Goal: Task Accomplishment & Management: Manage account settings

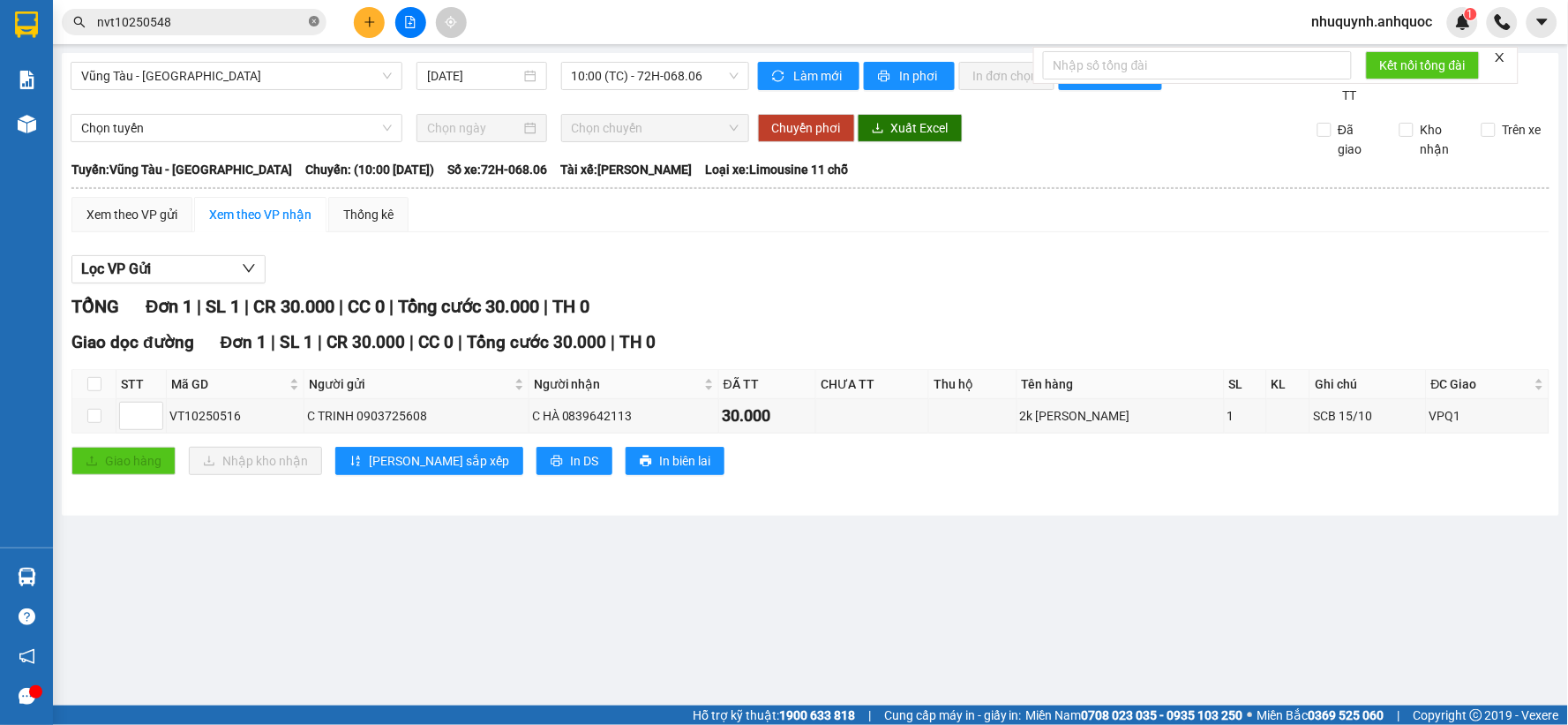
click at [313, 20] on icon "close-circle" at bounding box center [314, 21] width 11 height 11
click at [197, 28] on input "text" at bounding box center [201, 22] width 208 height 20
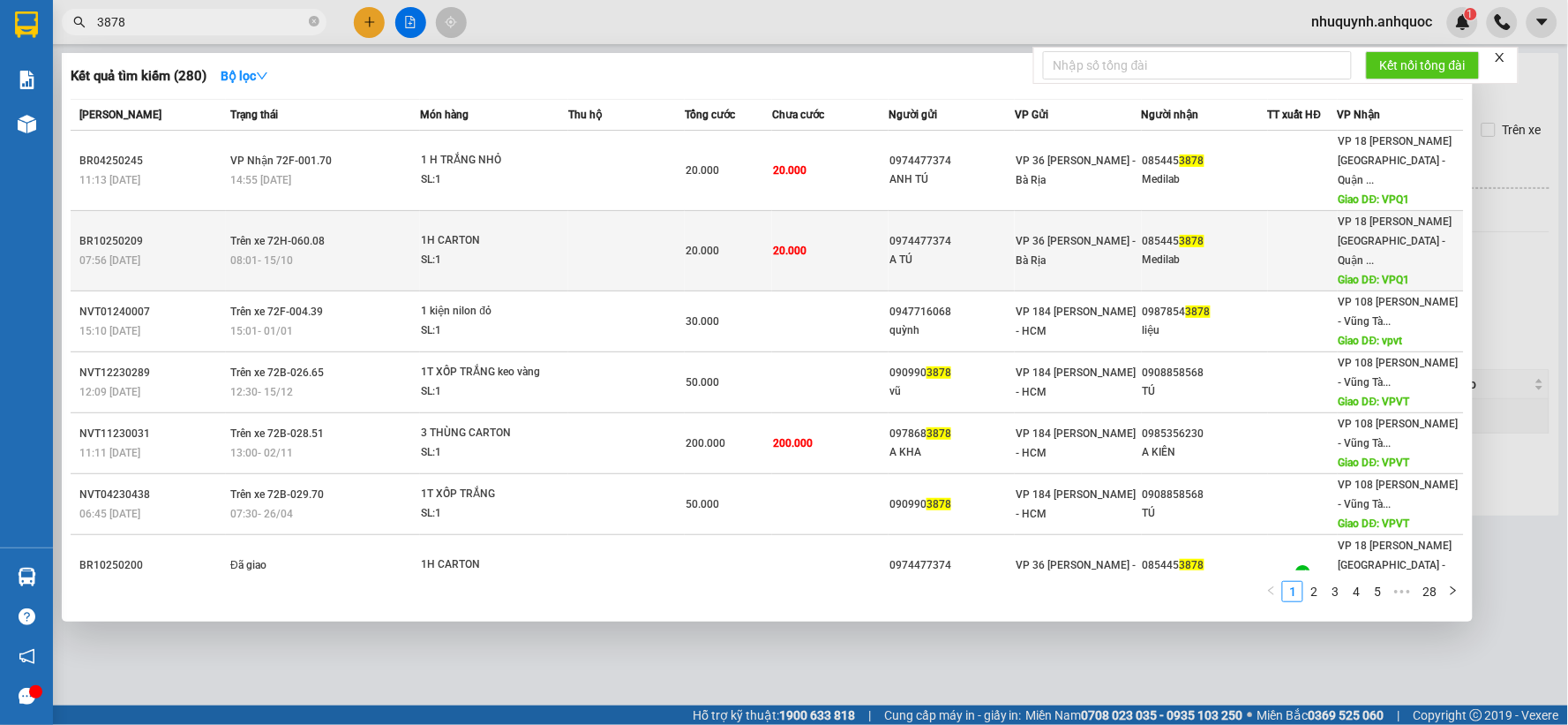
type input "3878"
click at [548, 231] on div "1H CARTON" at bounding box center [487, 241] width 133 height 20
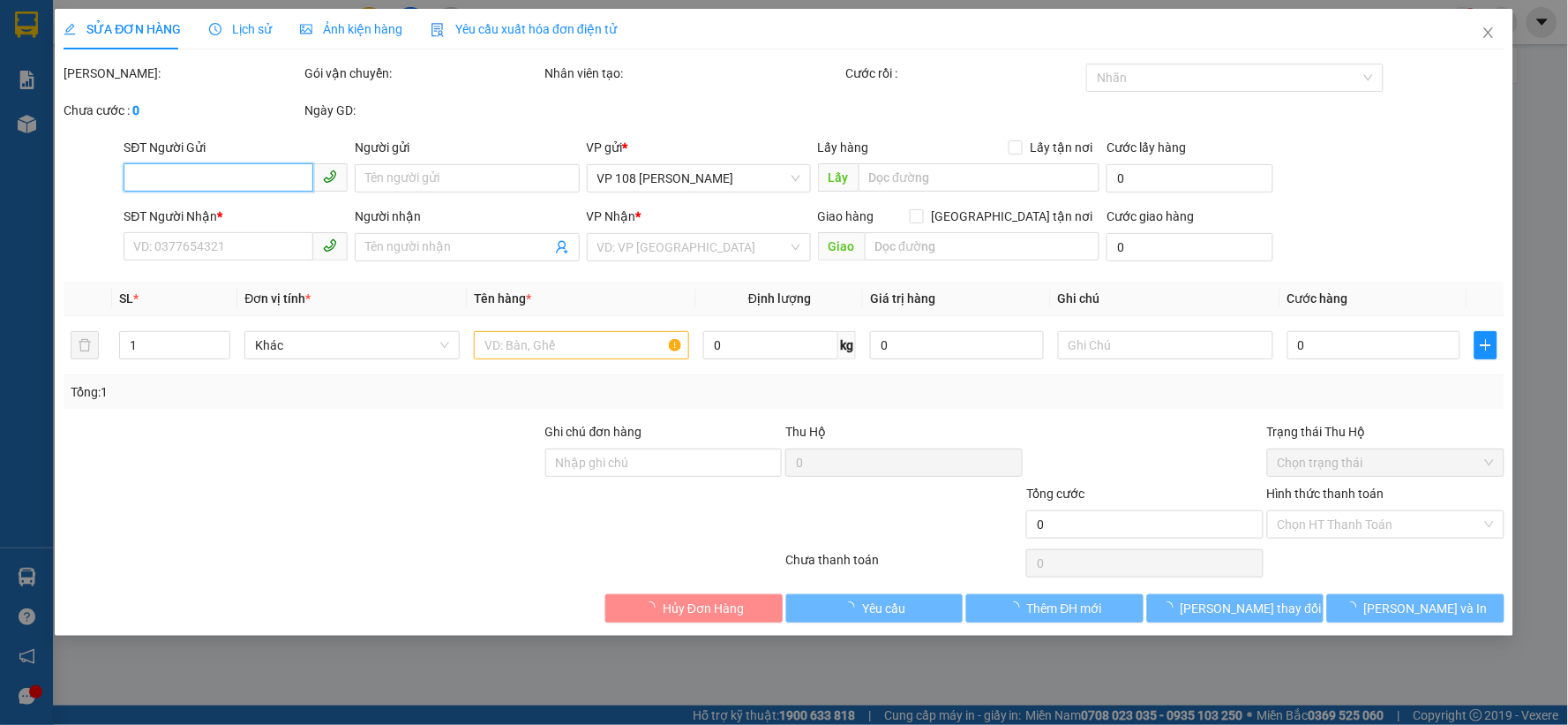
type input "0974477374"
type input "A TÚ"
type input "0854453878"
type input "Medilab"
type input "VPQ1"
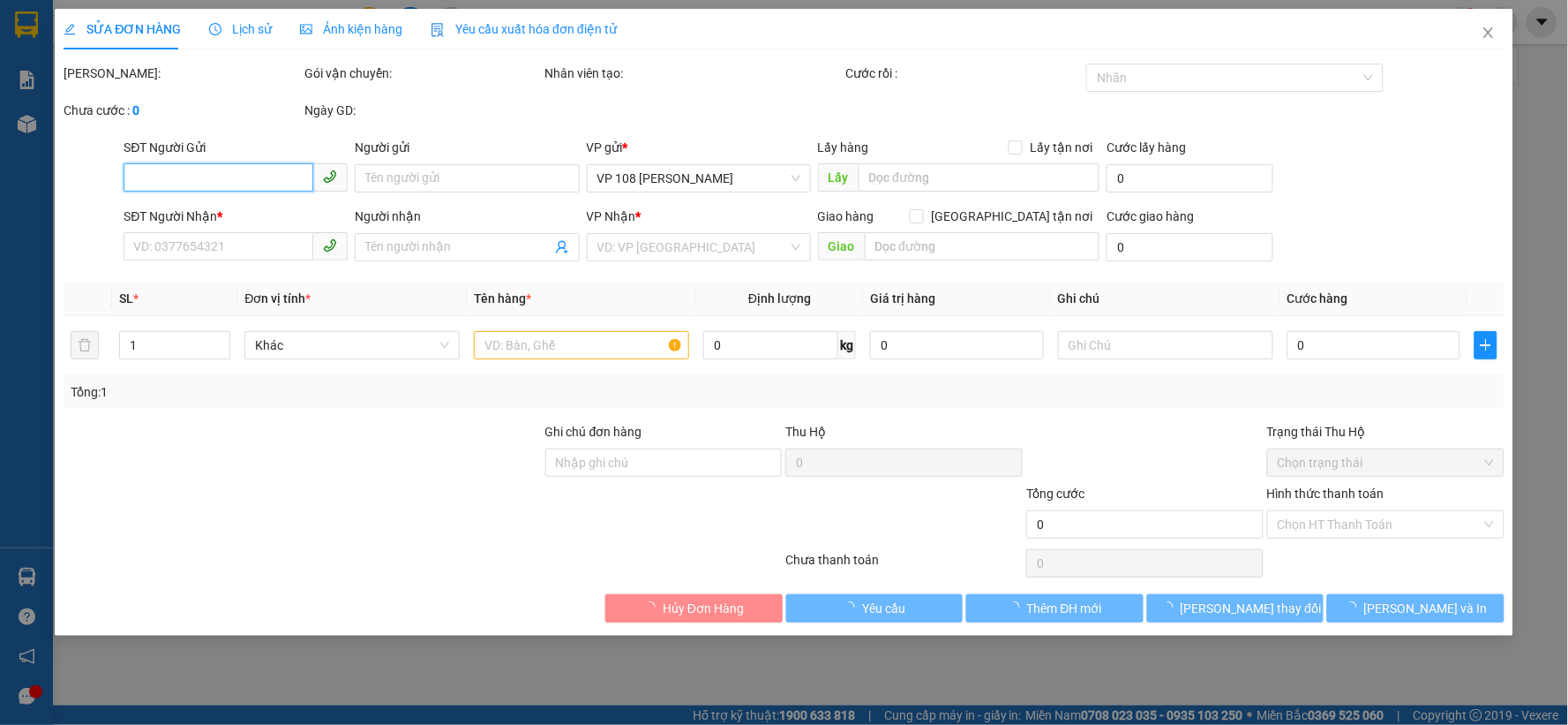
type input "20.000"
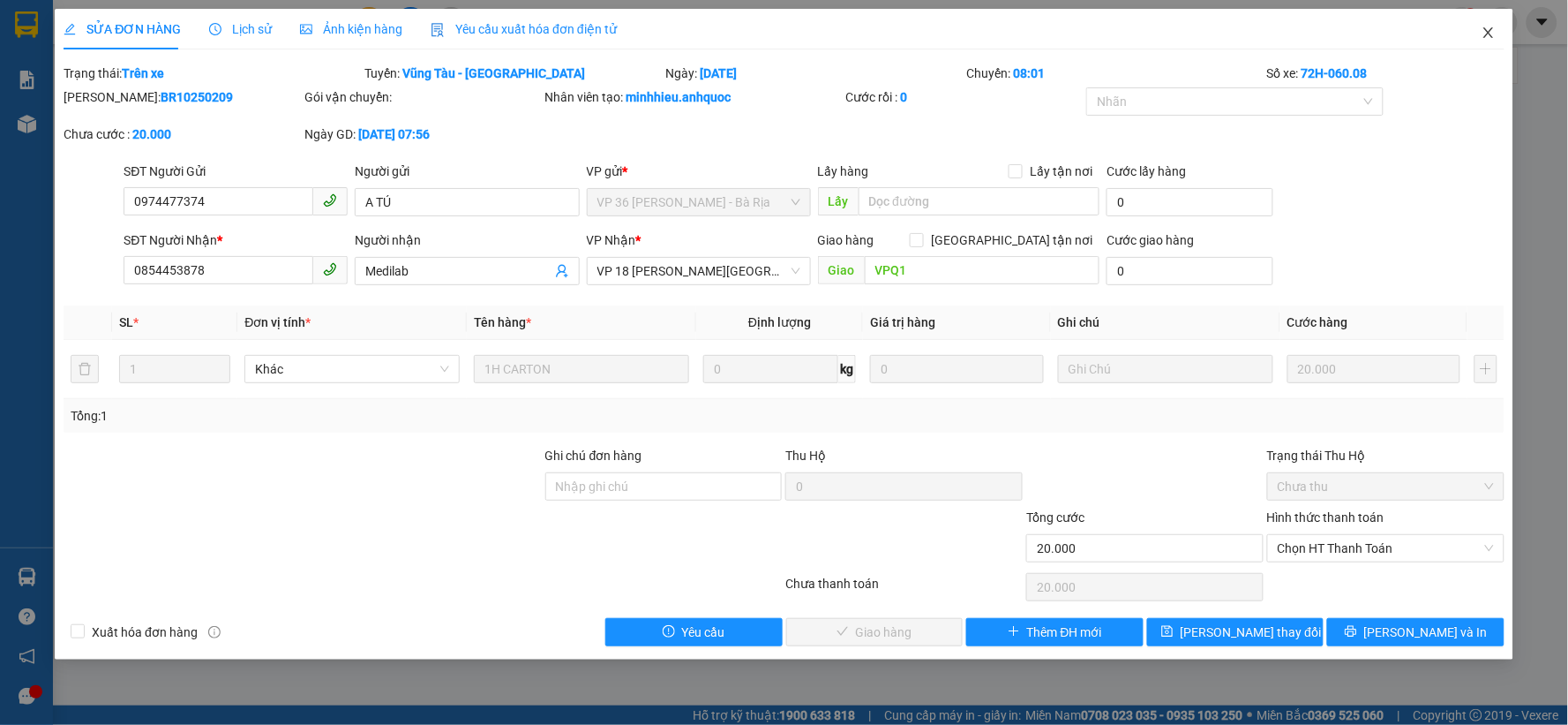
click at [1495, 37] on span "Close" at bounding box center [1488, 34] width 49 height 50
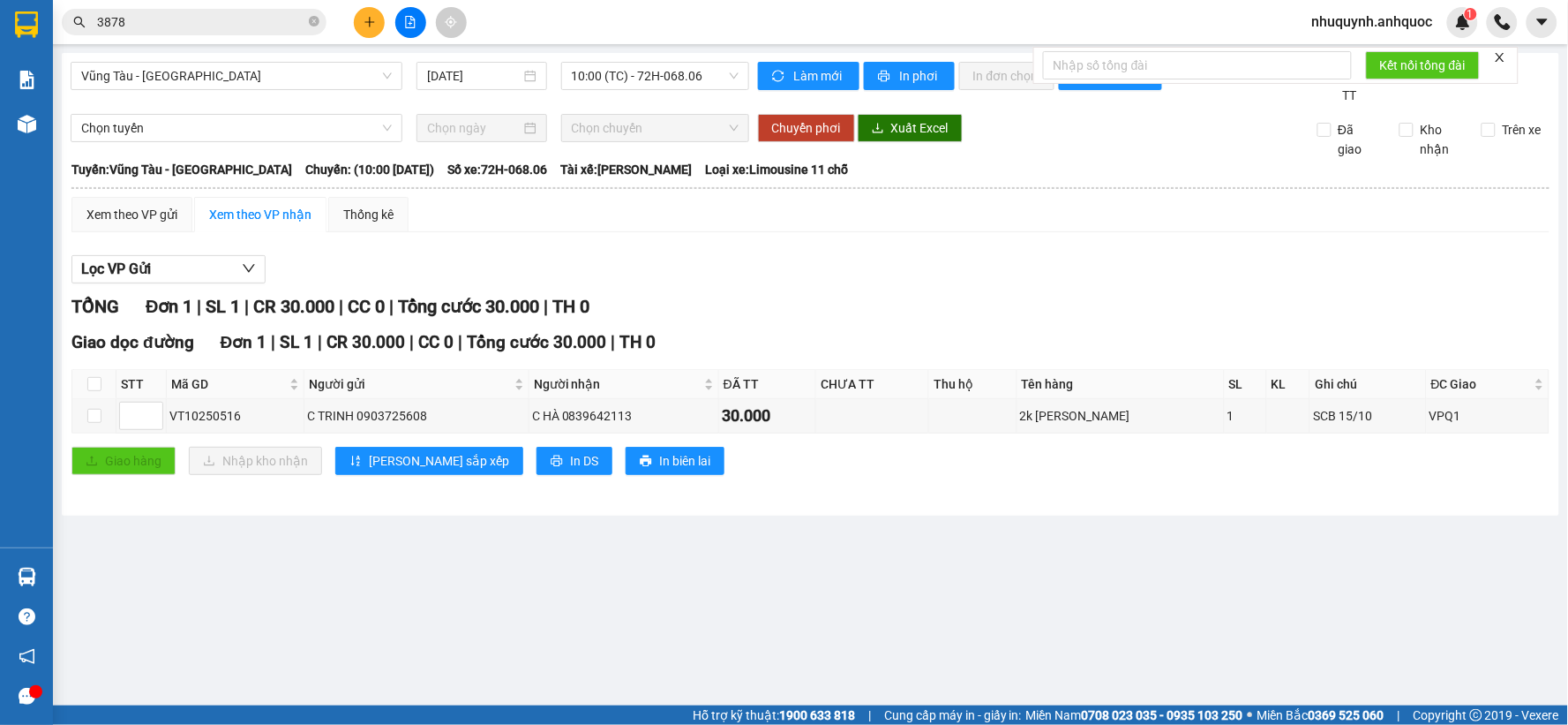
click at [170, 23] on input "3878" at bounding box center [201, 22] width 208 height 20
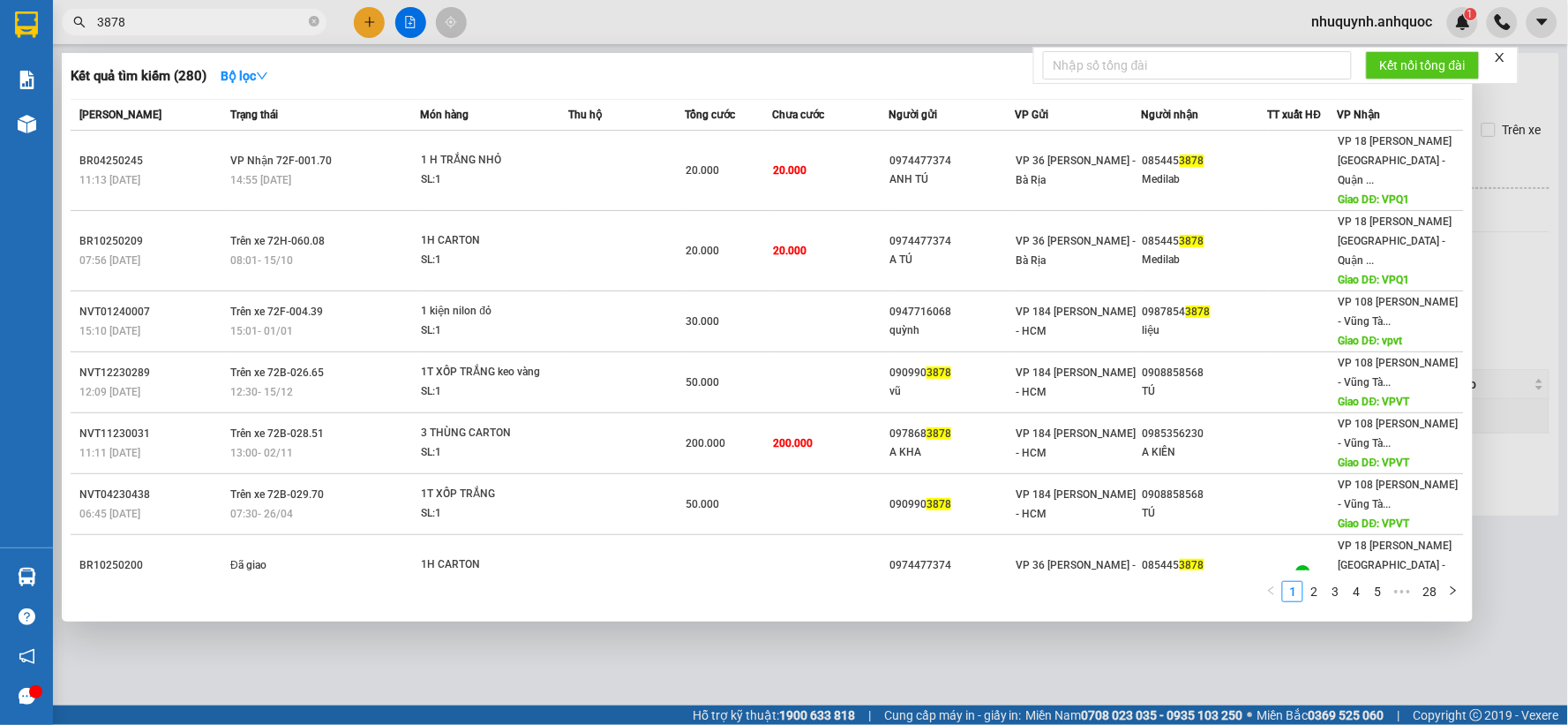
click at [1510, 107] on div at bounding box center [784, 362] width 1568 height 725
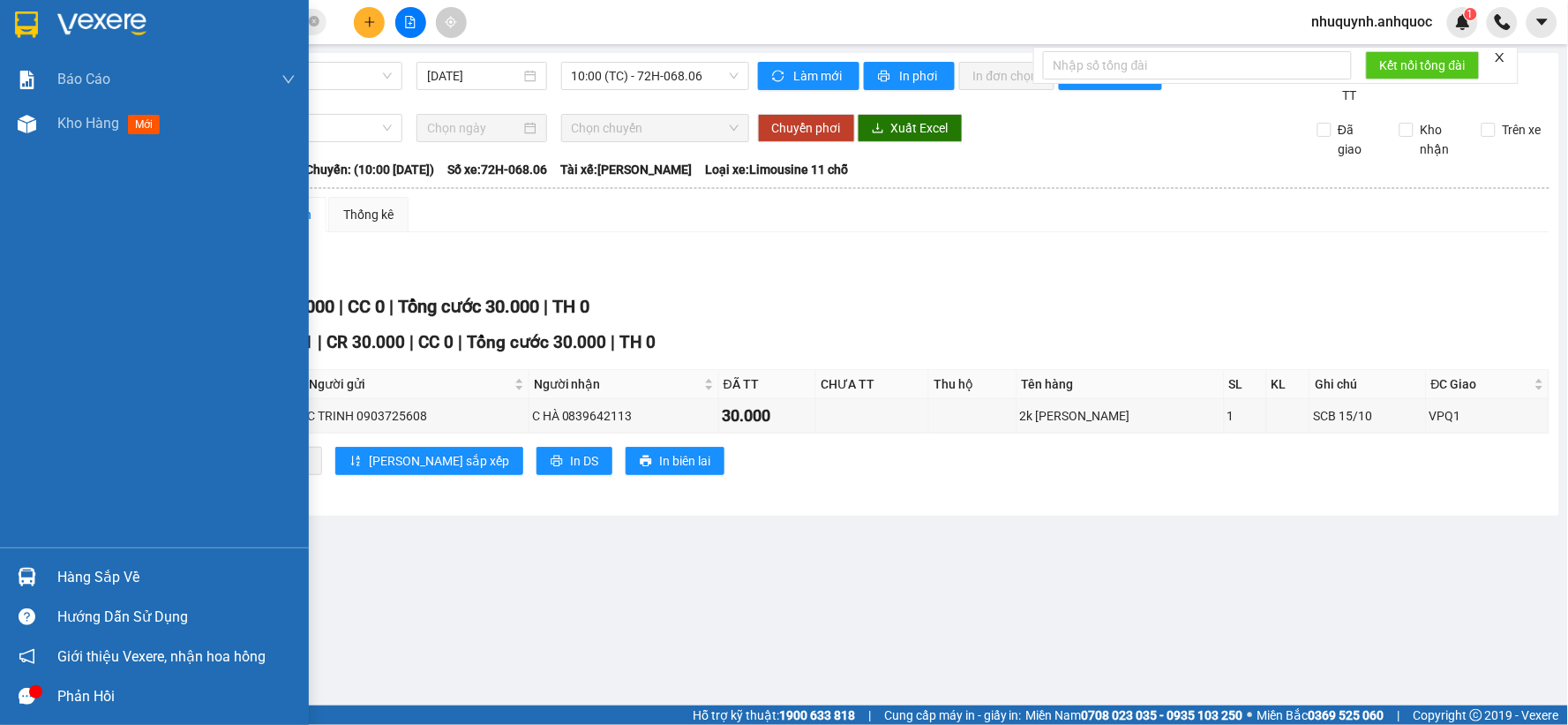
click at [145, 23] on img at bounding box center [102, 25] width 89 height 27
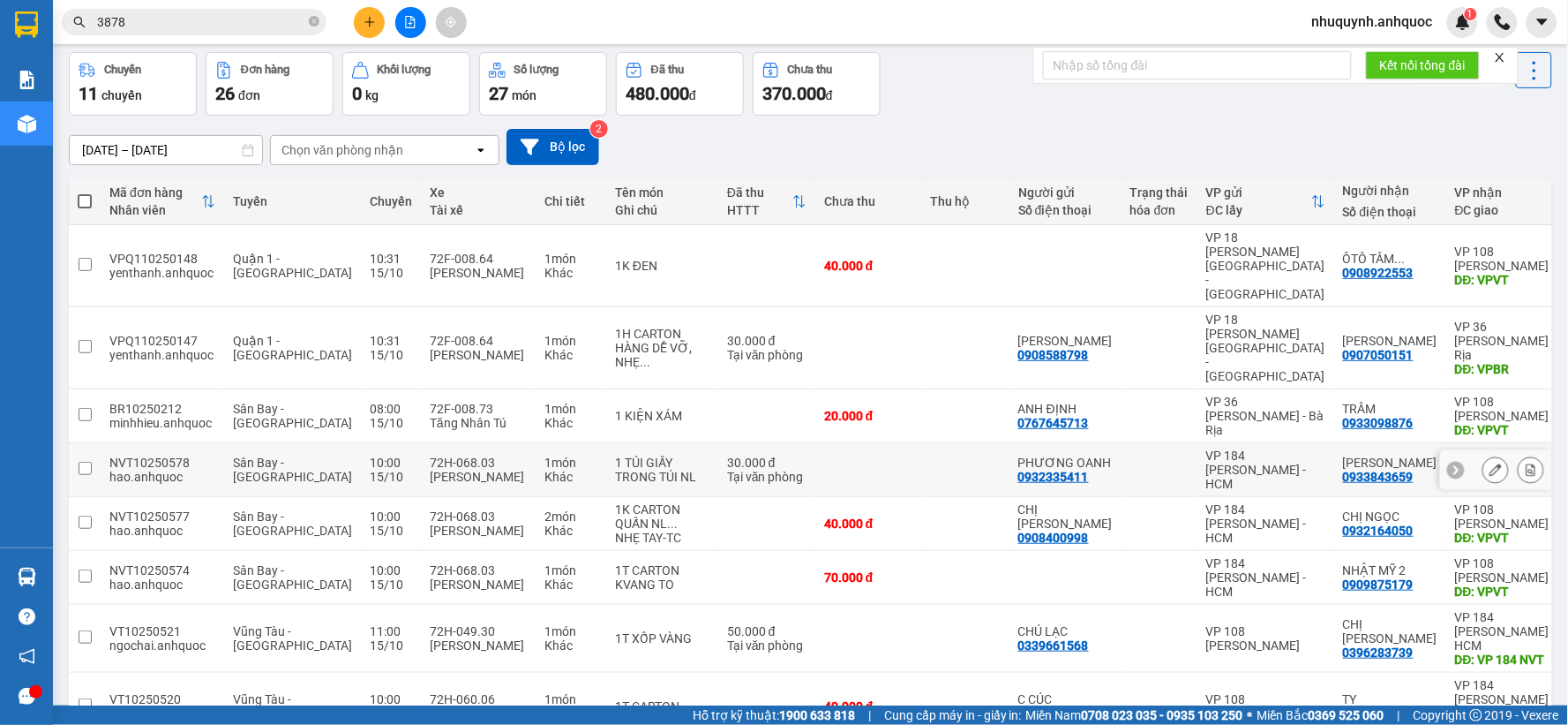
scroll to position [98, 0]
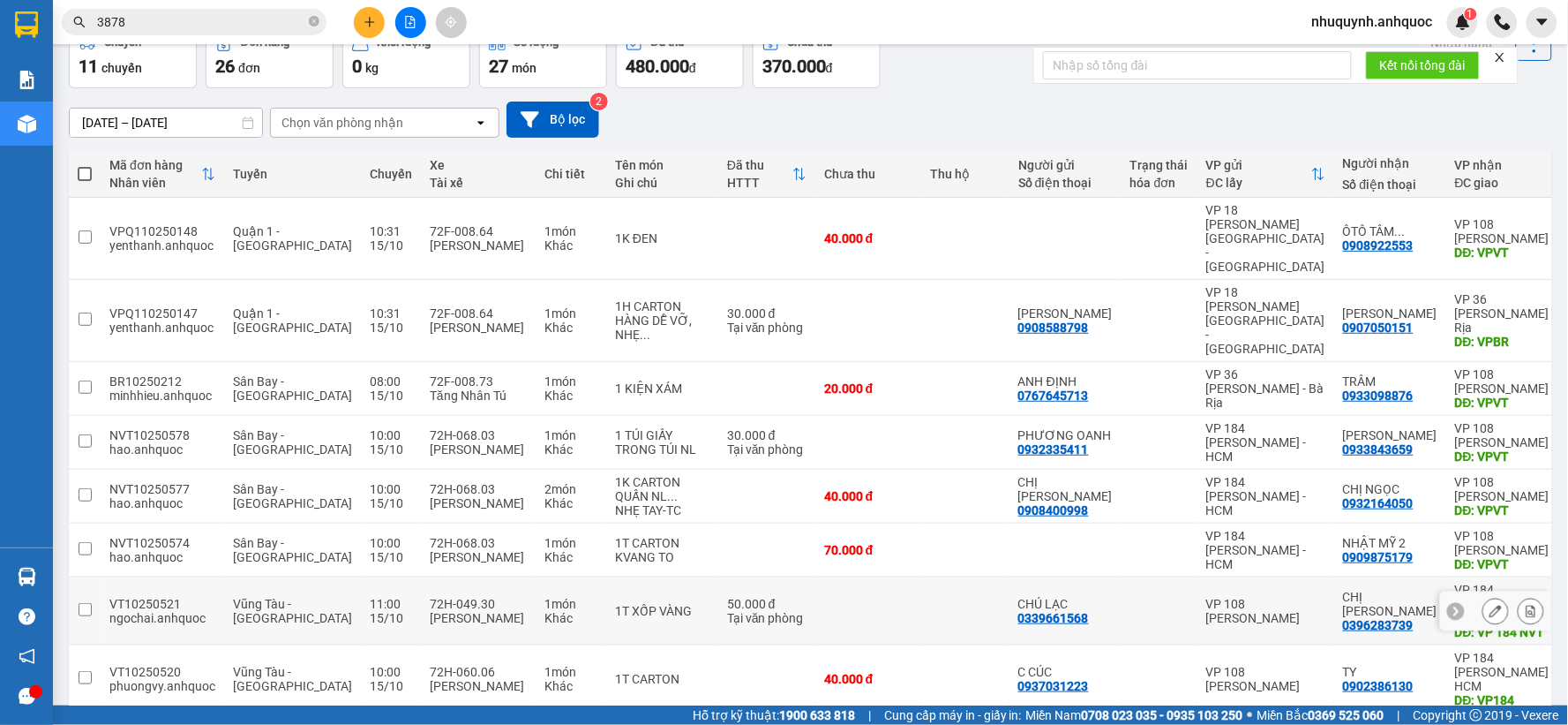
click at [1526, 604] on icon at bounding box center [1531, 610] width 10 height 12
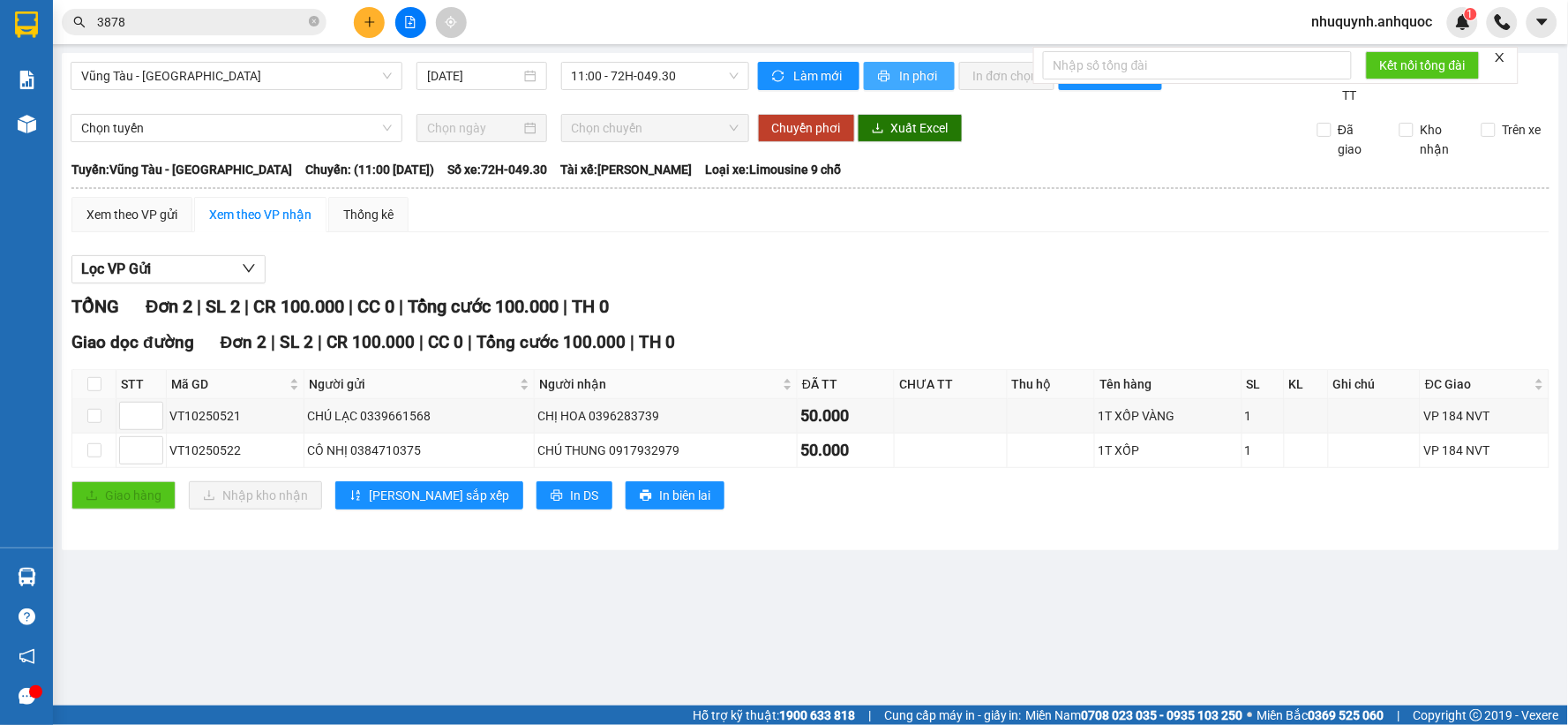
click at [927, 73] on span "In phơi" at bounding box center [920, 76] width 41 height 20
click at [306, 22] on span "3878" at bounding box center [193, 22] width 264 height 27
click at [312, 19] on icon "close-circle" at bounding box center [314, 21] width 11 height 11
click at [361, 23] on button at bounding box center [368, 22] width 31 height 31
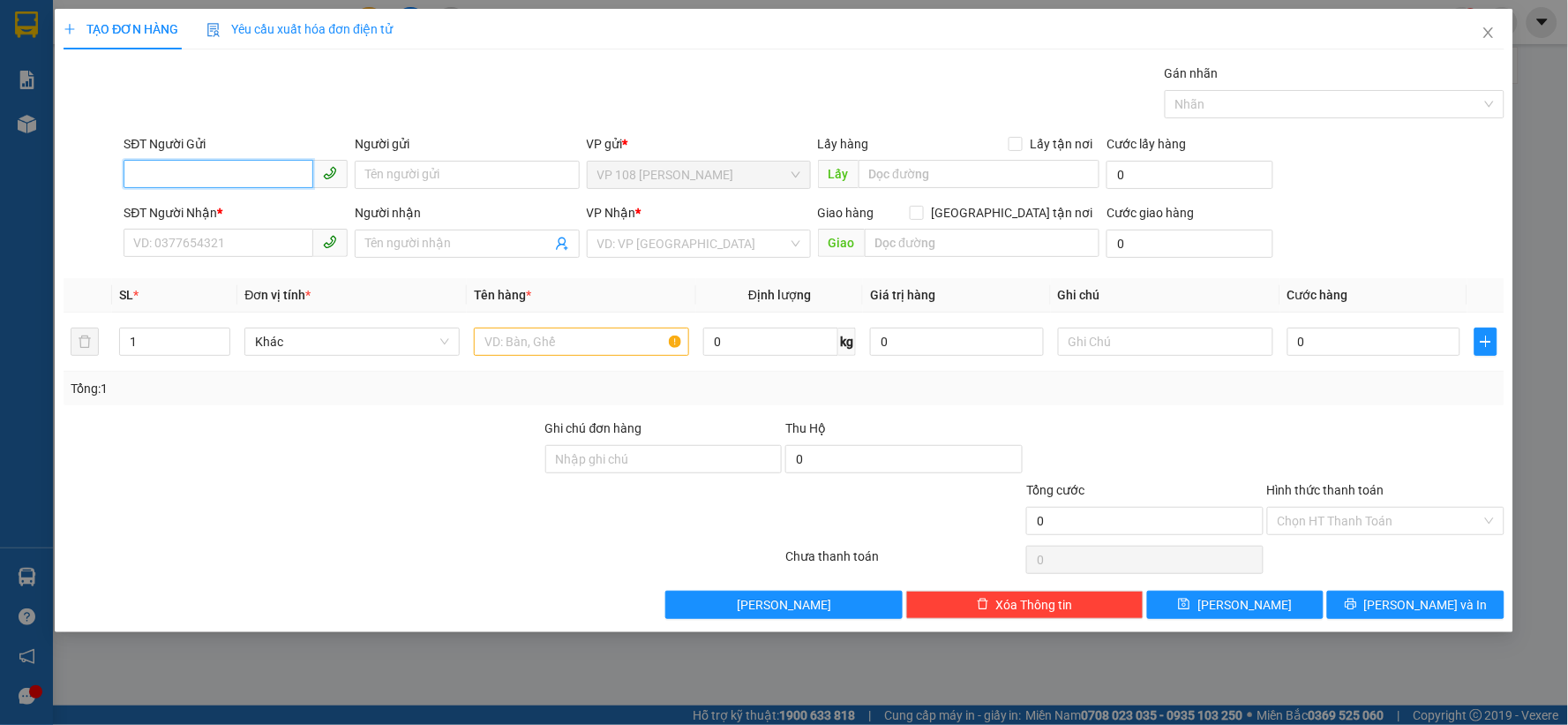
click at [223, 174] on input "SĐT Người Gửi" at bounding box center [219, 173] width 190 height 29
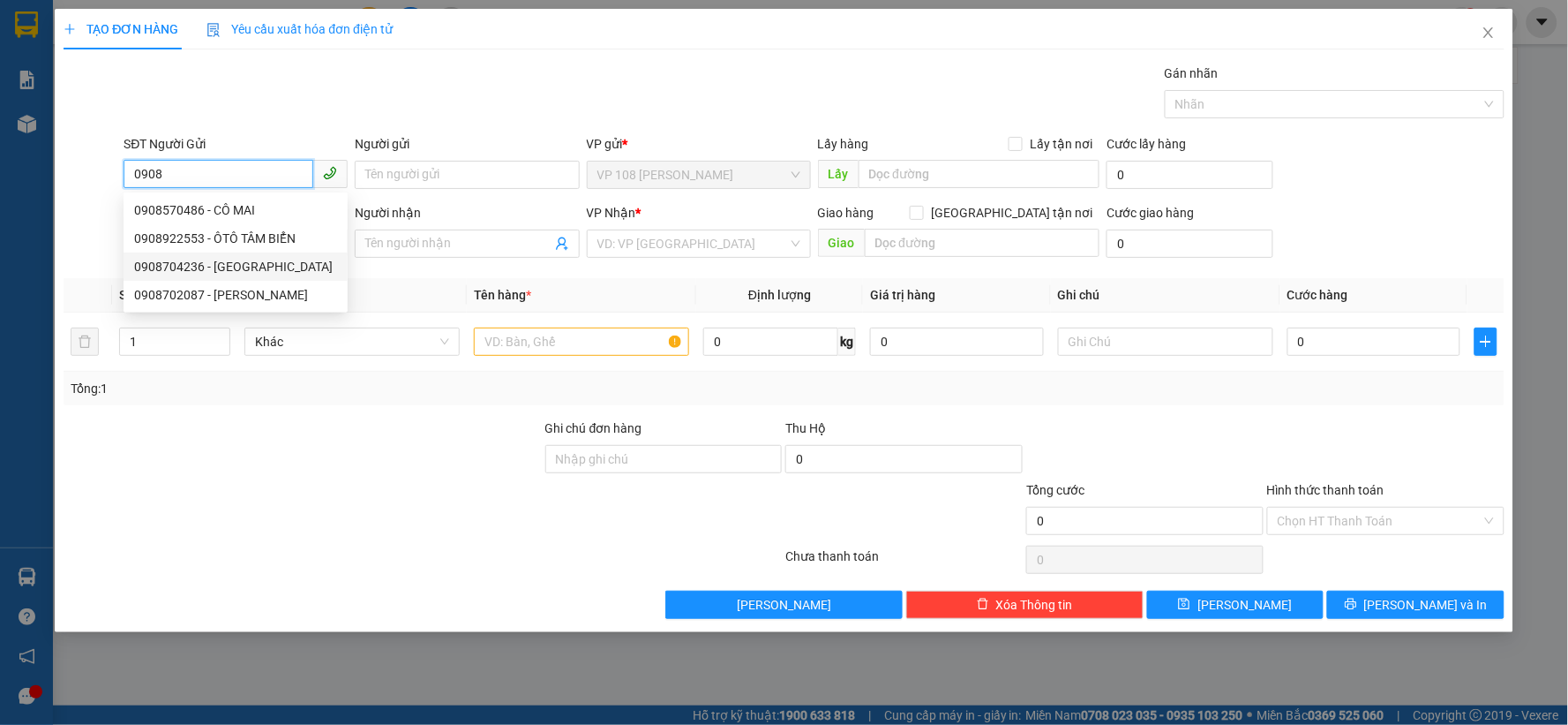
click at [198, 264] on div "0908704236 - [GEOGRAPHIC_DATA]" at bounding box center [235, 266] width 203 height 20
type input "0908704236"
type input "[PERSON_NAME]"
type input "0908720401"
type input "ANH HÀO"
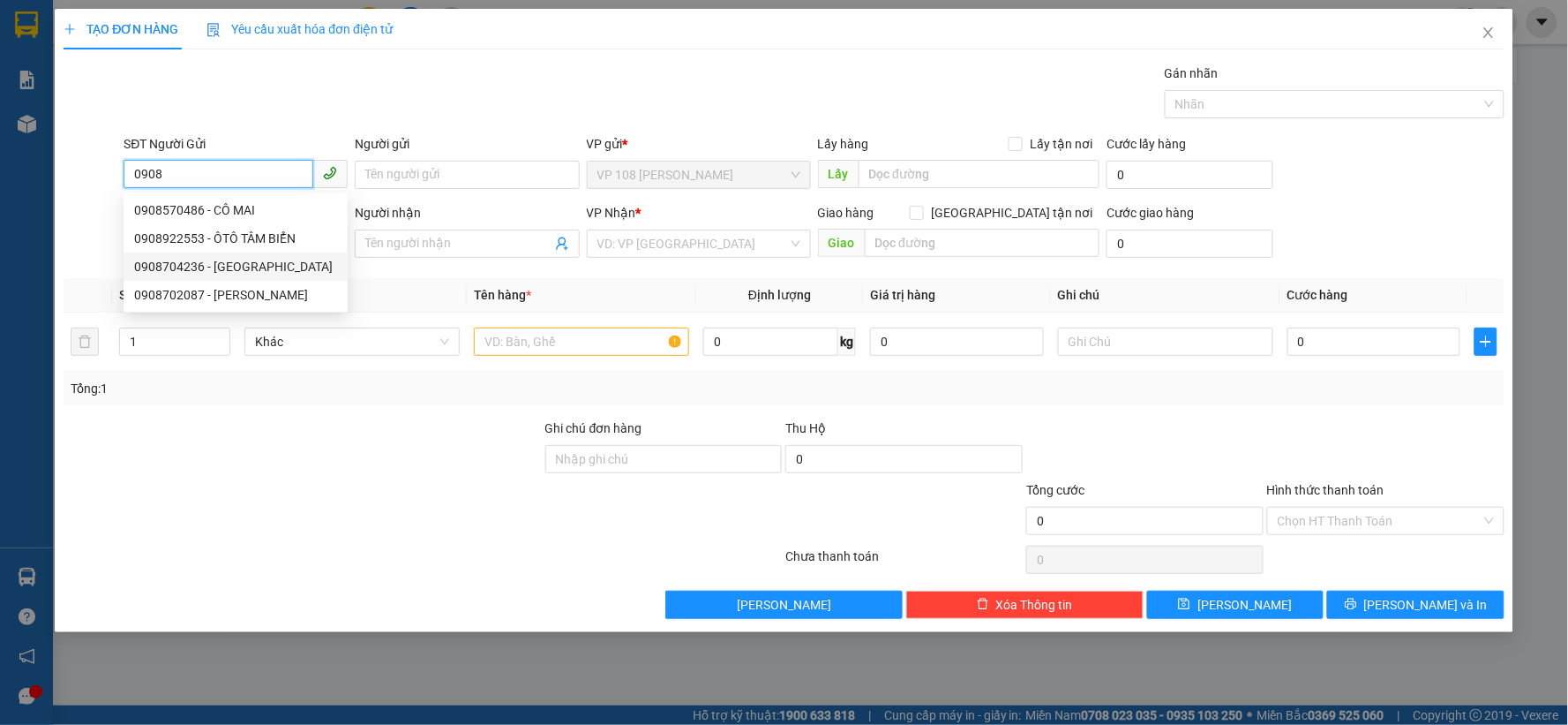
type input "VP 184 NVT"
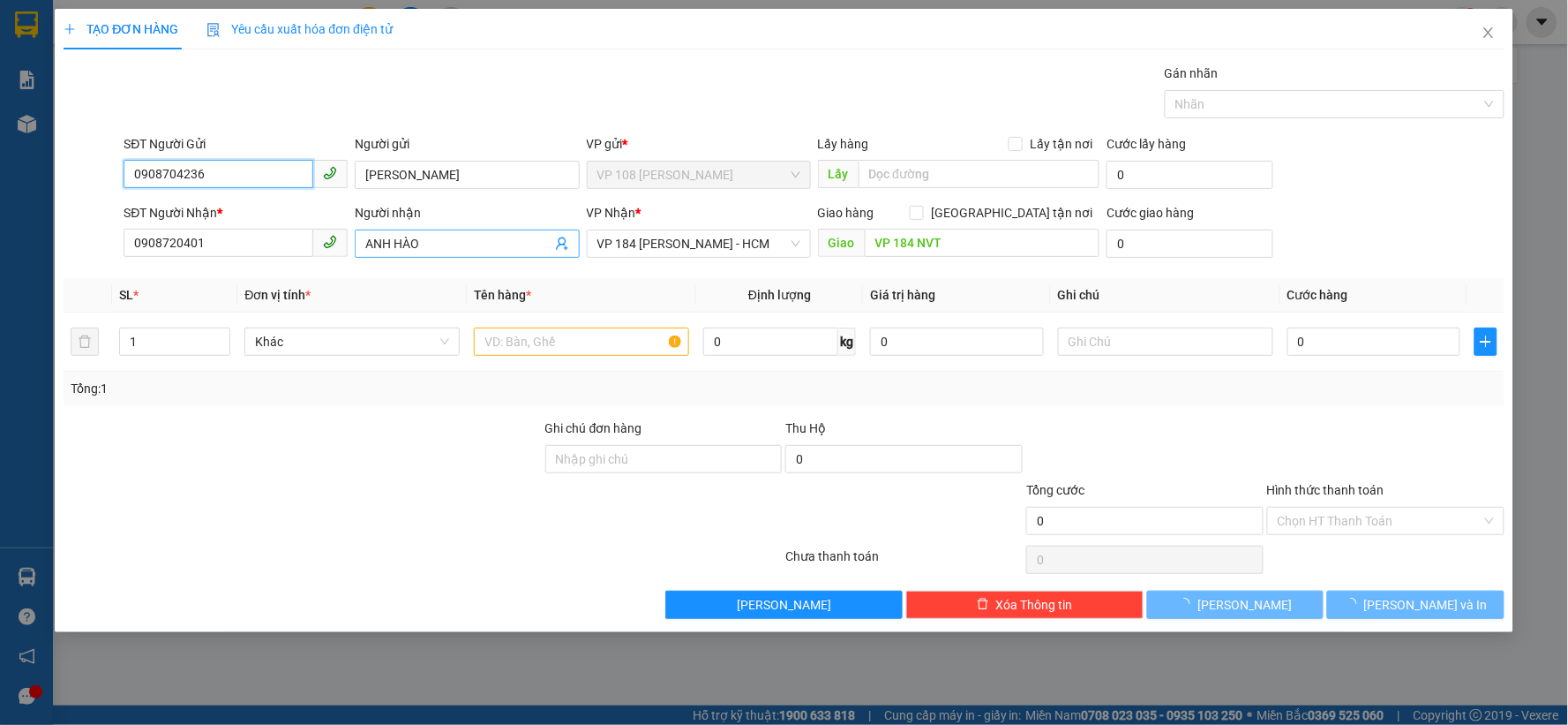
type input "20.000"
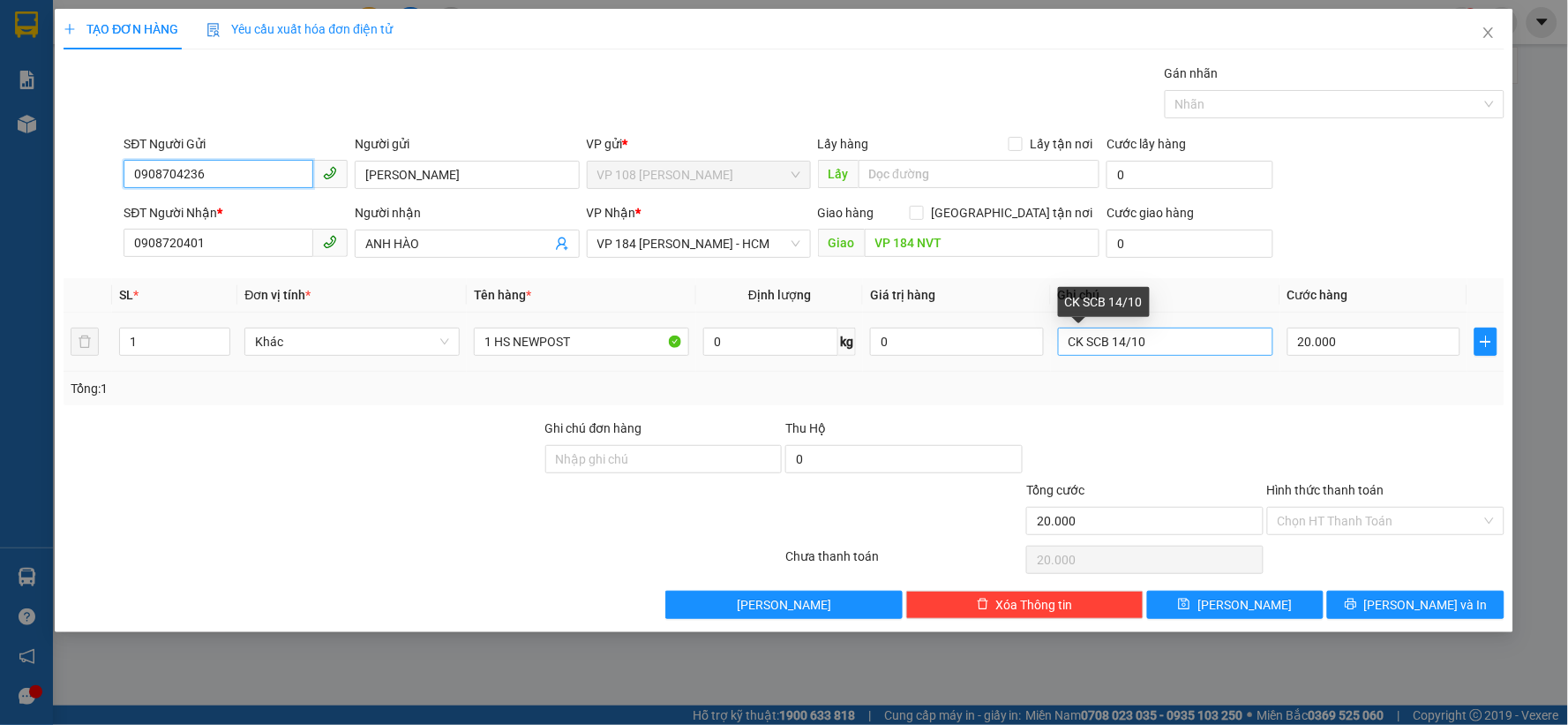
type input "0908704236"
drag, startPoint x: 1166, startPoint y: 341, endPoint x: 999, endPoint y: 334, distance: 167.1
click at [999, 334] on tr "1 Khác 1 HS NEWPOST 0 kg 0 CK SCB 14/10 20.000" at bounding box center [783, 342] width 1440 height 59
click at [1123, 341] on input "CK SCB 14/10" at bounding box center [1164, 342] width 215 height 29
click at [1124, 343] on input "CK SCB 14/10" at bounding box center [1164, 342] width 215 height 29
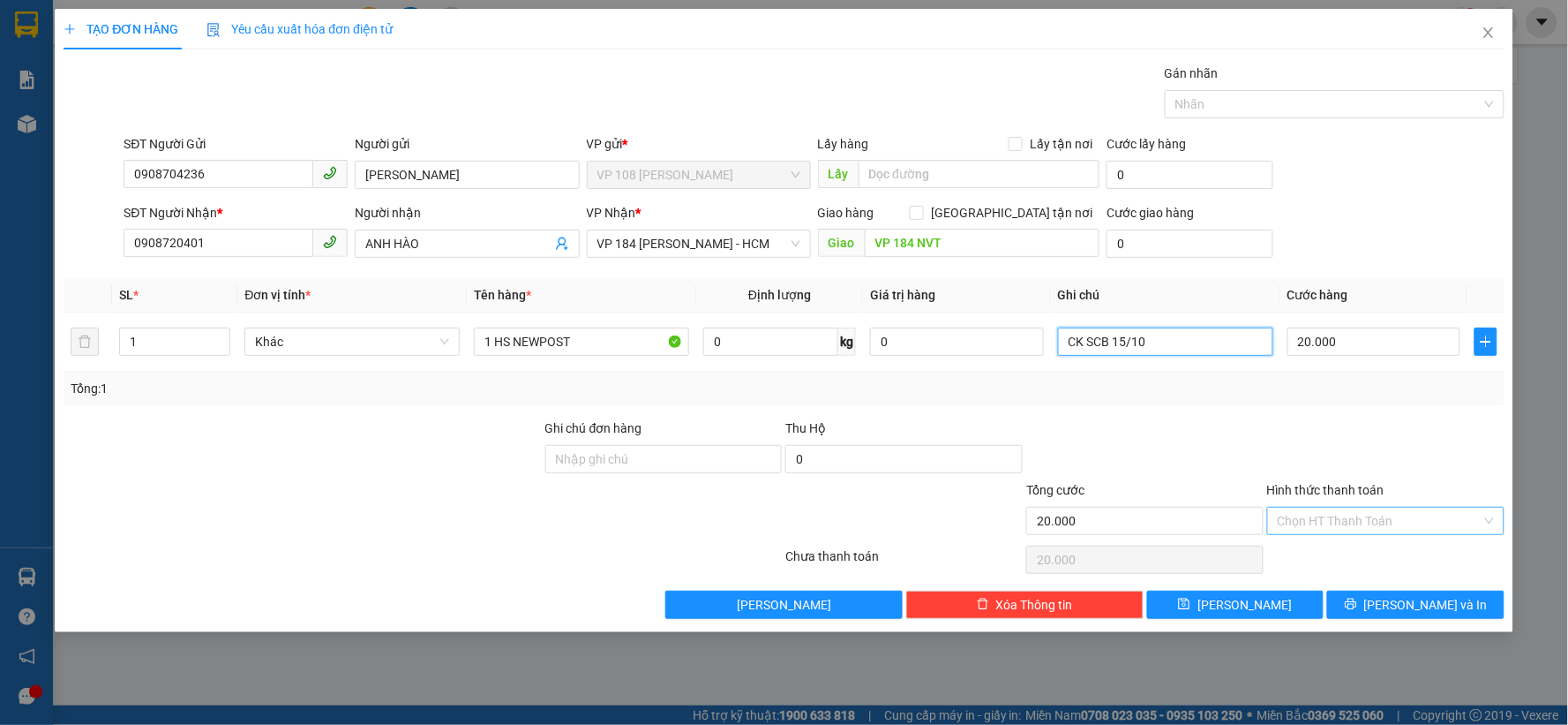
type input "CK SCB 15/10"
click at [1419, 518] on input "Hình thức thanh toán" at bounding box center [1379, 520] width 204 height 27
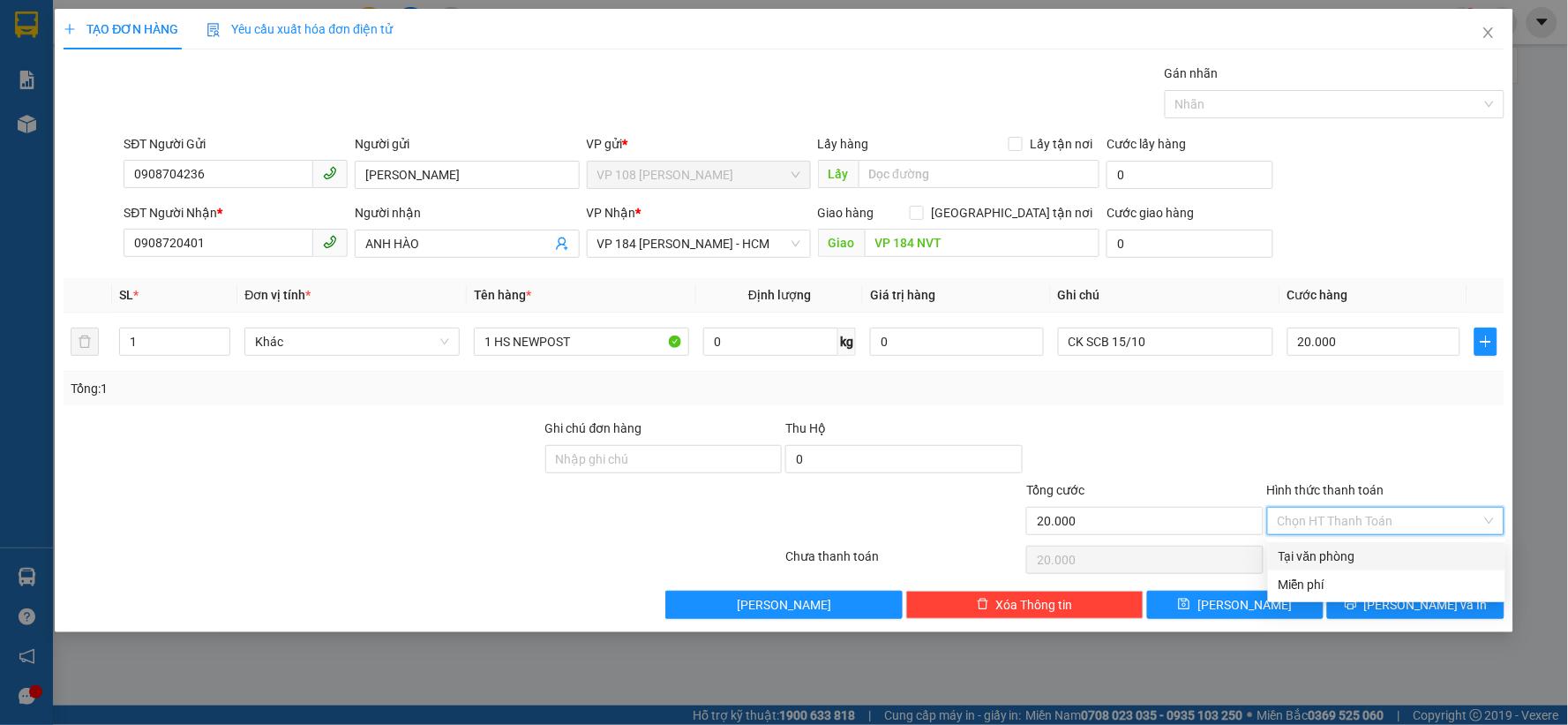
click at [1345, 557] on div "Tại văn phòng" at bounding box center [1386, 557] width 216 height 20
type input "0"
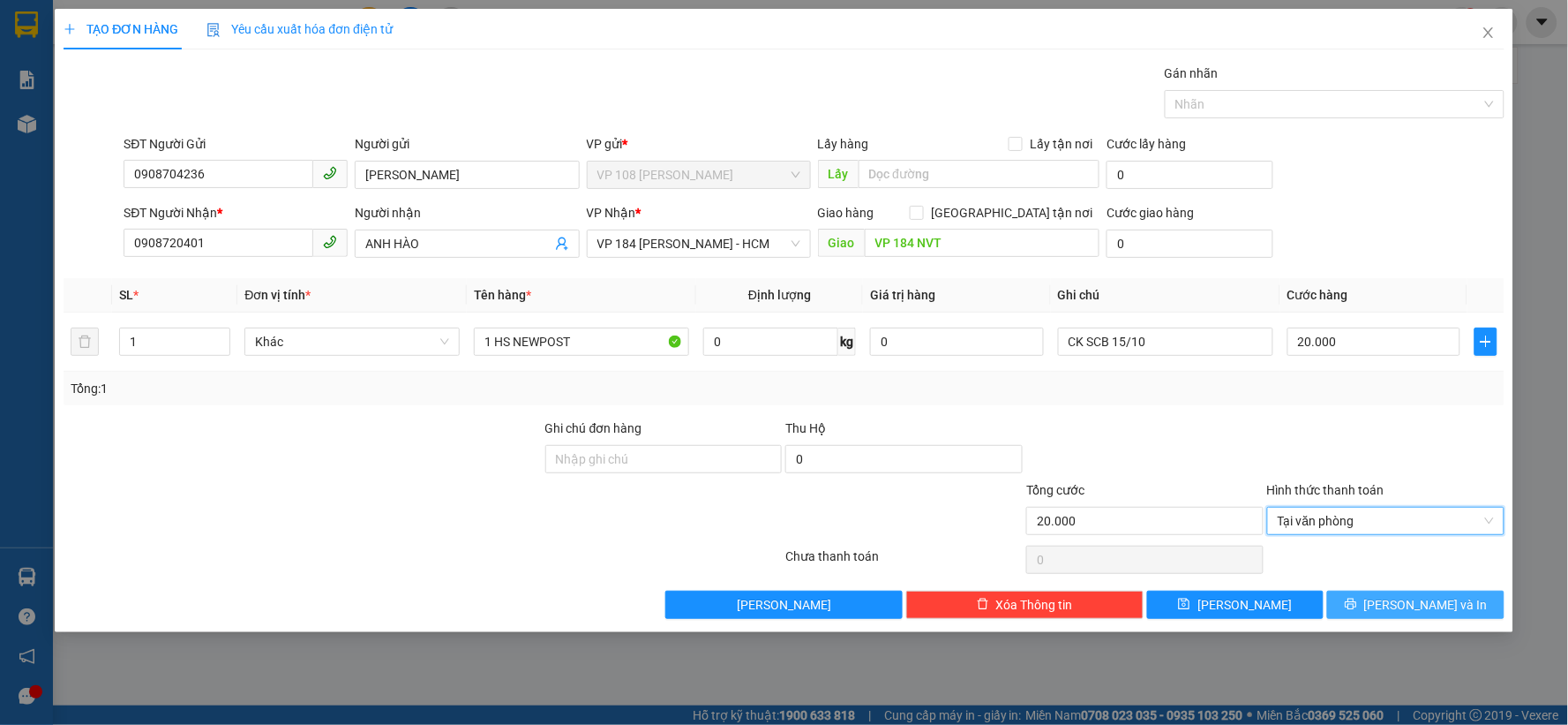
click at [1416, 600] on span "[PERSON_NAME] và In" at bounding box center [1425, 605] width 124 height 20
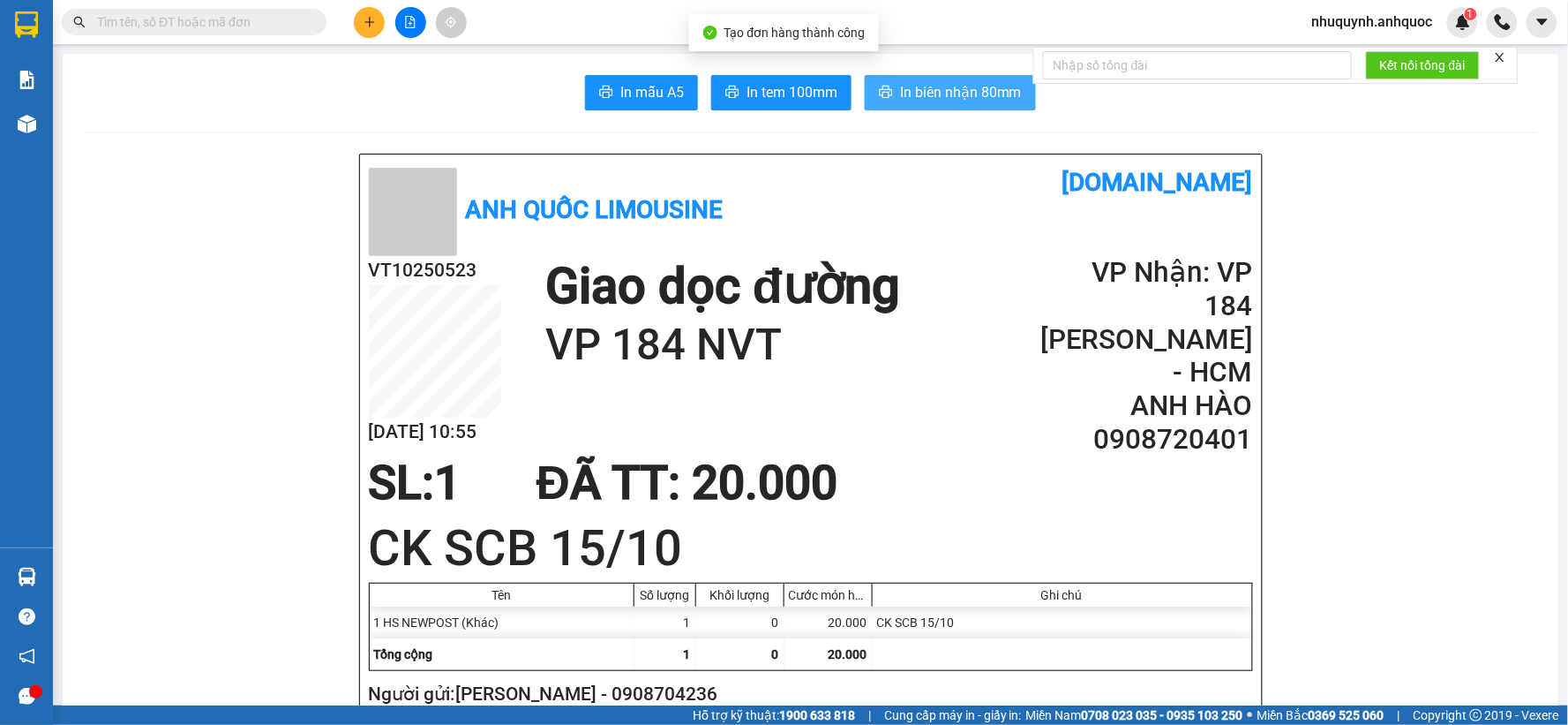
click at [942, 84] on span "In biên nhận 80mm" at bounding box center [960, 92] width 122 height 22
click at [981, 85] on span "In biên nhận 80mm" at bounding box center [960, 92] width 122 height 22
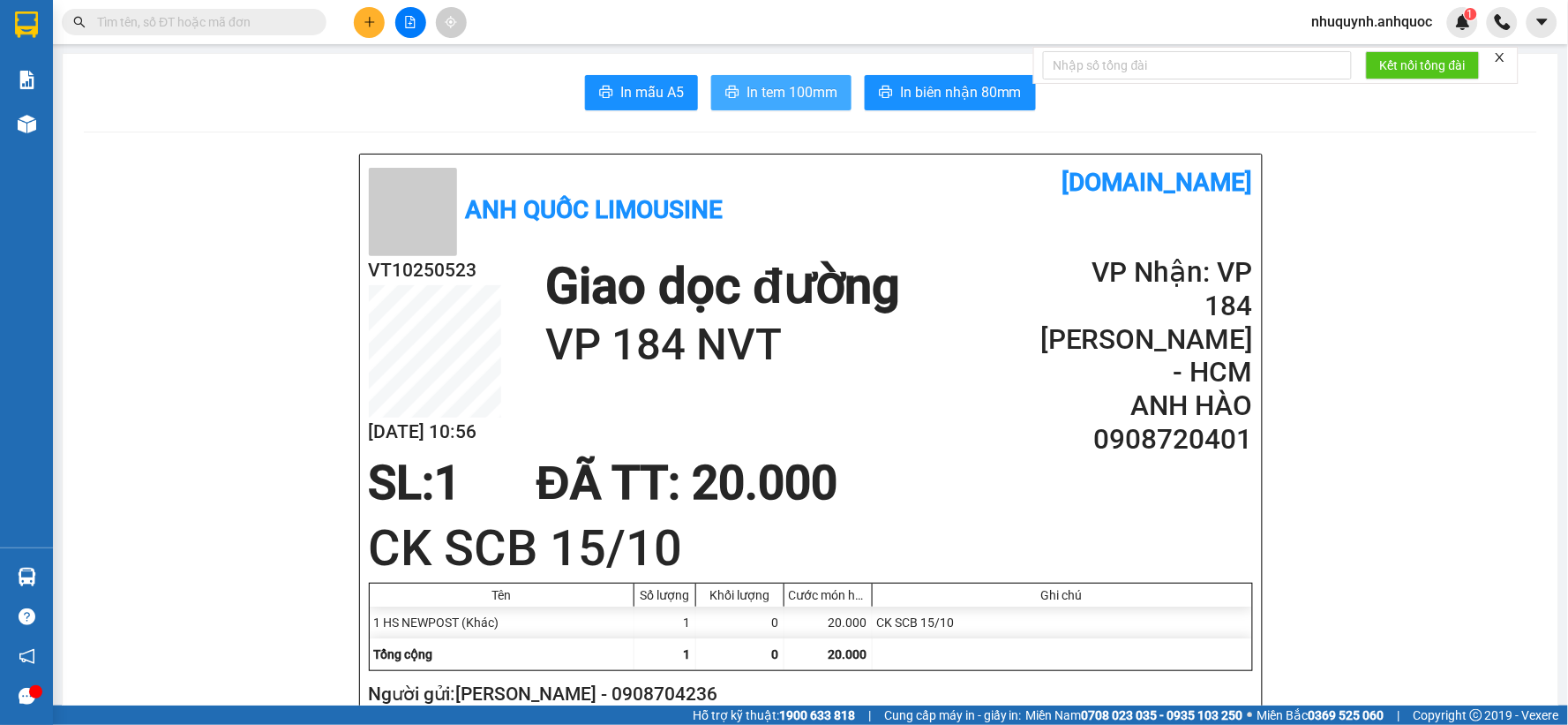
click at [782, 88] on span "In tem 100mm" at bounding box center [792, 92] width 91 height 22
click at [379, 13] on button at bounding box center [368, 22] width 31 height 31
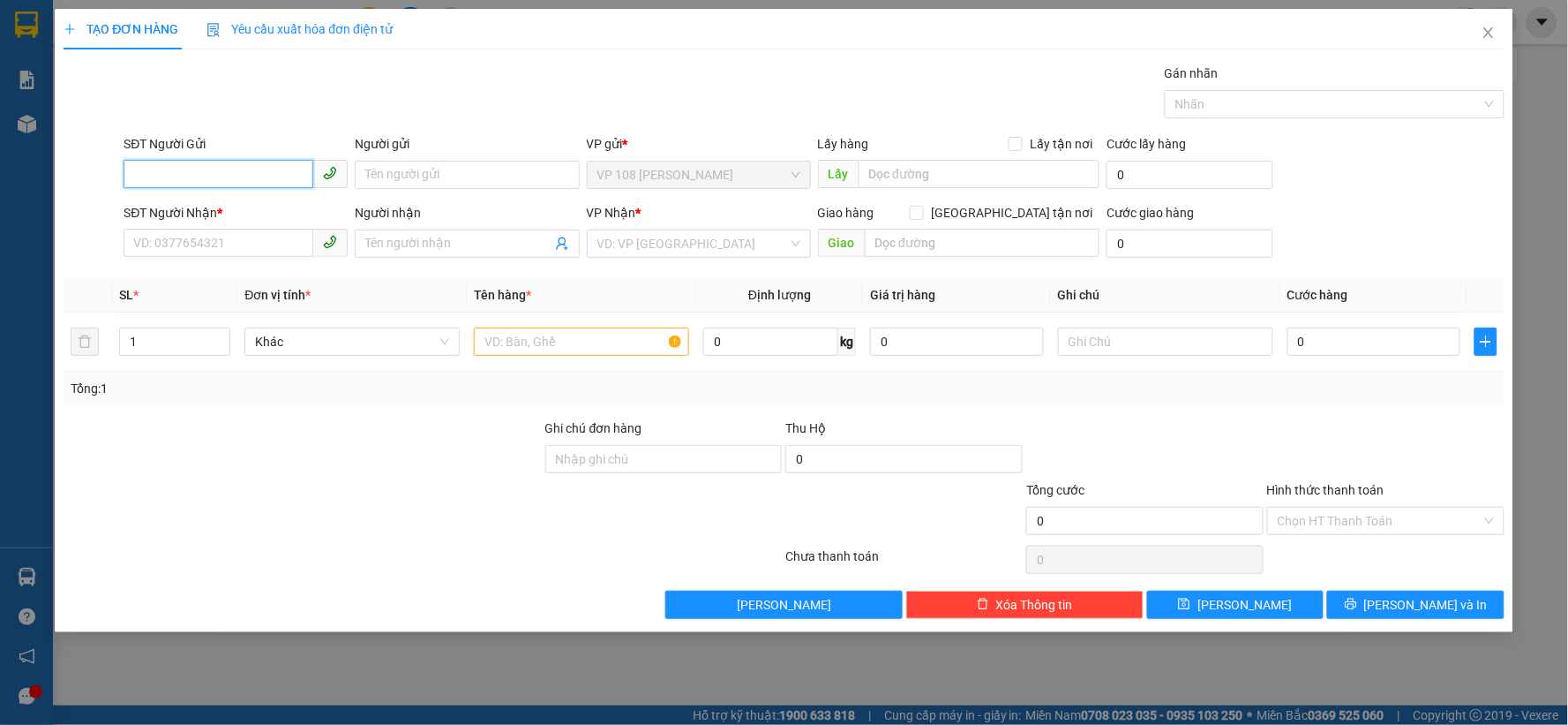
click at [230, 176] on input "SĐT Người Gửi" at bounding box center [219, 173] width 190 height 29
click at [215, 206] on div "0908704236 - [GEOGRAPHIC_DATA]" at bounding box center [235, 210] width 203 height 20
type input "0908704236"
type input "[PERSON_NAME]"
type input "0908720401"
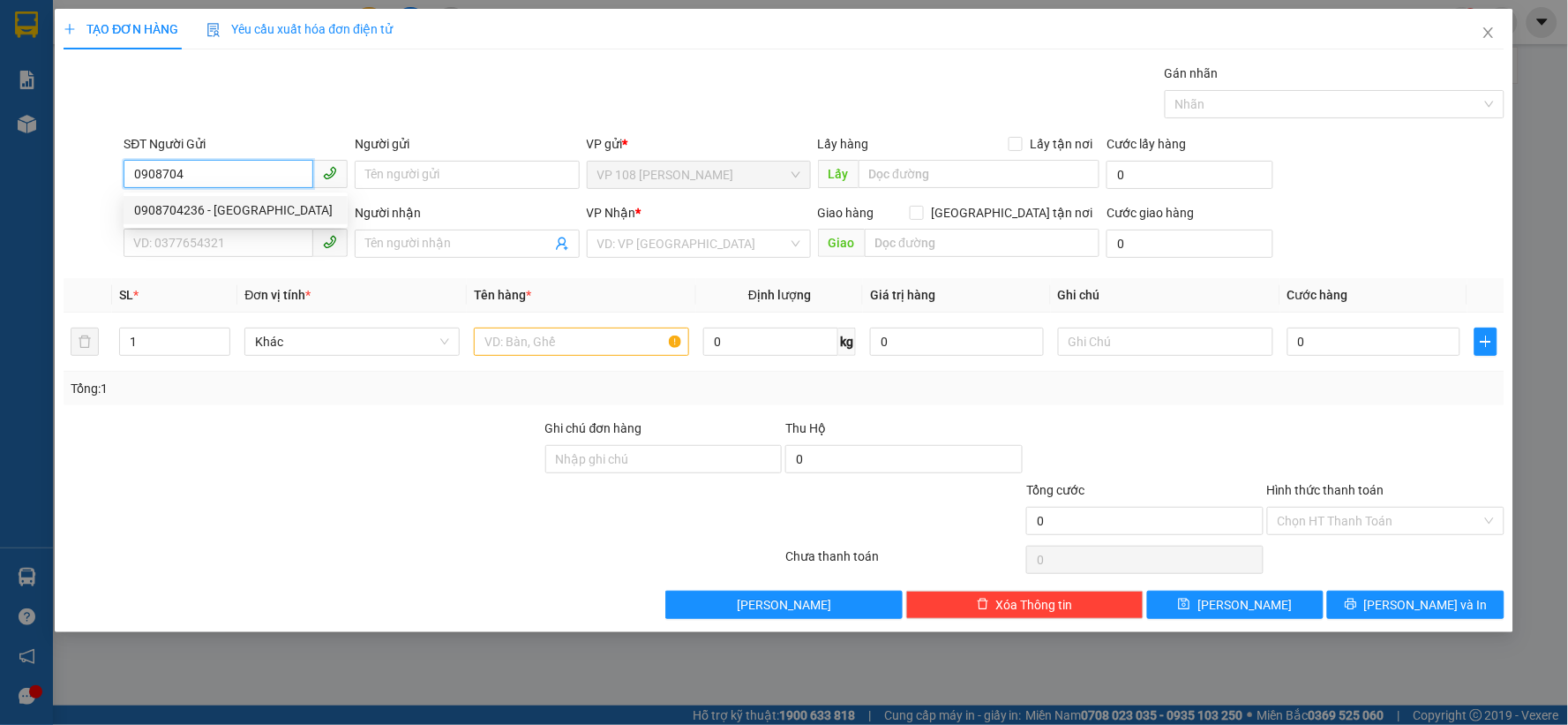
type input "ANH HÀO"
type input "VP 184 NVT"
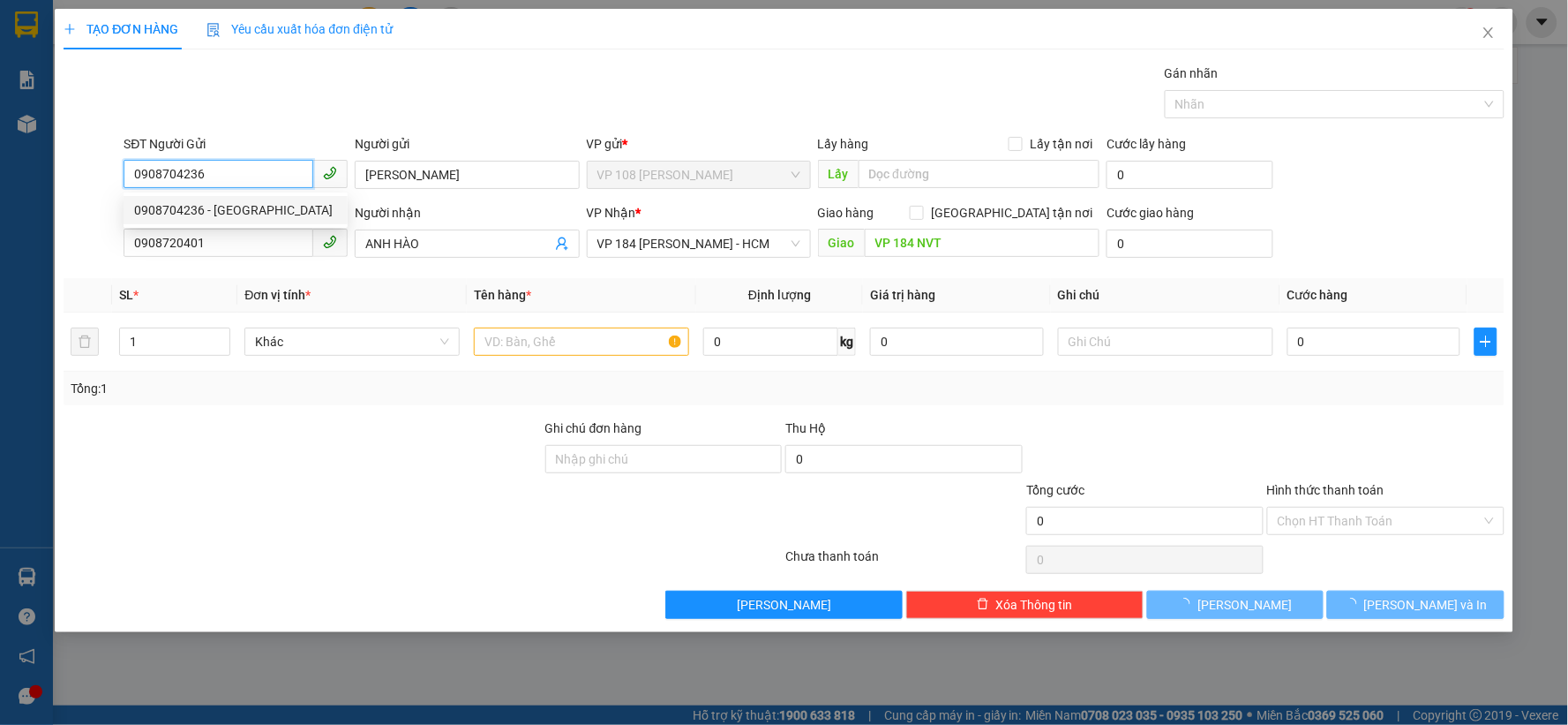
type input "20.000"
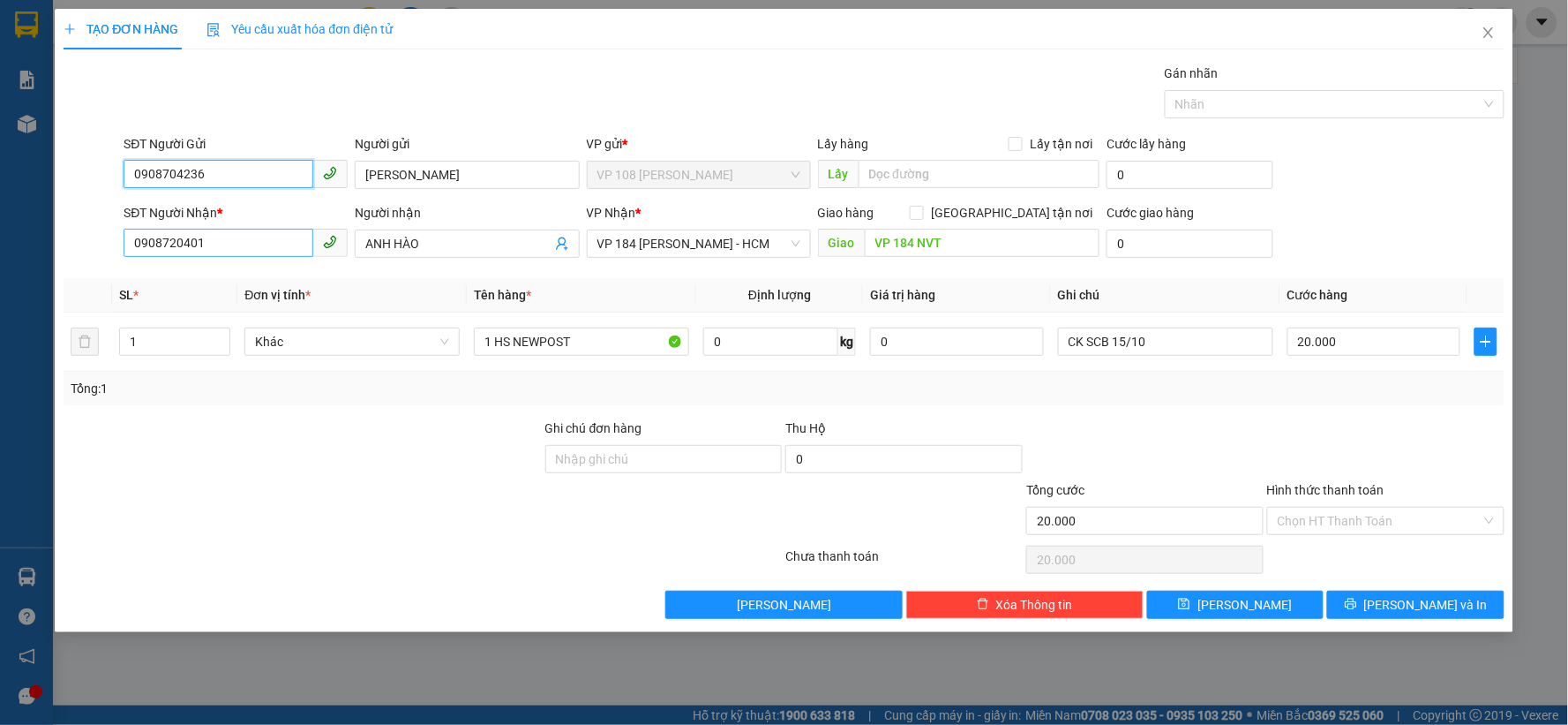
type input "0908704236"
drag, startPoint x: 268, startPoint y: 239, endPoint x: 51, endPoint y: 223, distance: 217.6
click at [51, 223] on div "TẠO ĐƠN HÀNG Yêu cầu xuất hóa đơn điện tử Transit Pickup Surcharge Ids Transit …" at bounding box center [784, 362] width 1568 height 725
type input "0937411739"
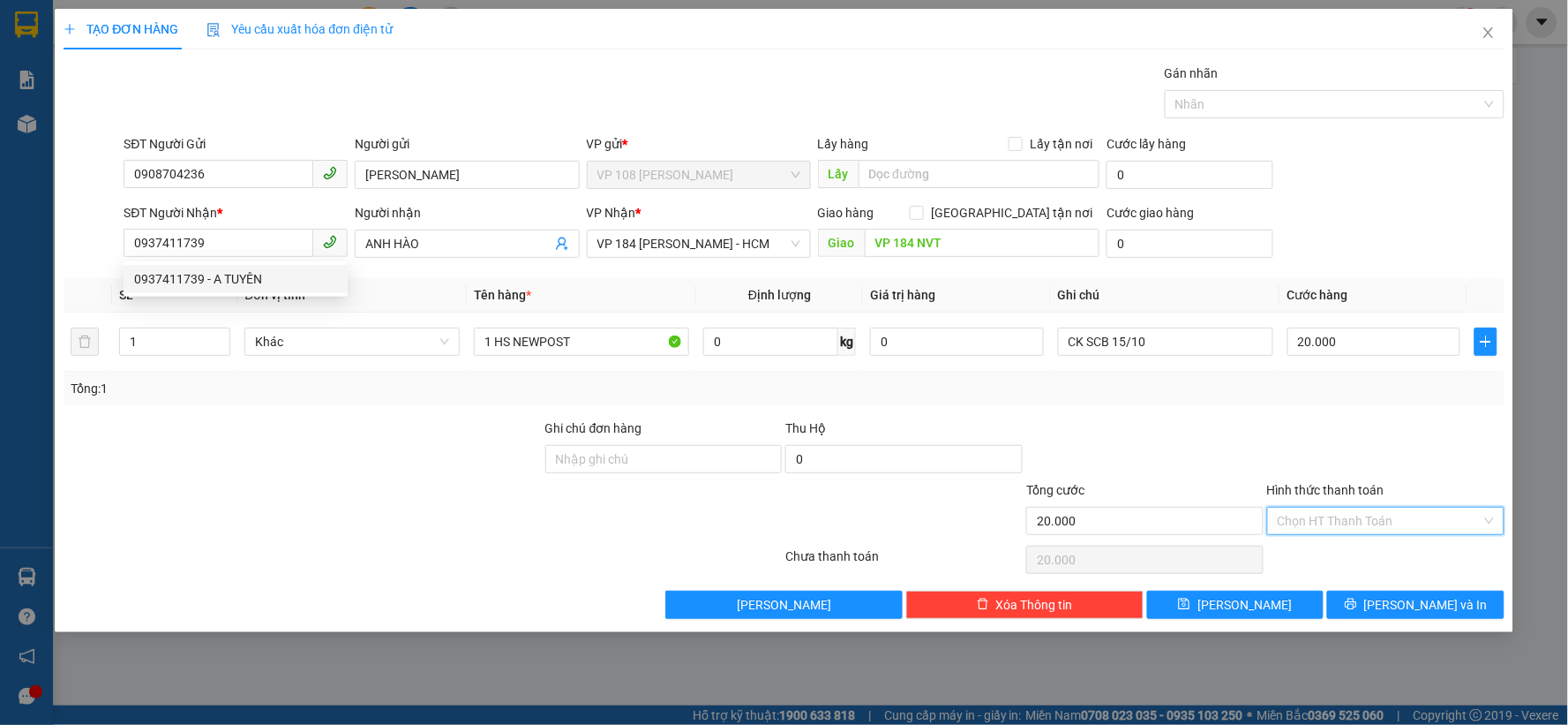
click at [1346, 512] on input "Hình thức thanh toán" at bounding box center [1379, 520] width 204 height 27
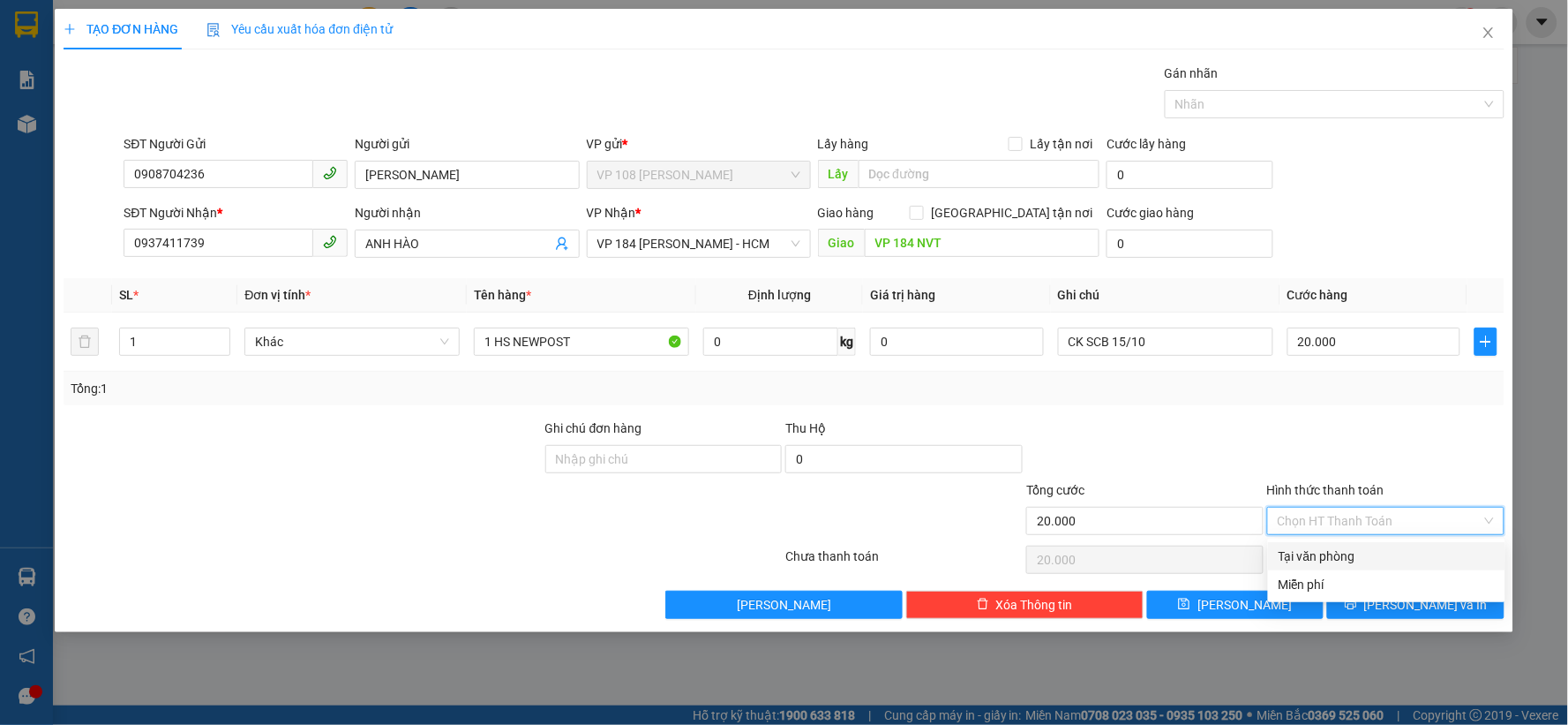
click at [1351, 553] on div "Tại văn phòng" at bounding box center [1386, 557] width 216 height 20
type input "0"
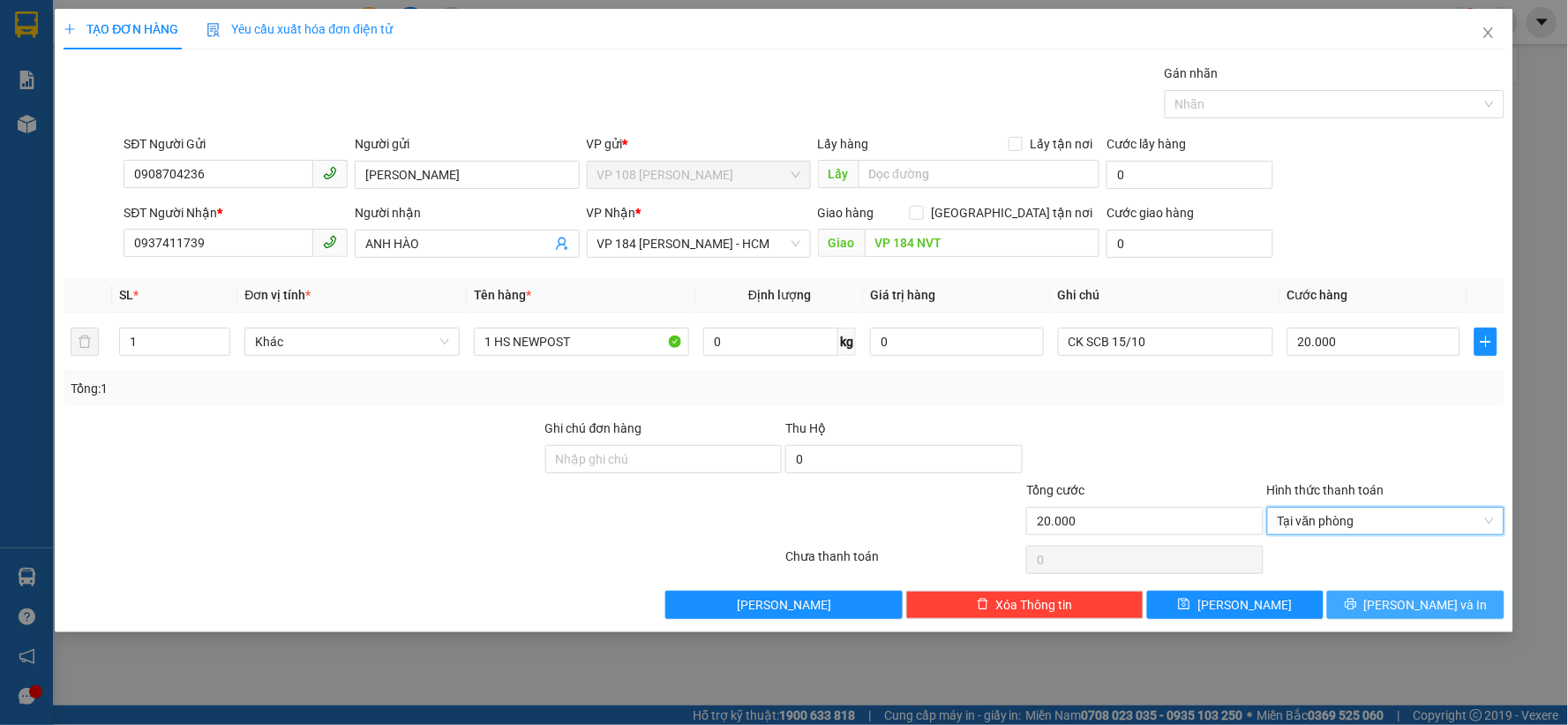
click at [1435, 600] on span "[PERSON_NAME] và In" at bounding box center [1425, 605] width 124 height 20
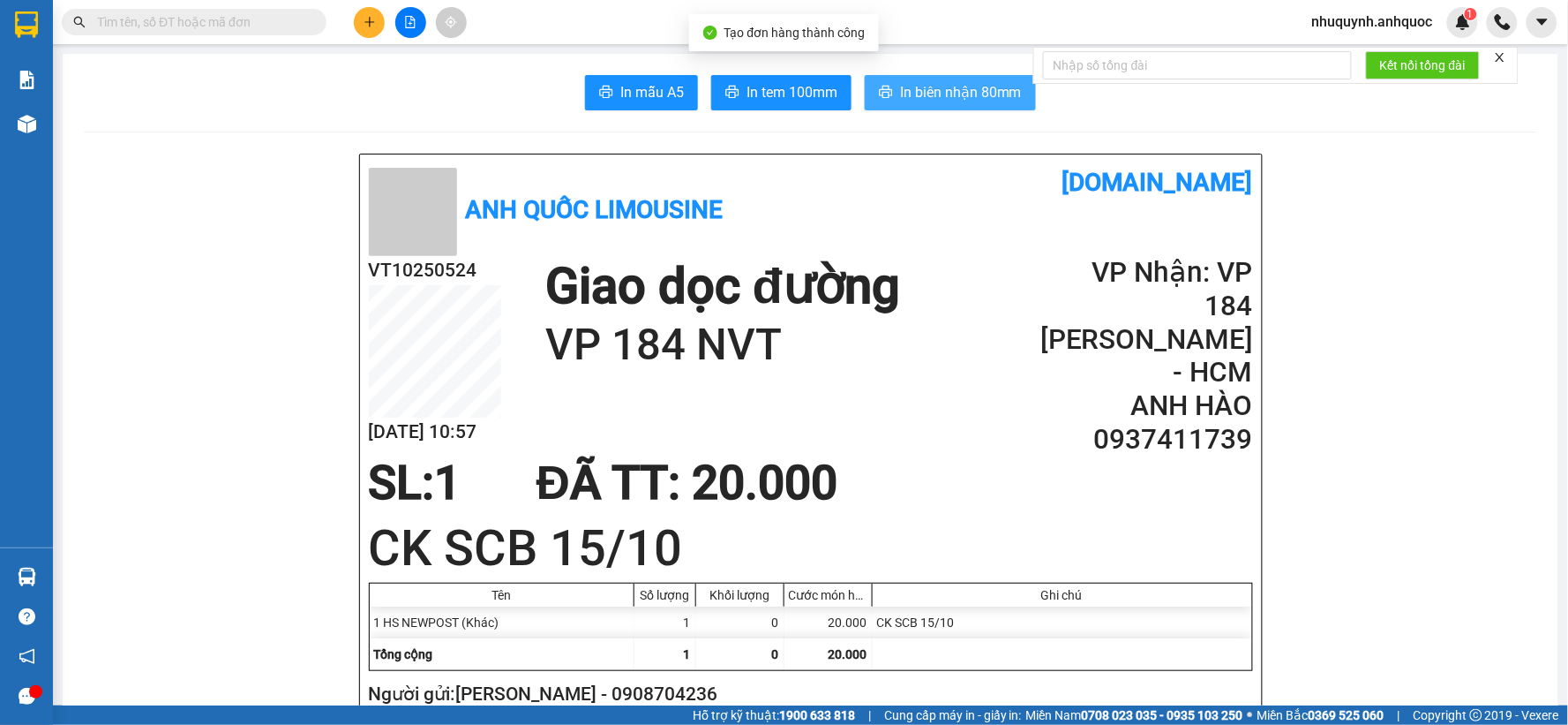
click at [937, 93] on span "In biên nhận 80mm" at bounding box center [960, 92] width 122 height 22
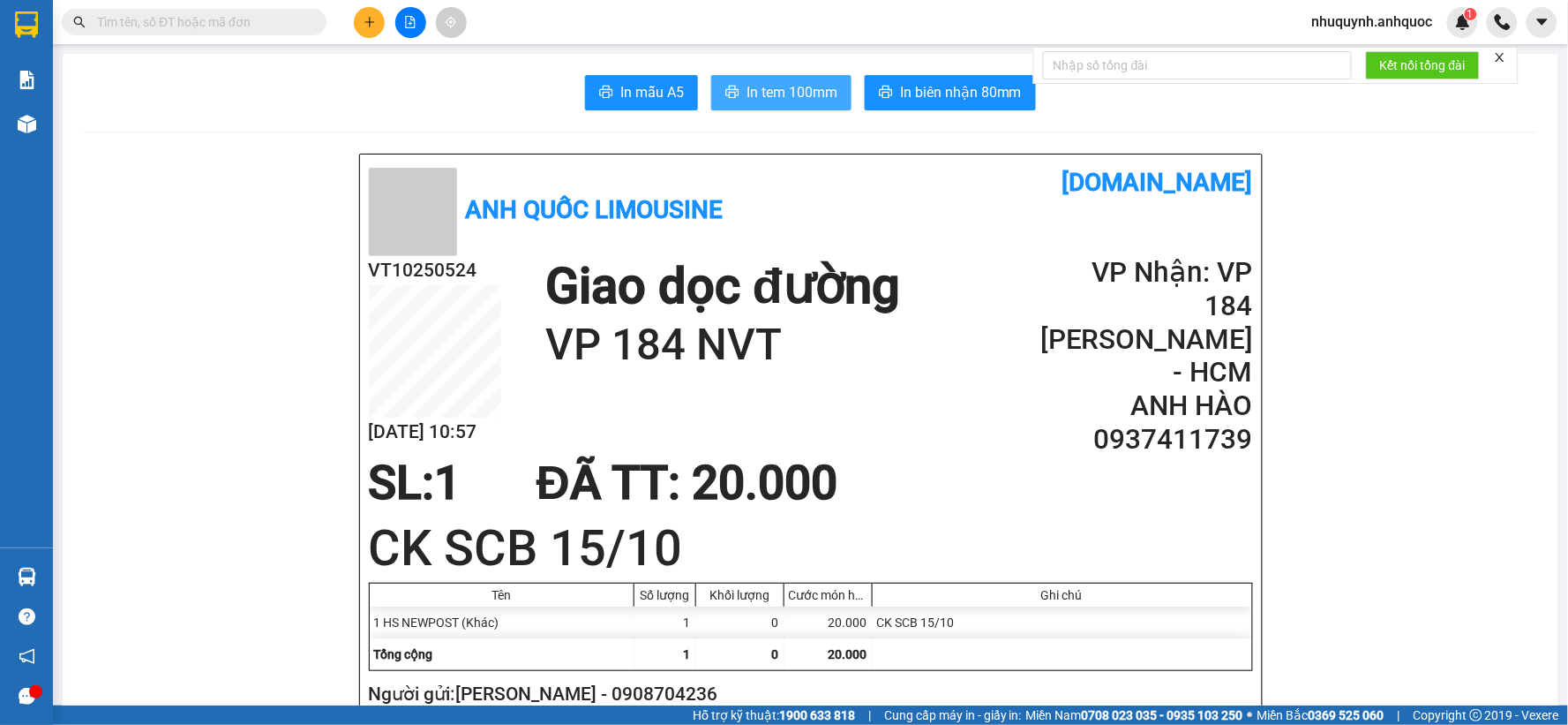
click at [769, 90] on span "In tem 100mm" at bounding box center [792, 92] width 91 height 22
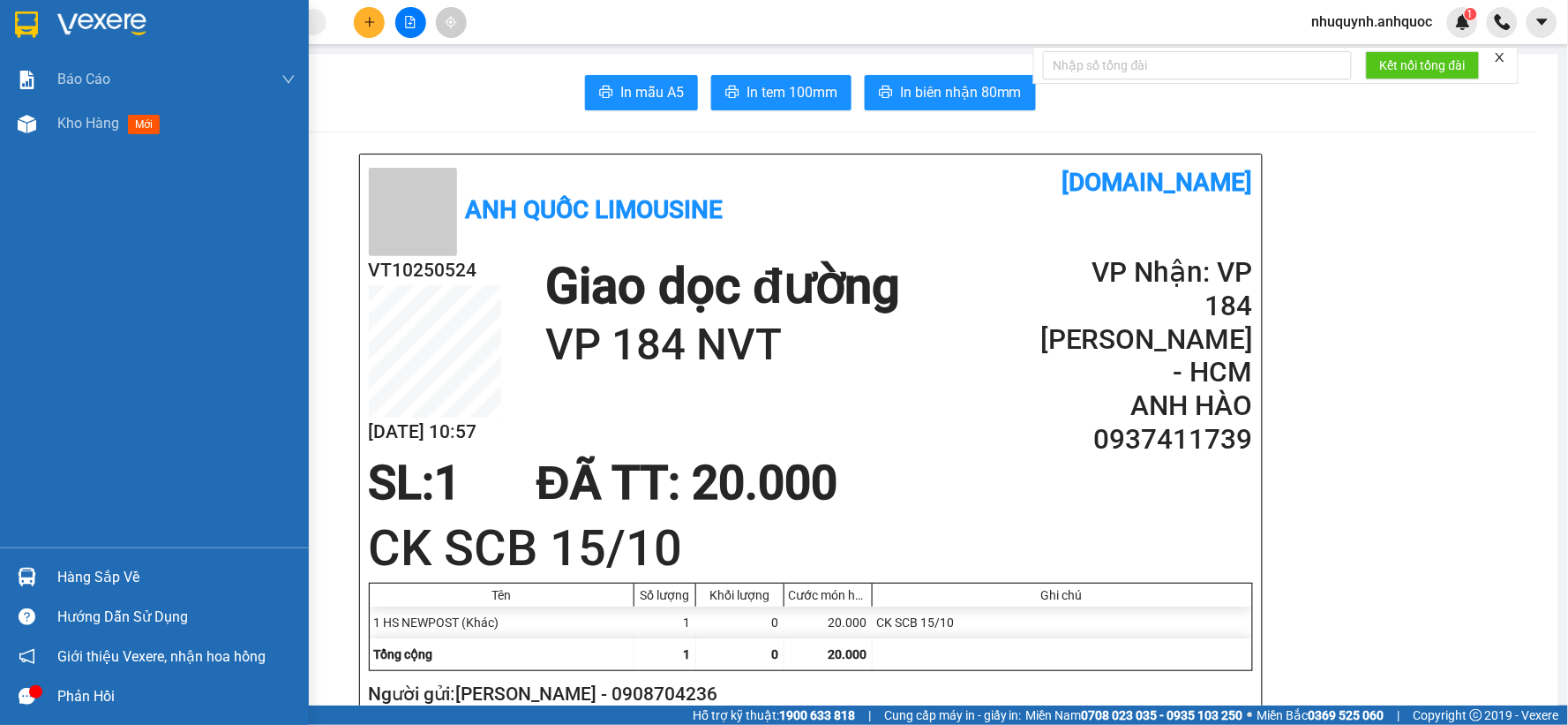
click at [91, 27] on img at bounding box center [102, 25] width 89 height 27
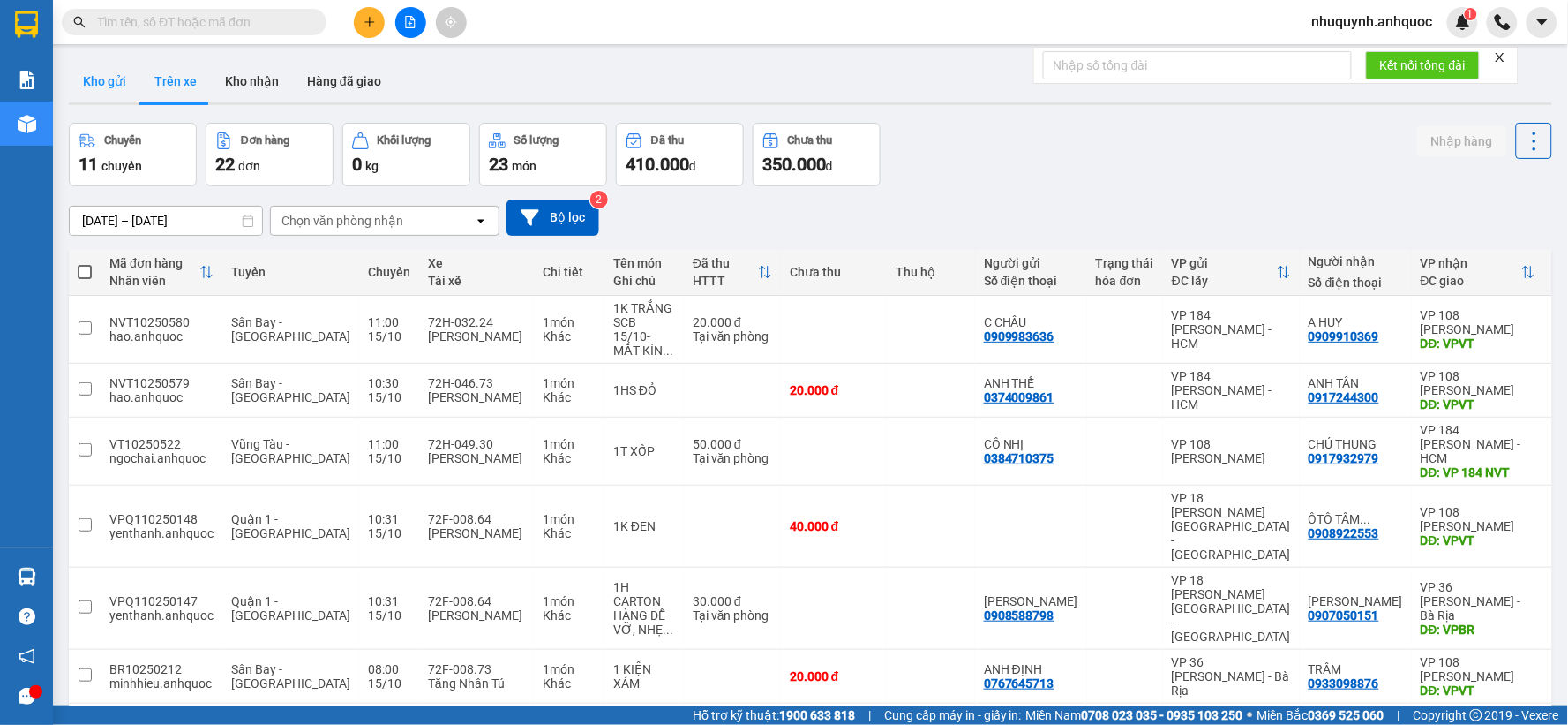
click at [109, 86] on button "Kho gửi" at bounding box center [105, 81] width 71 height 43
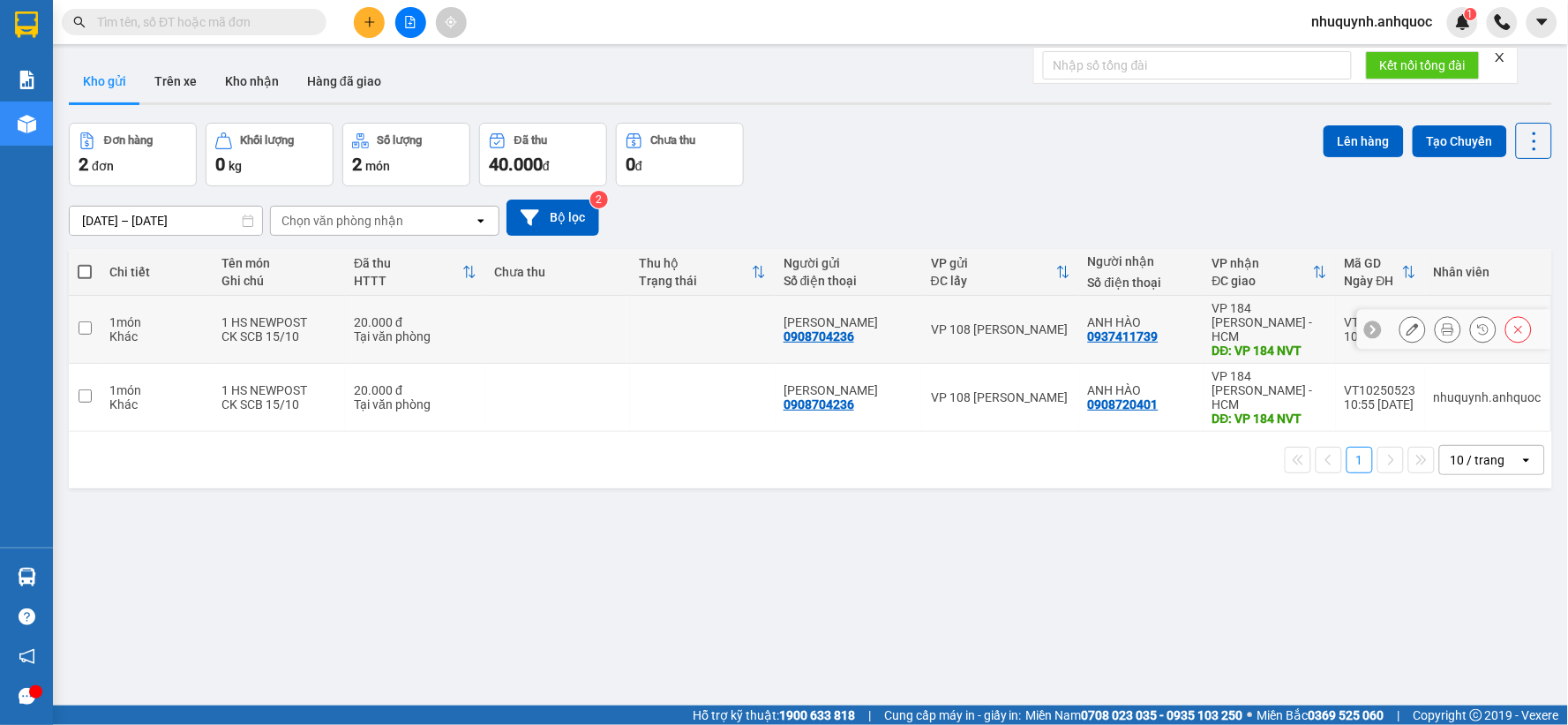
click at [1406, 327] on icon at bounding box center [1412, 329] width 12 height 12
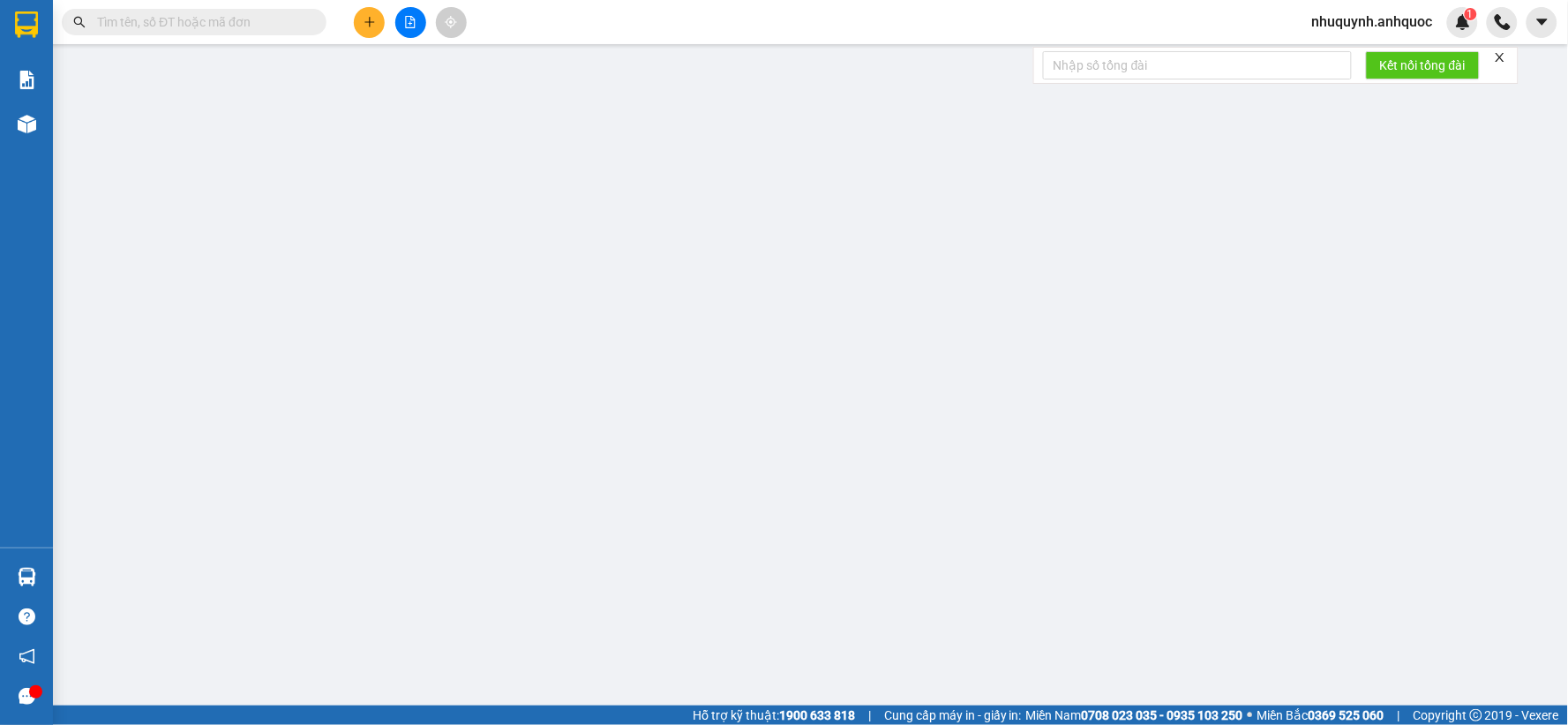
type input "0908704236"
type input "[PERSON_NAME]"
type input "0937411739"
type input "ANH HÀO"
type input "VP 184 NVT"
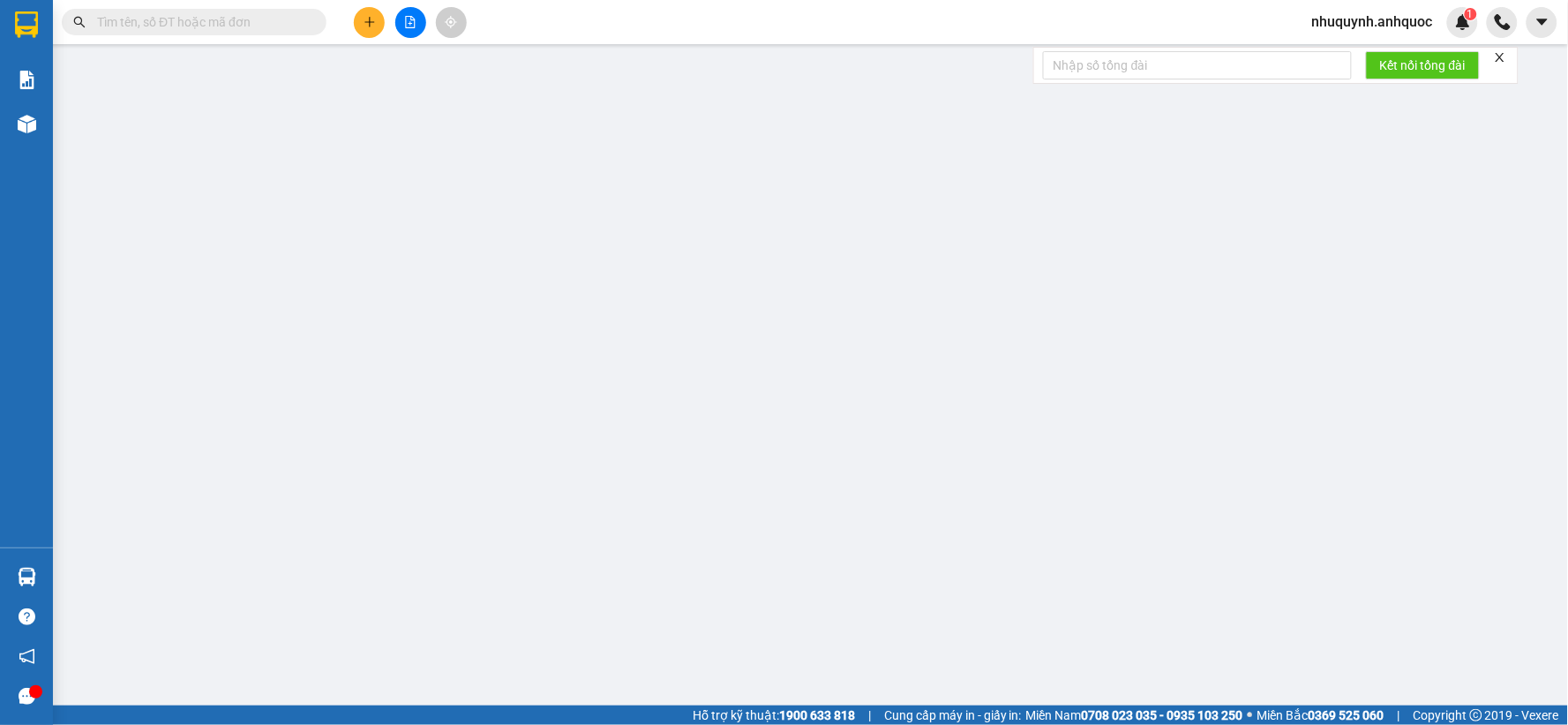
type input "20.000"
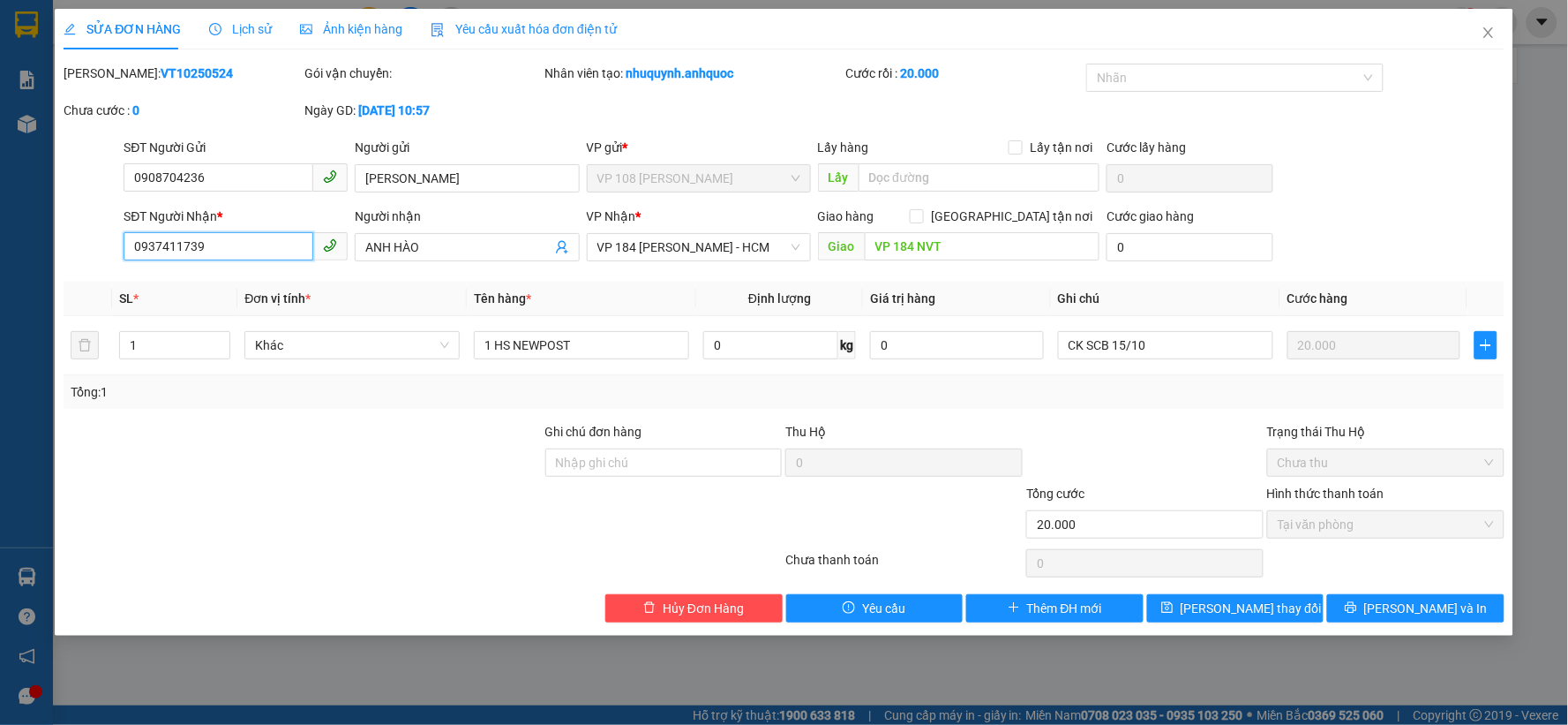
click at [255, 253] on input "0937411739" at bounding box center [219, 246] width 190 height 29
type input "0937411739"
click at [441, 255] on input "ANH HÀO" at bounding box center [457, 248] width 185 height 20
drag, startPoint x: 444, startPoint y: 246, endPoint x: 394, endPoint y: 246, distance: 50.0
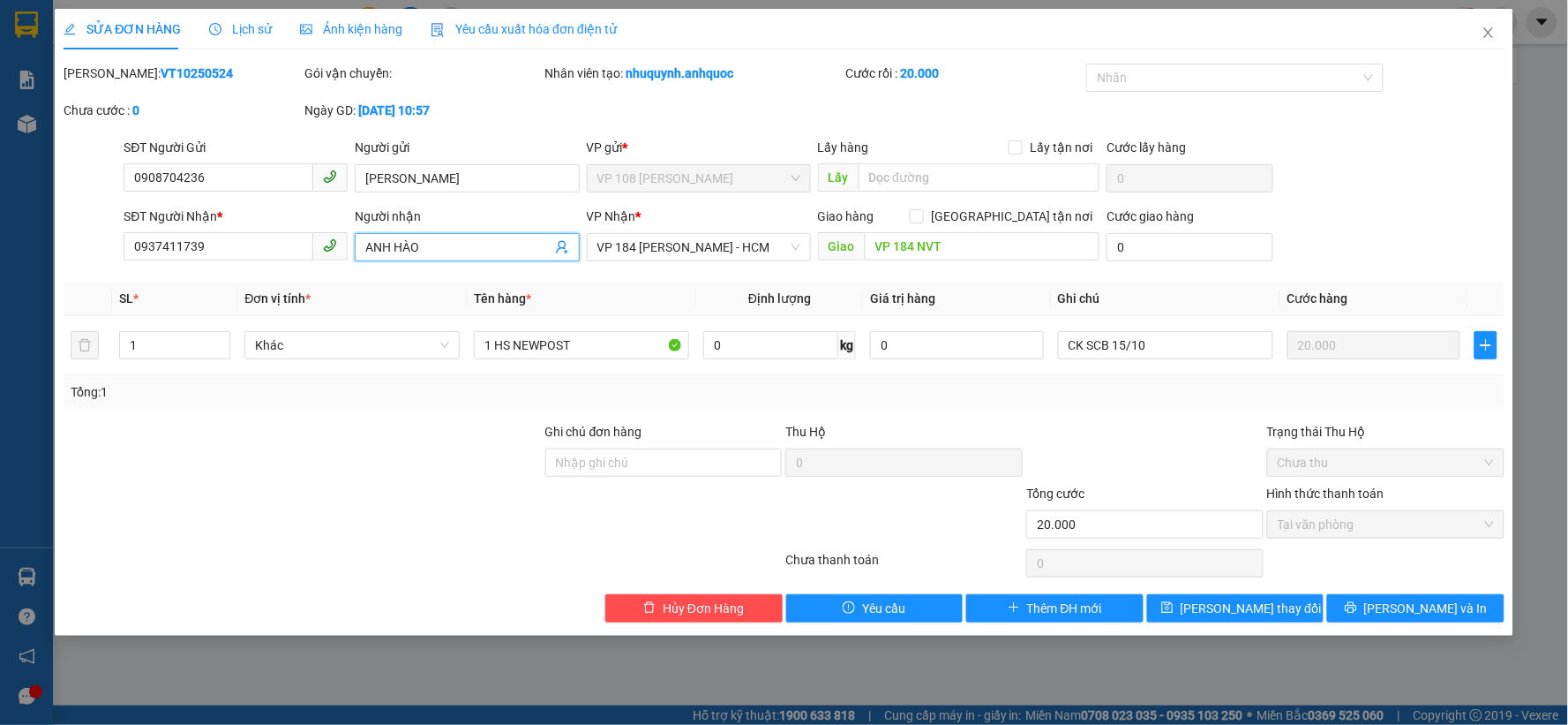
click at [394, 246] on input "ANH HÀO" at bounding box center [457, 248] width 185 height 20
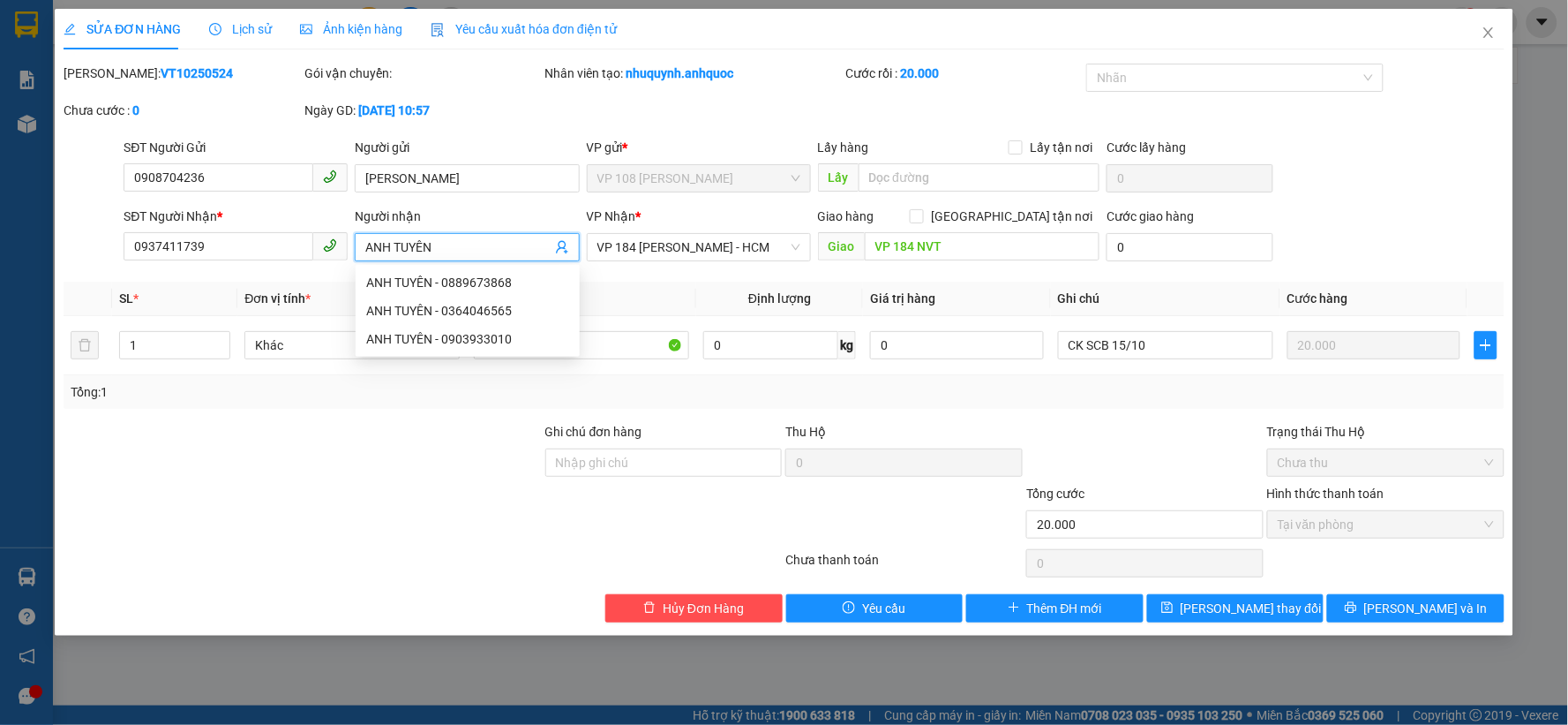
type input "ANH TUYÊN"
click at [295, 490] on div at bounding box center [302, 514] width 482 height 61
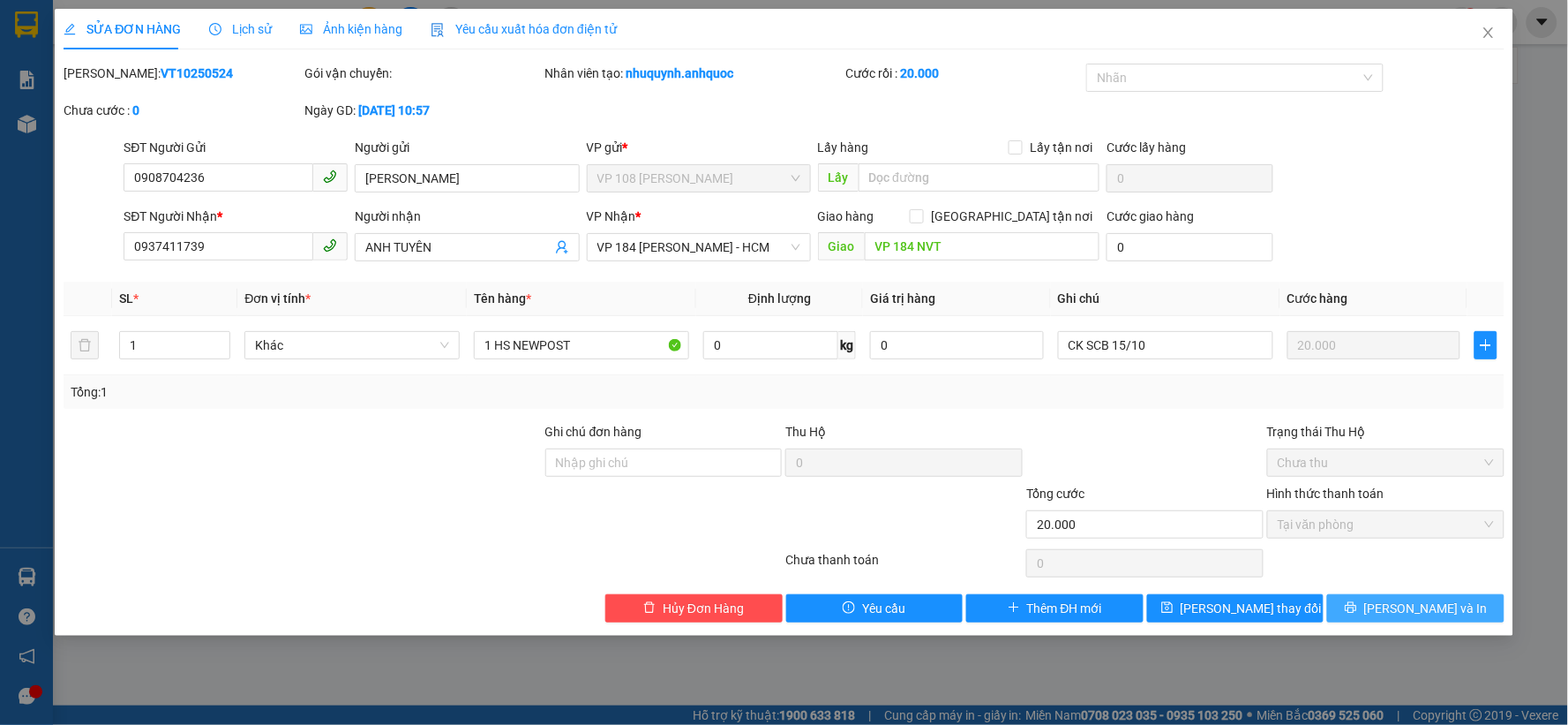
click at [1430, 612] on span "[PERSON_NAME] và In" at bounding box center [1425, 608] width 124 height 20
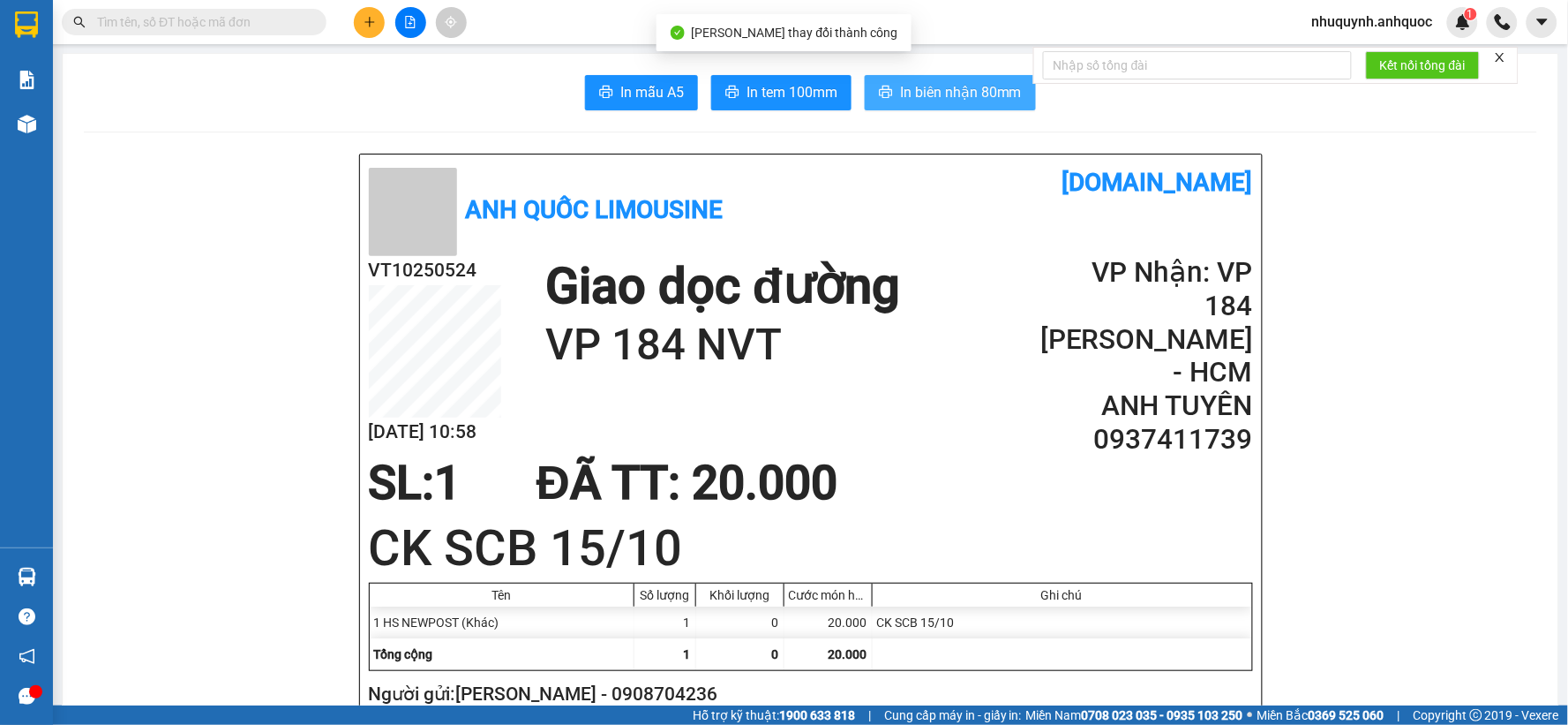
click at [986, 90] on span "In biên nhận 80mm" at bounding box center [960, 92] width 122 height 22
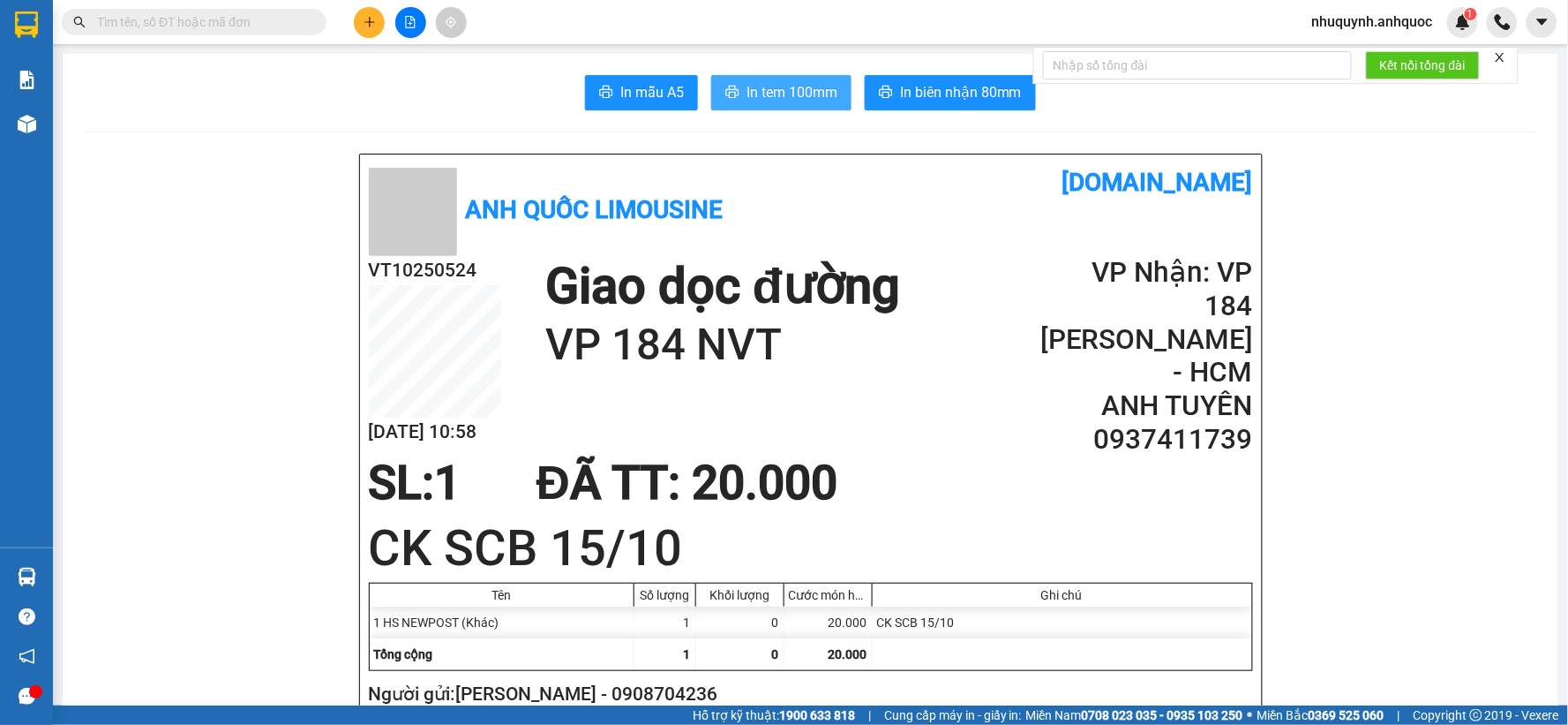
click at [777, 97] on span "In tem 100mm" at bounding box center [792, 92] width 91 height 22
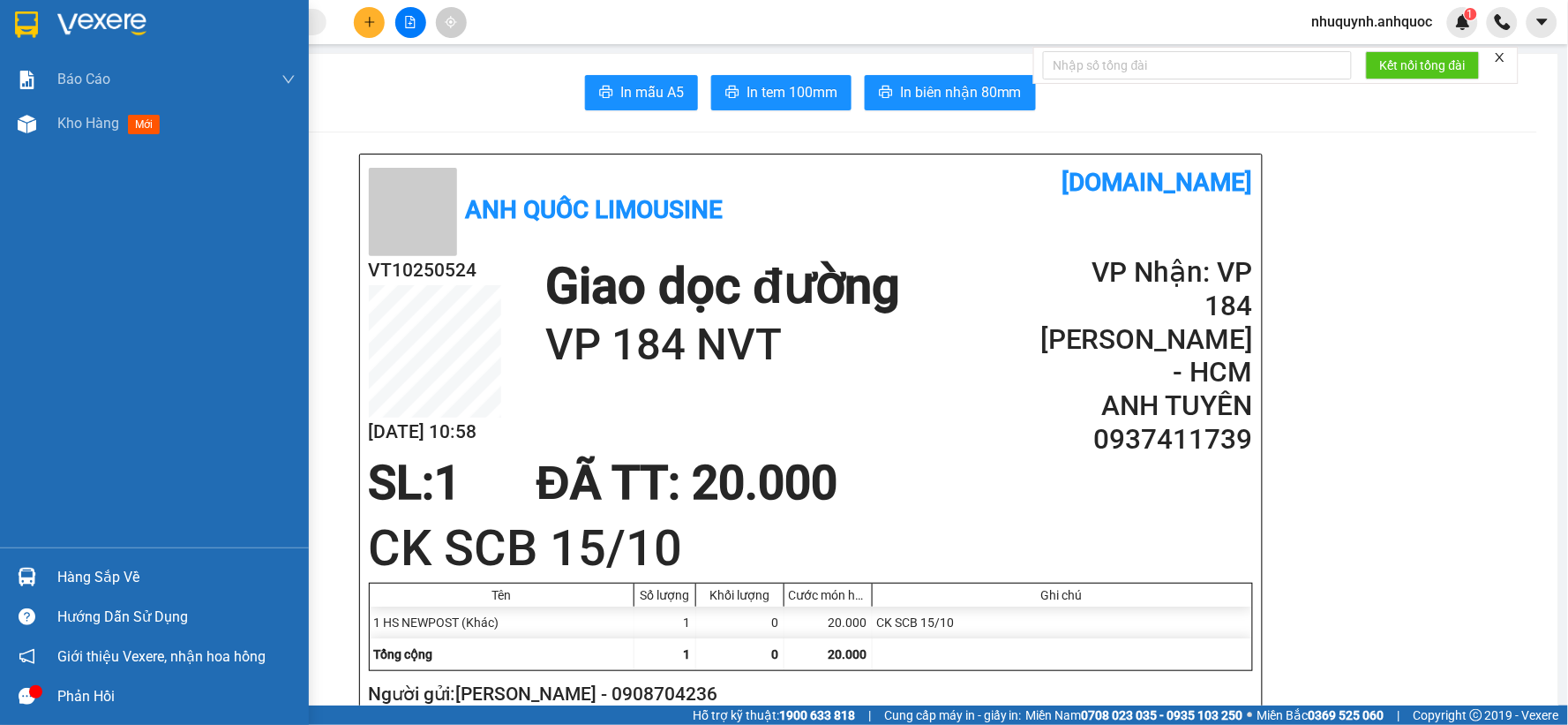
click at [125, 23] on img at bounding box center [102, 25] width 89 height 27
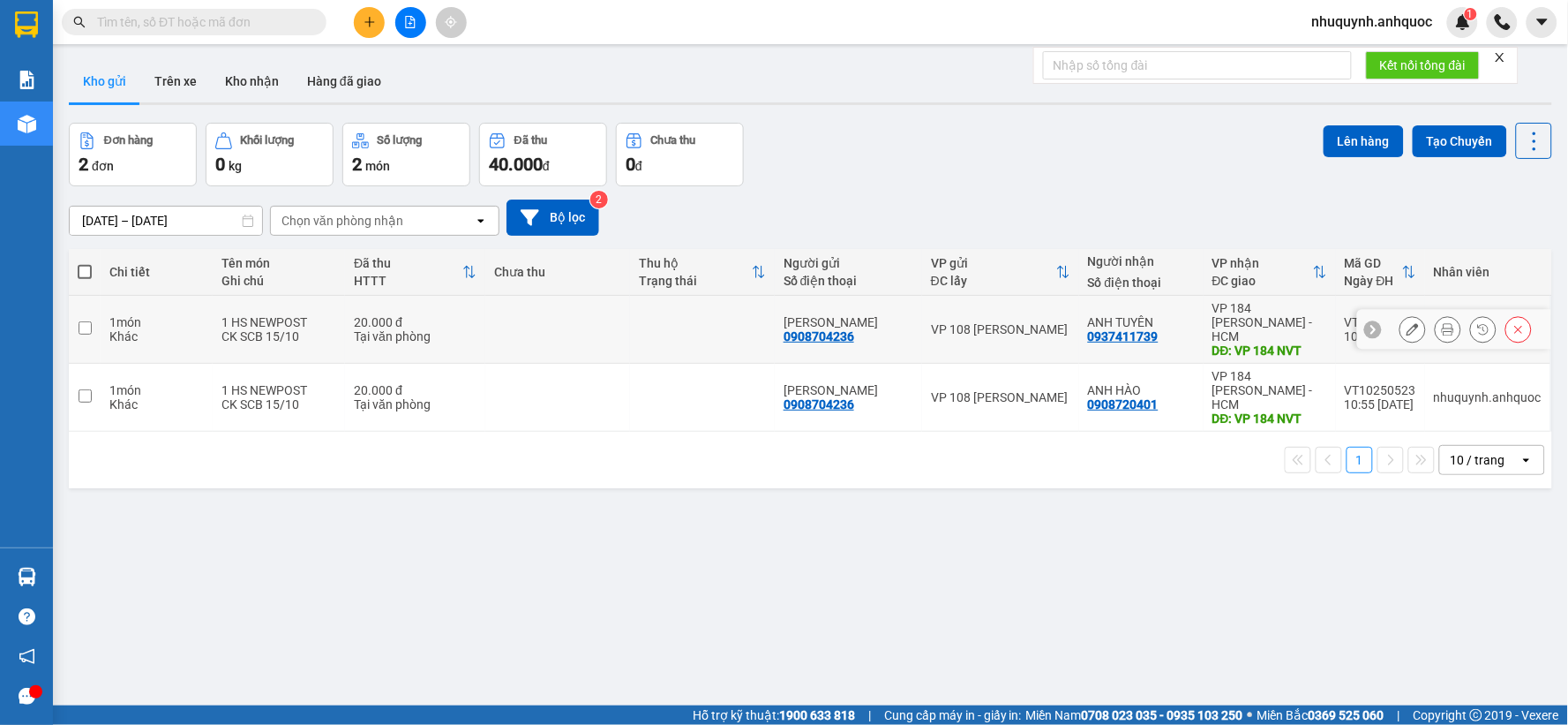
click at [515, 327] on td at bounding box center [557, 330] width 145 height 68
checkbox input "true"
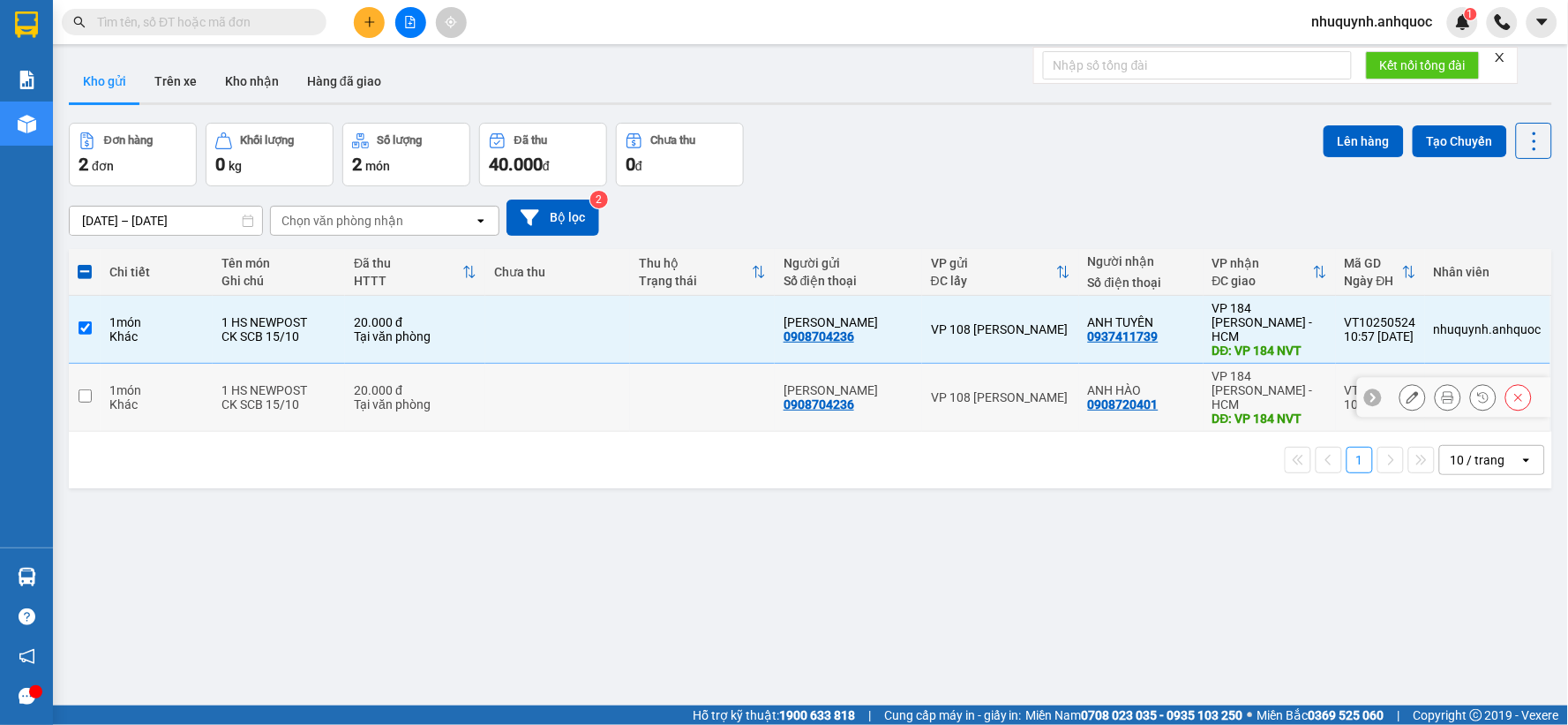
click at [491, 375] on td at bounding box center [557, 397] width 145 height 68
checkbox input "true"
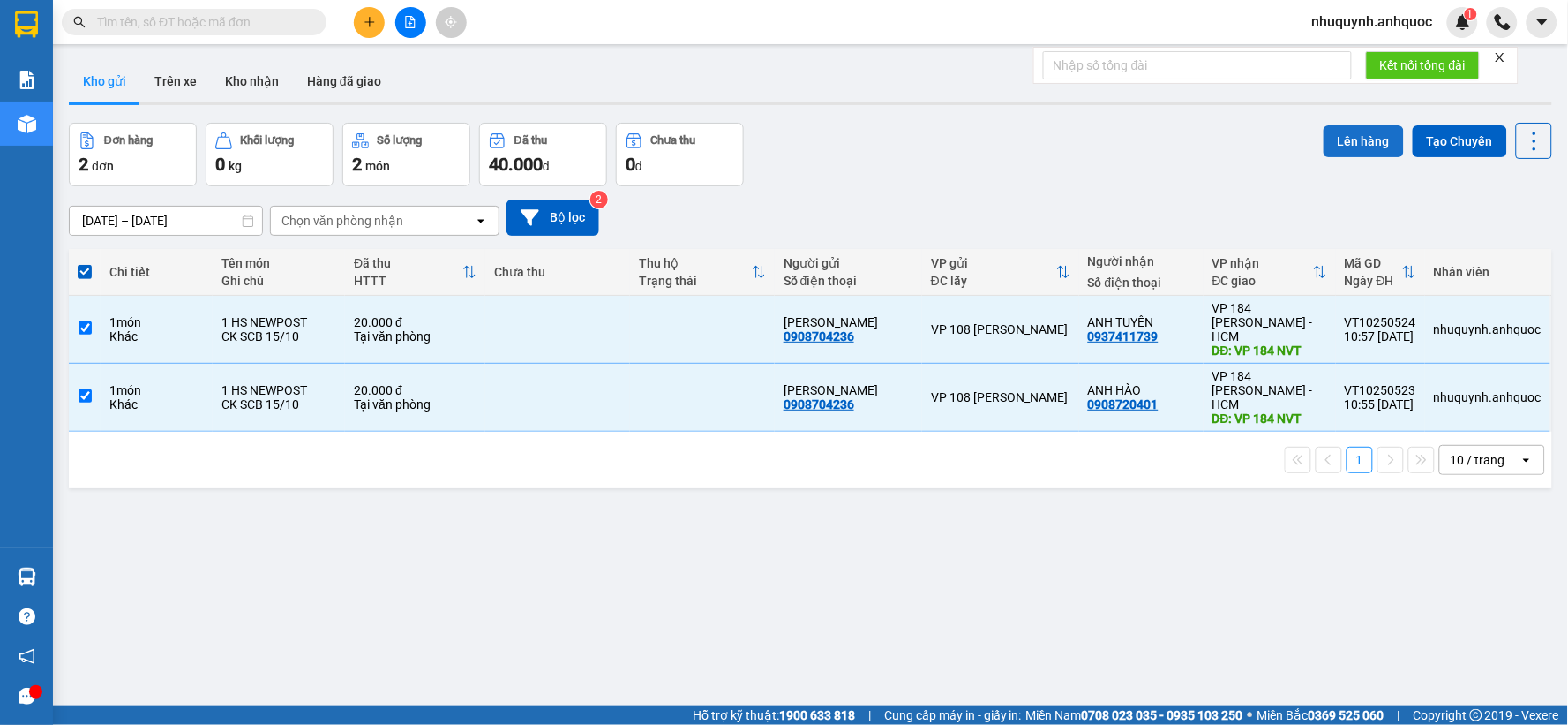
click at [1347, 146] on button "Lên hàng" at bounding box center [1363, 142] width 80 height 32
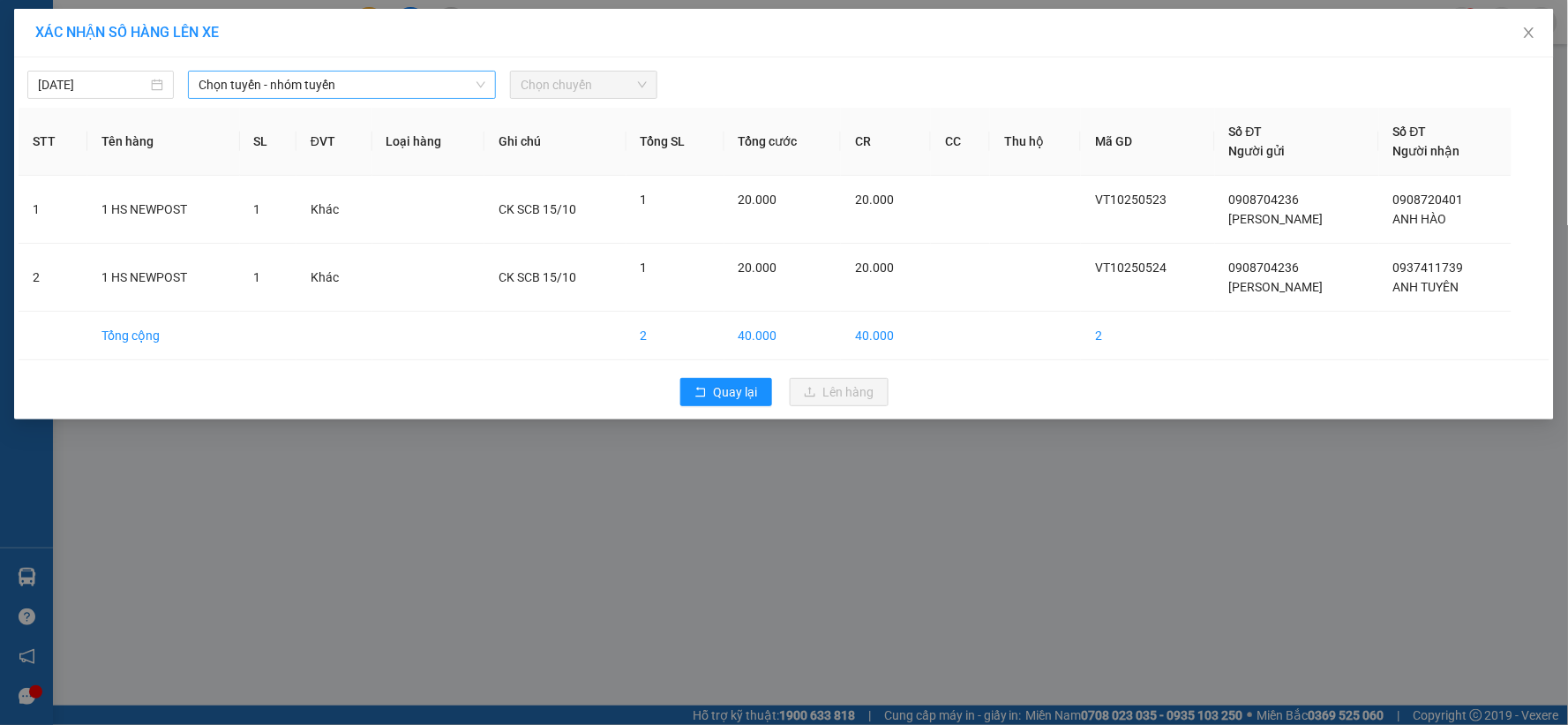
click at [346, 75] on span "Chọn tuyến - nhóm tuyến" at bounding box center [342, 84] width 287 height 27
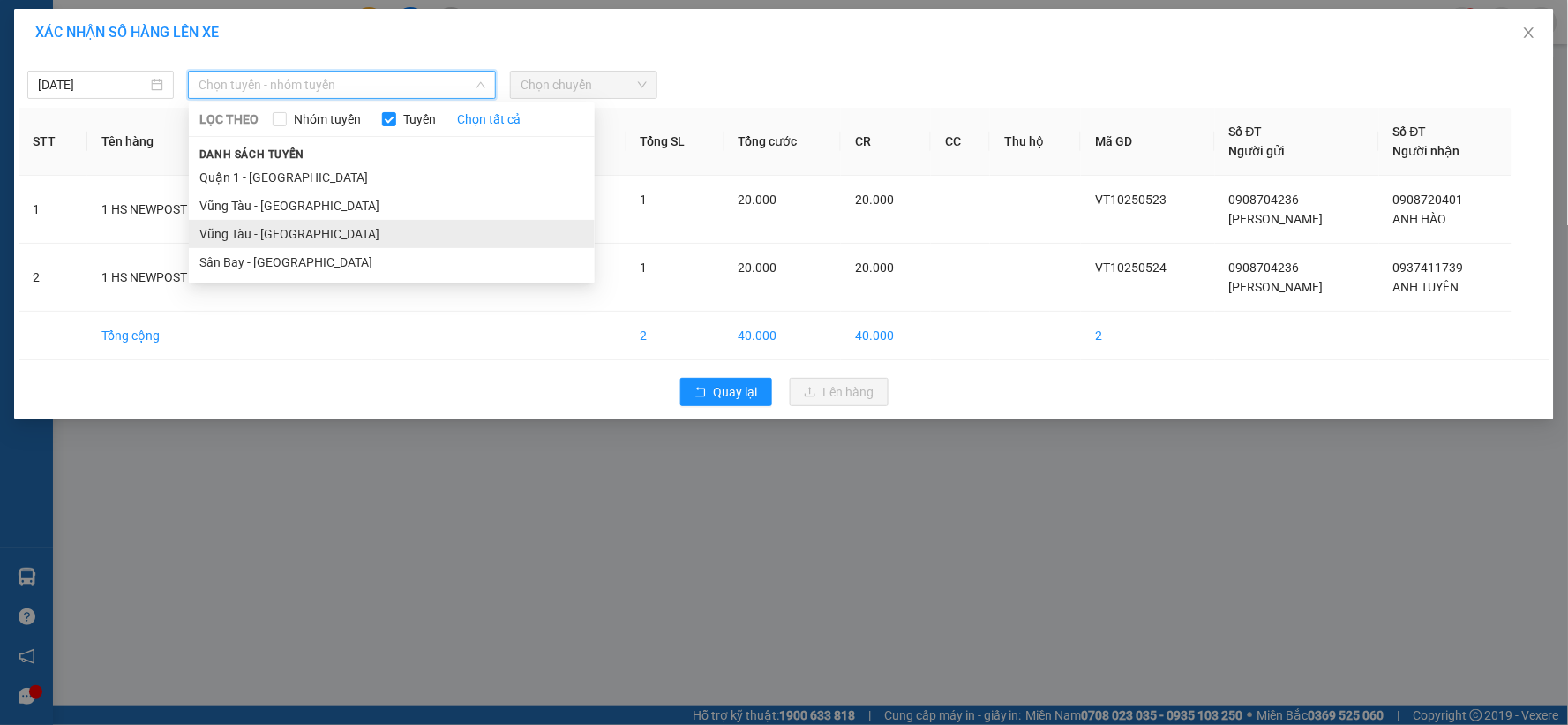
click at [331, 239] on li "Vũng Tàu - [GEOGRAPHIC_DATA]" at bounding box center [392, 234] width 406 height 29
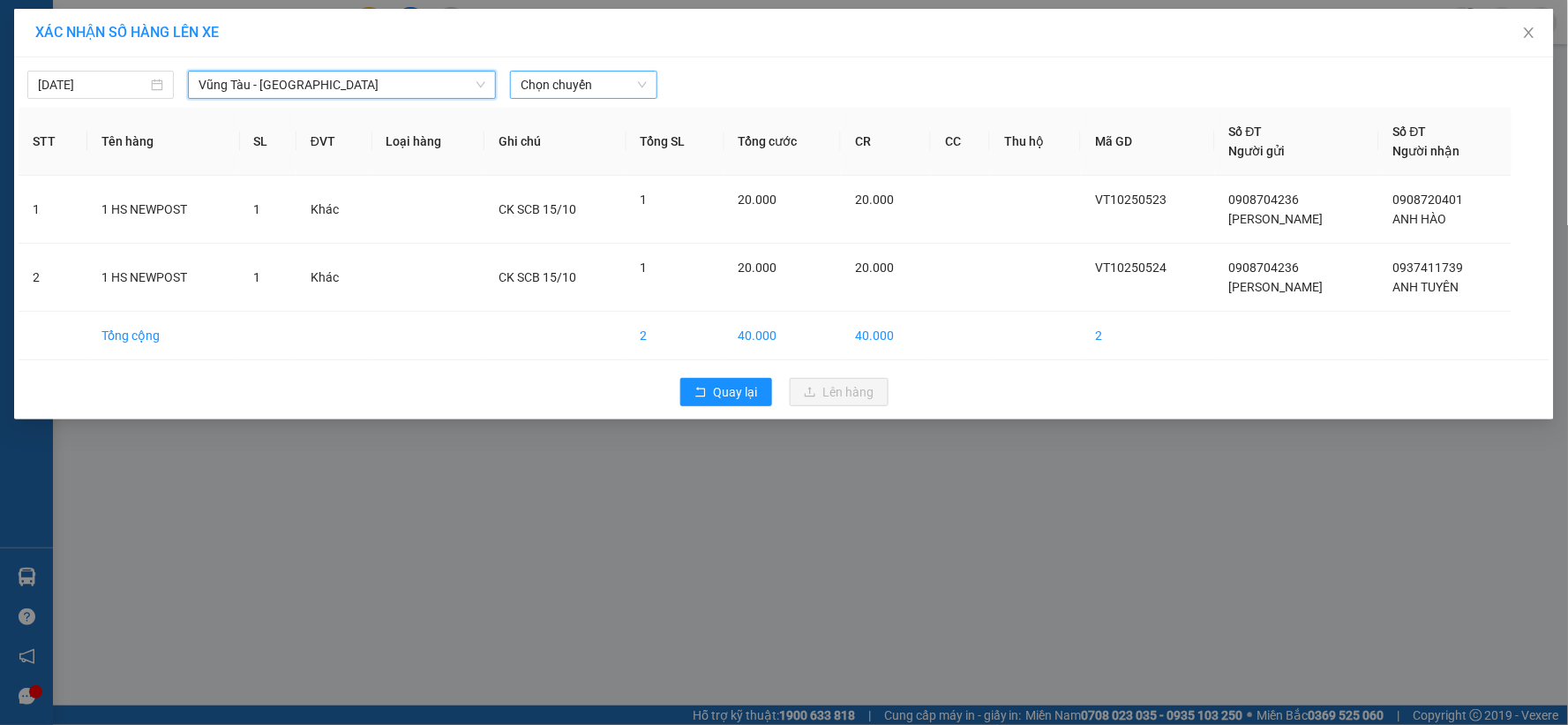
click at [588, 82] on span "Chọn chuyến" at bounding box center [583, 84] width 126 height 27
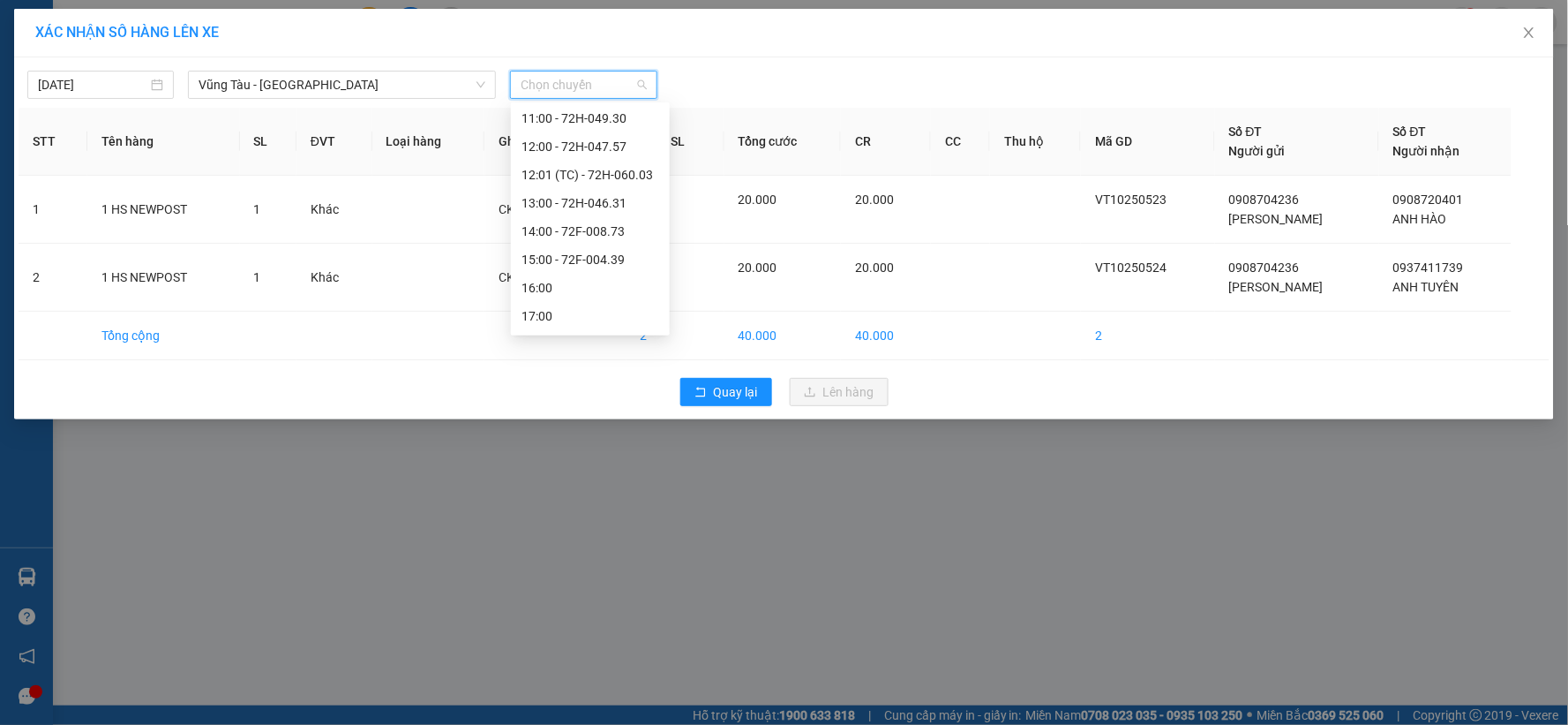
scroll to position [490, 0]
click at [573, 111] on div "12:00 - 72H-047.57" at bounding box center [590, 111] width 138 height 20
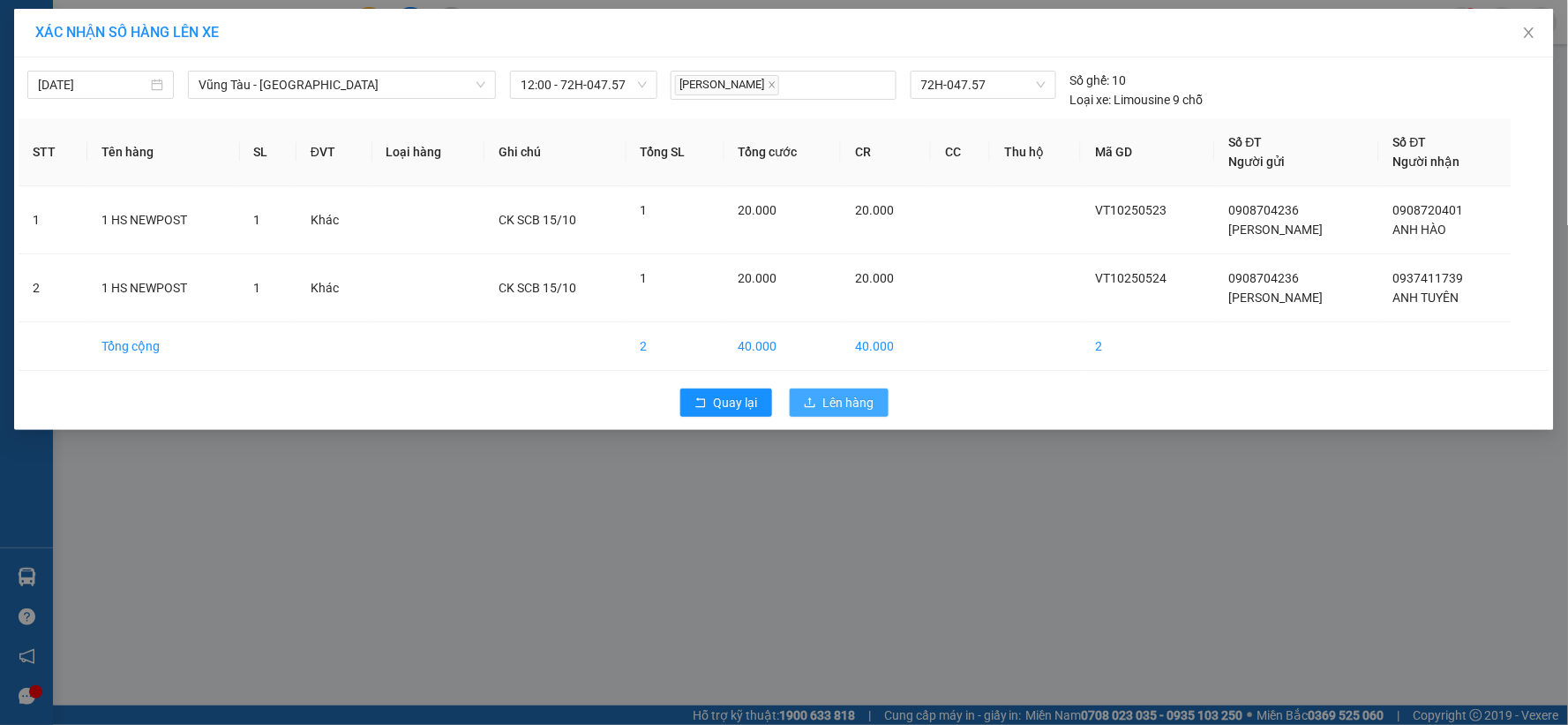
click at [859, 403] on span "Lên hàng" at bounding box center [848, 403] width 51 height 20
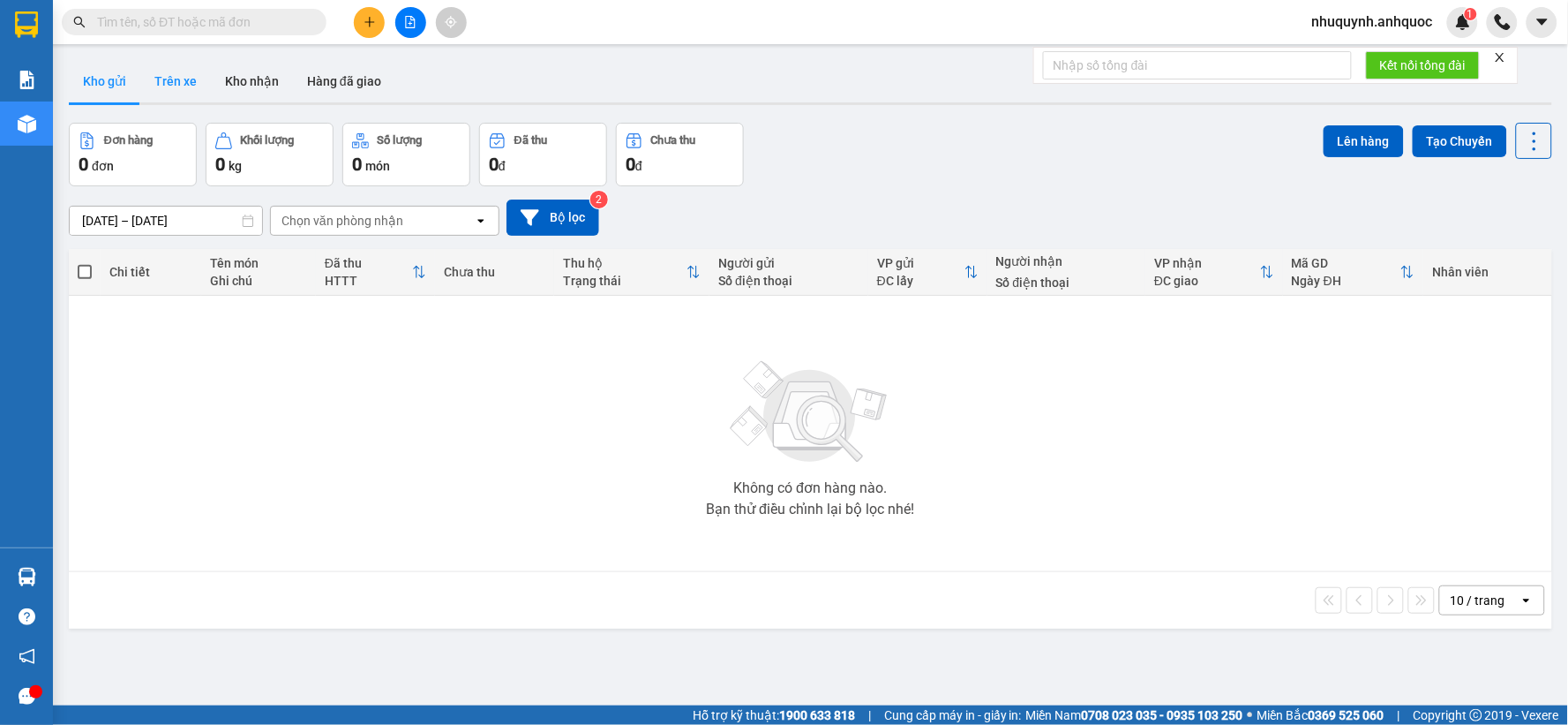
click at [183, 86] on button "Trên xe" at bounding box center [175, 81] width 70 height 43
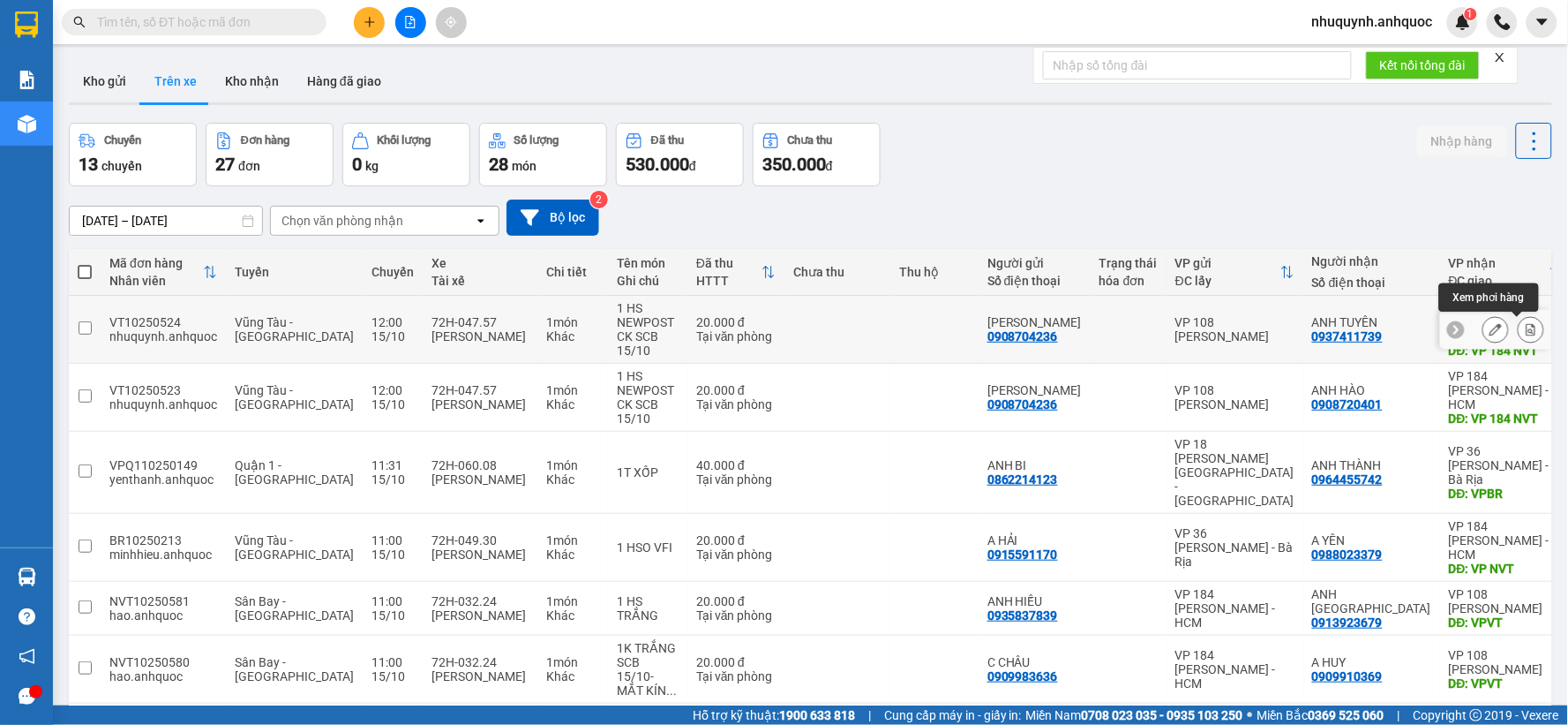
click at [1524, 328] on icon at bounding box center [1530, 329] width 12 height 12
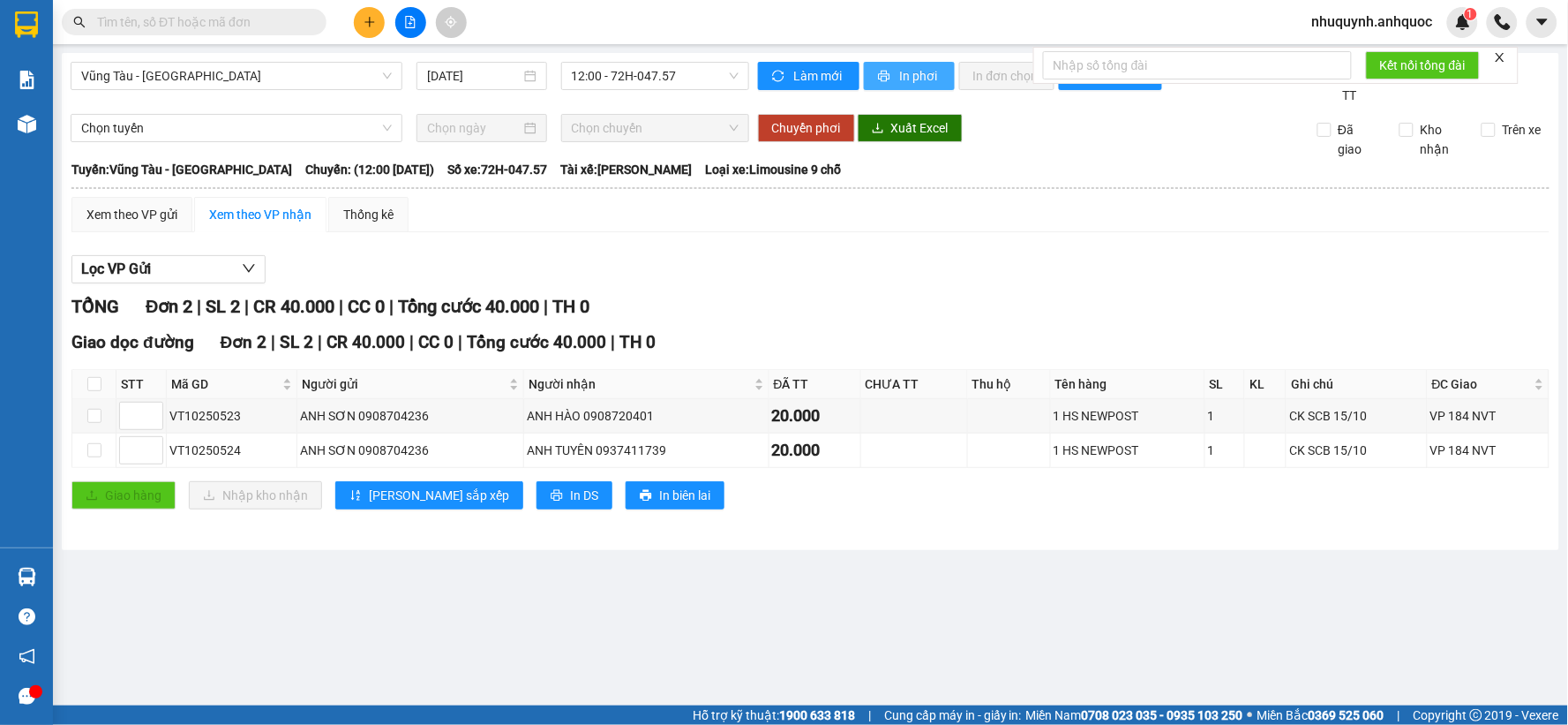
click at [895, 77] on button "In phơi" at bounding box center [909, 75] width 91 height 29
drag, startPoint x: 440, startPoint y: 415, endPoint x: 353, endPoint y: 416, distance: 87.0
click at [353, 416] on div "ANH SƠN 0908704236" at bounding box center [410, 416] width 221 height 20
copy div "0908704236"
click at [353, 19] on button at bounding box center [368, 22] width 31 height 31
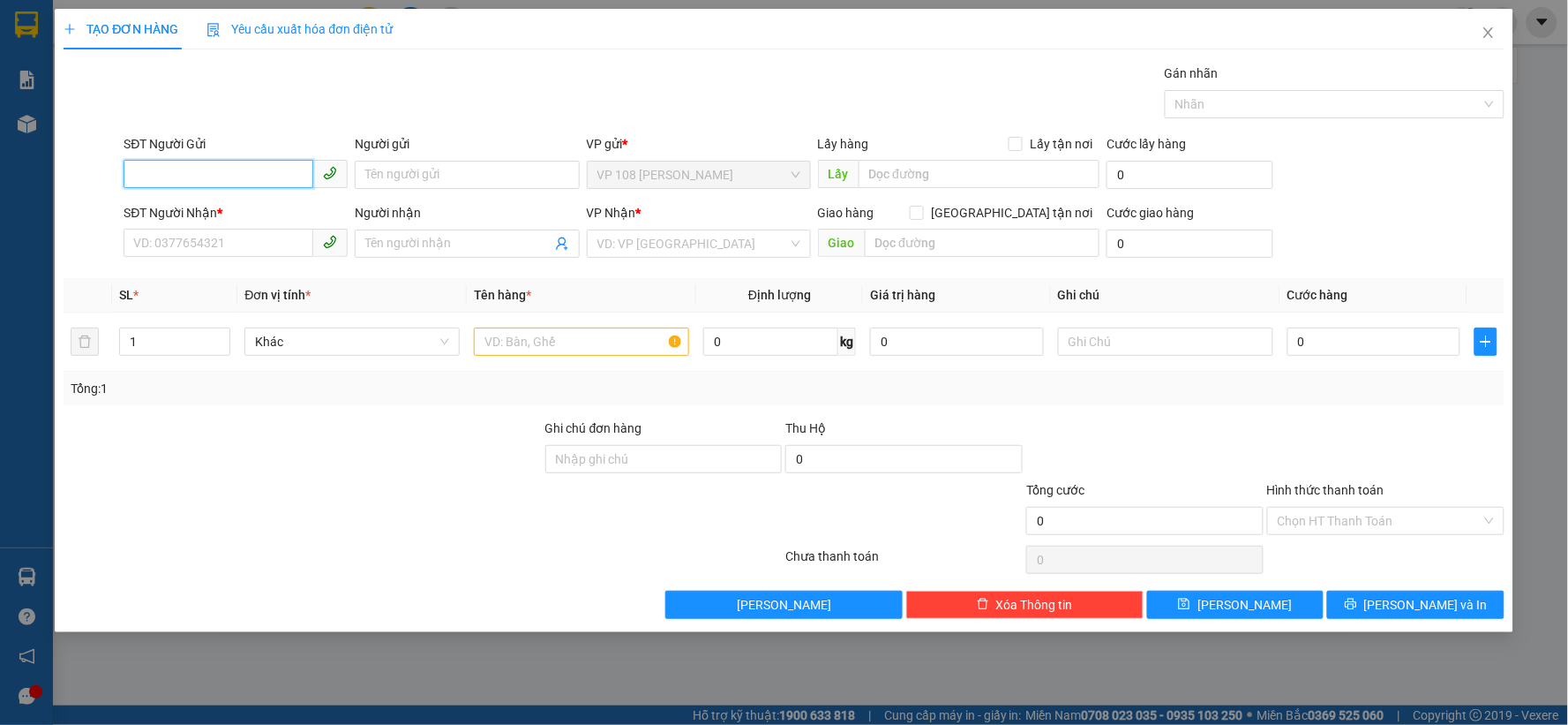
click at [189, 171] on input "SĐT Người Gửi" at bounding box center [219, 173] width 190 height 29
paste input "0908704236"
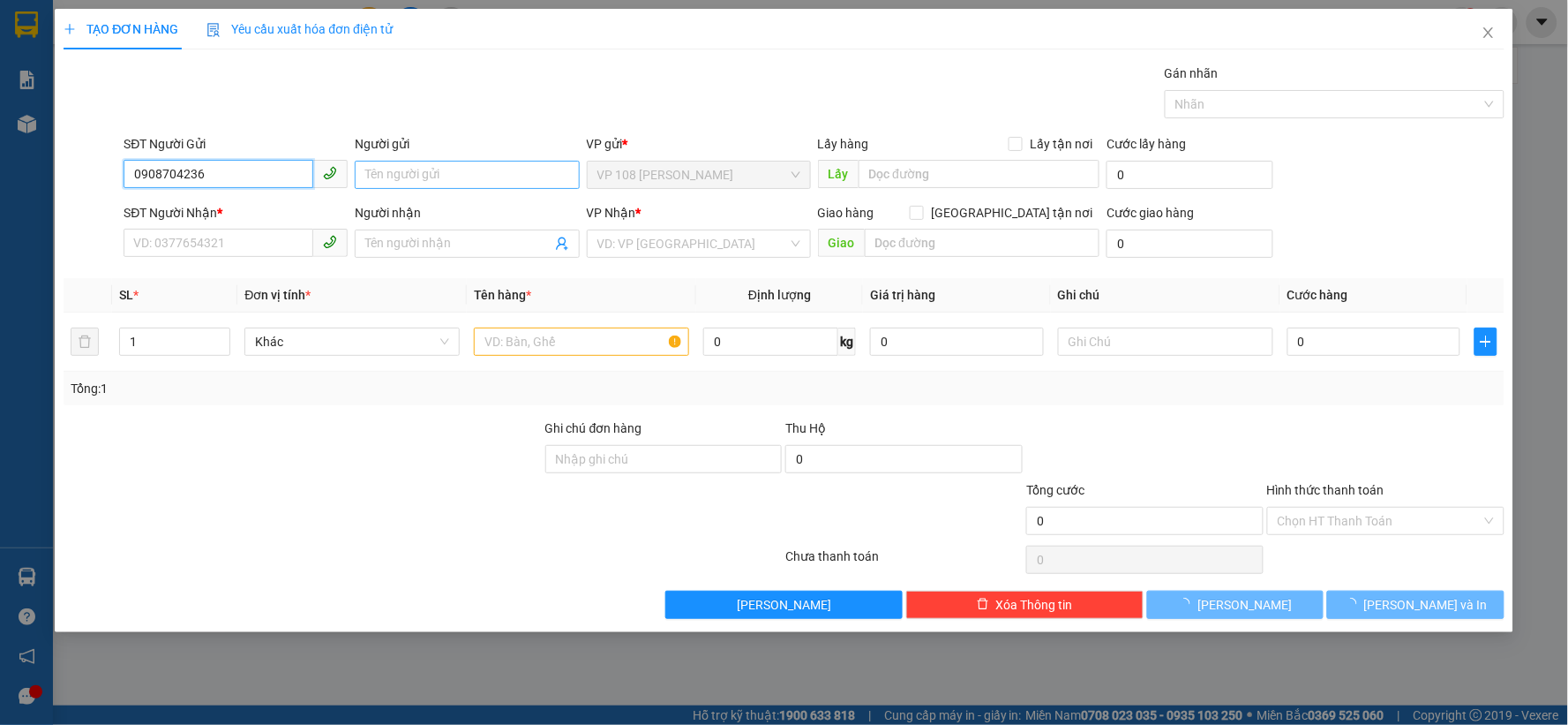
type input "0908704236"
click at [444, 172] on input "Người gửi" at bounding box center [466, 174] width 224 height 29
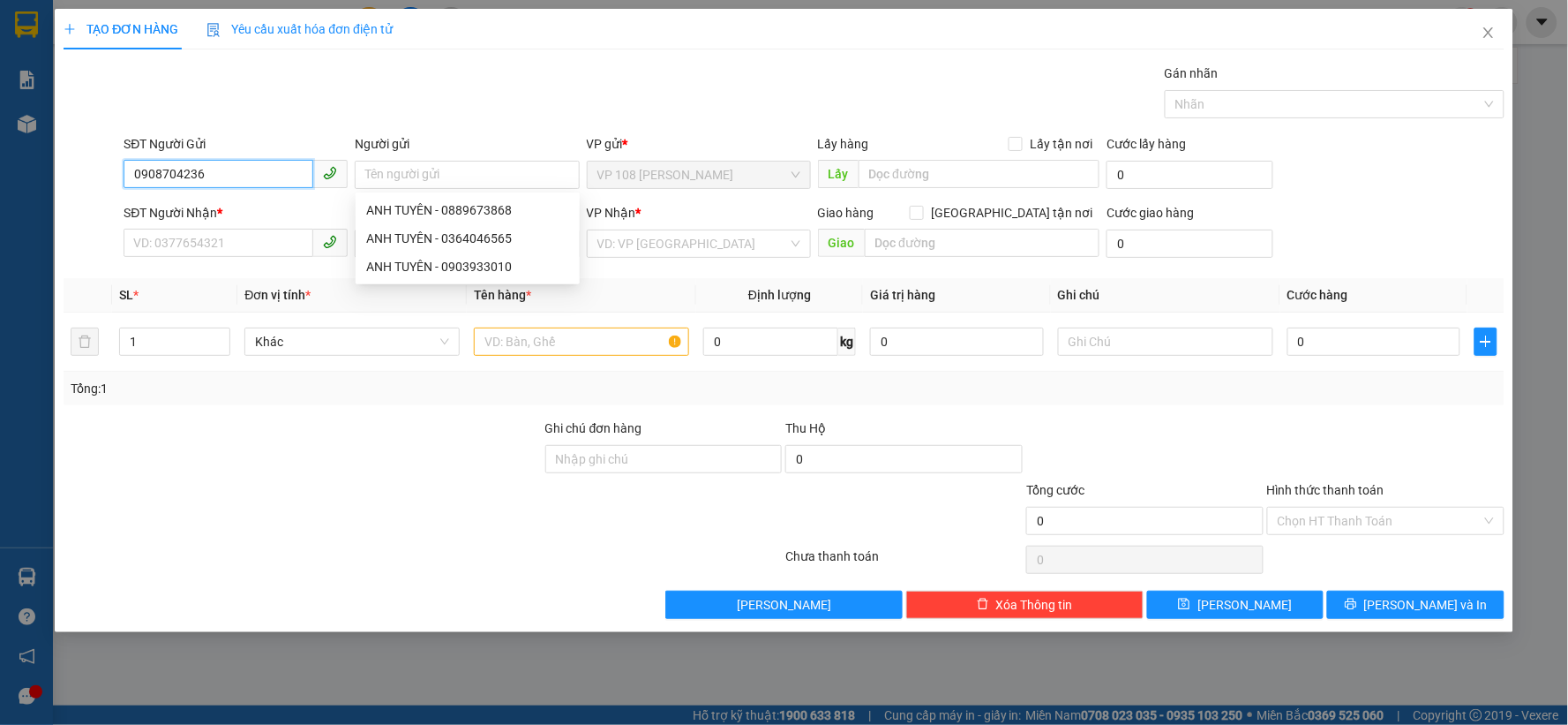
click at [239, 169] on input "0908704236" at bounding box center [219, 173] width 190 height 29
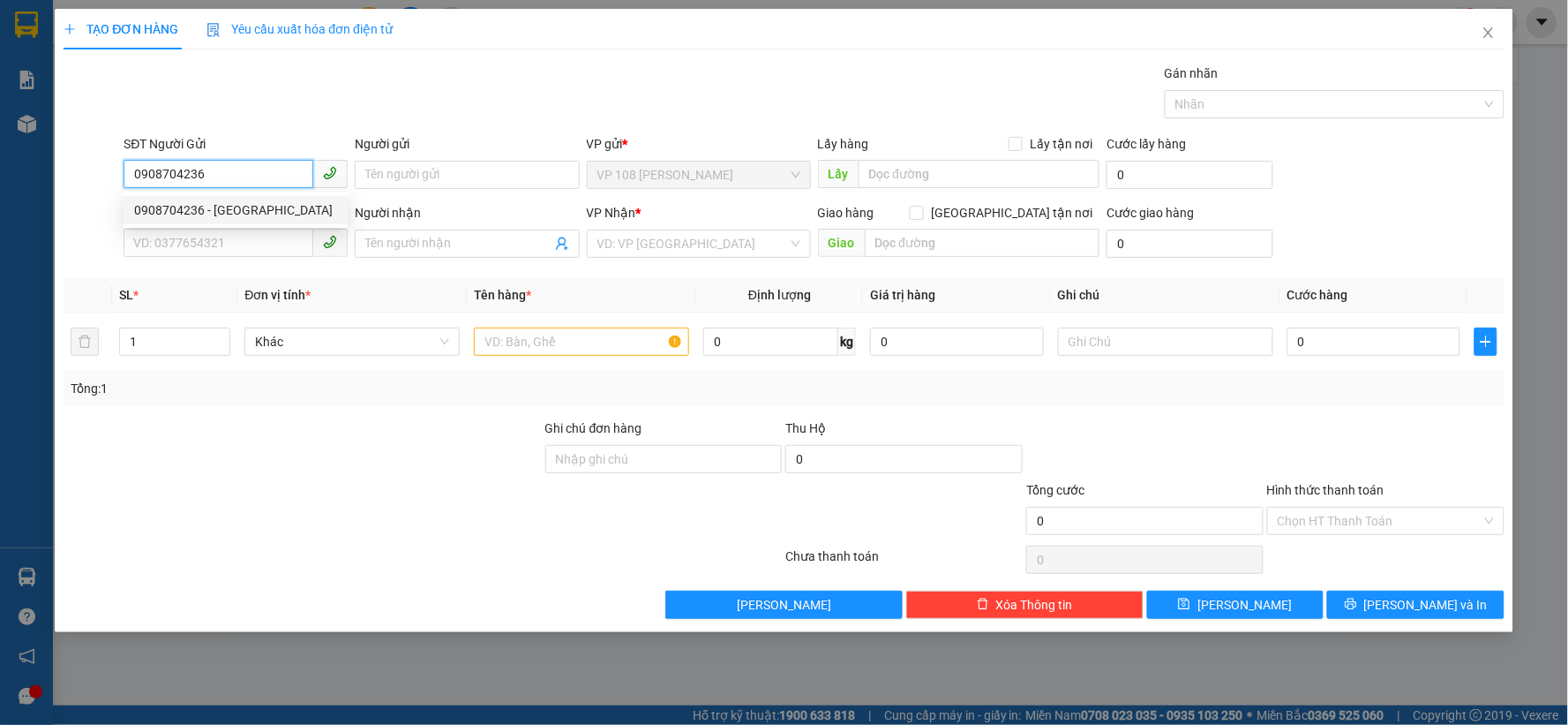
click at [237, 207] on div "0908704236 - [GEOGRAPHIC_DATA]" at bounding box center [235, 210] width 203 height 20
type input "[PERSON_NAME]"
type input "0937411739"
type input "ANH TUYÊN"
type input "VP 184 NVT"
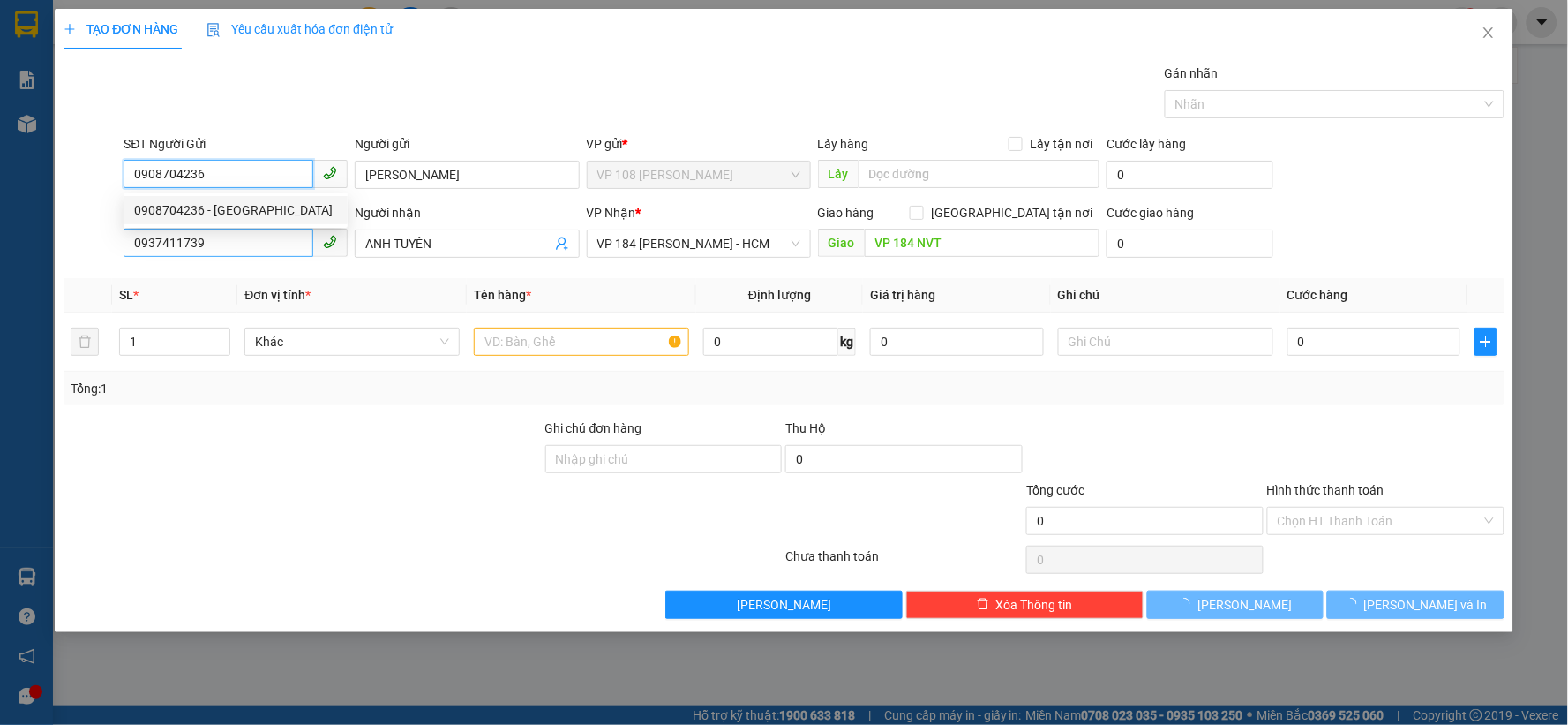
type input "20.000"
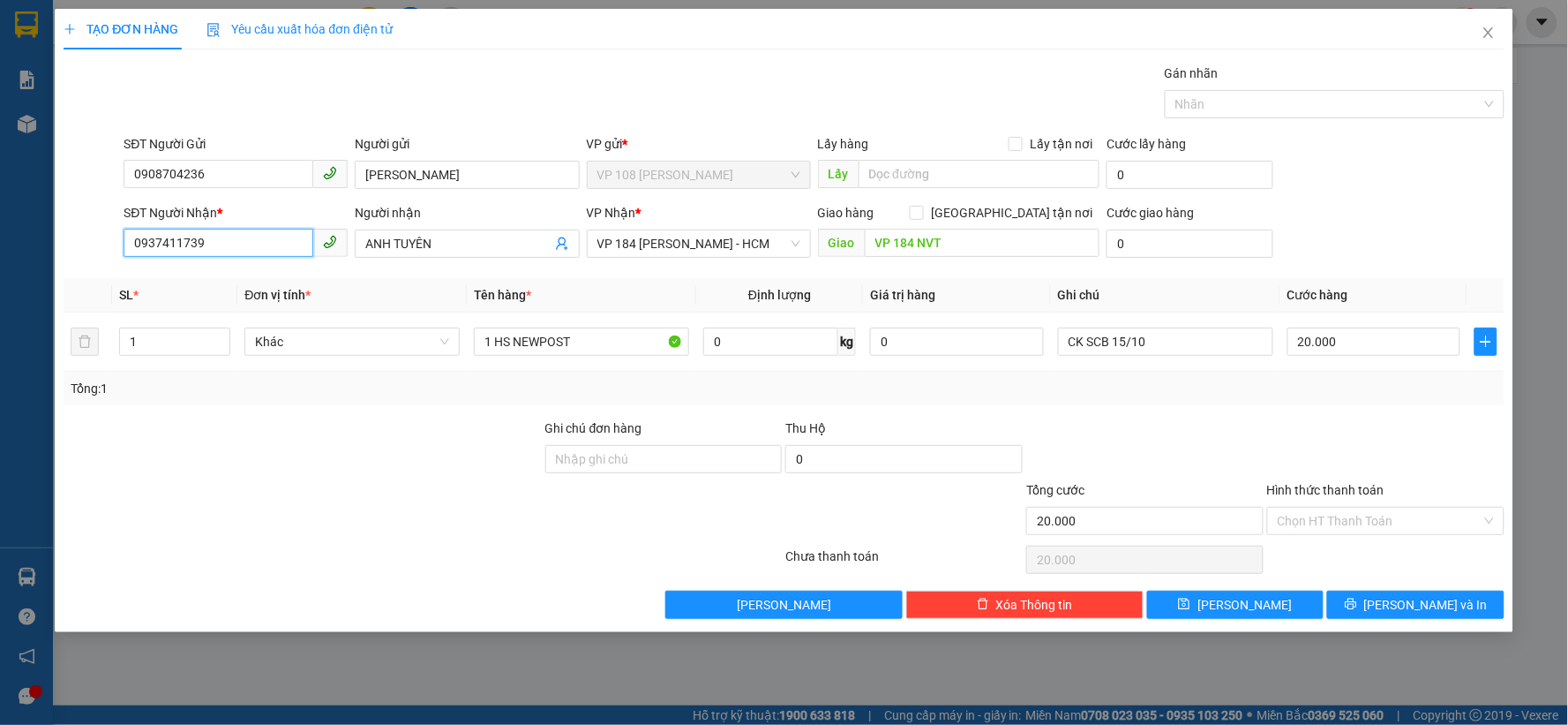
drag, startPoint x: 257, startPoint y: 245, endPoint x: 58, endPoint y: 235, distance: 199.3
click at [58, 235] on div "TẠO ĐƠN HÀNG Yêu cầu xuất hóa đơn điện tử Transit Pickup Surcharge Ids Transit …" at bounding box center [783, 320] width 1458 height 623
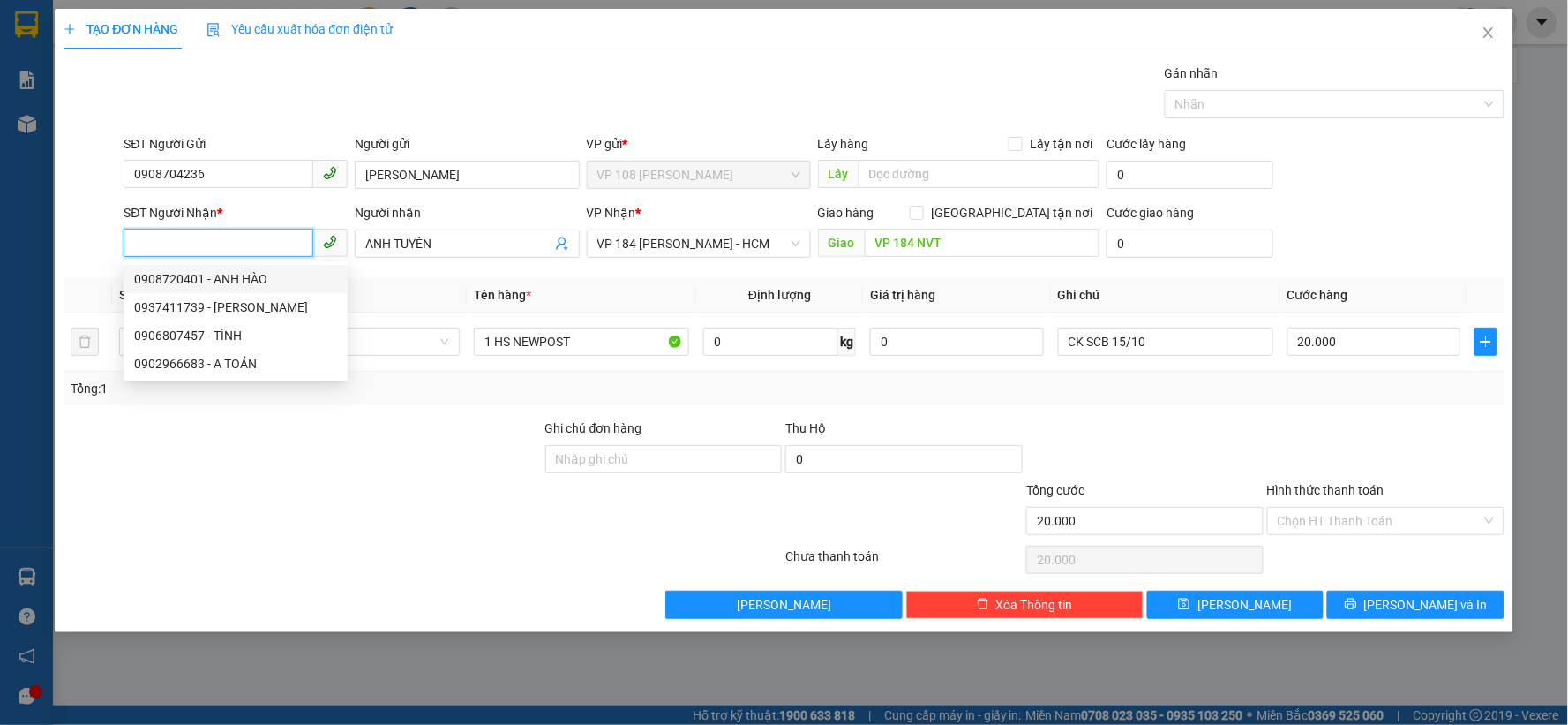
click at [190, 273] on div "0908720401 - ANH HÀO" at bounding box center [235, 279] width 203 height 20
type input "0908720401"
type input "ANH HÀO"
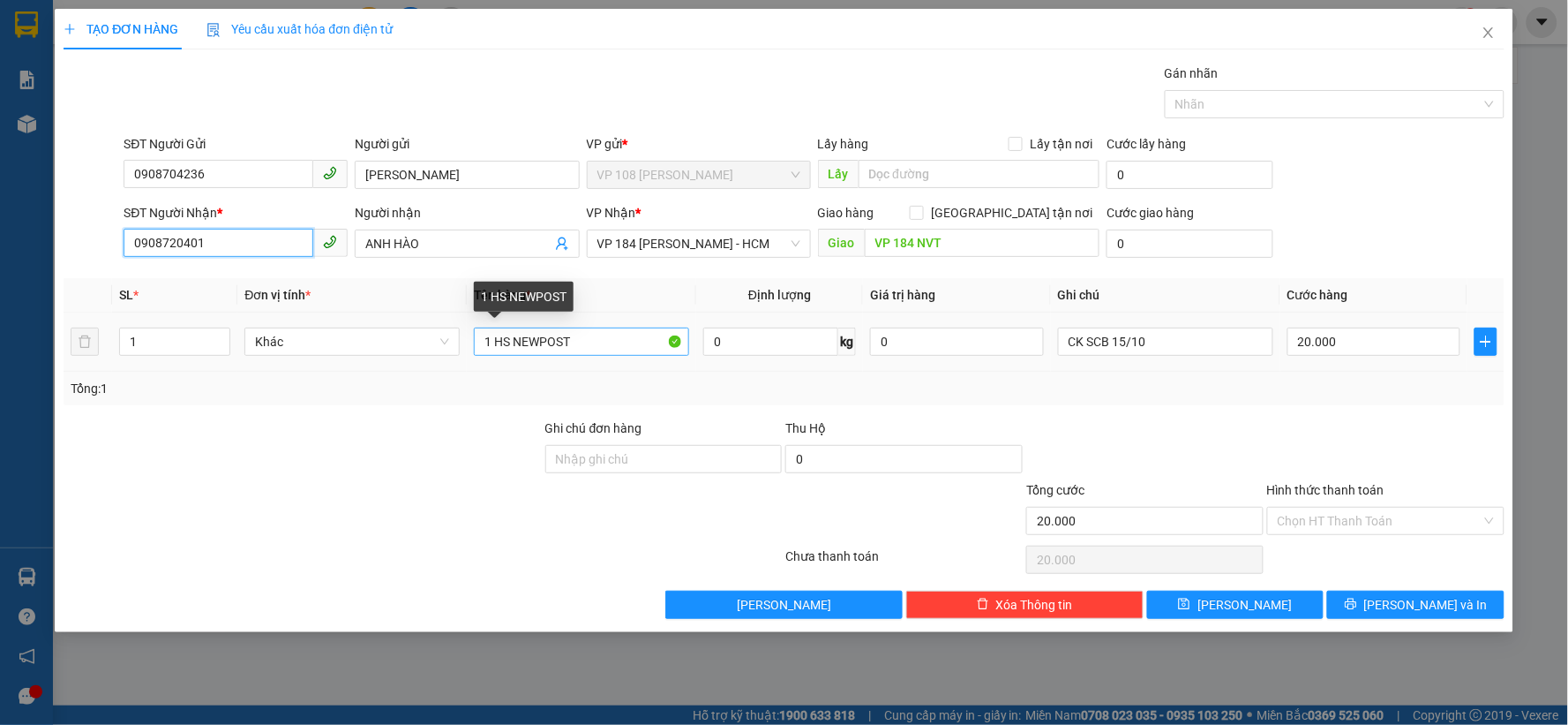
type input "0908720401"
drag, startPoint x: 582, startPoint y: 341, endPoint x: 447, endPoint y: 339, distance: 135.0
click at [447, 339] on tr "1 Khác 1 HS NEWPOST 0 kg 0 CK SCB 15/10 20.000" at bounding box center [783, 342] width 1440 height 59
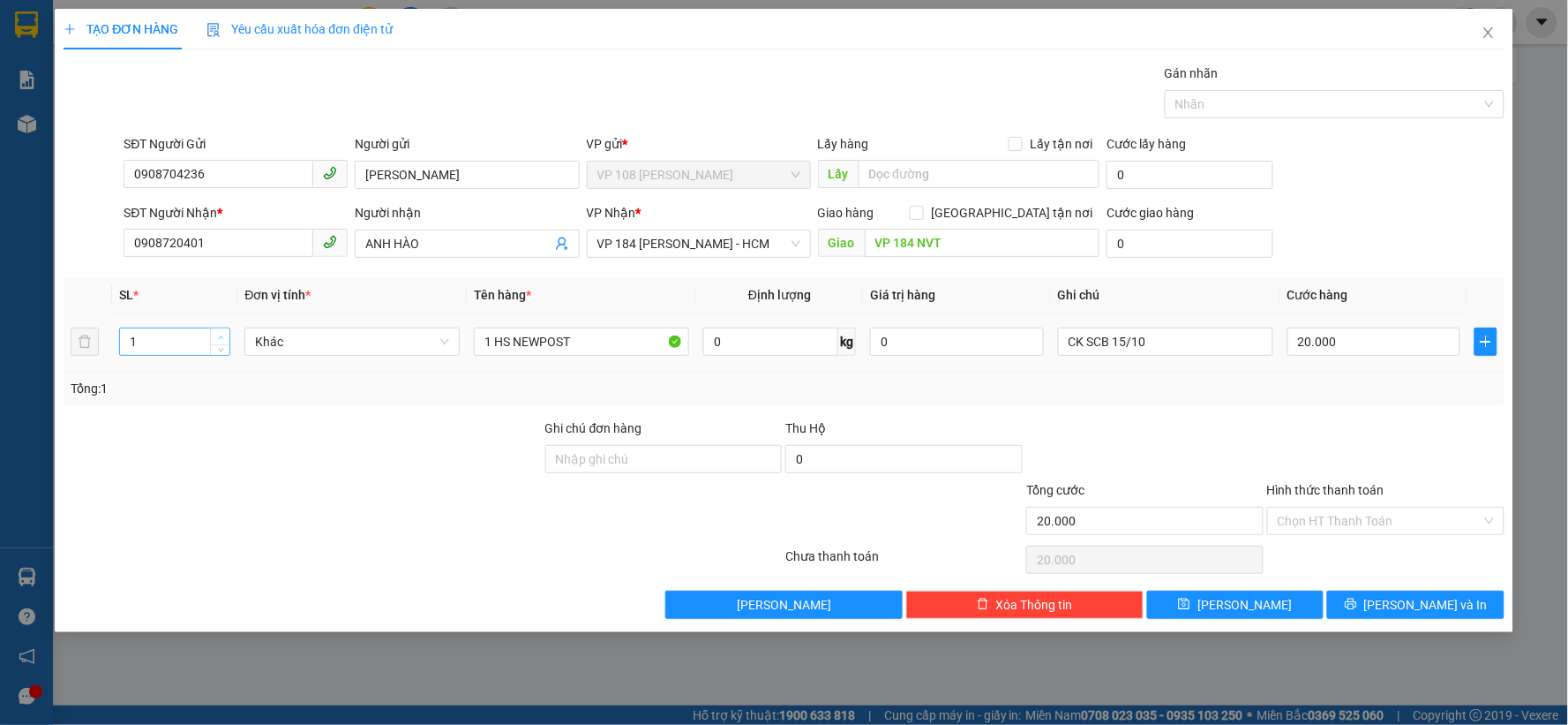
type input "2"
click at [222, 337] on icon "up" at bounding box center [221, 338] width 6 height 6
drag, startPoint x: 588, startPoint y: 339, endPoint x: 460, endPoint y: 339, distance: 128.0
click at [460, 339] on tr "2 Khác 1 HS NEWPOST 0 kg 0 CK SCB 15/10 20.000" at bounding box center [783, 342] width 1440 height 59
type input "2K CARTON"
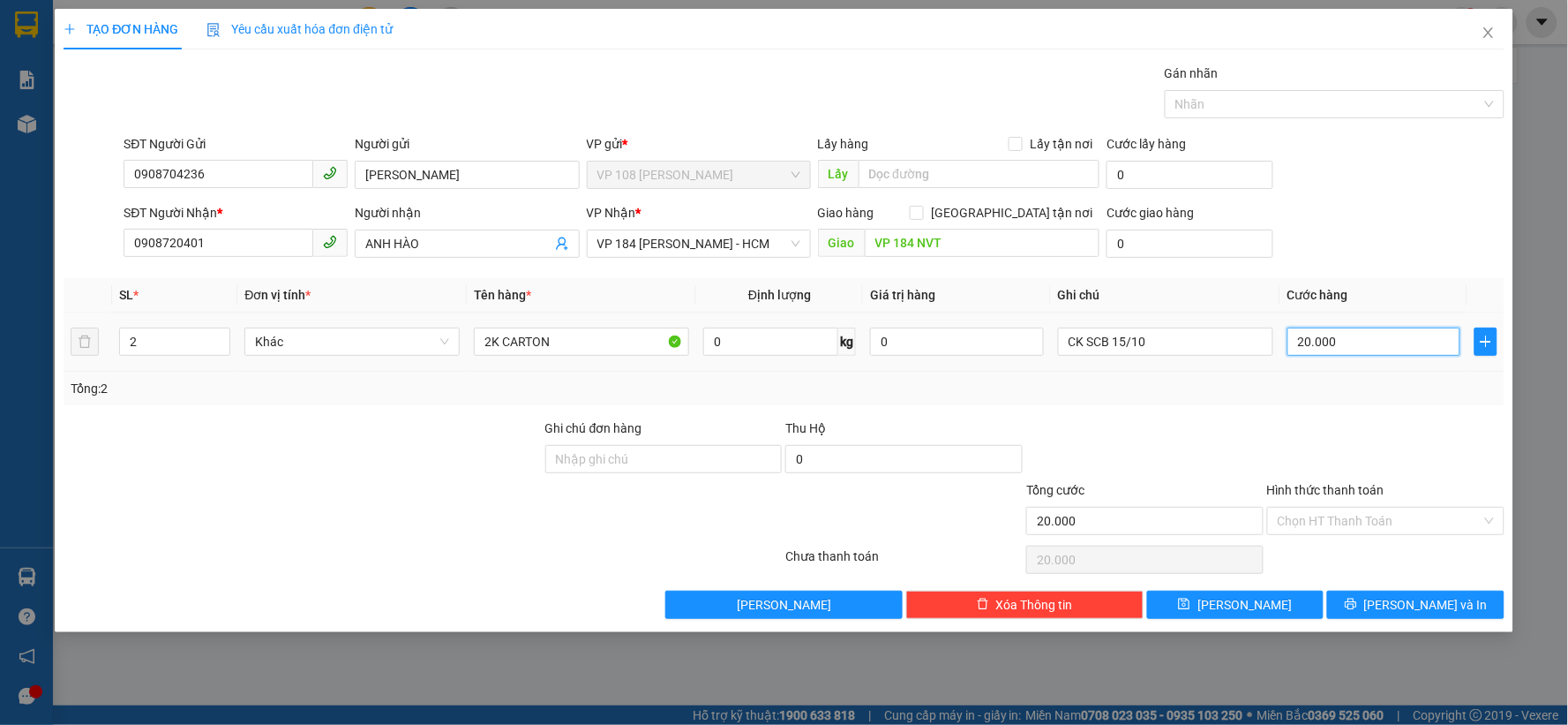
click at [1362, 337] on input "20.000" at bounding box center [1374, 342] width 174 height 29
type input "8"
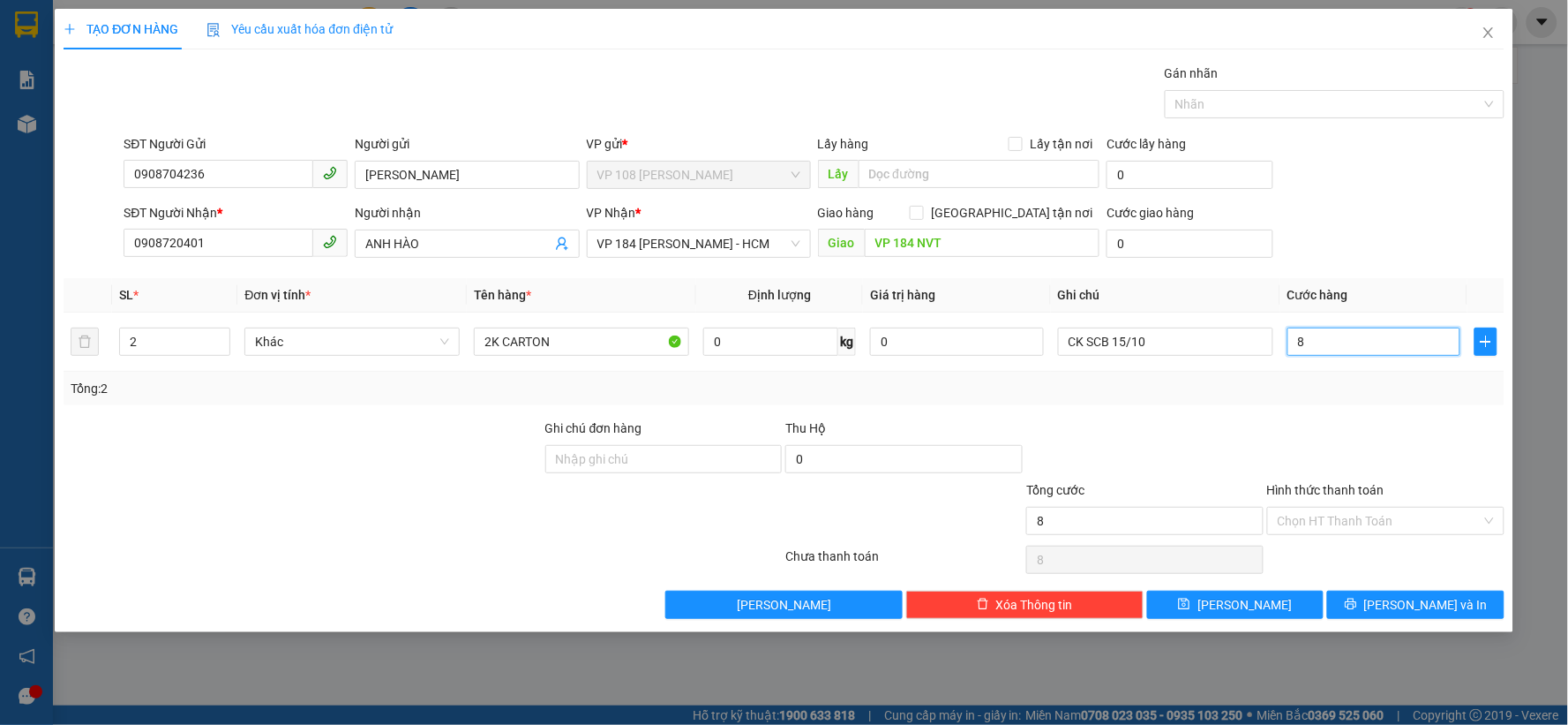
type input "80"
type input "800"
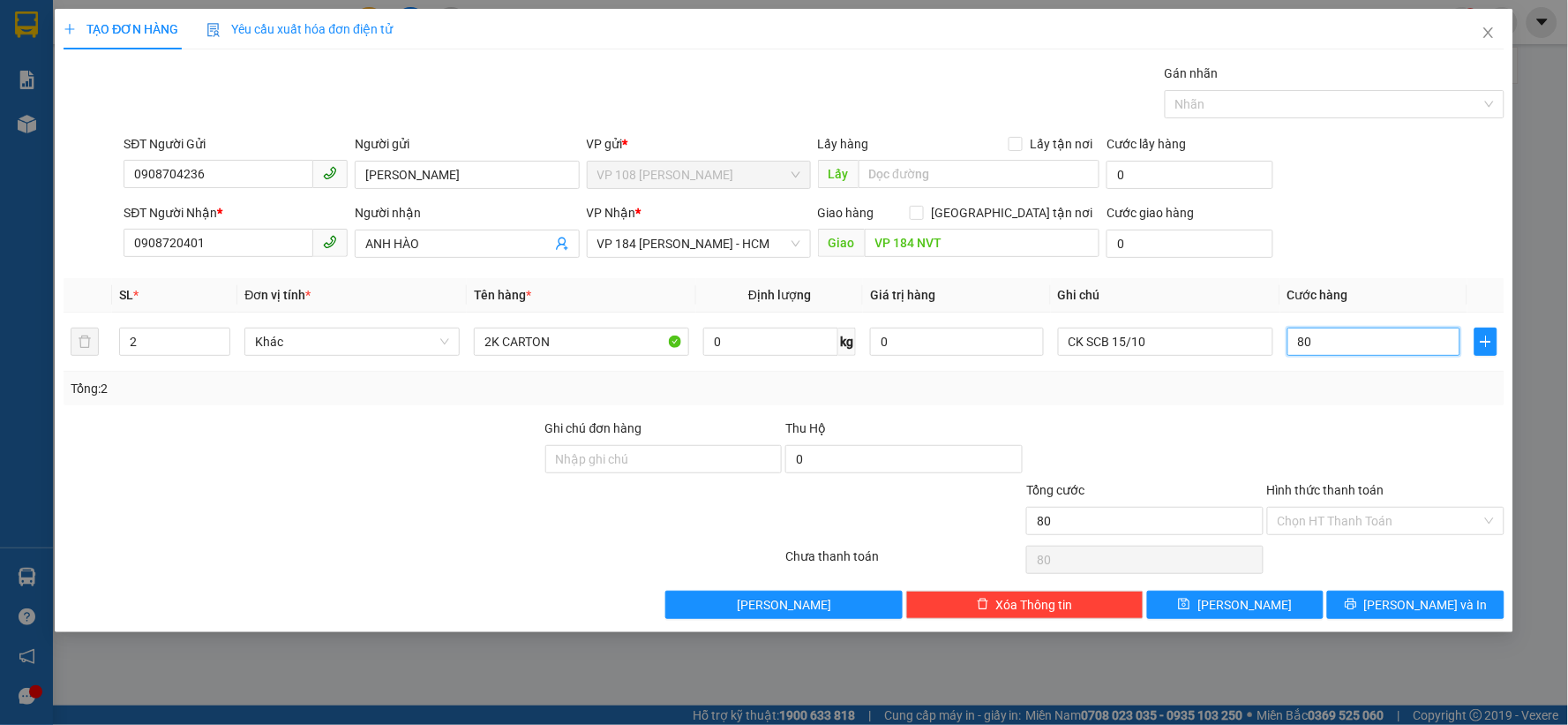
type input "800"
type input "8.000"
type input "80.000"
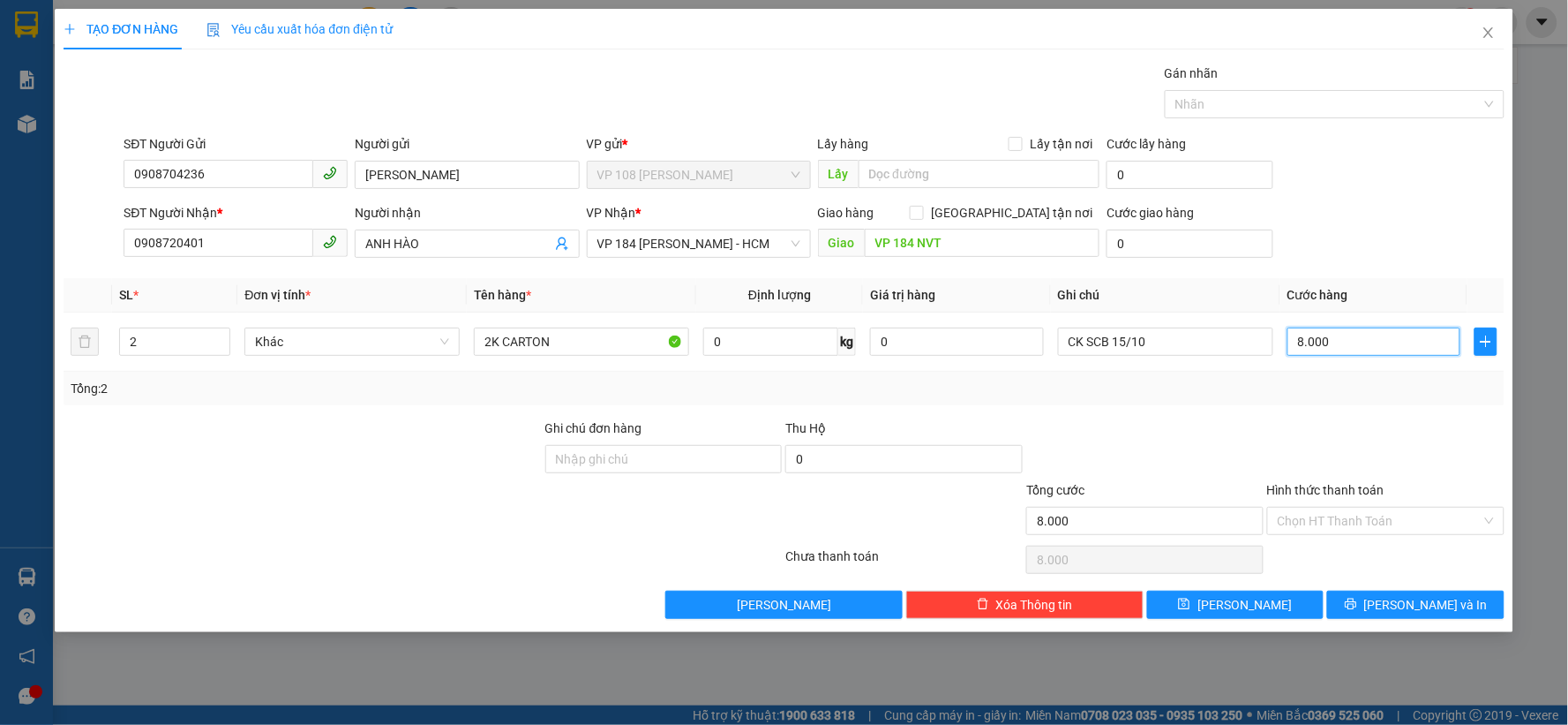
type input "80.000"
click at [1381, 530] on input "Hình thức thanh toán" at bounding box center [1379, 520] width 204 height 27
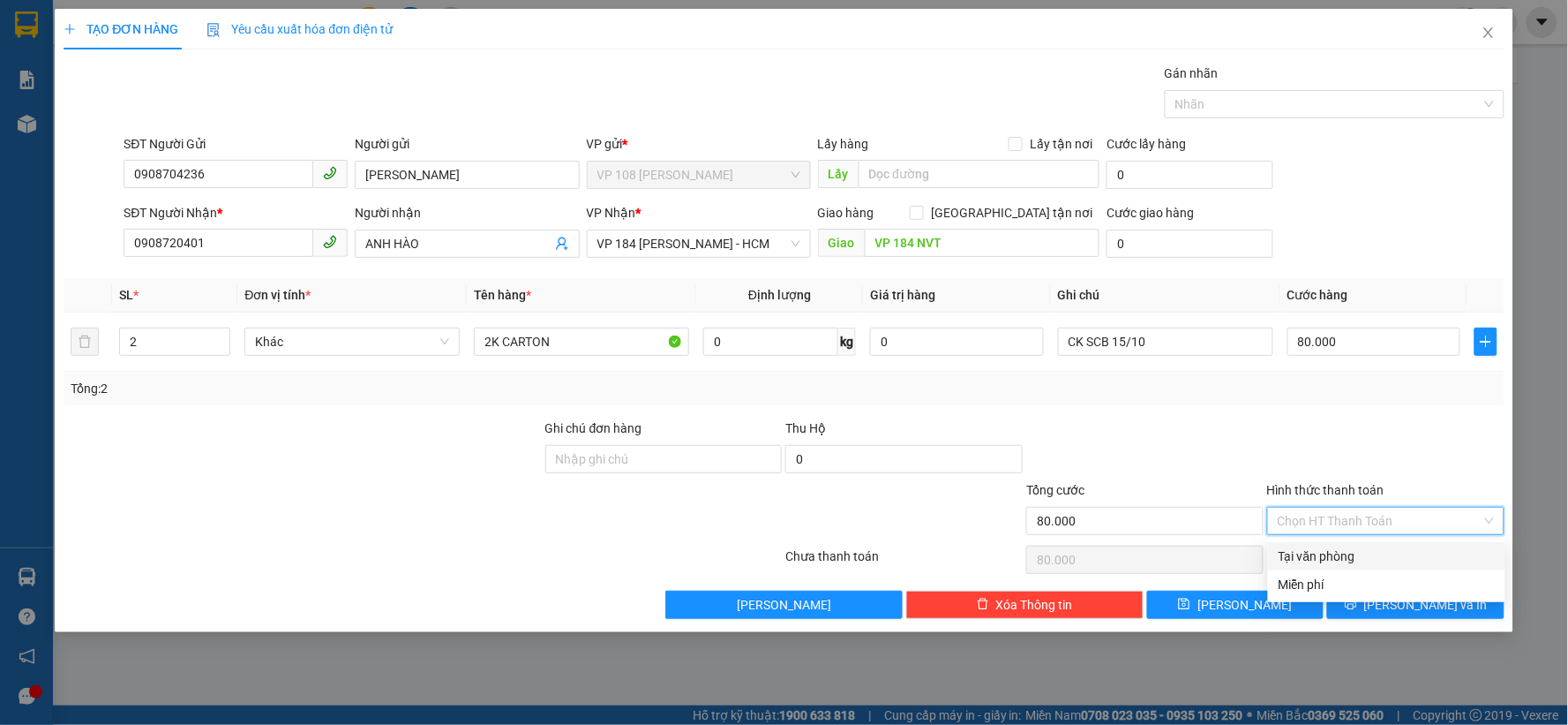
click at [1339, 553] on div "Tại văn phòng" at bounding box center [1386, 557] width 216 height 20
type input "0"
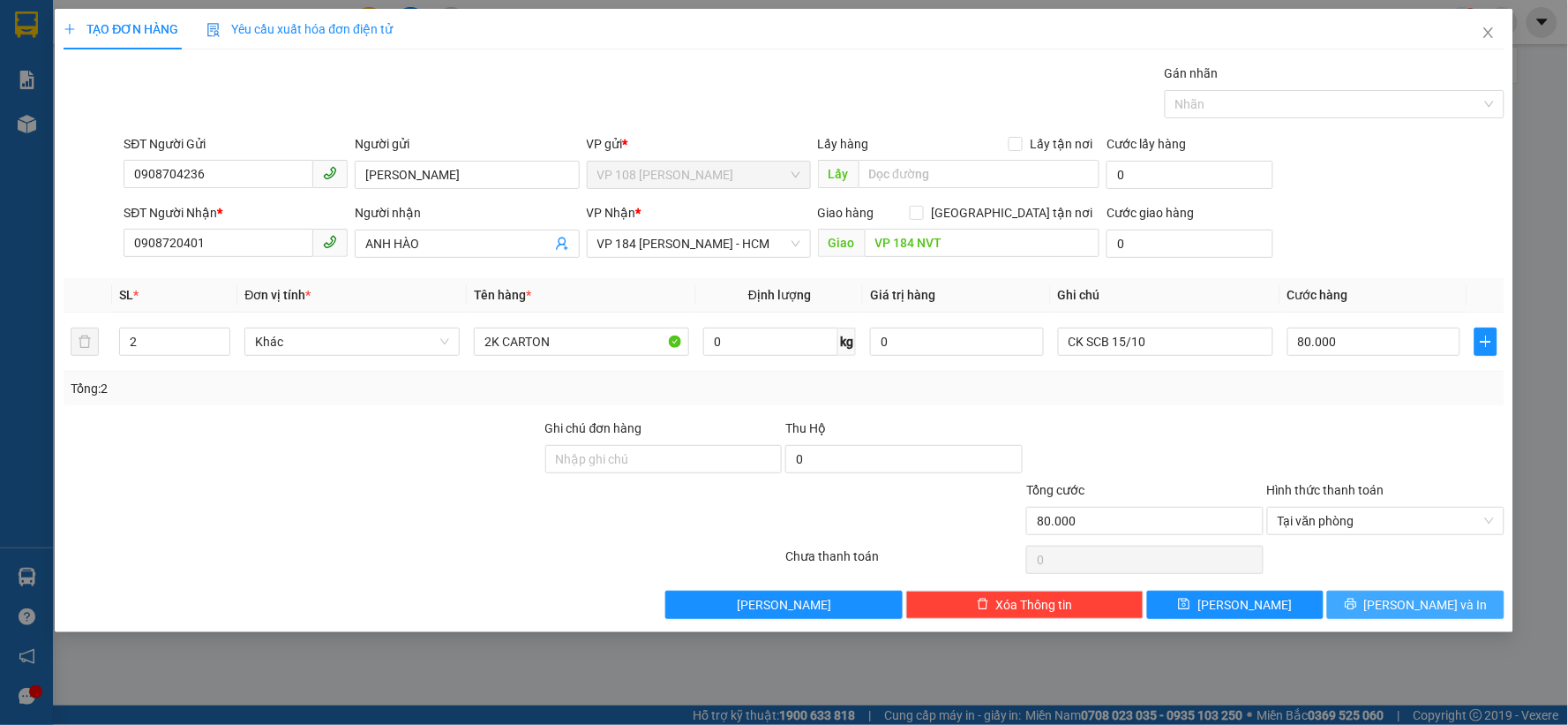
click at [1417, 601] on span "[PERSON_NAME] và In" at bounding box center [1425, 605] width 124 height 20
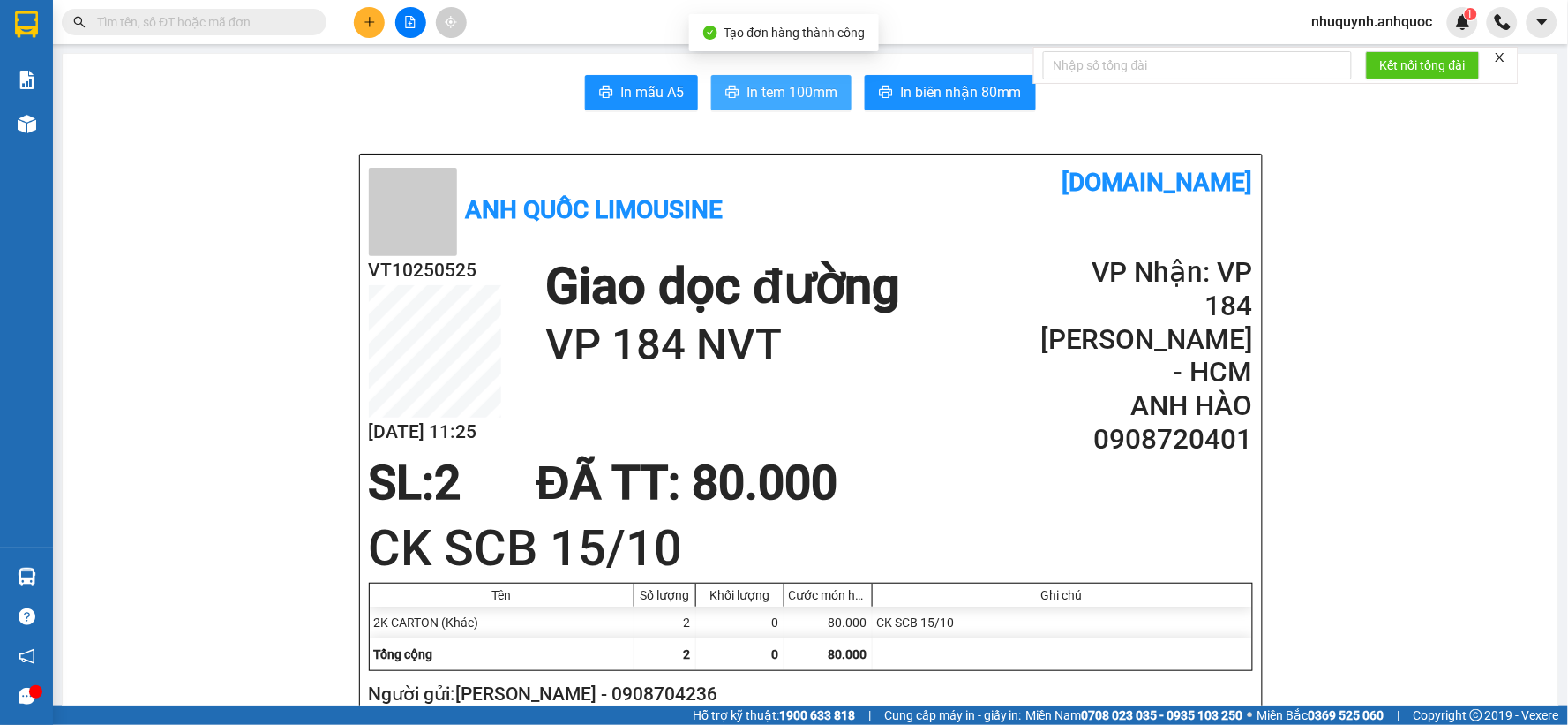
click at [769, 81] on span "In tem 100mm" at bounding box center [792, 92] width 91 height 22
click at [754, 82] on span "In tem 100mm" at bounding box center [792, 92] width 91 height 22
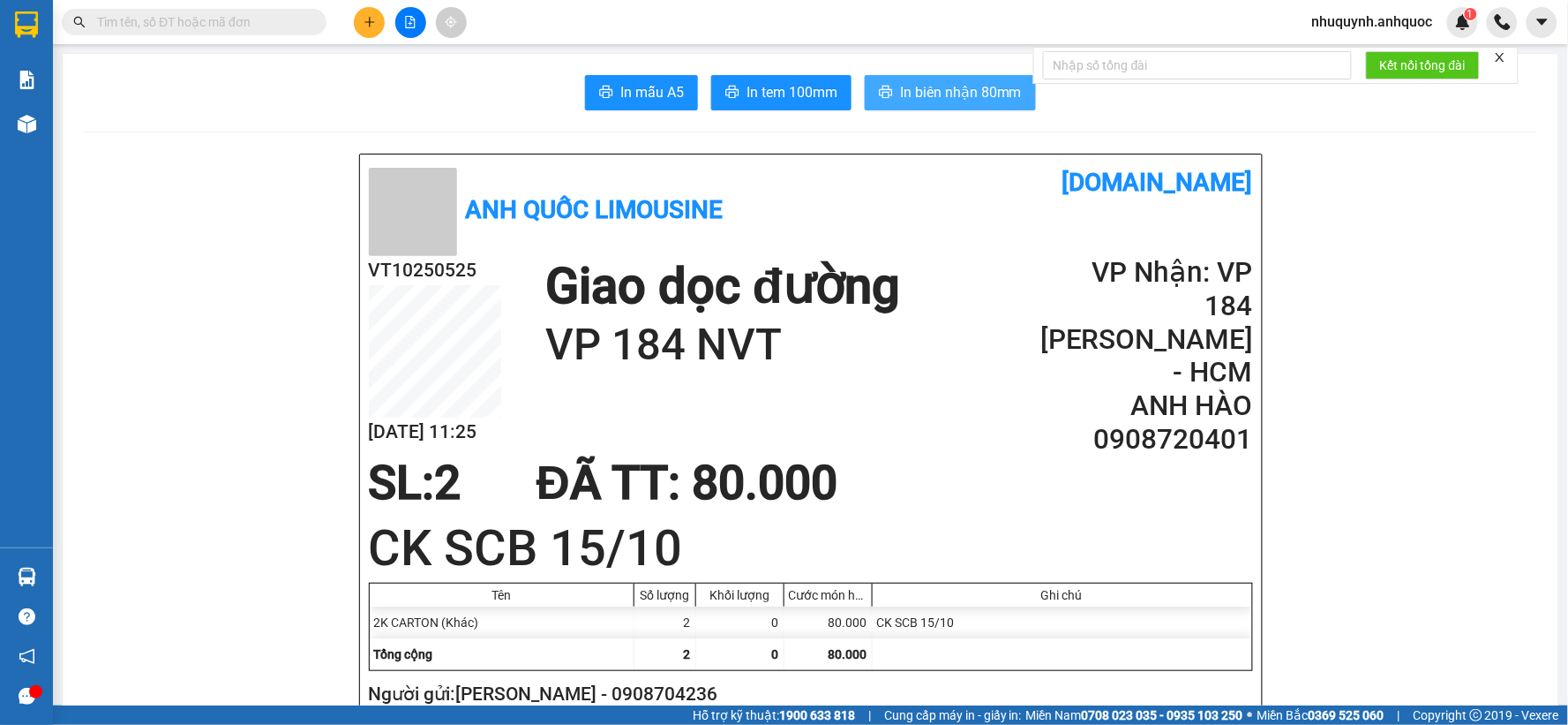
click at [964, 97] on span "In biên nhận 80mm" at bounding box center [960, 92] width 122 height 22
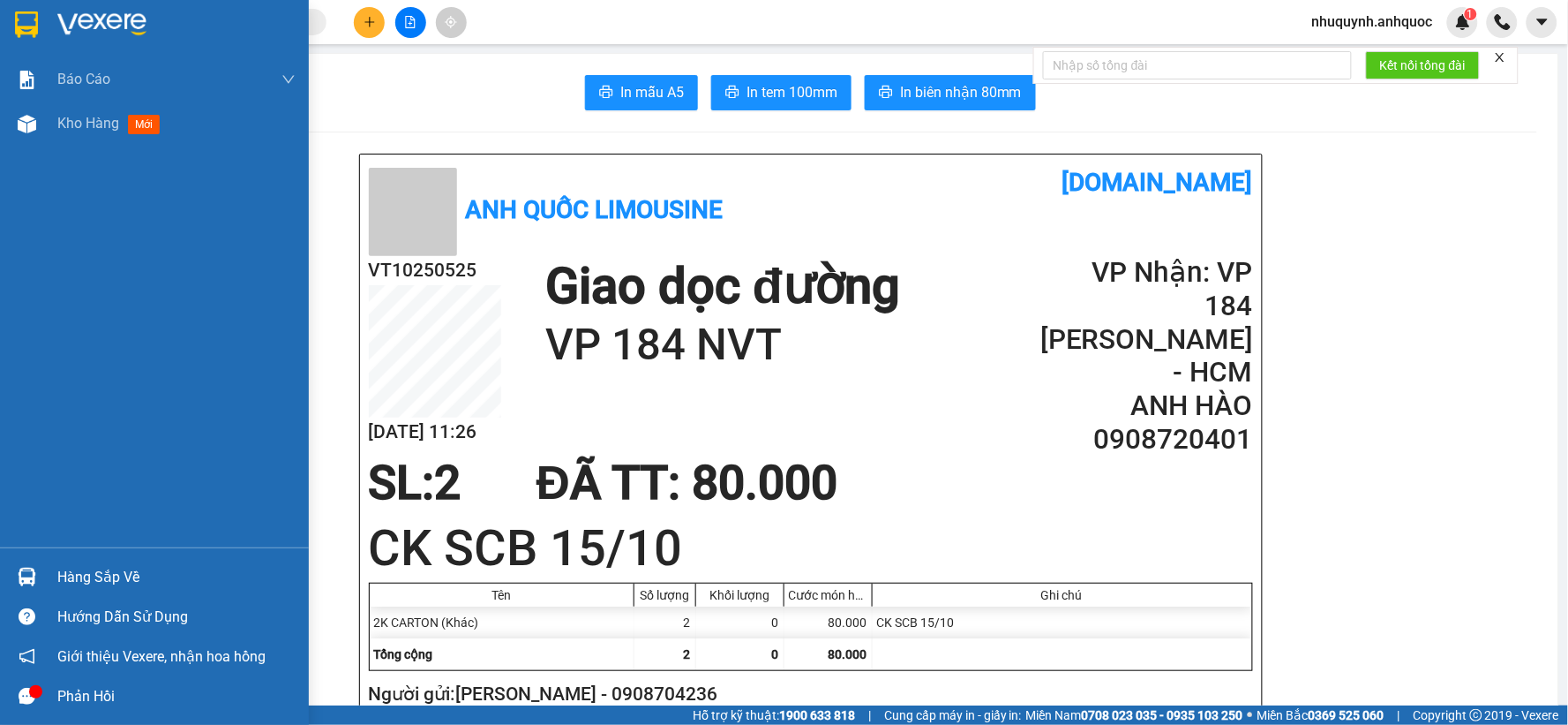
click at [117, 18] on img at bounding box center [102, 25] width 89 height 27
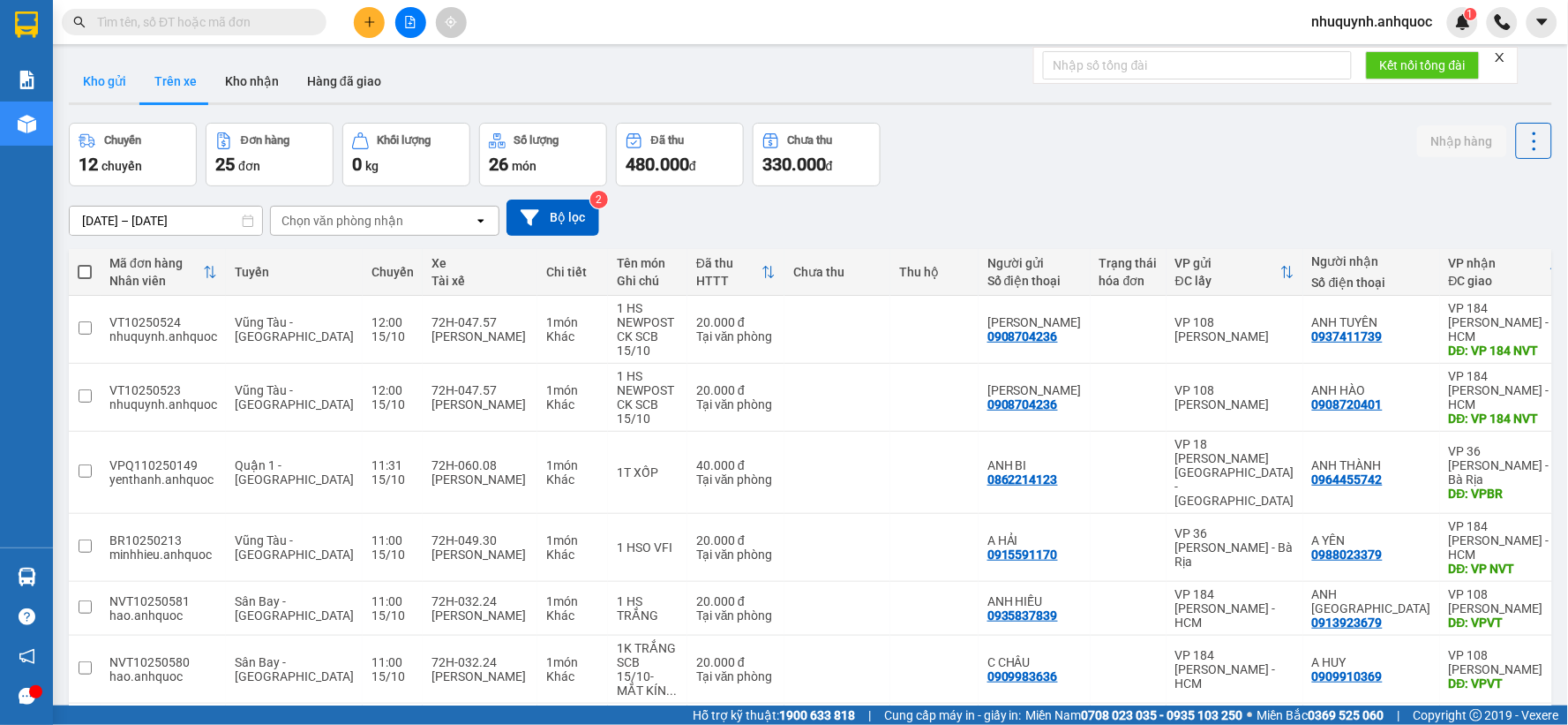
click at [115, 82] on button "Kho gửi" at bounding box center [105, 81] width 71 height 43
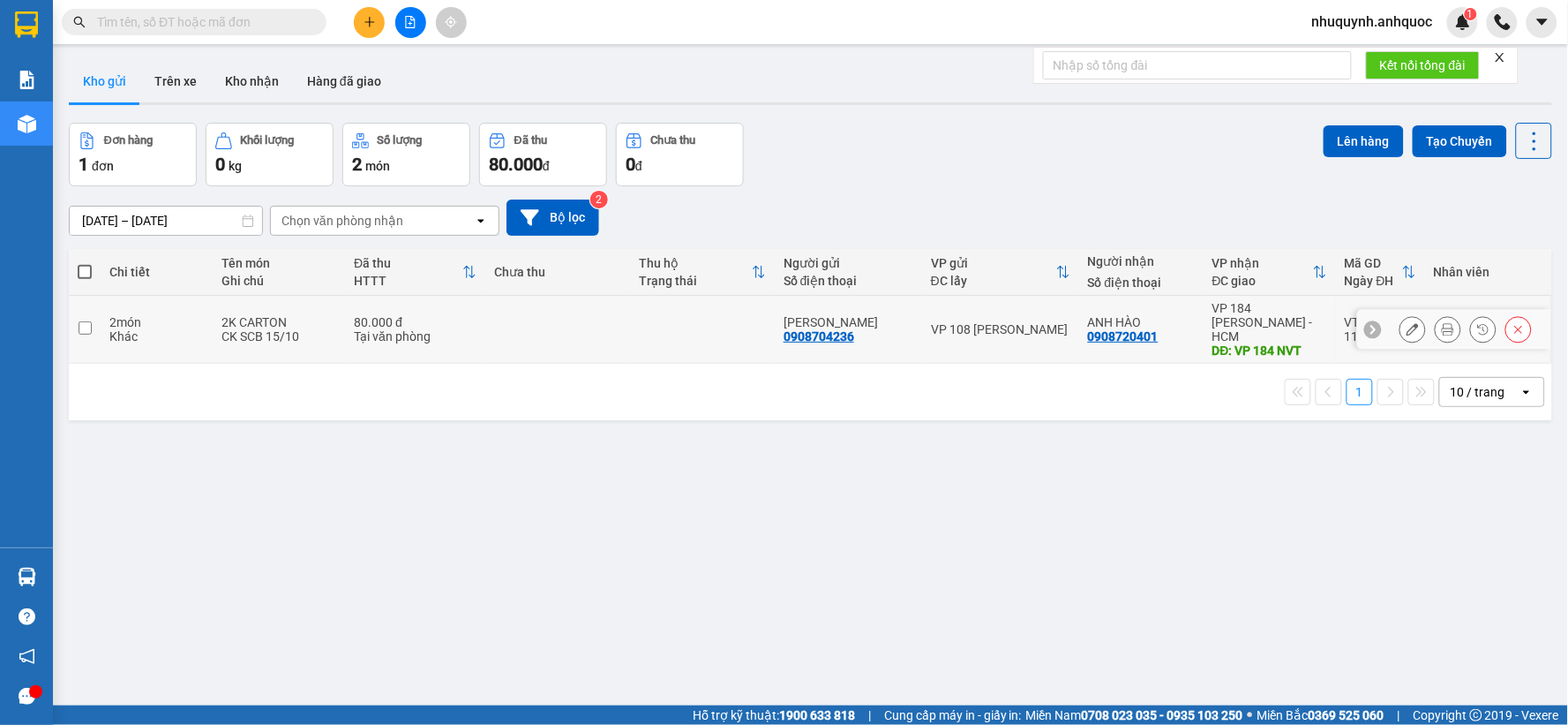
click at [616, 320] on td at bounding box center [557, 330] width 145 height 68
checkbox input "true"
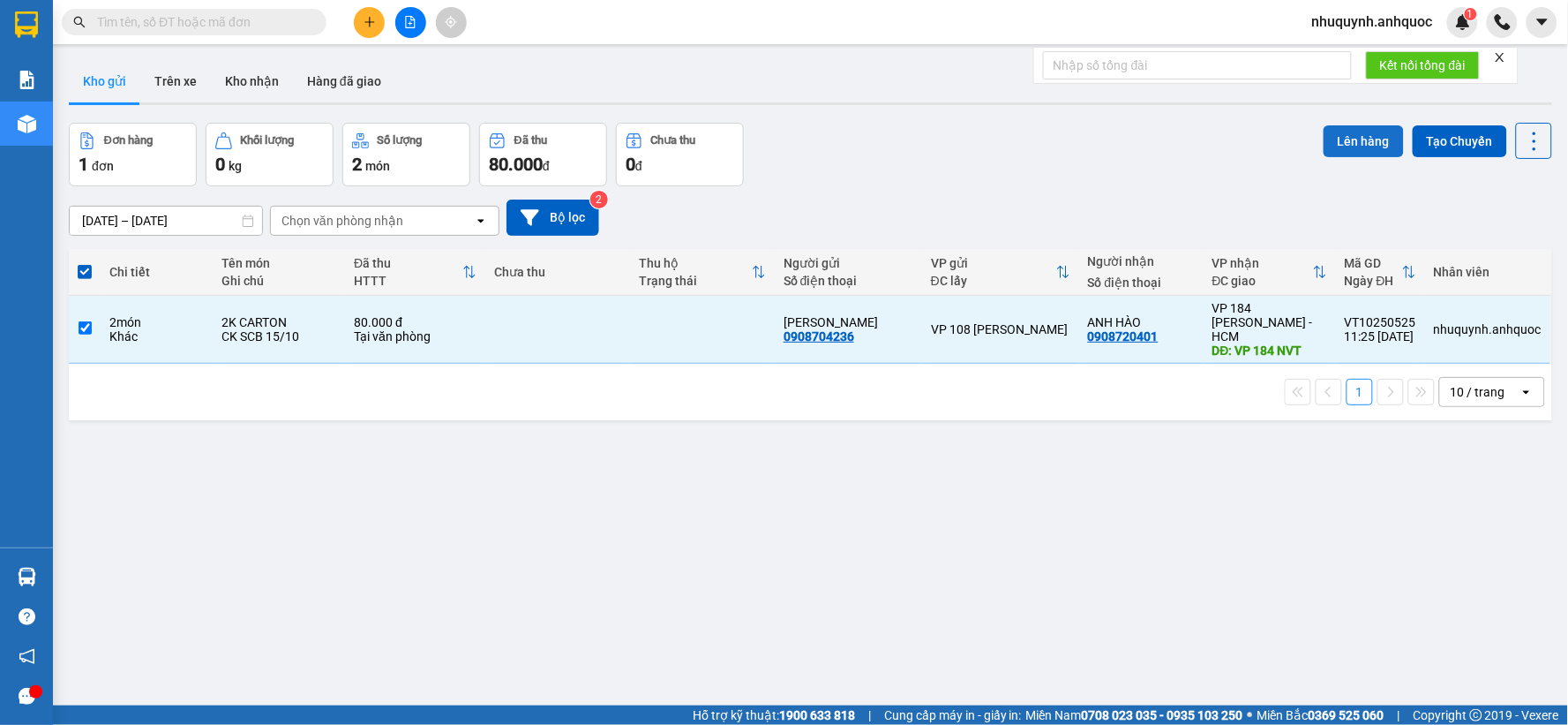
click at [1336, 145] on button "Lên hàng" at bounding box center [1363, 142] width 80 height 32
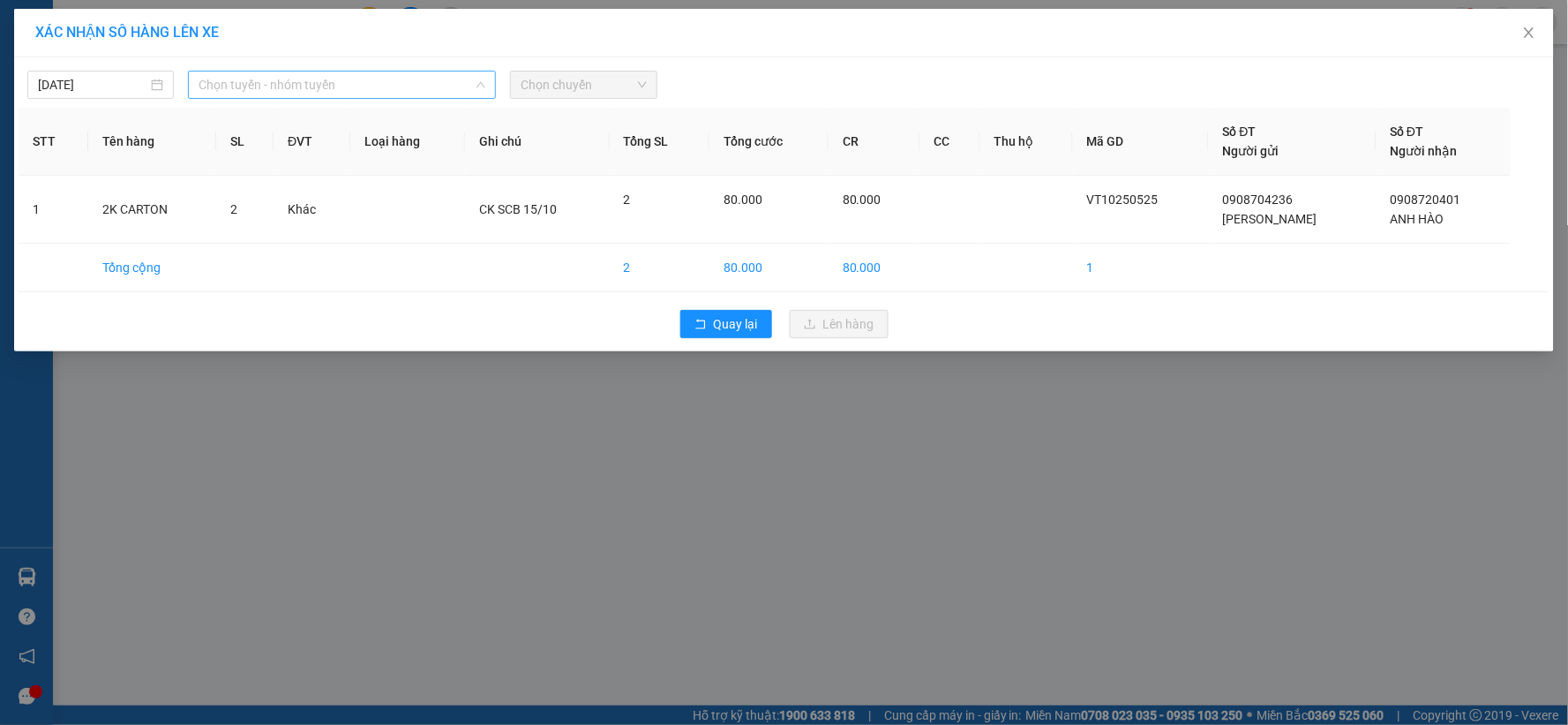
click at [354, 79] on span "Chọn tuyến - nhóm tuyến" at bounding box center [342, 84] width 287 height 27
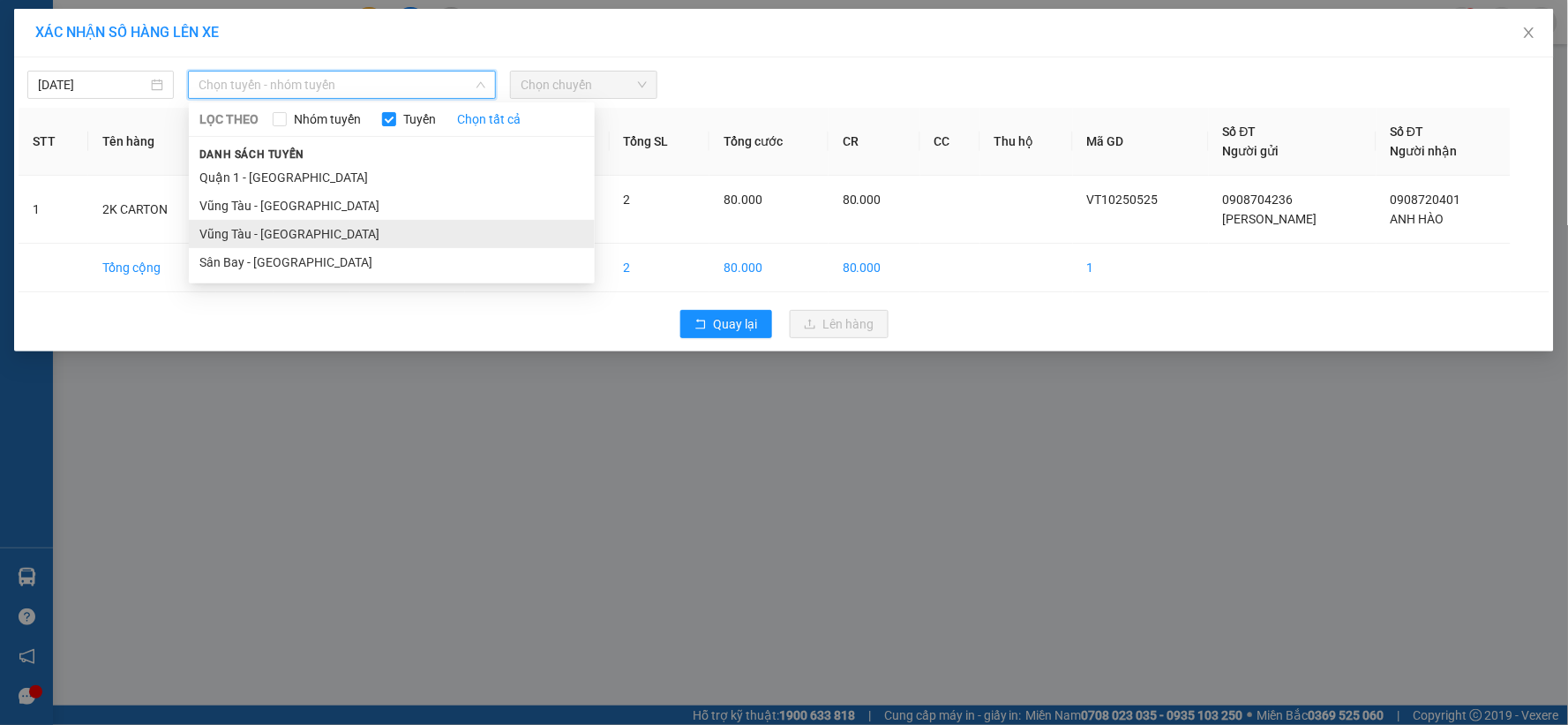
click at [311, 234] on li "Vũng Tàu - [GEOGRAPHIC_DATA]" at bounding box center [392, 234] width 406 height 29
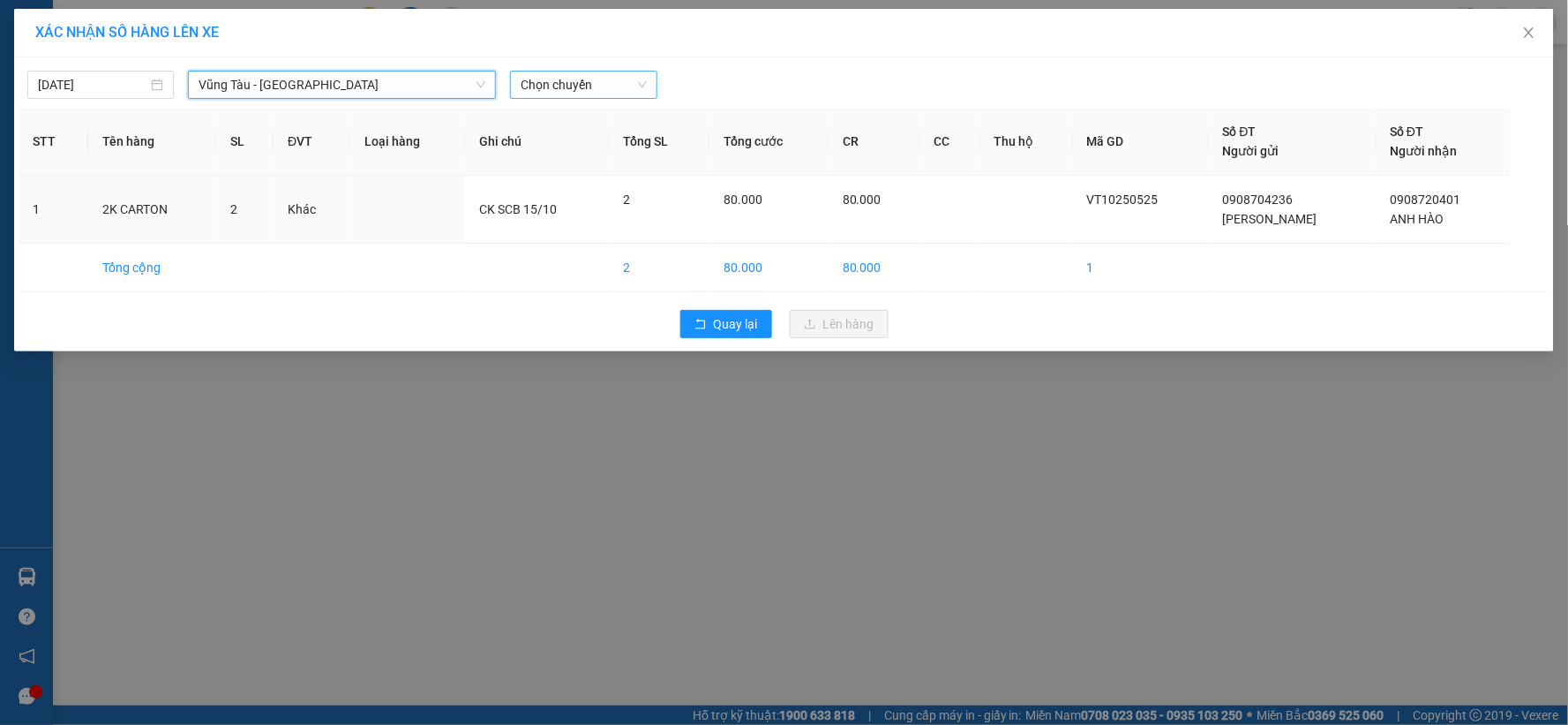
click at [577, 83] on span "Chọn chuyến" at bounding box center [583, 84] width 126 height 27
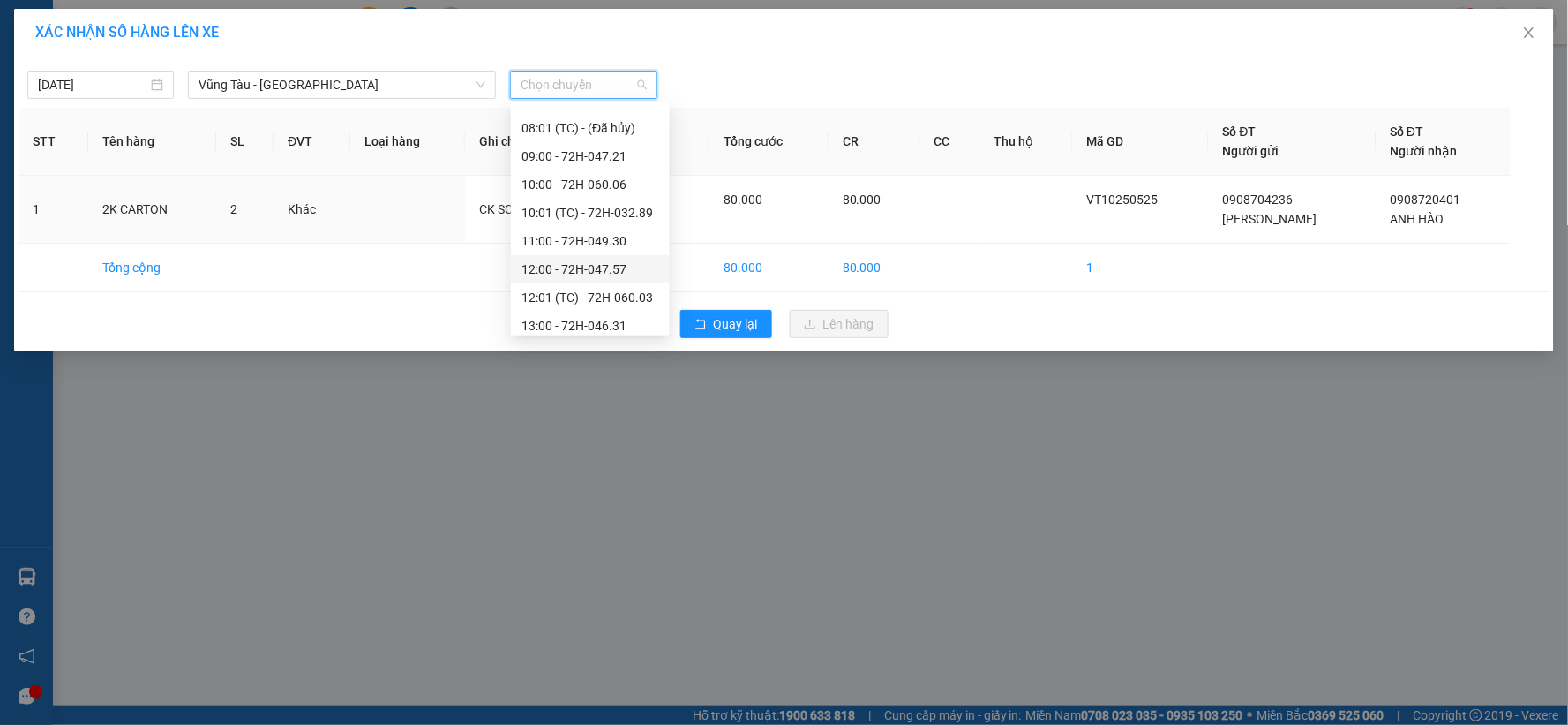
scroll to position [392, 0]
click at [561, 233] on div "12:01 (TC) - 72H-060.03" at bounding box center [590, 237] width 138 height 20
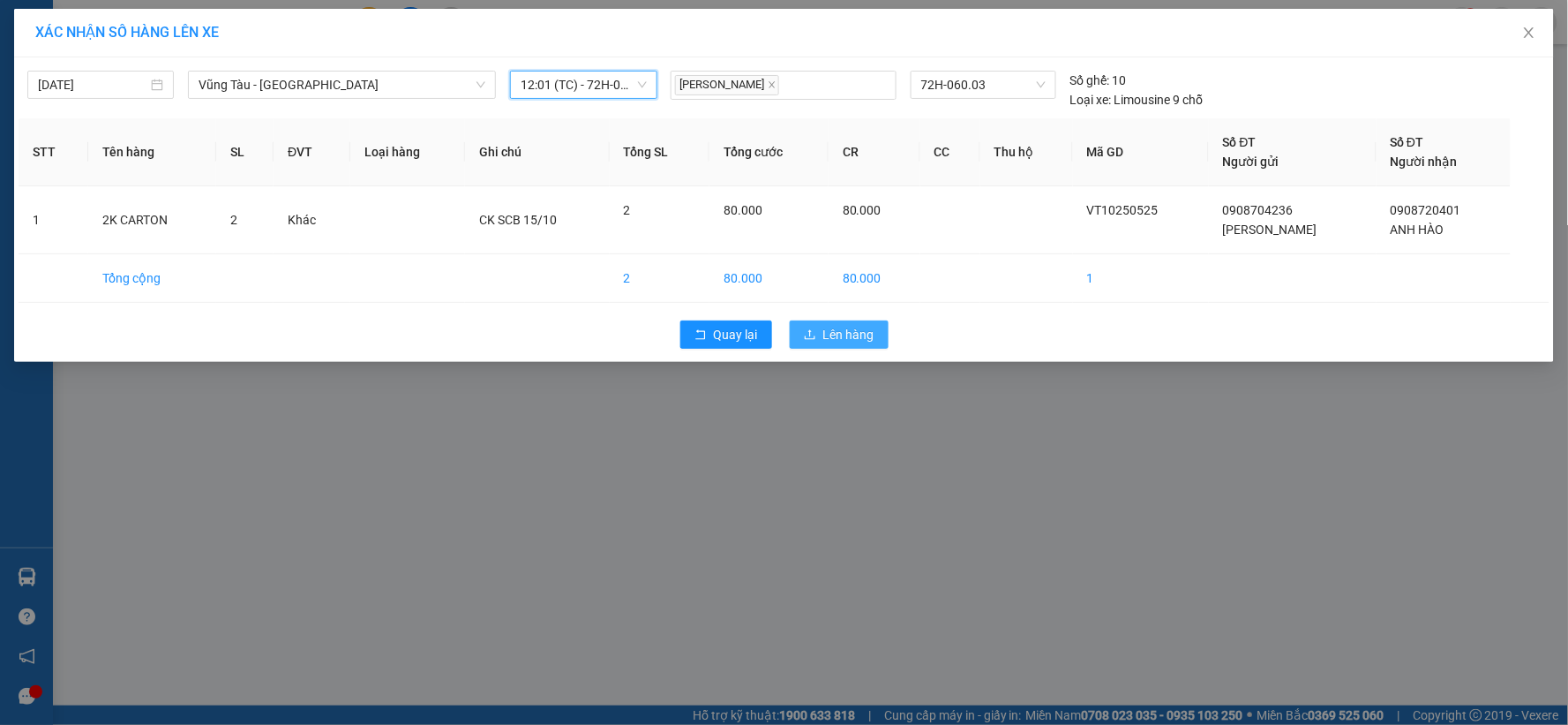
click at [839, 336] on span "Lên hàng" at bounding box center [848, 335] width 51 height 20
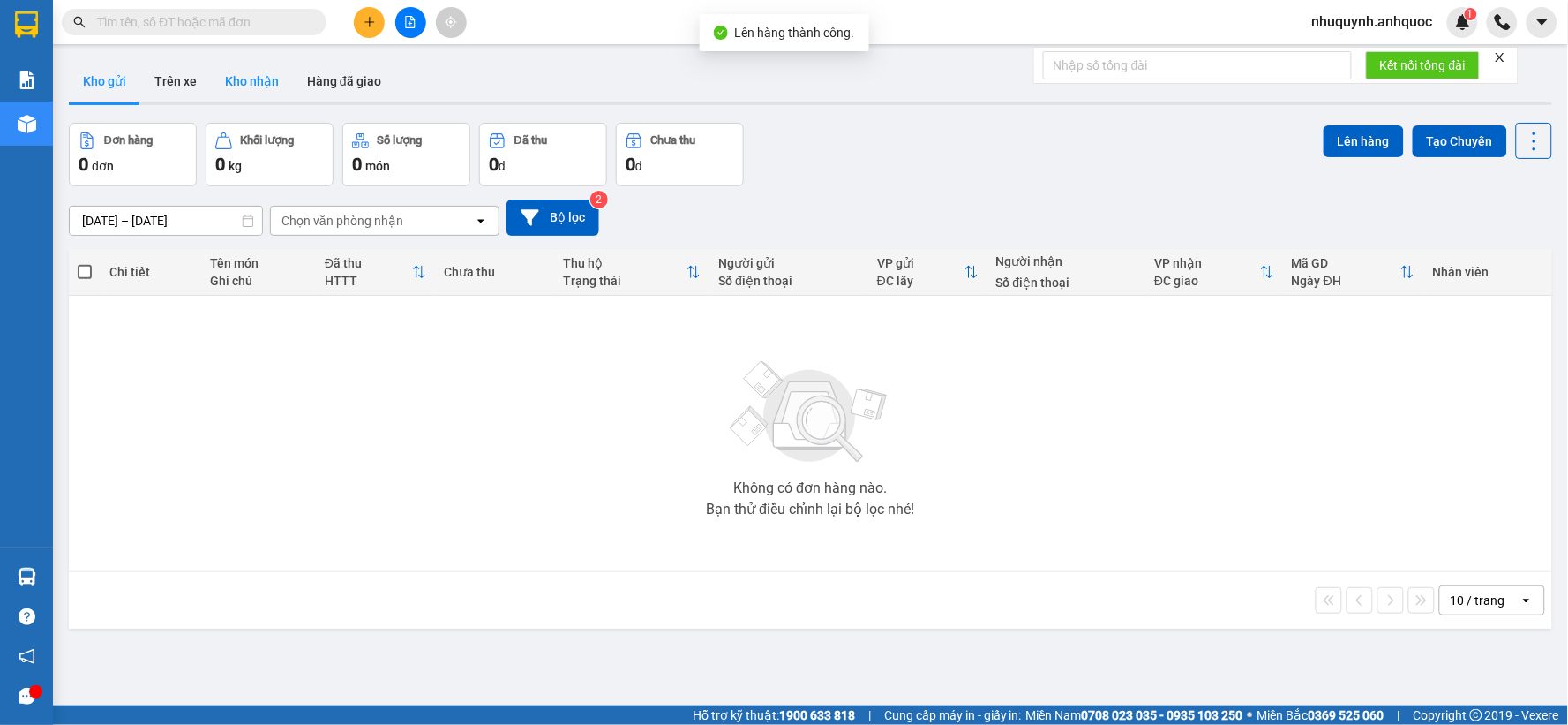
click at [160, 80] on button "Trên xe" at bounding box center [175, 81] width 70 height 43
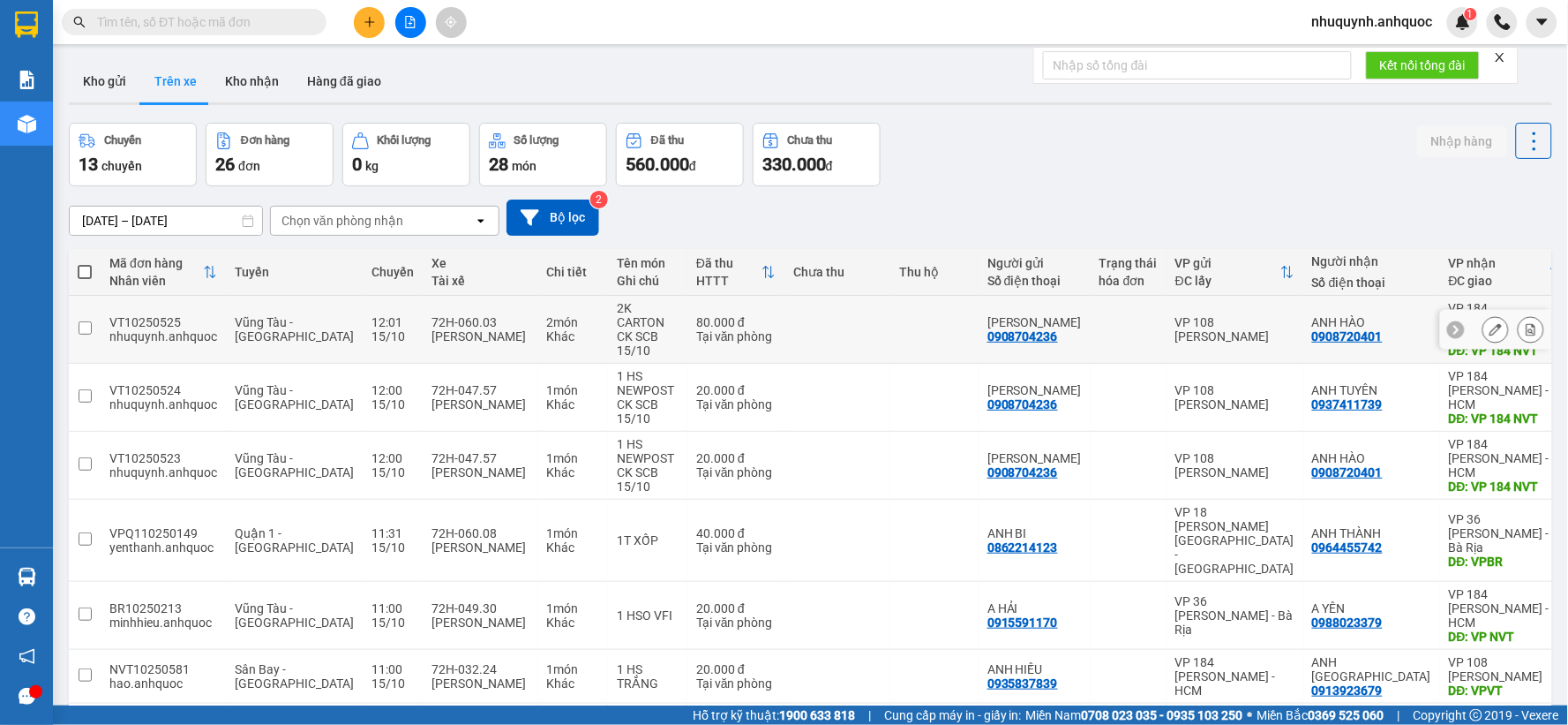
click at [1524, 328] on icon at bounding box center [1530, 329] width 12 height 12
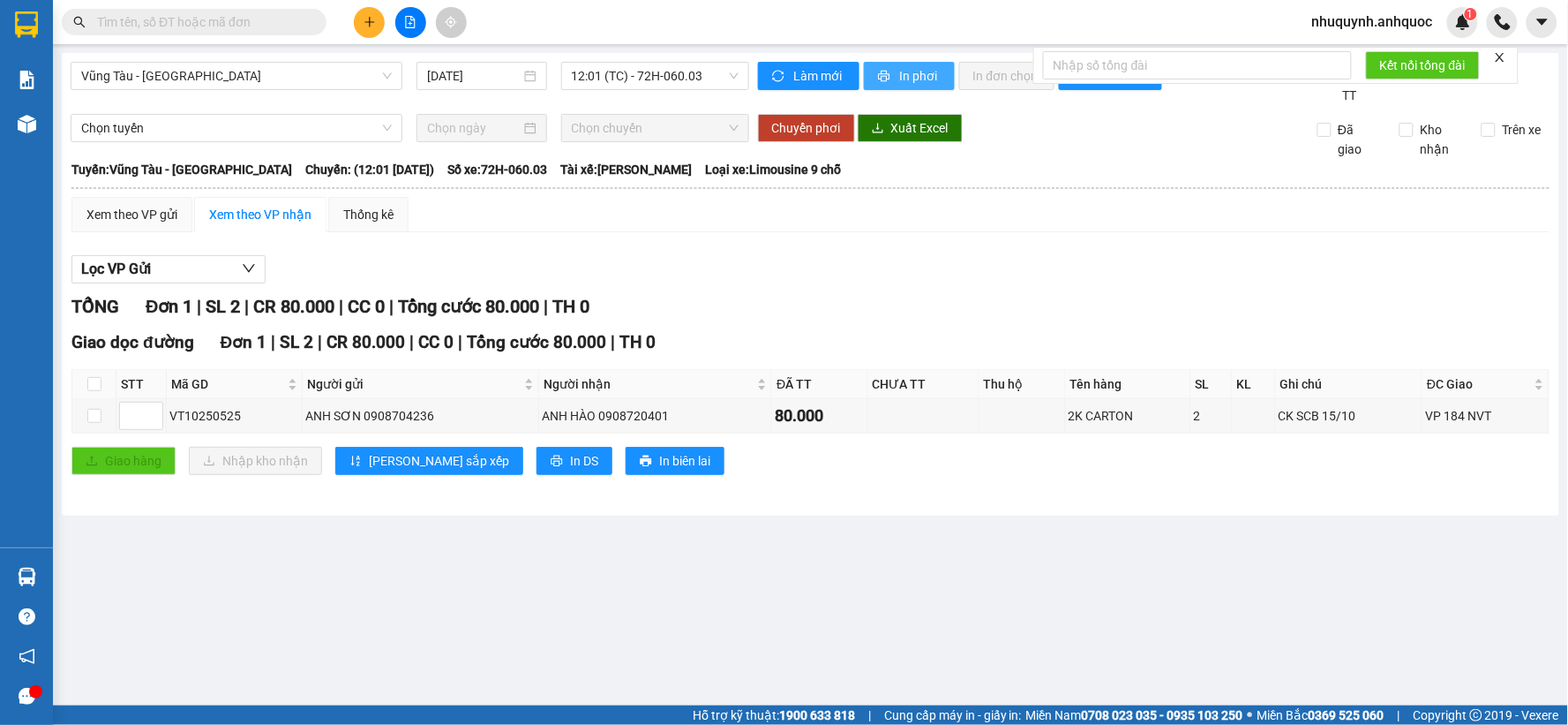
click at [900, 71] on span "In phơi" at bounding box center [920, 76] width 41 height 20
click at [340, 79] on span "Vũng Tàu - [GEOGRAPHIC_DATA]" at bounding box center [237, 75] width 311 height 27
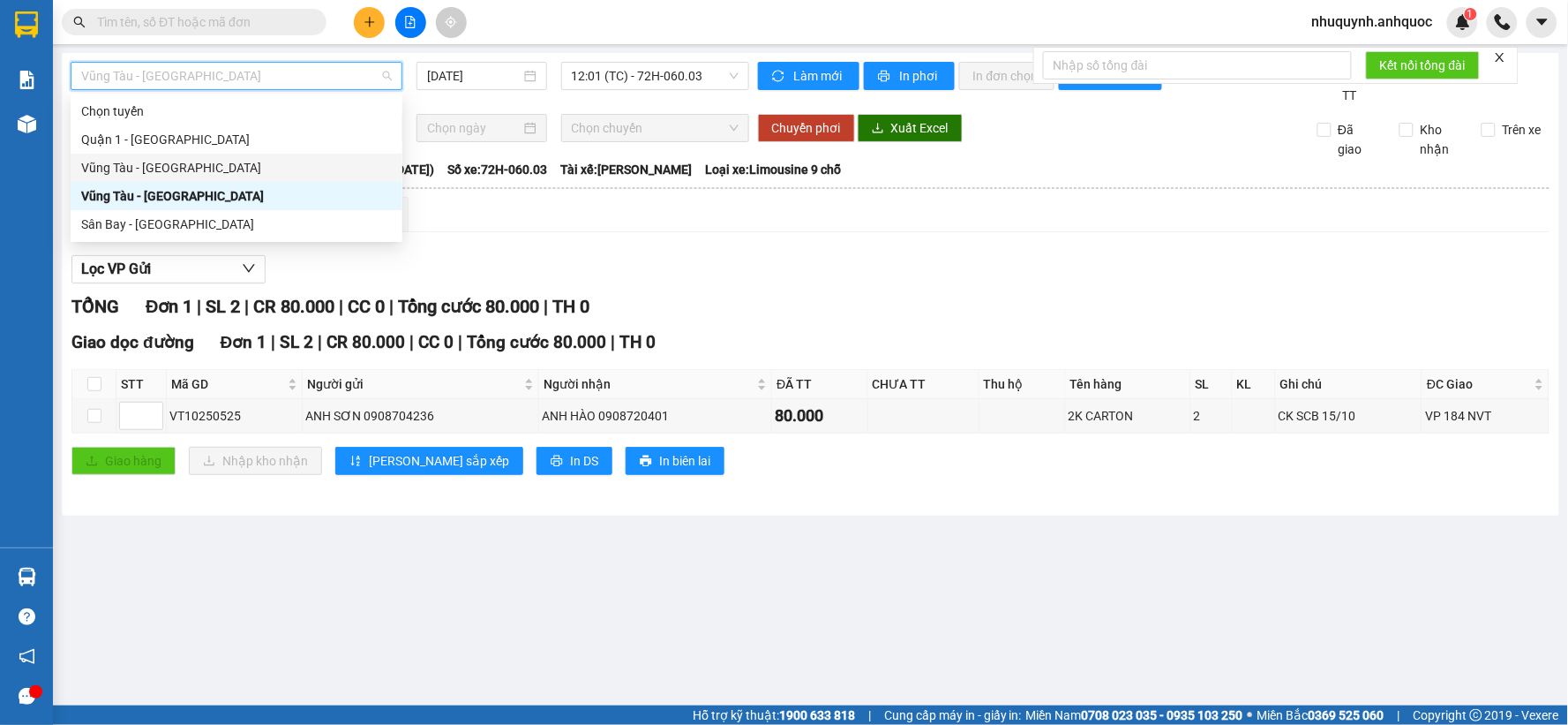
click at [171, 167] on div "Vũng Tàu - [GEOGRAPHIC_DATA]" at bounding box center [237, 168] width 311 height 20
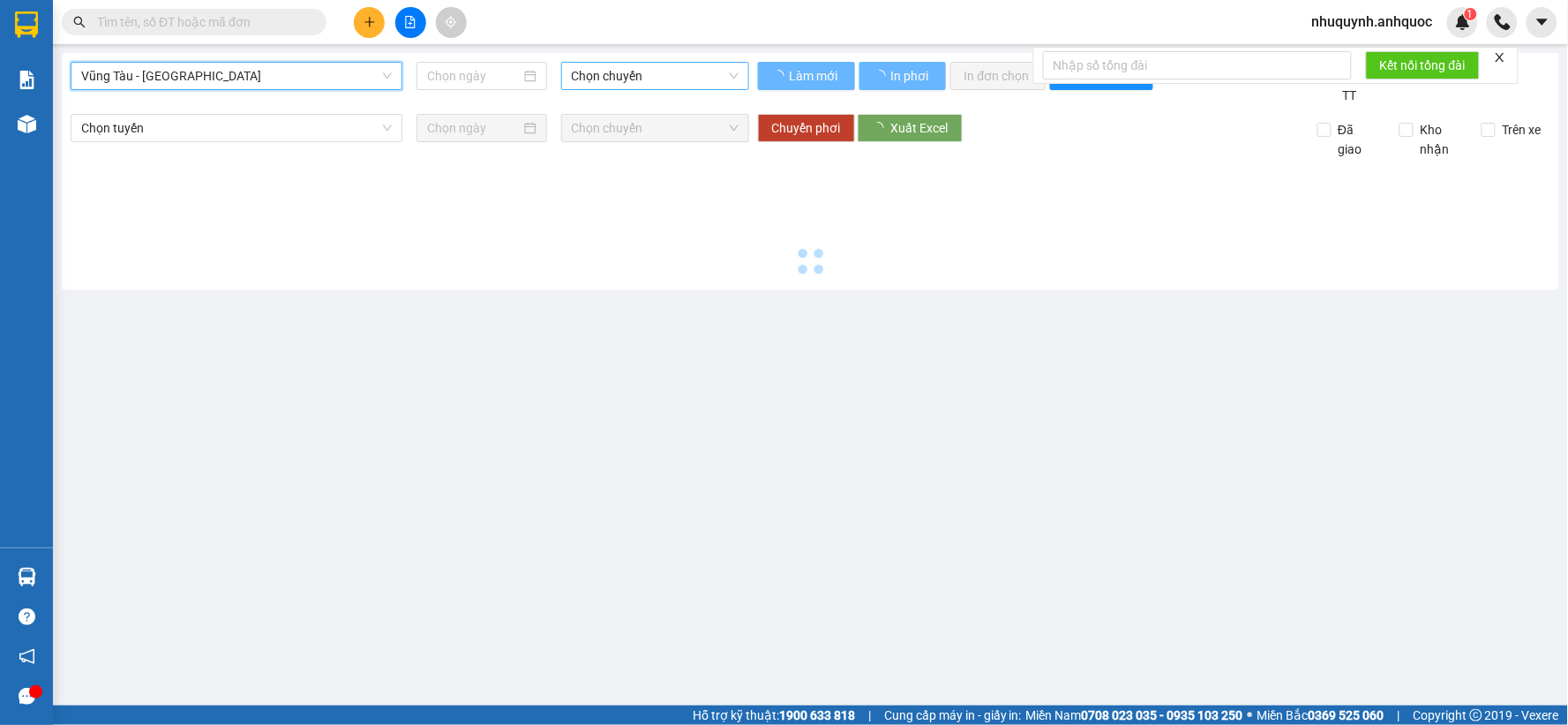
type input "[DATE]"
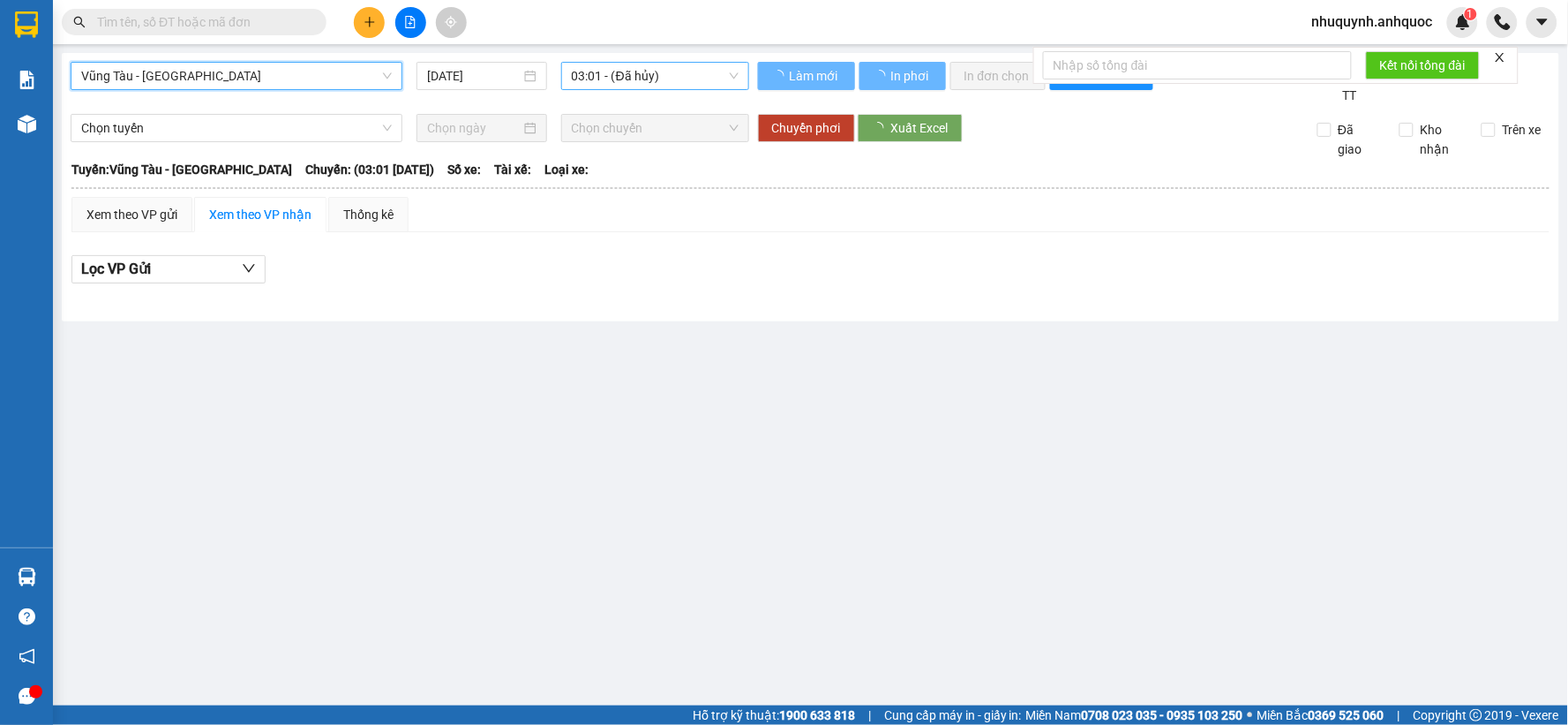
click at [654, 75] on span "03:01 - (Đã hủy)" at bounding box center [654, 75] width 166 height 27
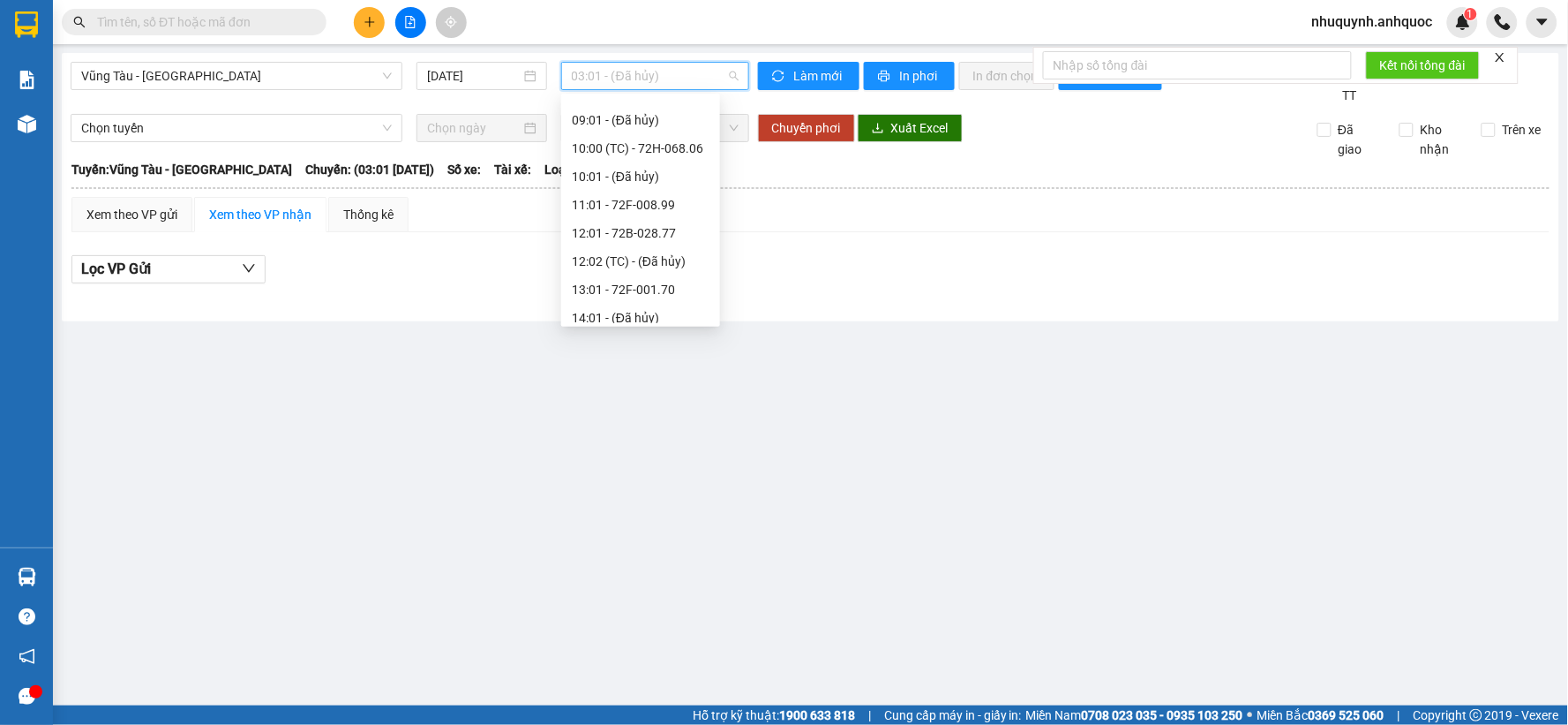
scroll to position [323, 0]
click at [596, 125] on div "12:01 - 72B-028.77" at bounding box center [639, 128] width 138 height 20
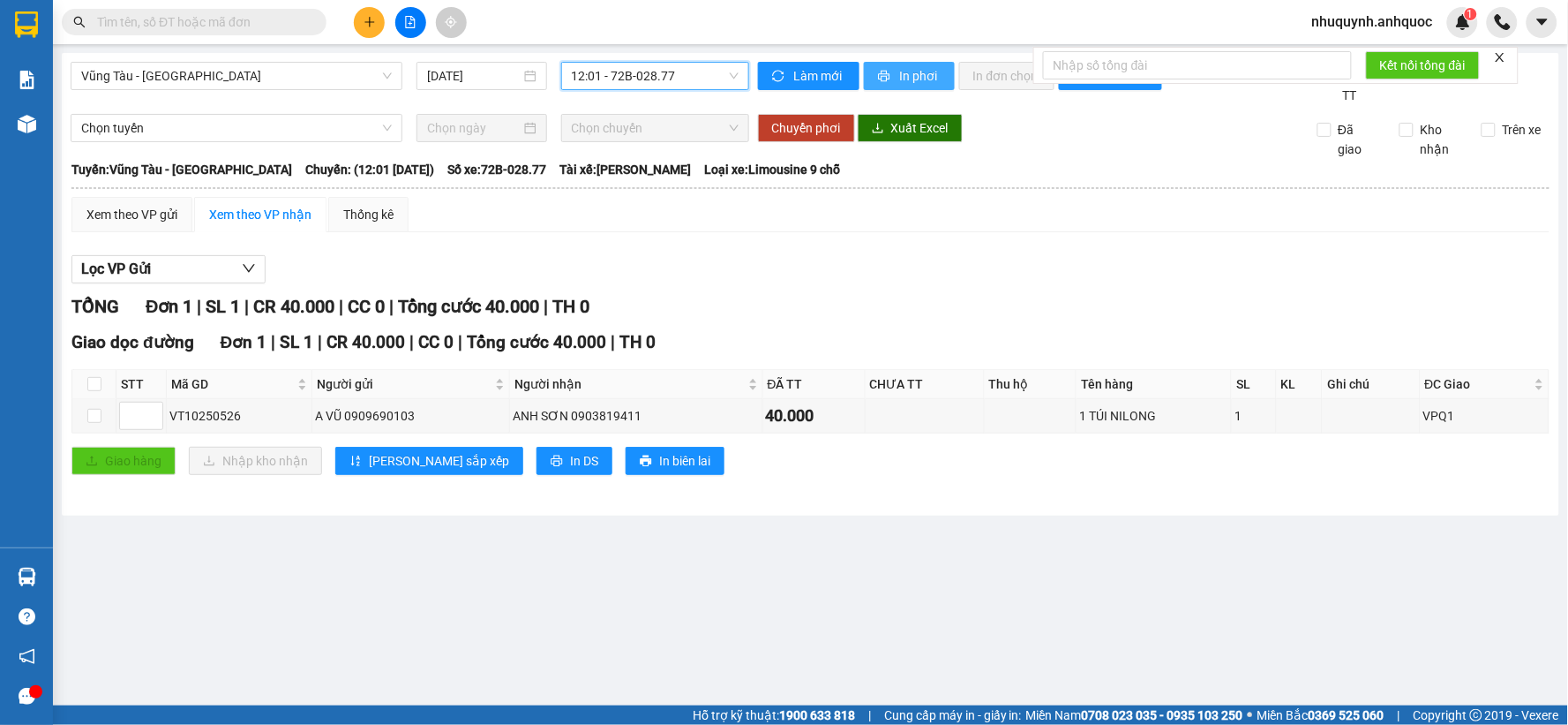
click at [912, 77] on span "In phơi" at bounding box center [920, 76] width 41 height 20
click at [277, 79] on span "Vũng Tàu - [GEOGRAPHIC_DATA]" at bounding box center [237, 75] width 311 height 27
click at [384, 72] on span "Vũng Tàu - [GEOGRAPHIC_DATA]" at bounding box center [237, 75] width 311 height 27
click at [333, 77] on span "Vũng Tàu - [GEOGRAPHIC_DATA]" at bounding box center [237, 75] width 311 height 27
click at [386, 73] on span "Vũng Tàu - [GEOGRAPHIC_DATA]" at bounding box center [237, 75] width 311 height 27
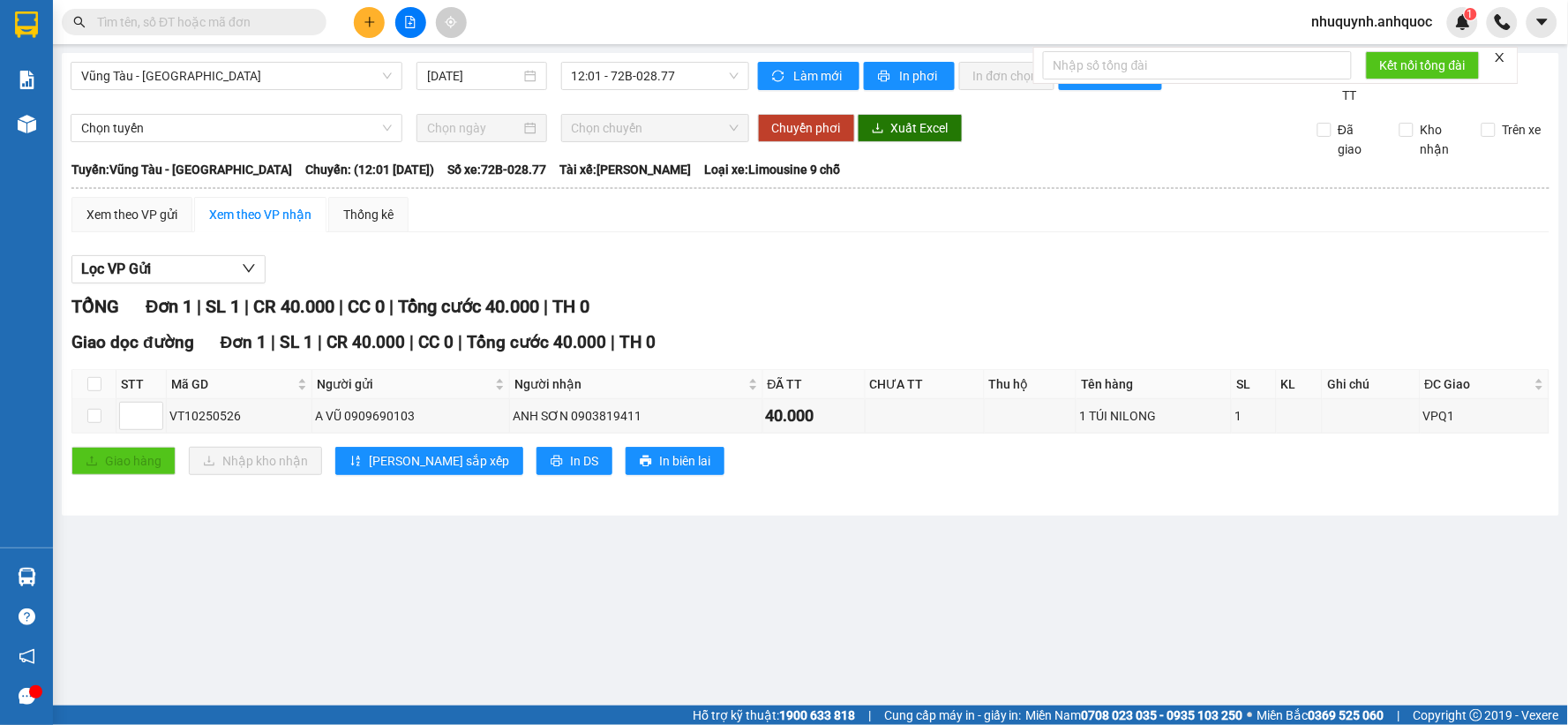
click at [339, 68] on span "Vũng Tàu - [GEOGRAPHIC_DATA]" at bounding box center [237, 75] width 311 height 27
click at [377, 76] on span "Vũng Tàu - [GEOGRAPHIC_DATA]" at bounding box center [237, 75] width 311 height 27
click at [264, 82] on span "Vũng Tàu - [GEOGRAPHIC_DATA]" at bounding box center [237, 75] width 311 height 27
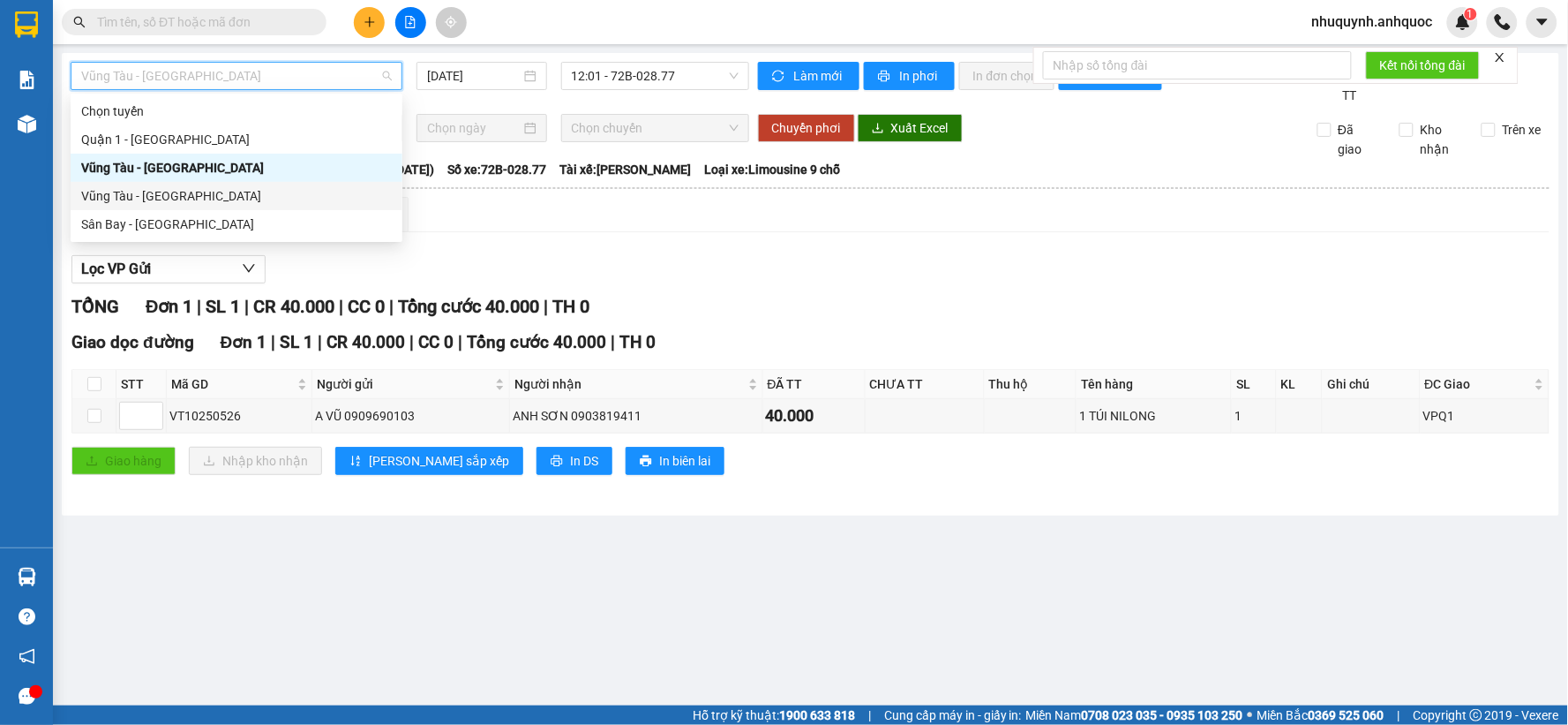
click at [181, 201] on div "Vũng Tàu - [GEOGRAPHIC_DATA]" at bounding box center [237, 196] width 311 height 20
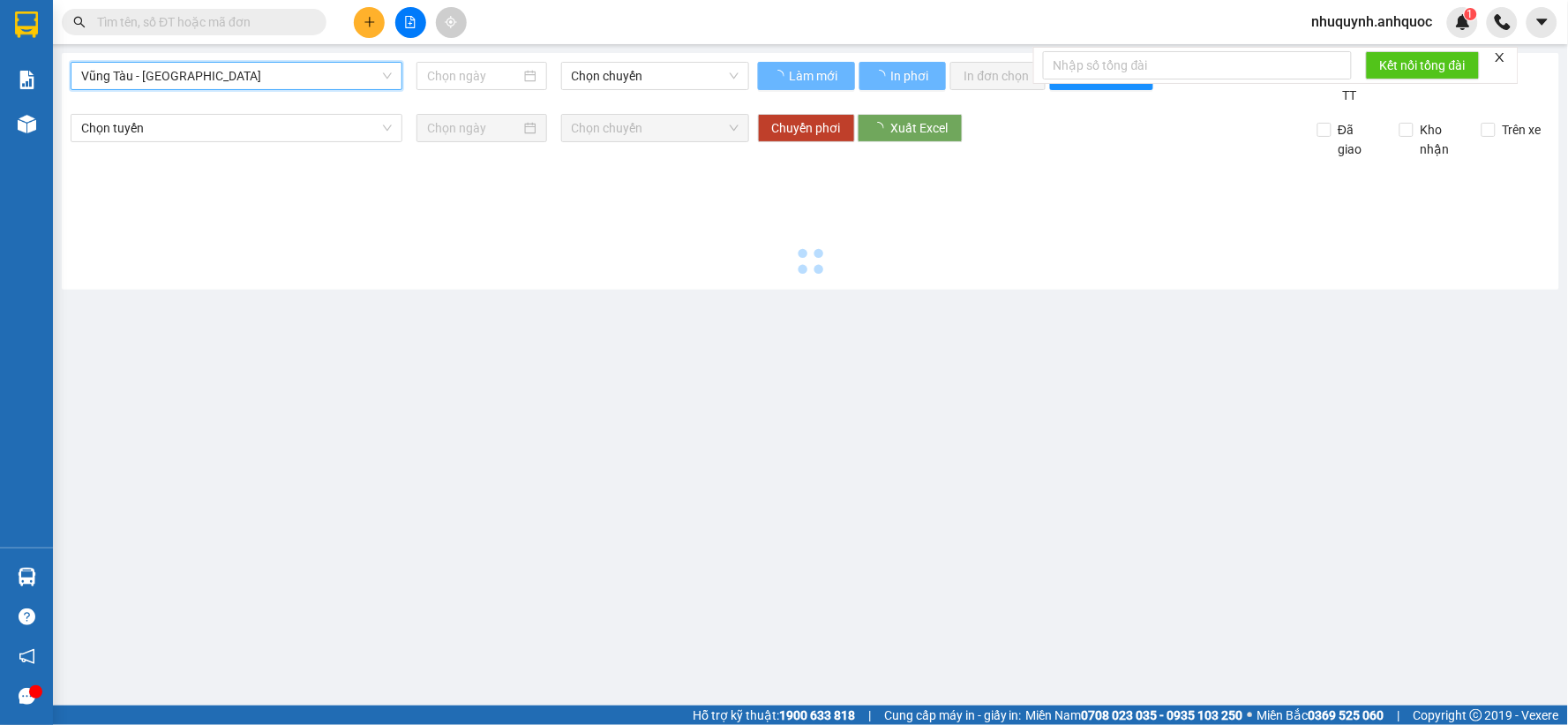
type input "[DATE]"
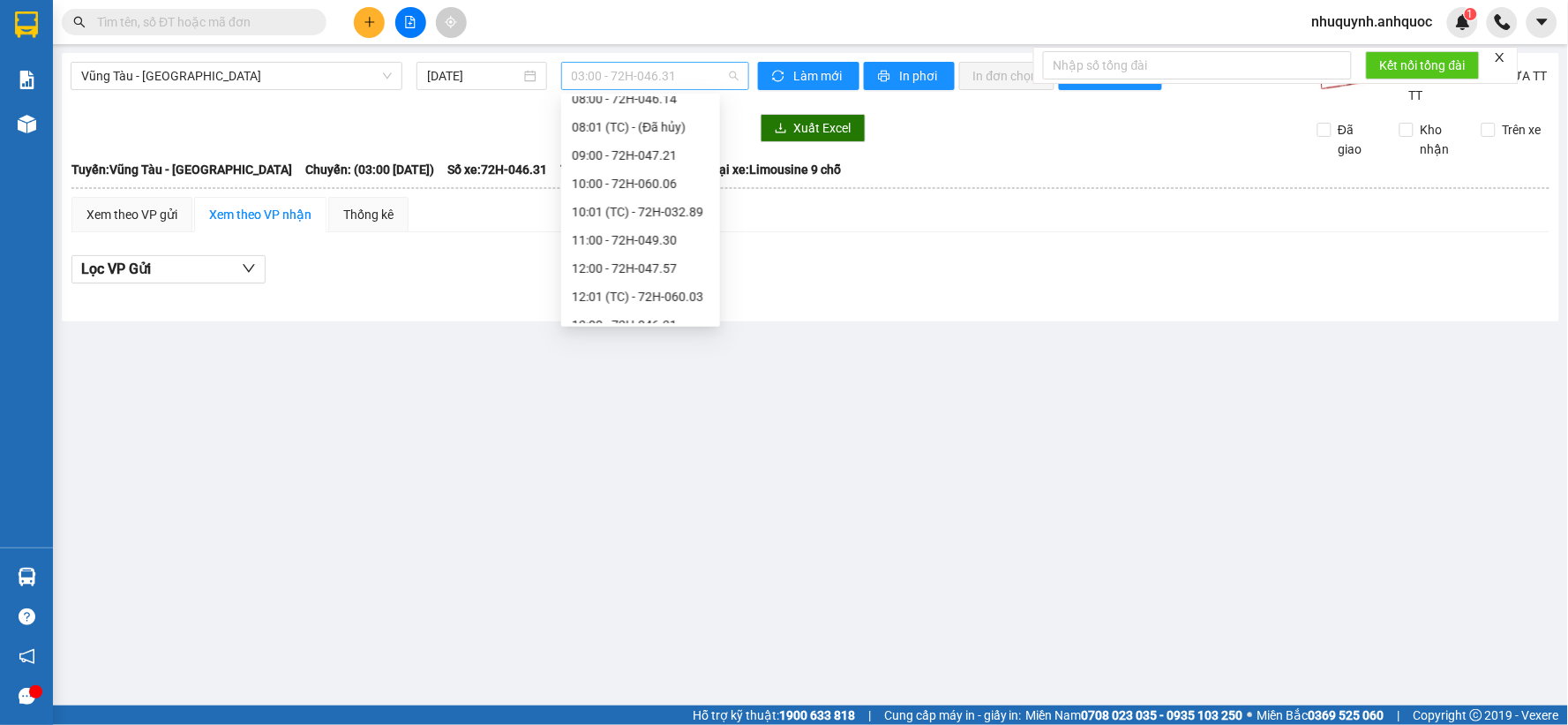
click at [666, 79] on span "03:00 - 72H-046.31" at bounding box center [654, 75] width 166 height 27
click at [614, 190] on div "12:01 (TC) - 72H-060.03" at bounding box center [639, 200] width 138 height 20
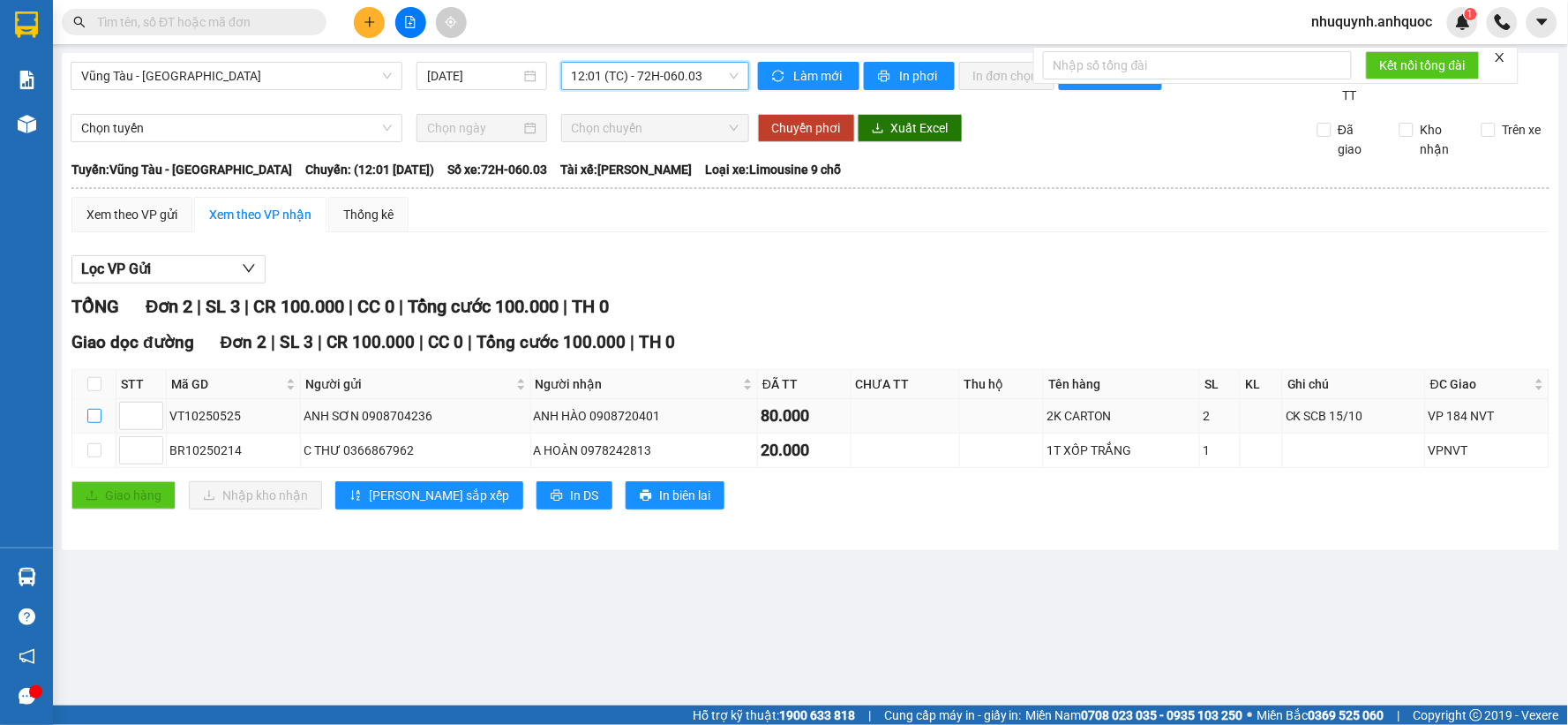
click at [93, 416] on input "checkbox" at bounding box center [94, 416] width 14 height 14
checkbox input "true"
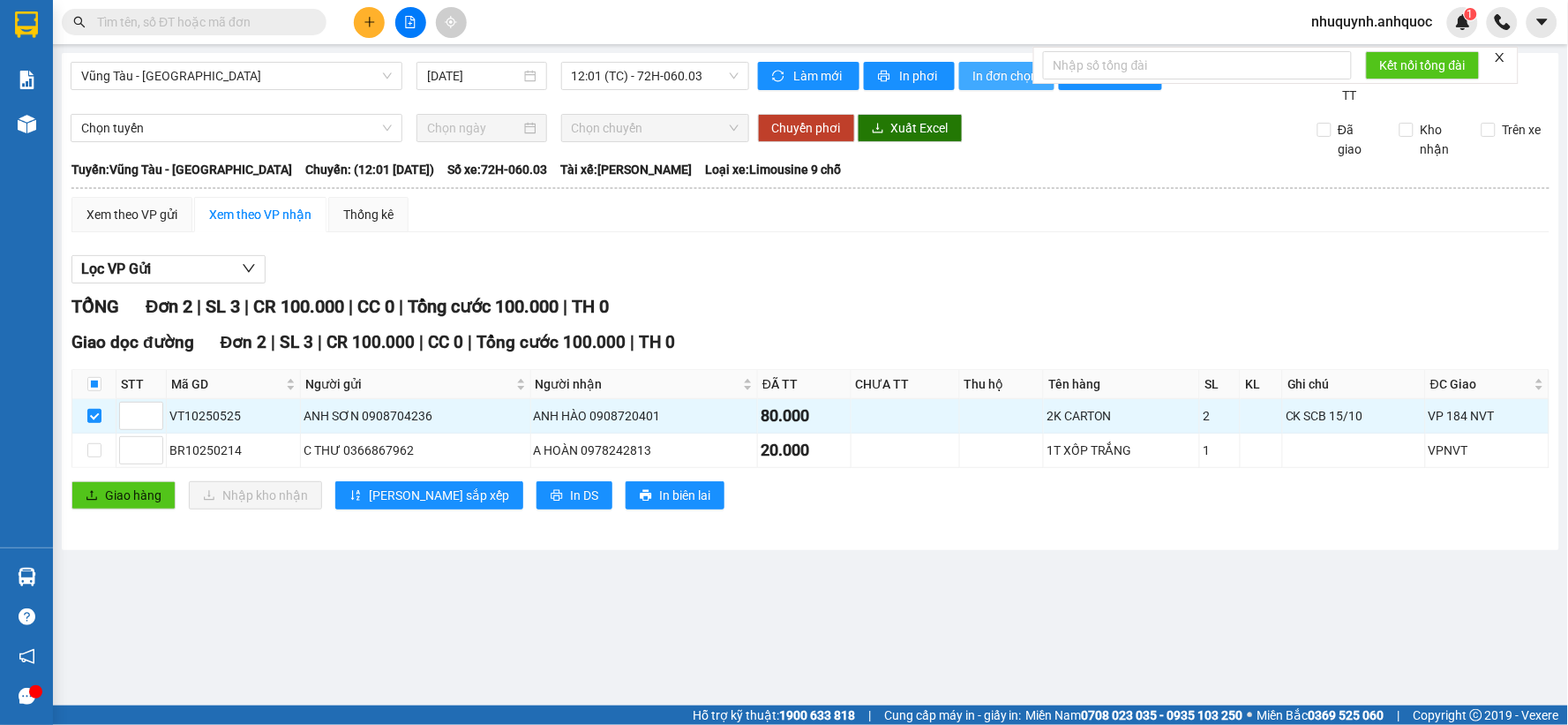
click at [985, 75] on span "In đơn chọn" at bounding box center [1007, 76] width 68 height 20
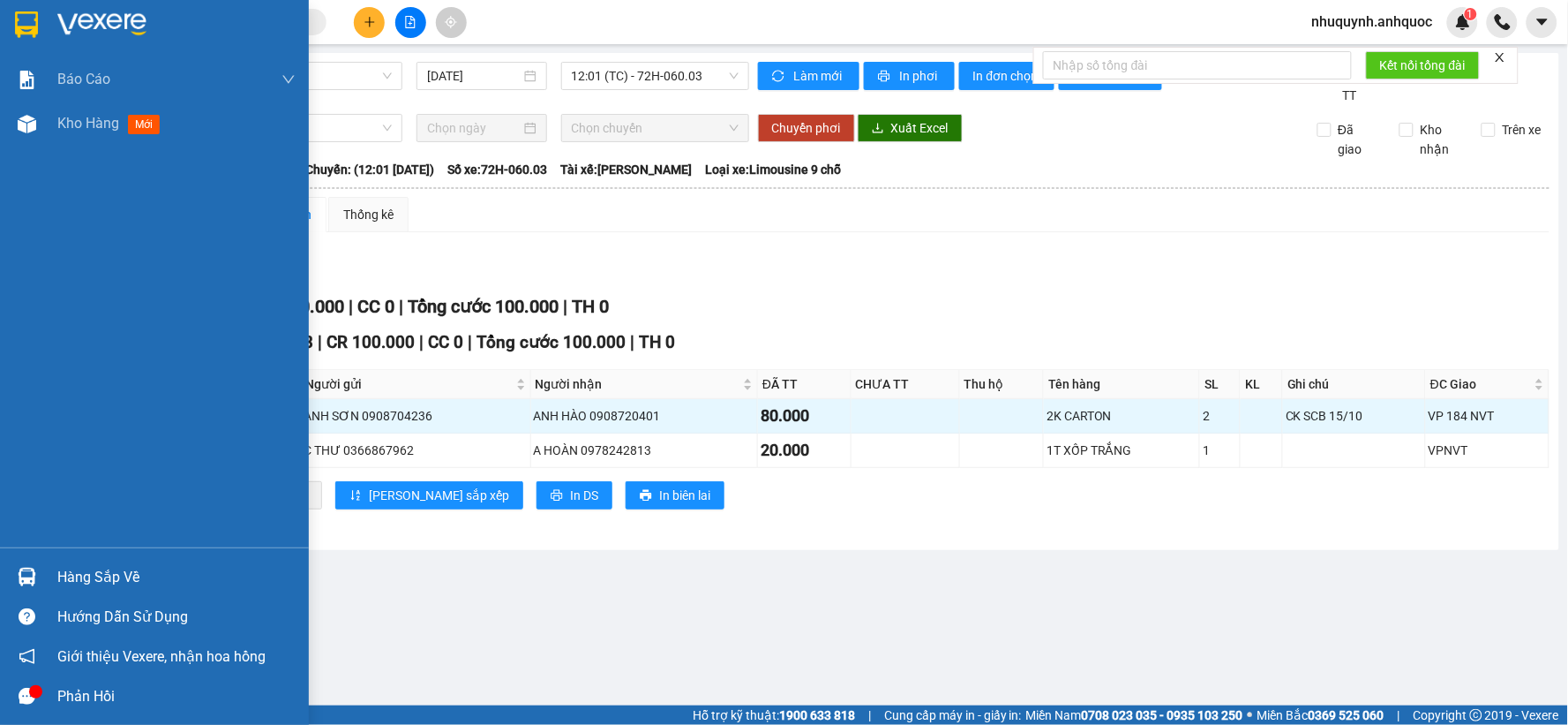
click at [88, 18] on img at bounding box center [102, 25] width 89 height 27
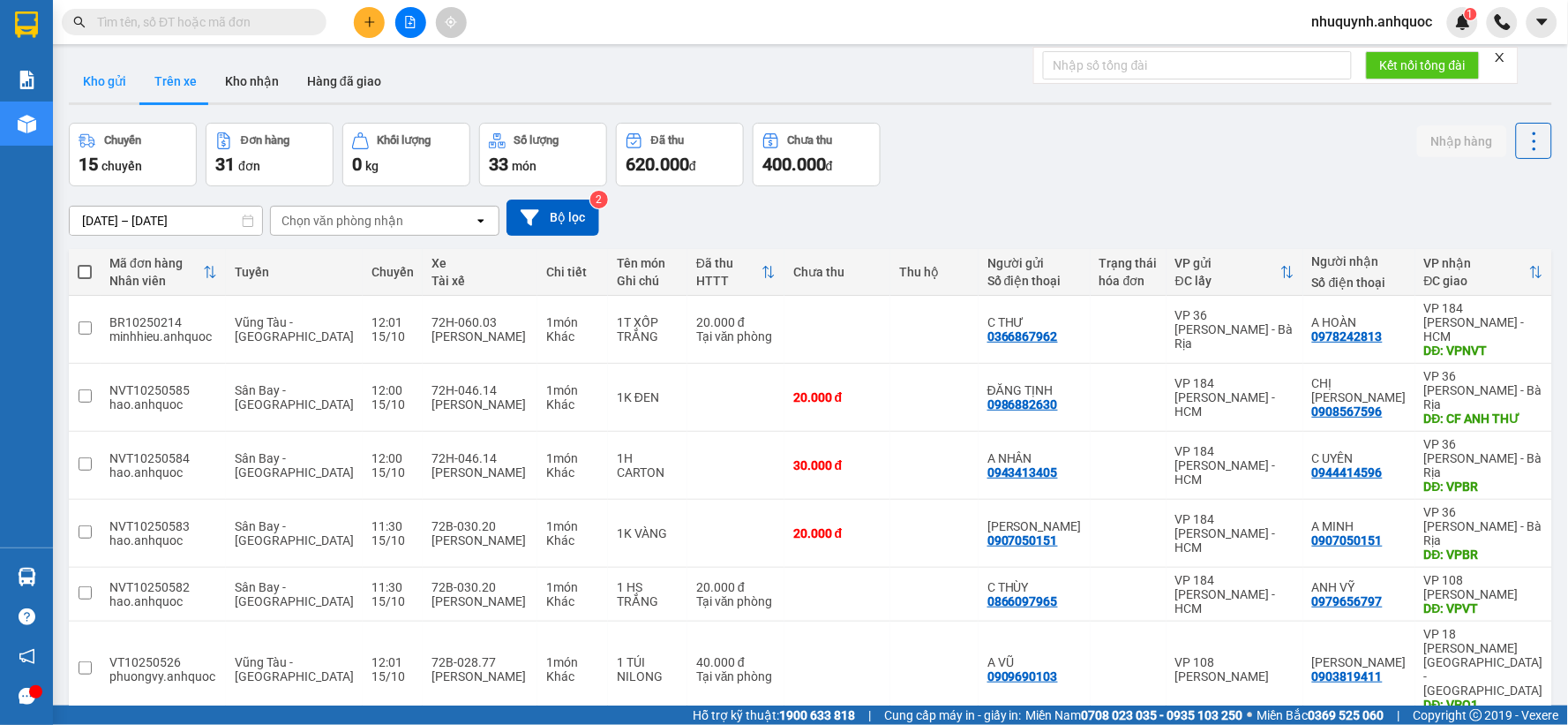
click at [98, 94] on button "Kho gửi" at bounding box center [105, 81] width 71 height 43
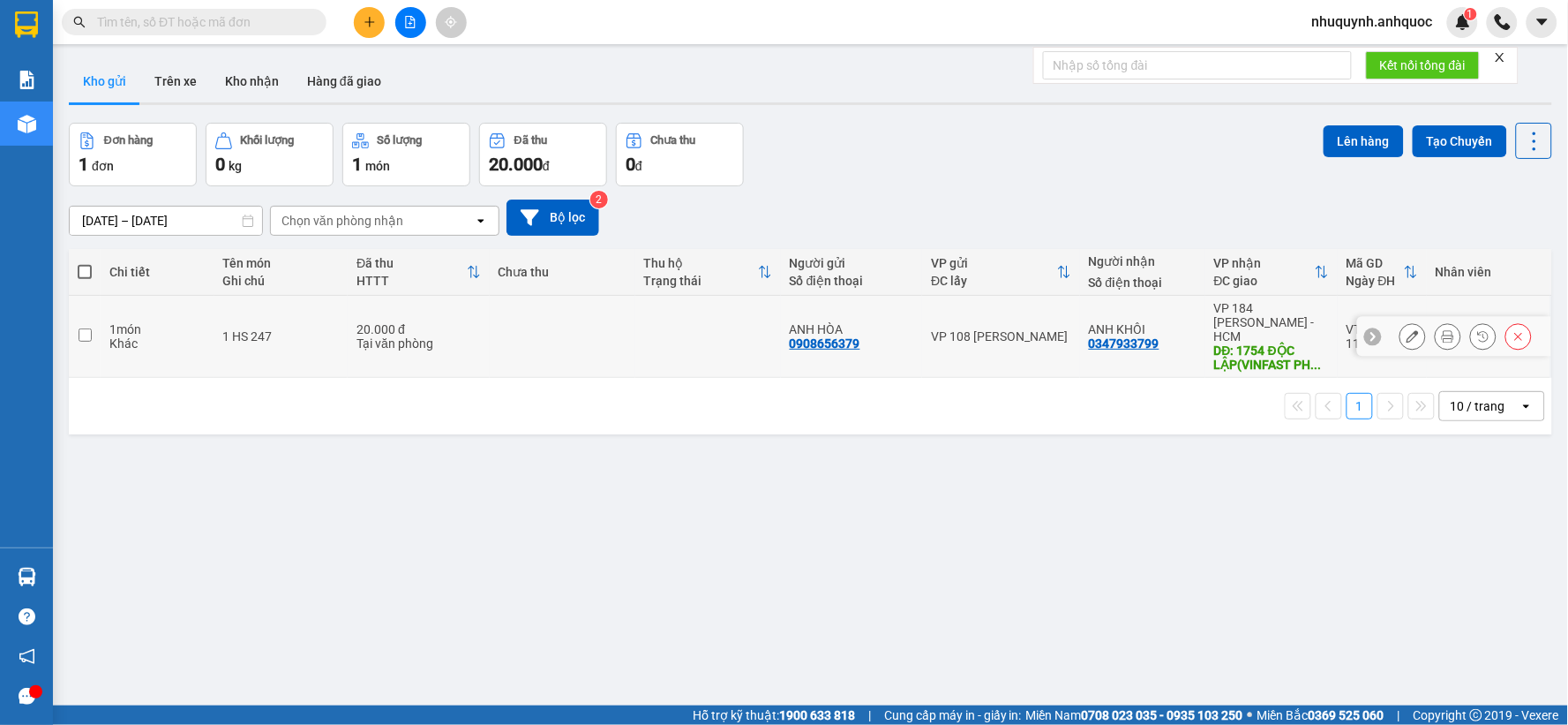
click at [497, 331] on td at bounding box center [562, 337] width 146 height 82
checkbox input "true"
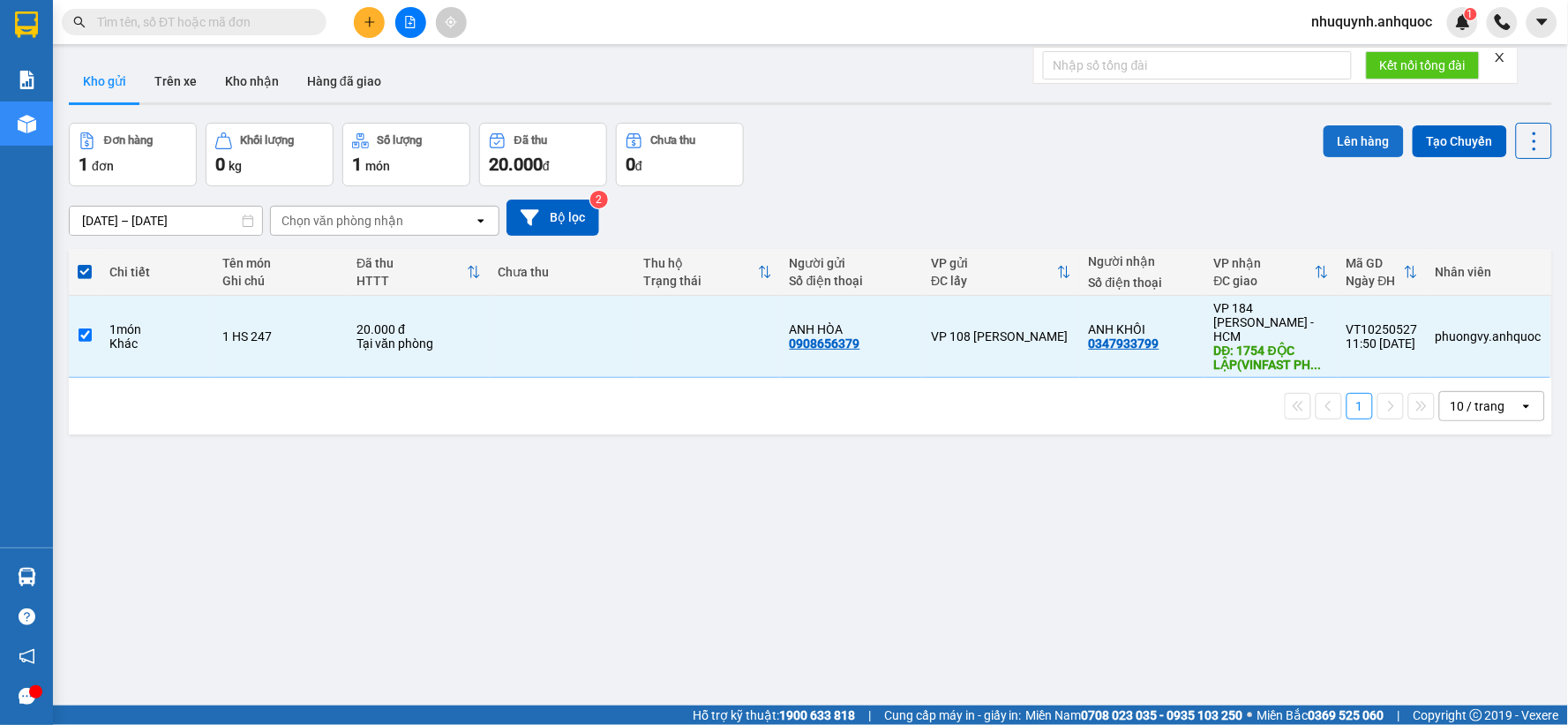
click at [1329, 138] on button "Lên hàng" at bounding box center [1363, 142] width 80 height 32
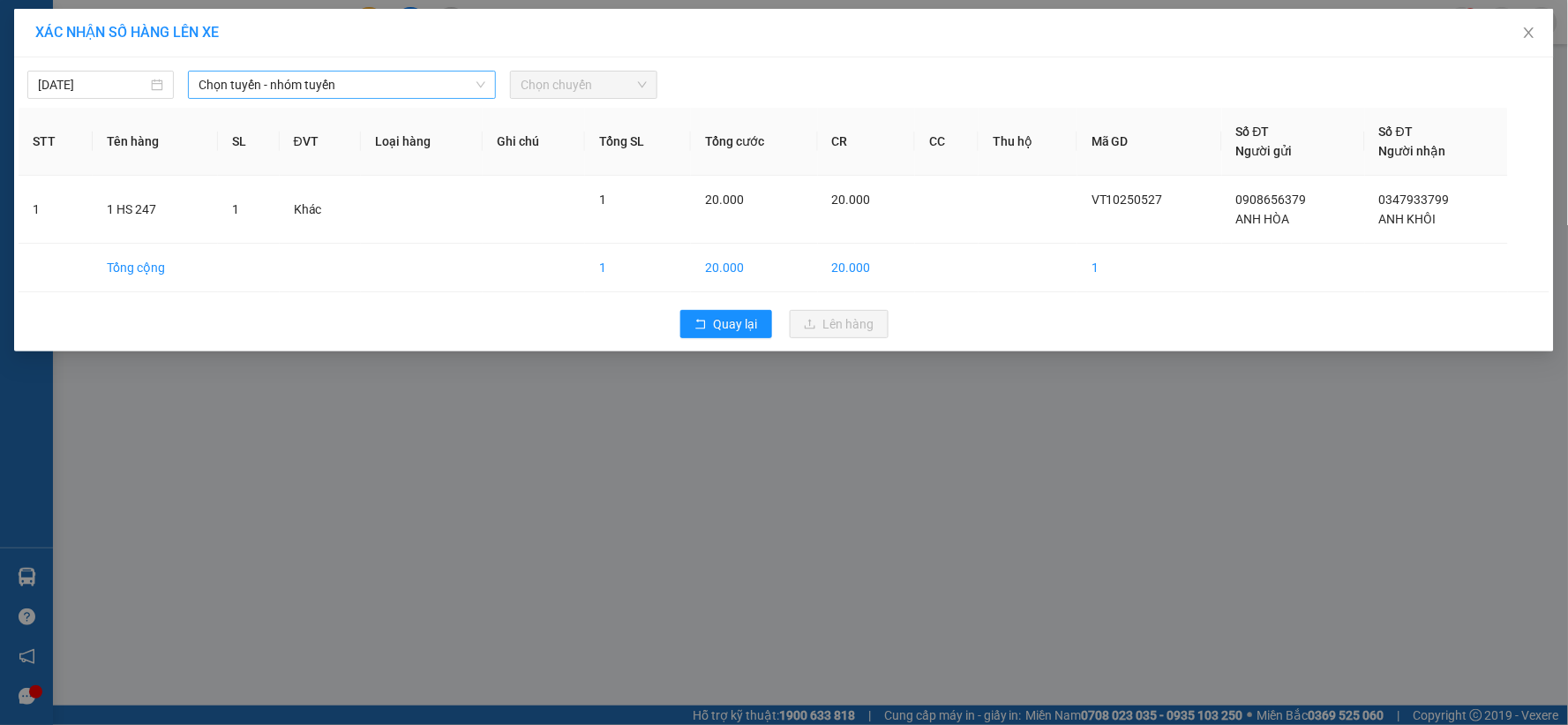
click at [339, 83] on span "Chọn tuyến - nhóm tuyến" at bounding box center [342, 84] width 287 height 27
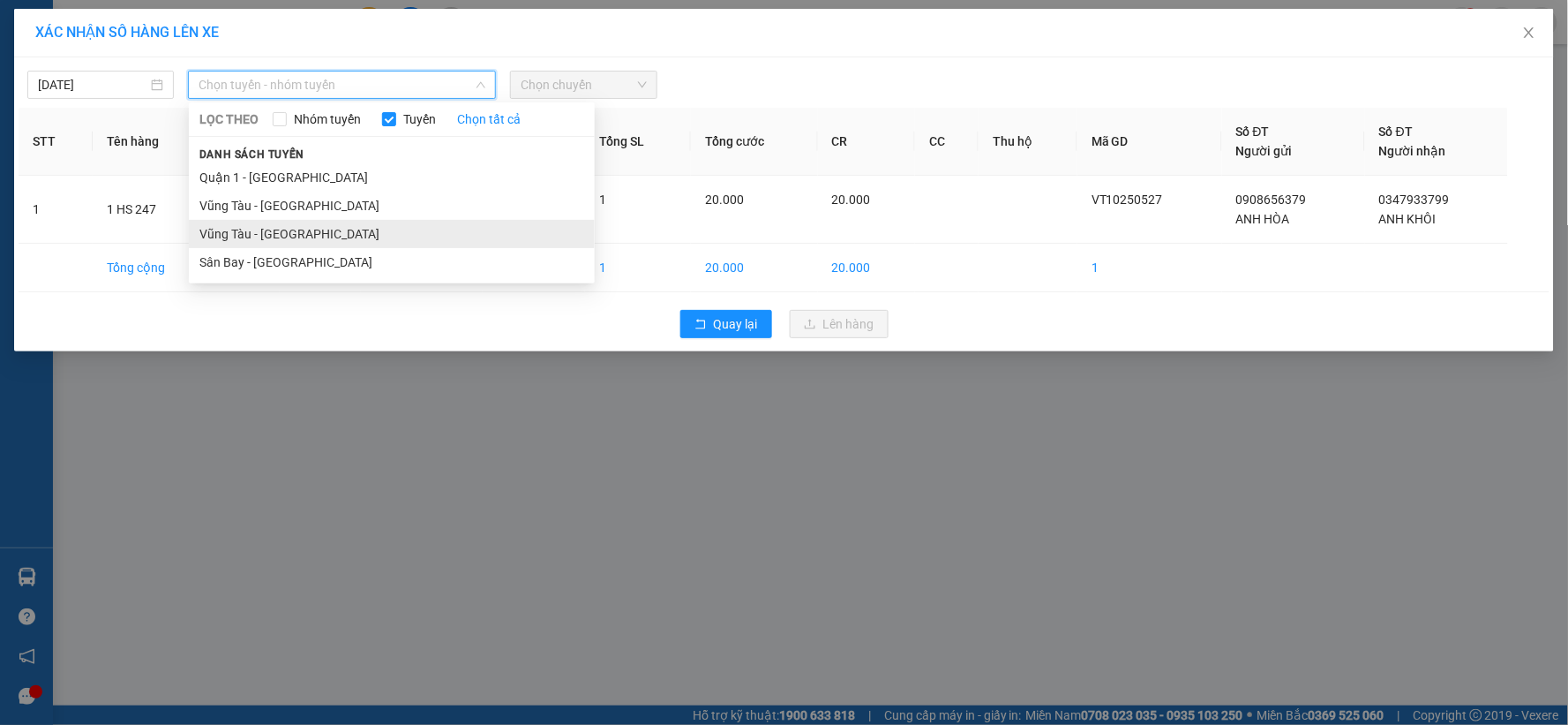
click at [327, 227] on li "Vũng Tàu - [GEOGRAPHIC_DATA]" at bounding box center [392, 234] width 406 height 29
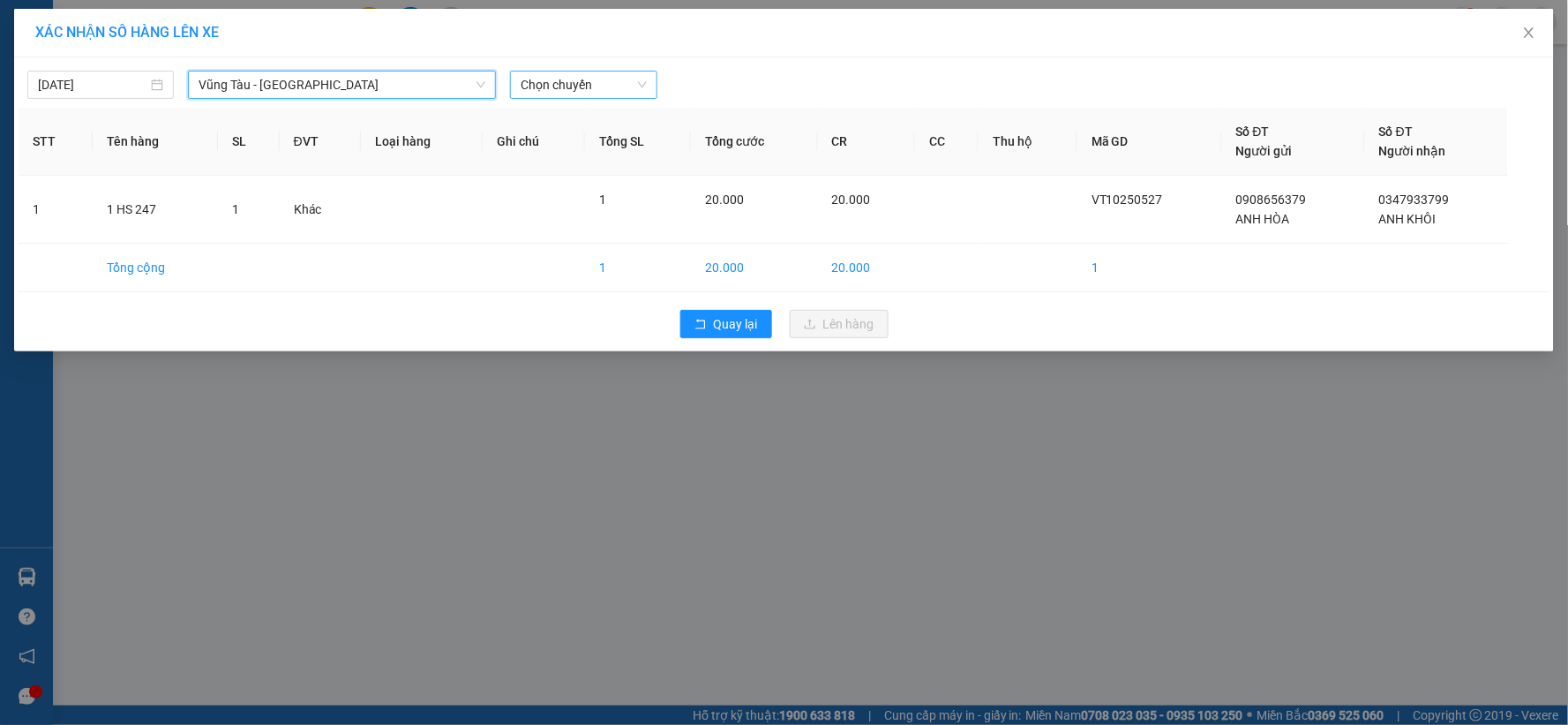
click at [595, 82] on span "Chọn chuyến" at bounding box center [583, 84] width 126 height 27
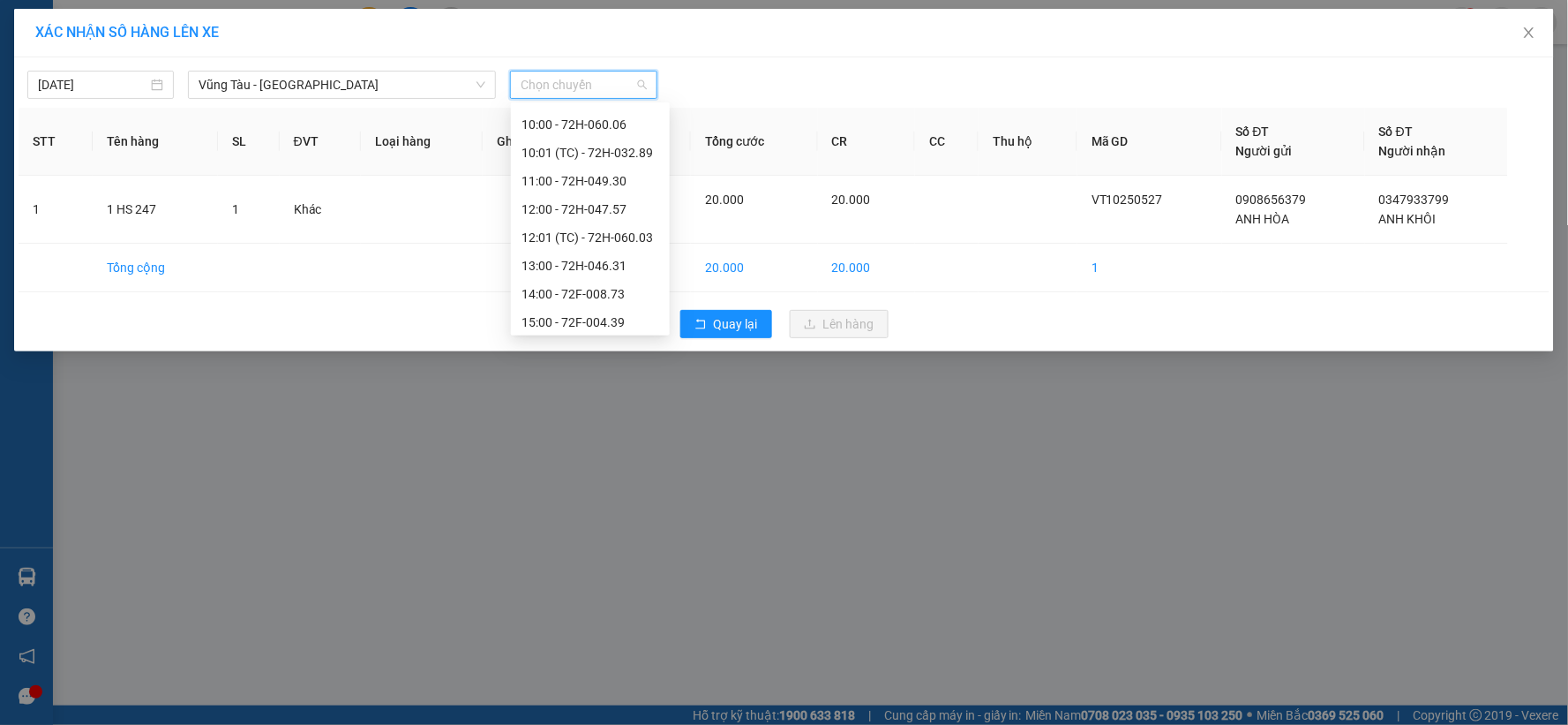
scroll to position [392, 0]
click at [535, 264] on div "13:00 - 72H-046.31" at bounding box center [590, 265] width 138 height 20
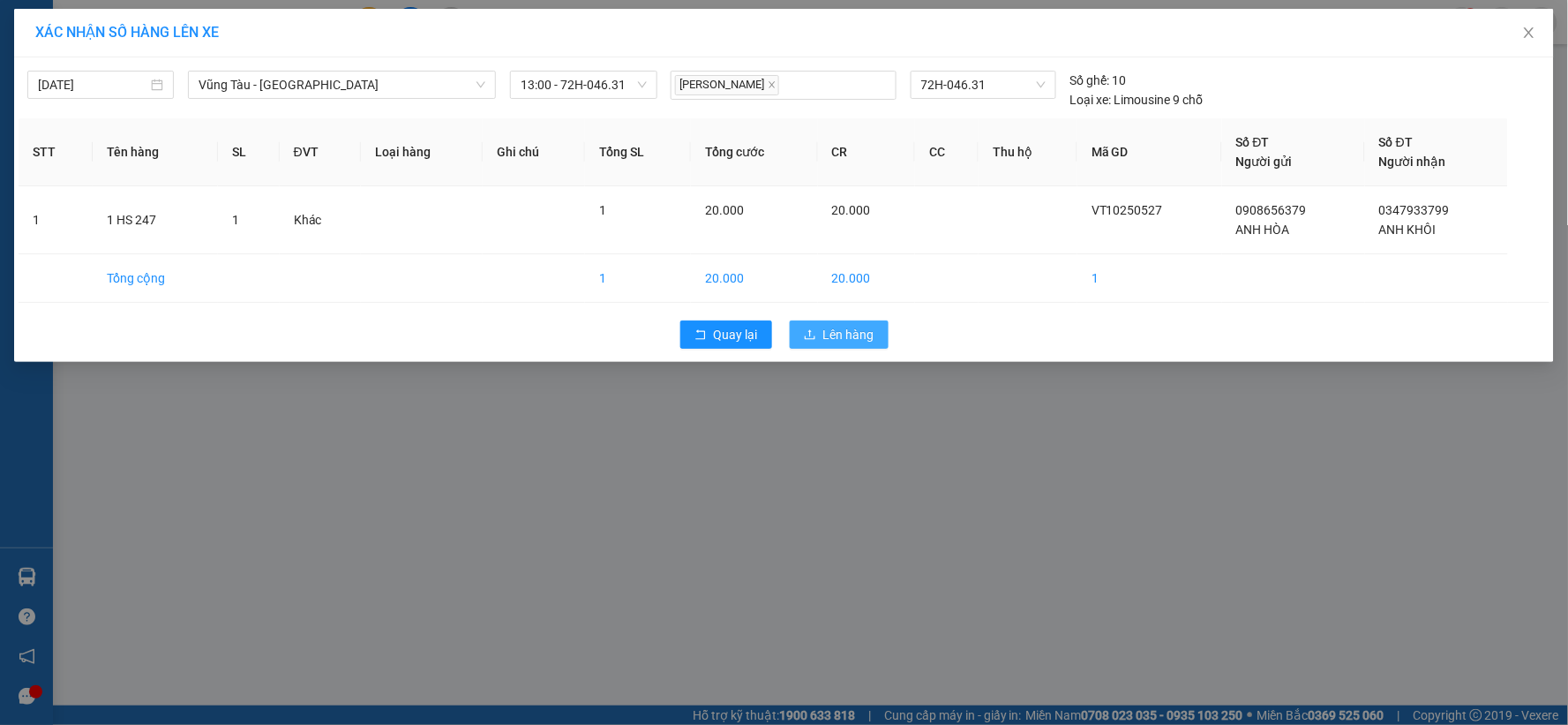
click at [859, 334] on span "Lên hàng" at bounding box center [848, 335] width 51 height 20
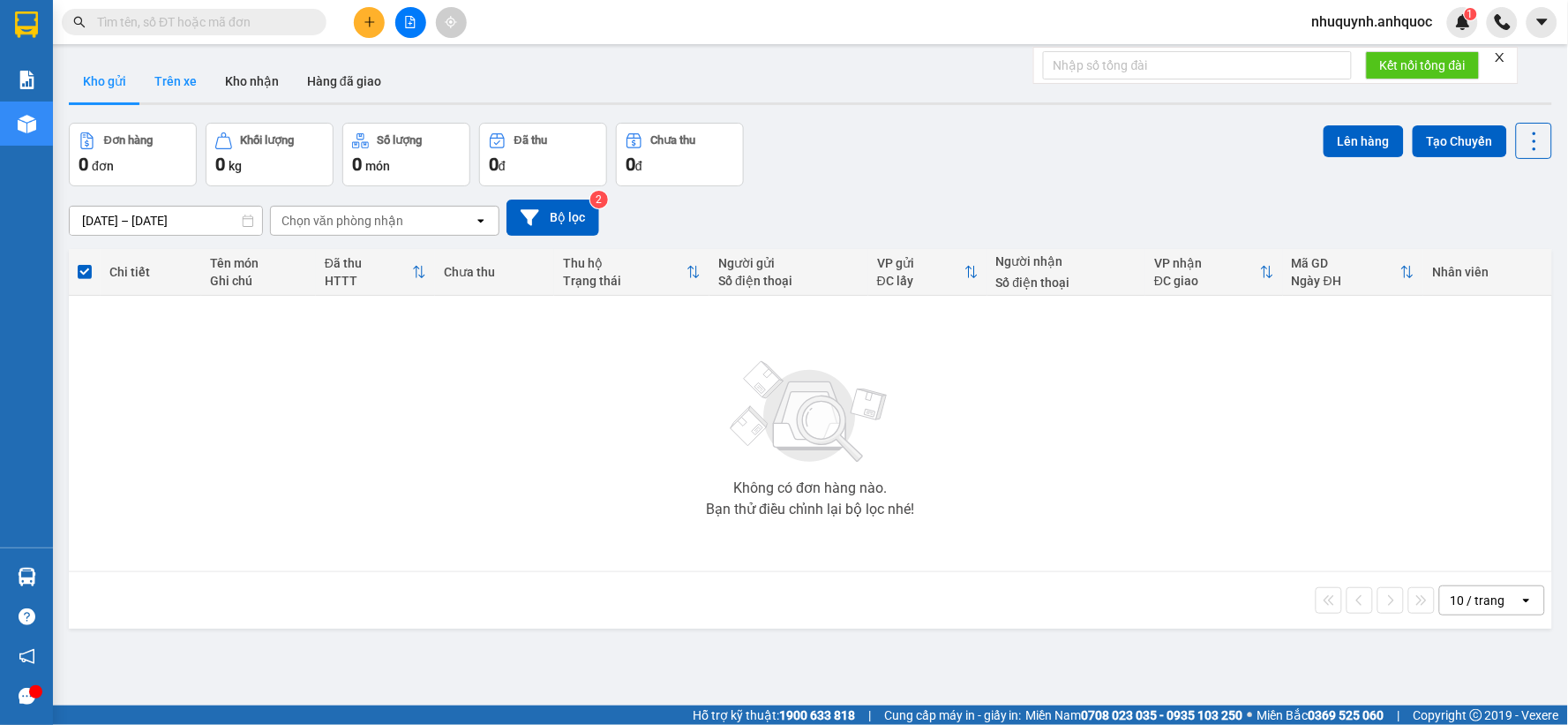
click at [179, 84] on button "Trên xe" at bounding box center [175, 81] width 70 height 43
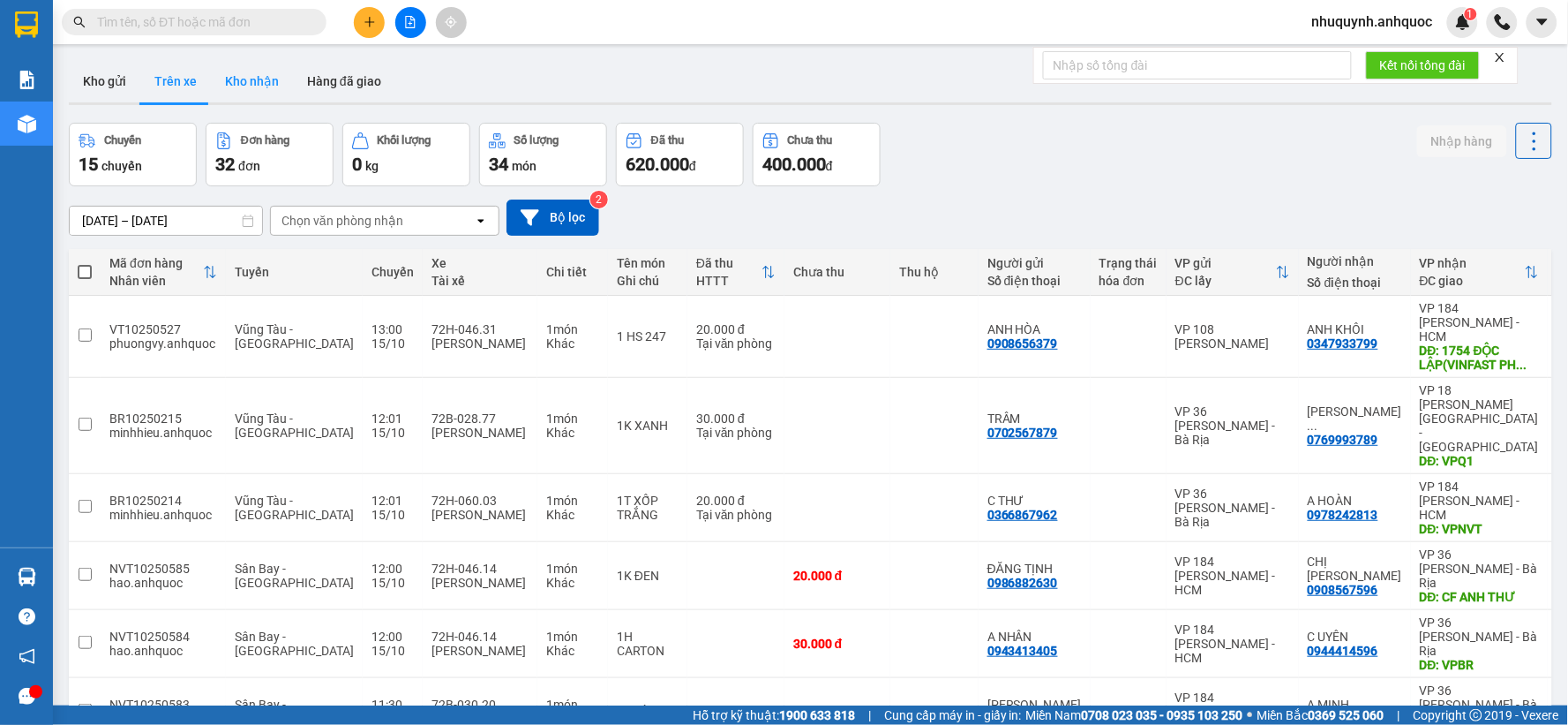
click at [239, 77] on button "Kho nhận" at bounding box center [251, 81] width 82 height 43
type input "[DATE] – [DATE]"
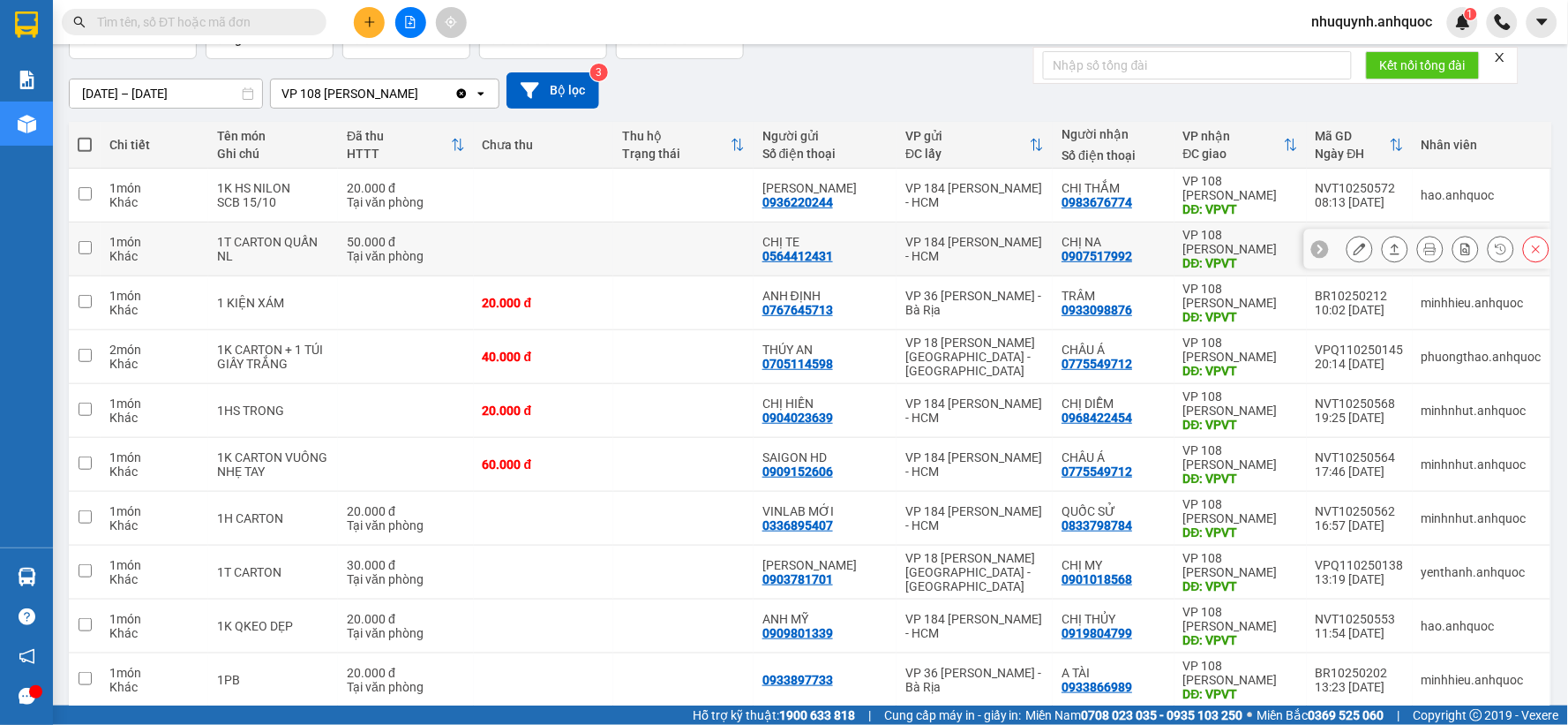
scroll to position [40, 0]
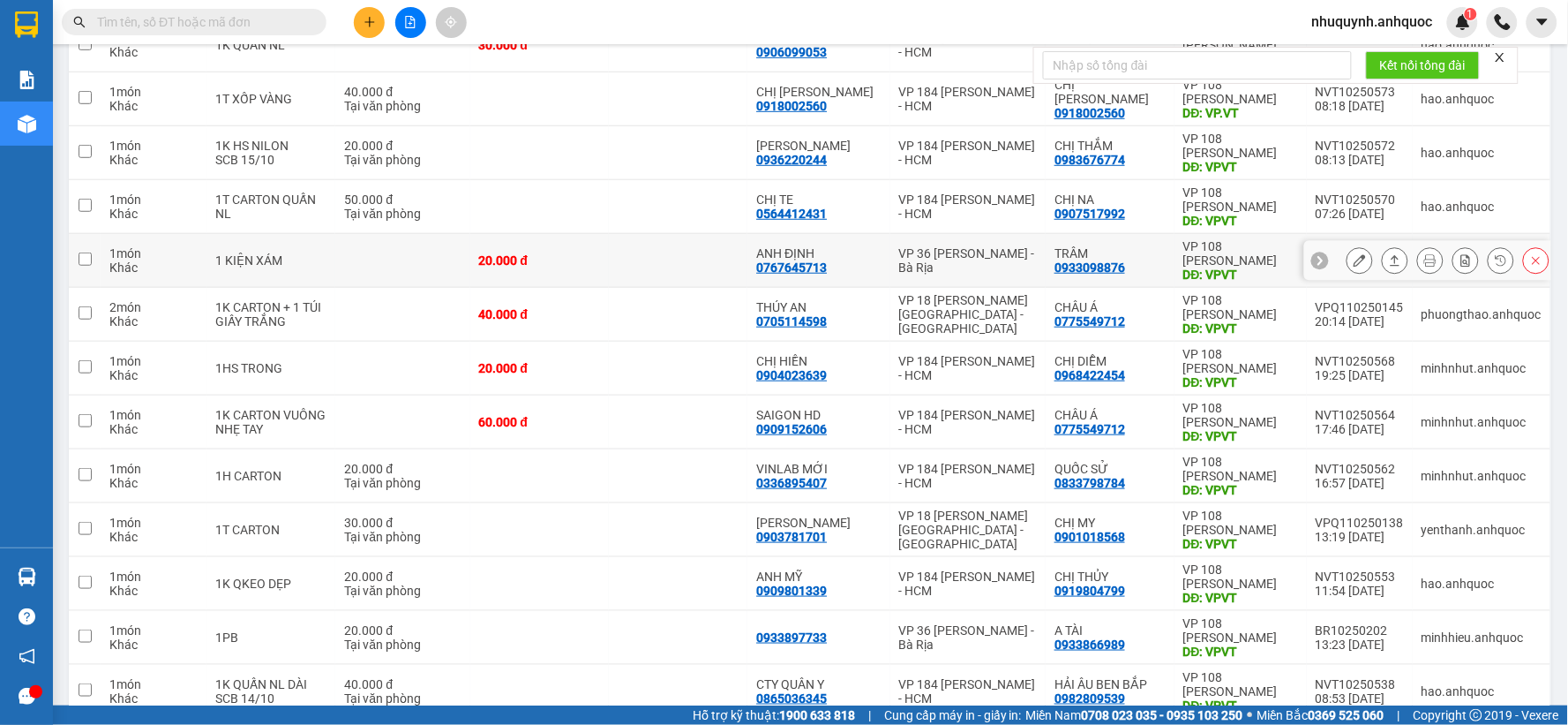
scroll to position [375, 0]
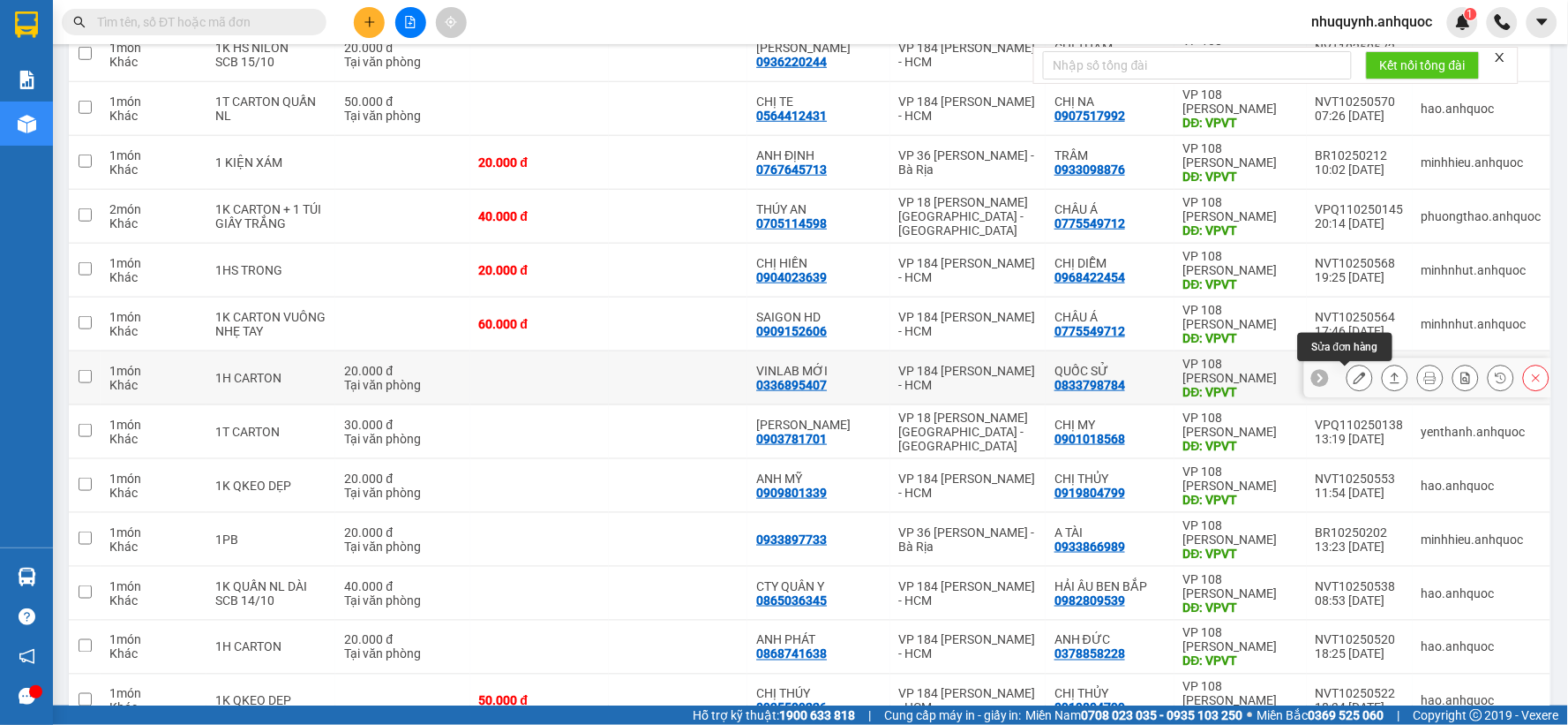
click at [1353, 377] on icon at bounding box center [1359, 377] width 12 height 12
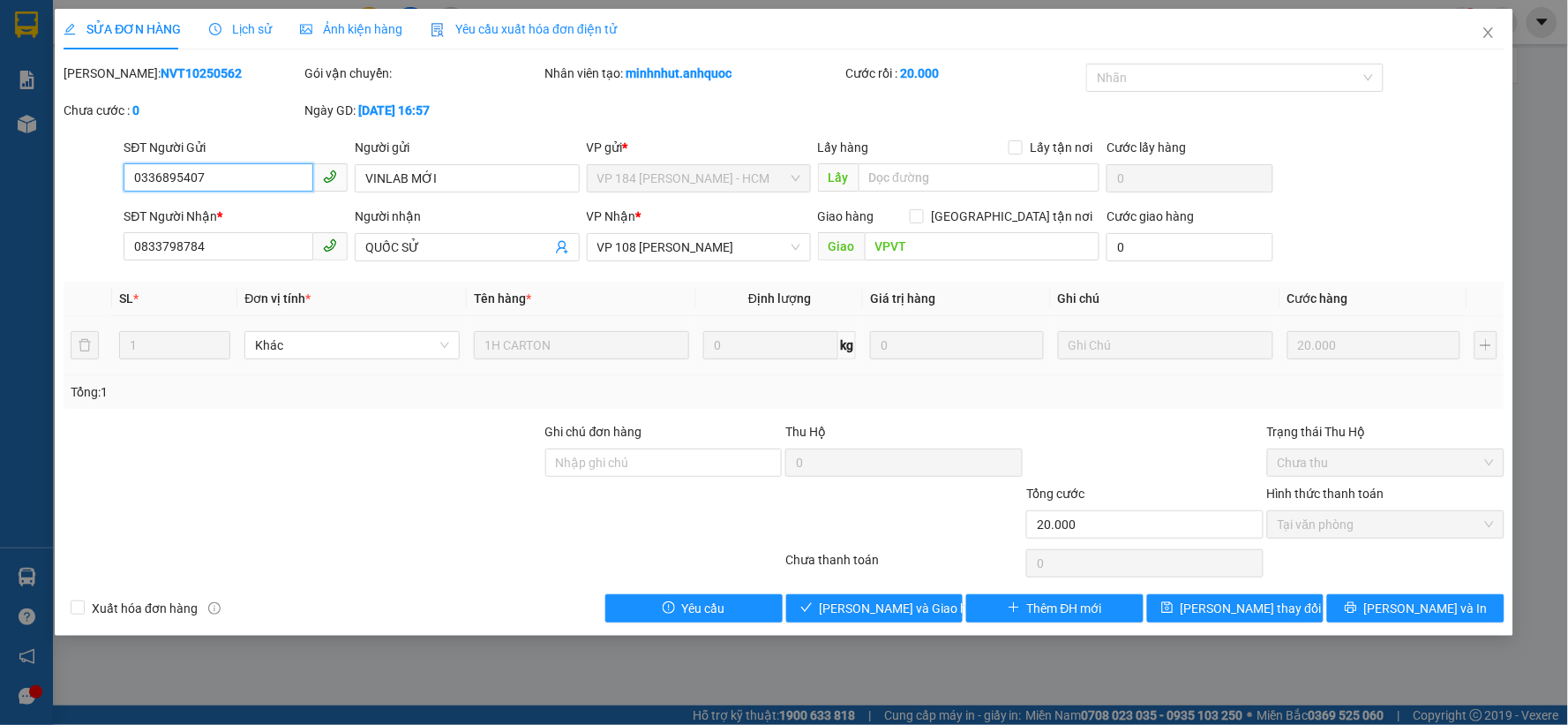
type input "0336895407"
type input "VINLAB MỚI"
type input "0833798784"
type input "QUỐC SỬ"
type input "VPVT"
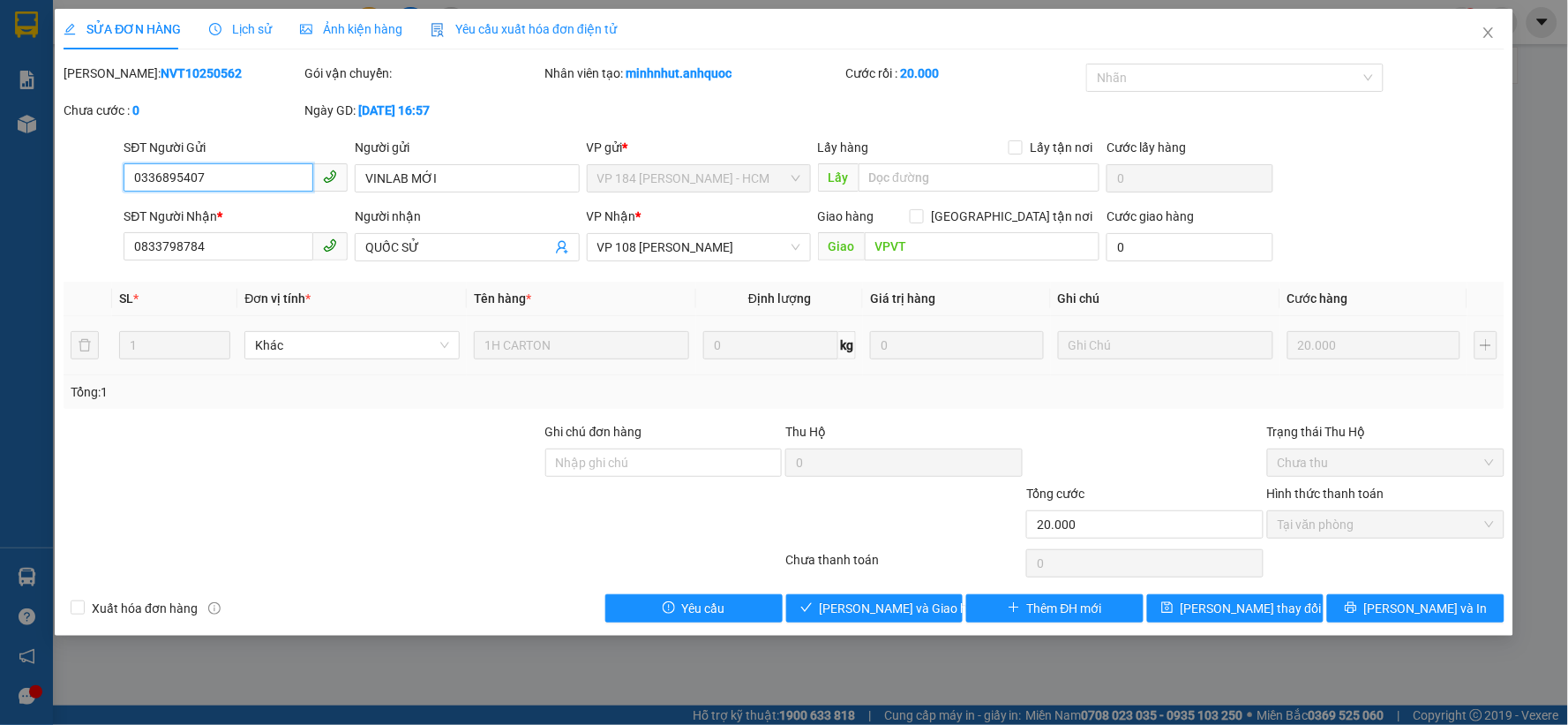
type input "20.000"
click at [867, 601] on span "Giao hàng" at bounding box center [883, 608] width 56 height 20
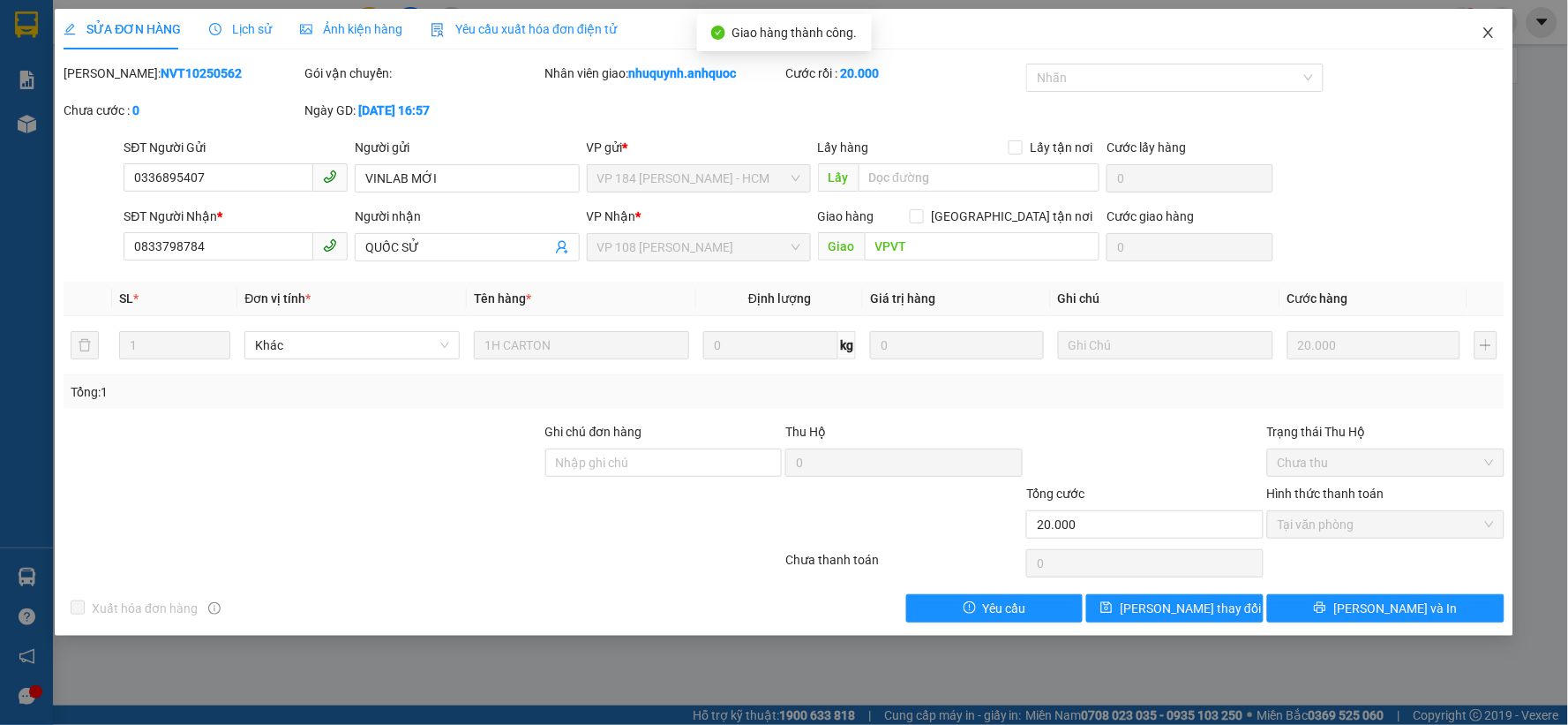
click at [1493, 27] on icon "close" at bounding box center [1488, 33] width 14 height 14
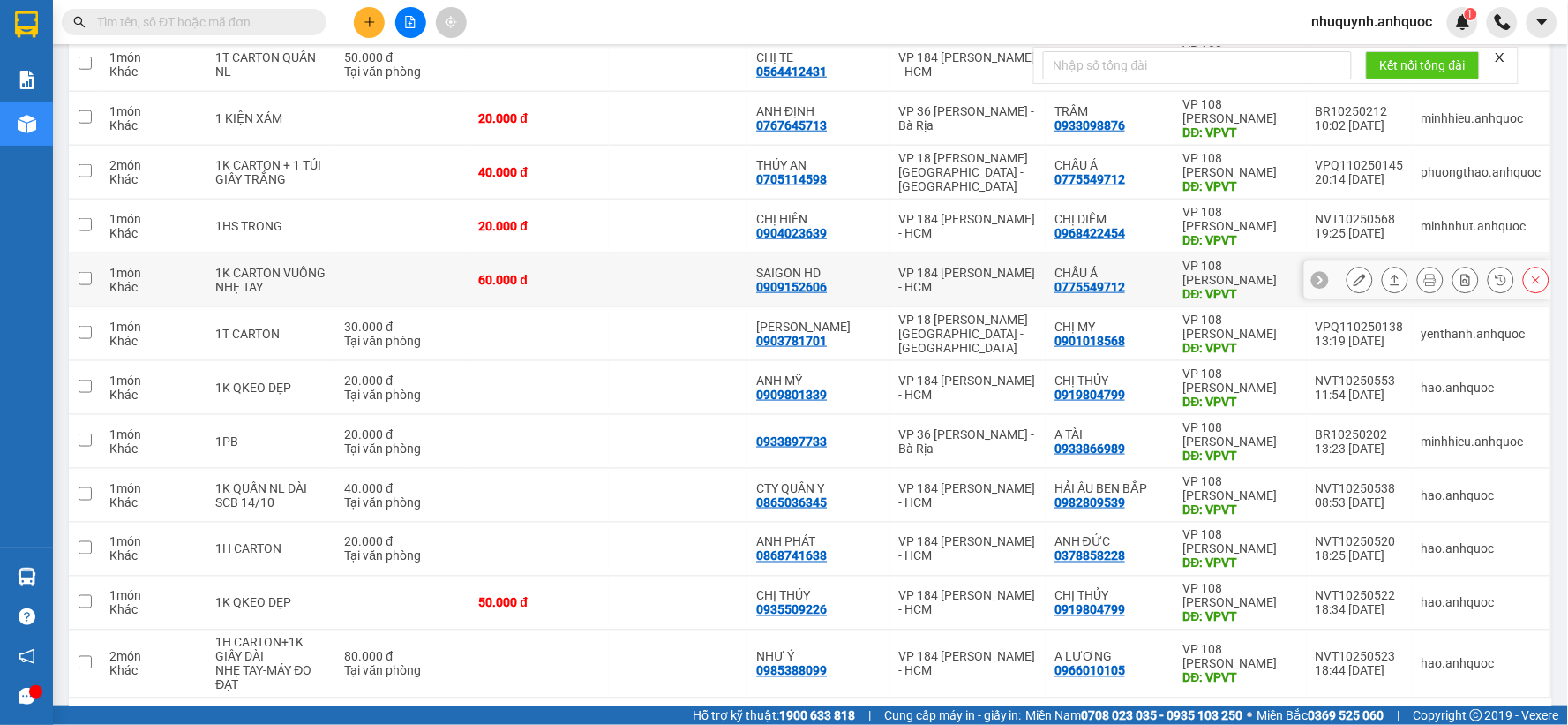
scroll to position [442, 0]
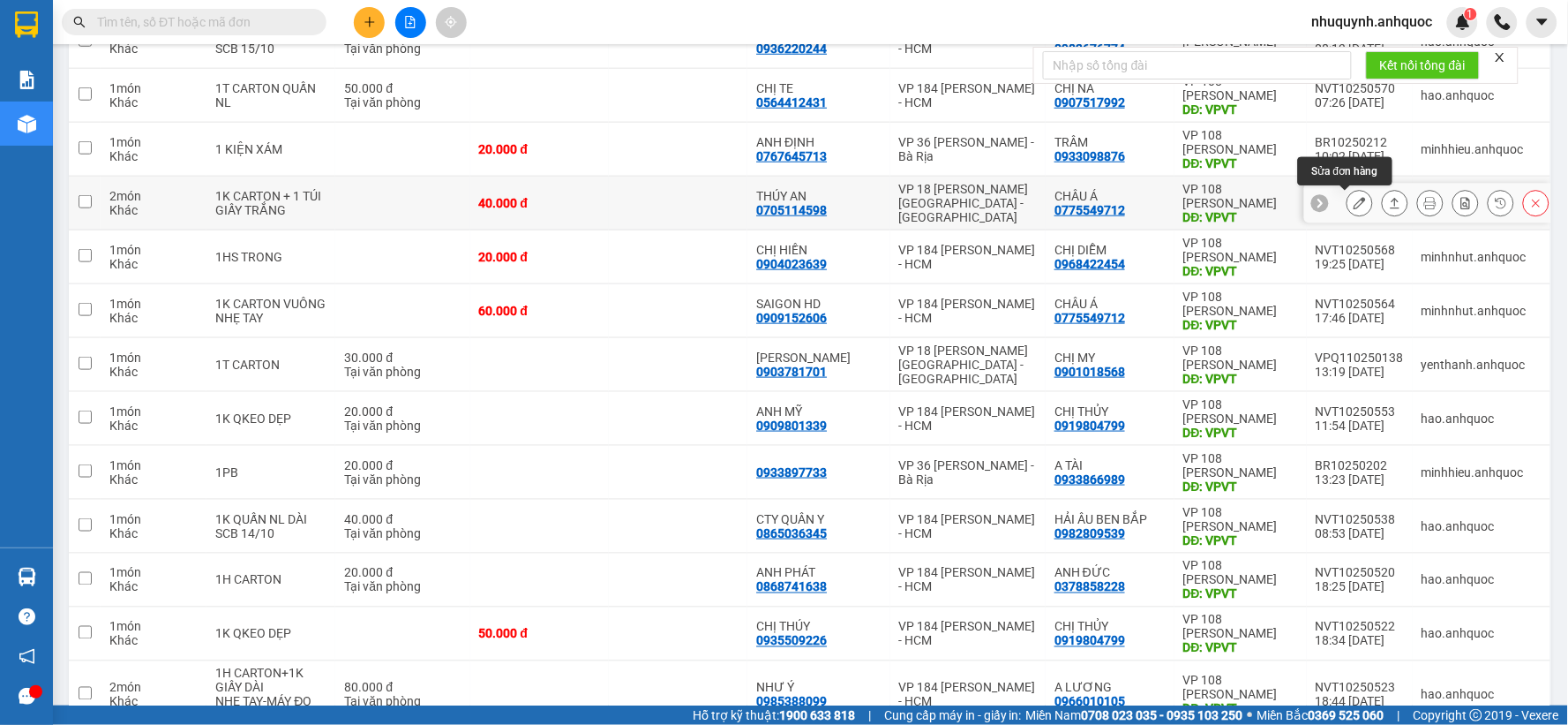
click at [1353, 200] on icon at bounding box center [1359, 203] width 12 height 12
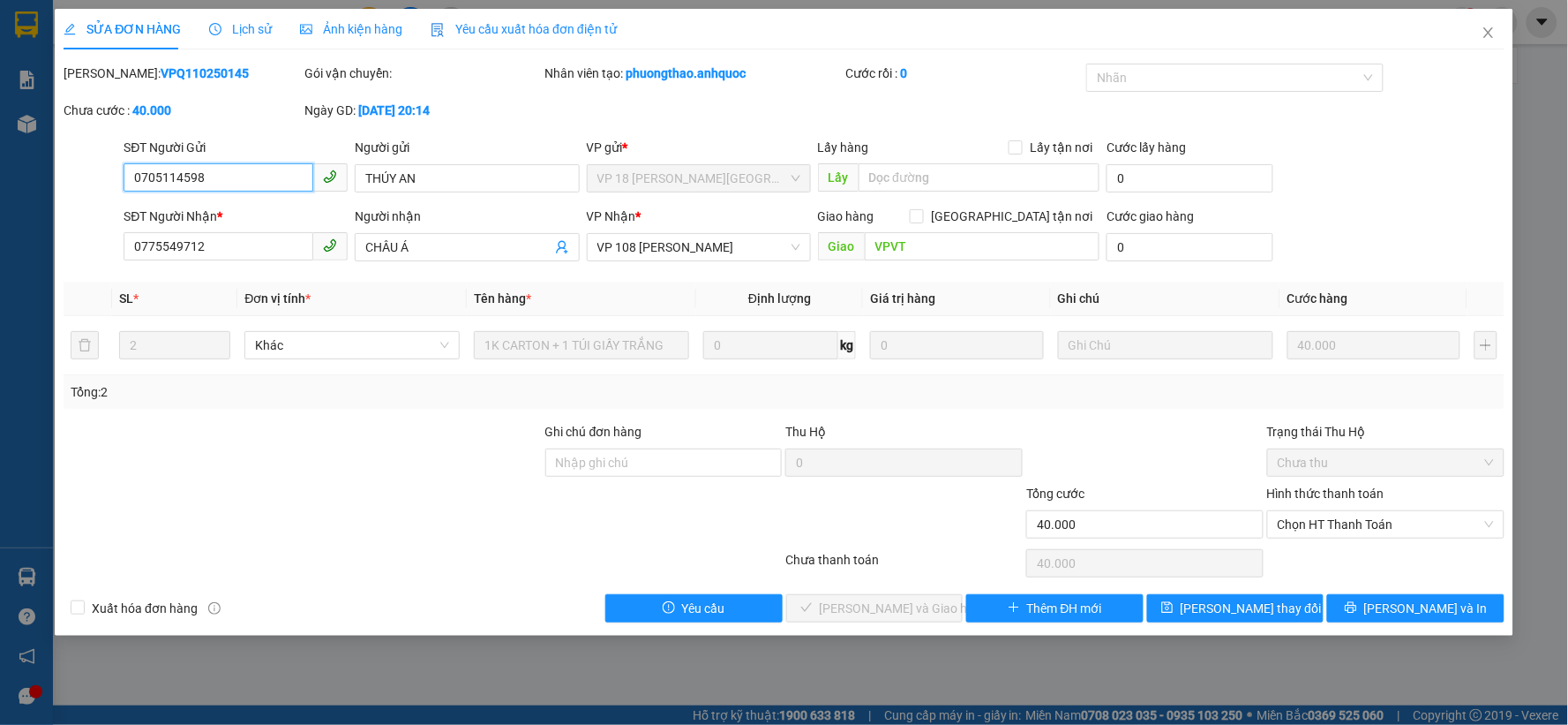
type input "0705114598"
type input "THÚY AN"
type input "0775549712"
type input "CHÂU Á"
type input "VPVT"
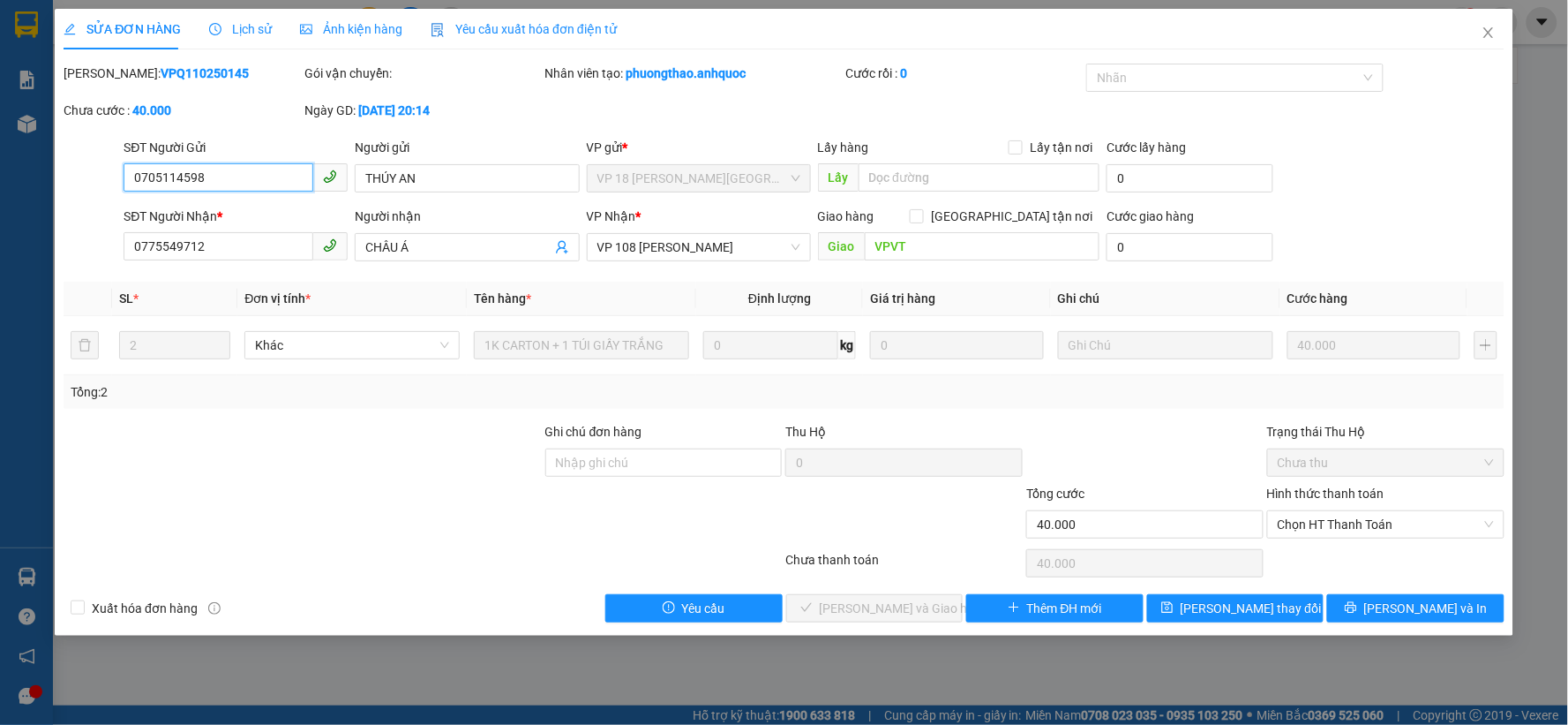
type input "40.000"
click at [1354, 526] on span "Chọn HT Thanh Toán" at bounding box center [1385, 524] width 216 height 27
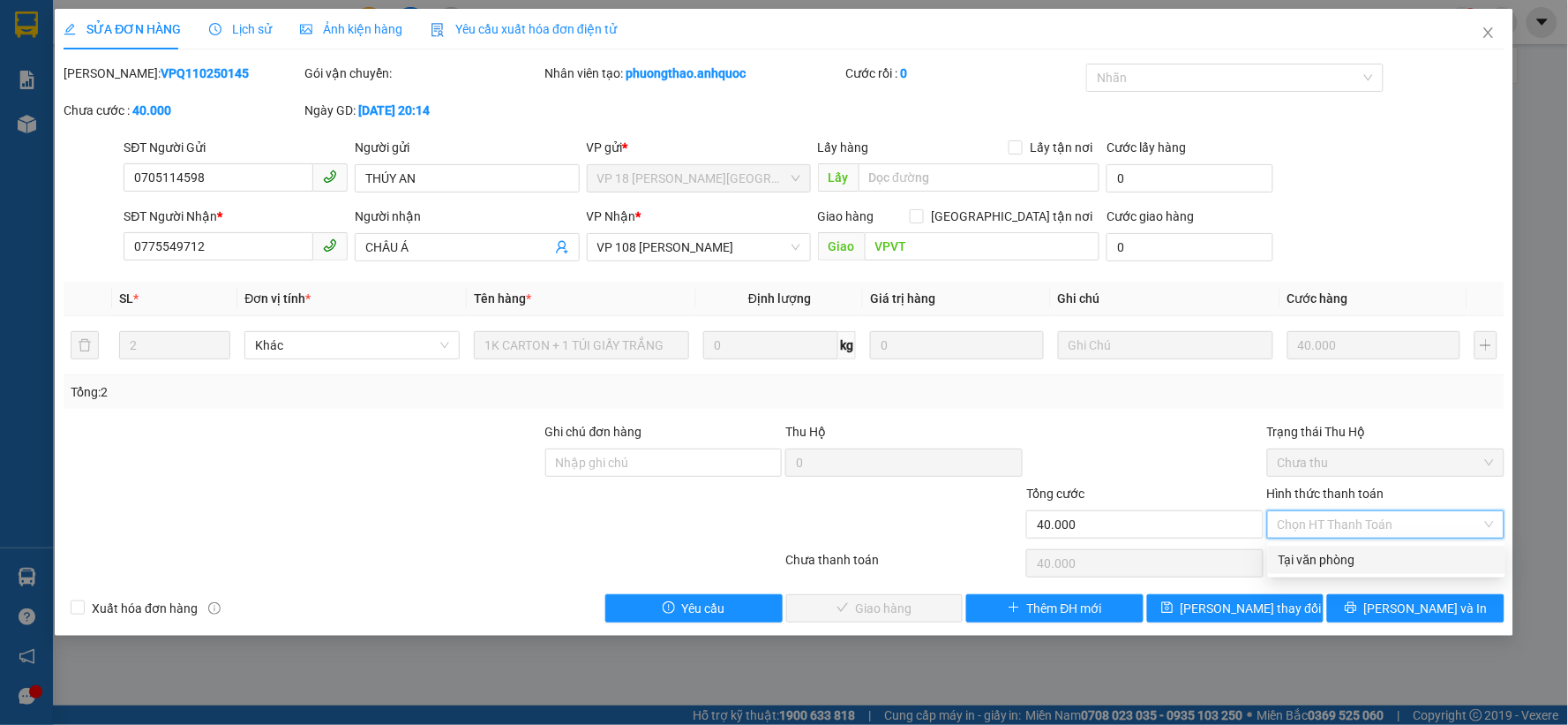
click at [1319, 558] on div "Tại văn phòng" at bounding box center [1386, 560] width 216 height 20
type input "0"
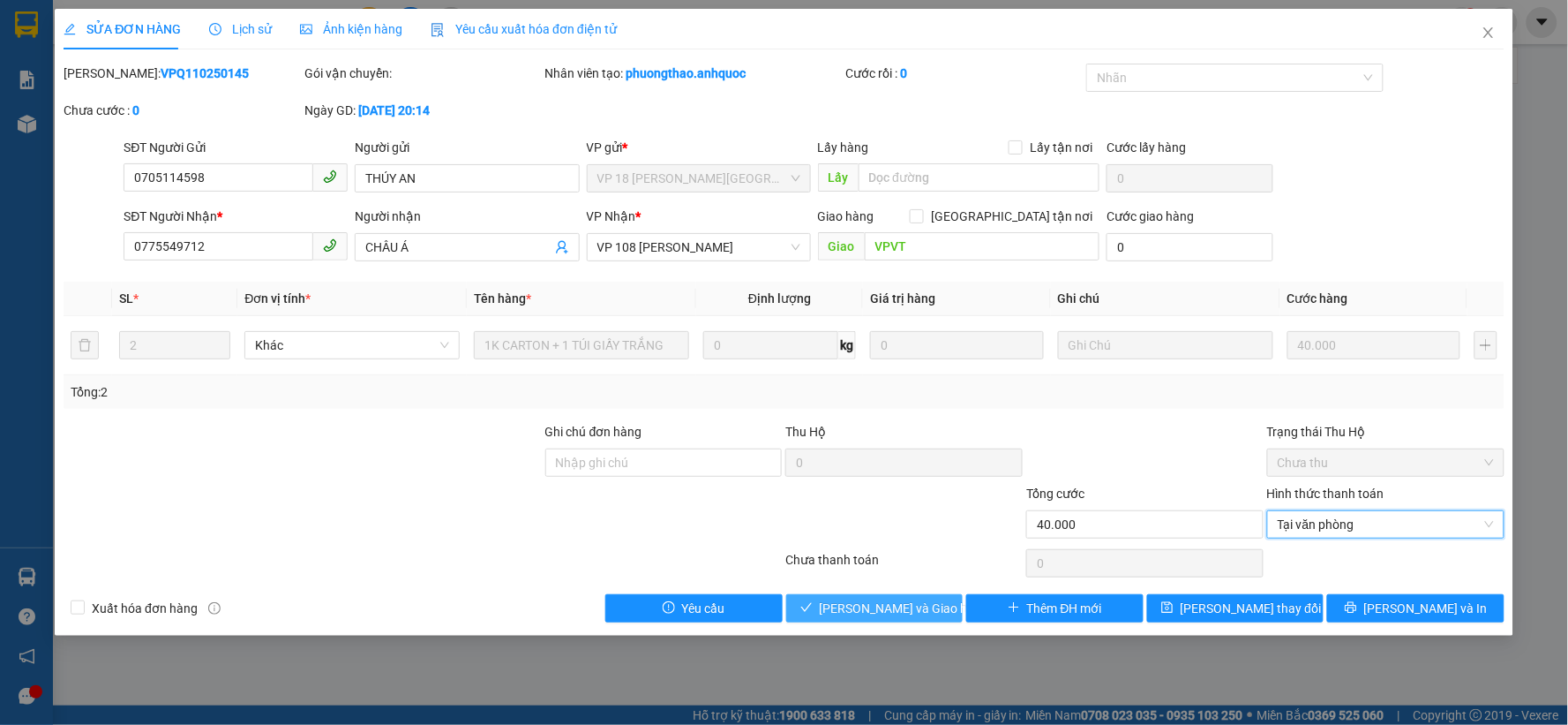
click at [859, 611] on span "[PERSON_NAME] và Giao hàng" at bounding box center [904, 608] width 169 height 20
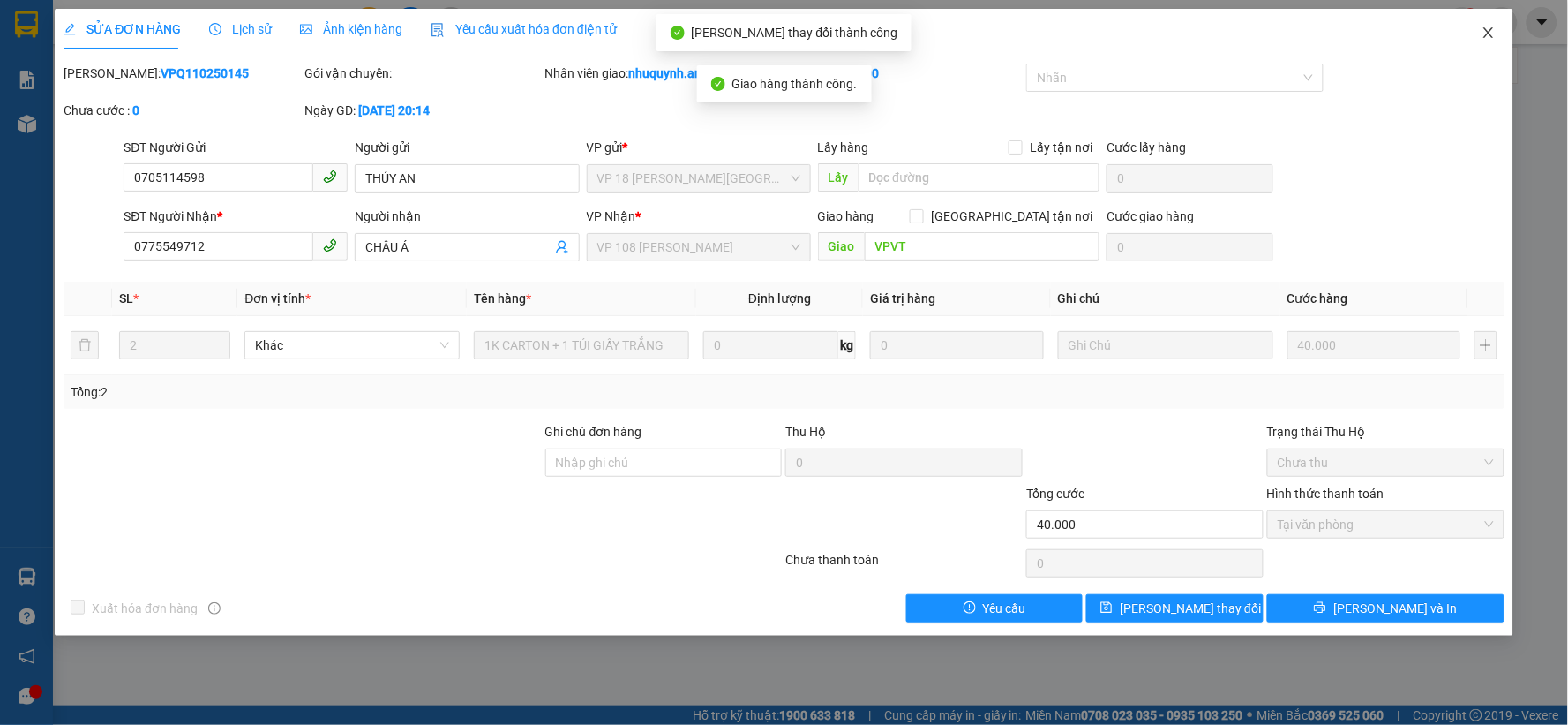
click at [1495, 23] on span "Close" at bounding box center [1488, 34] width 49 height 50
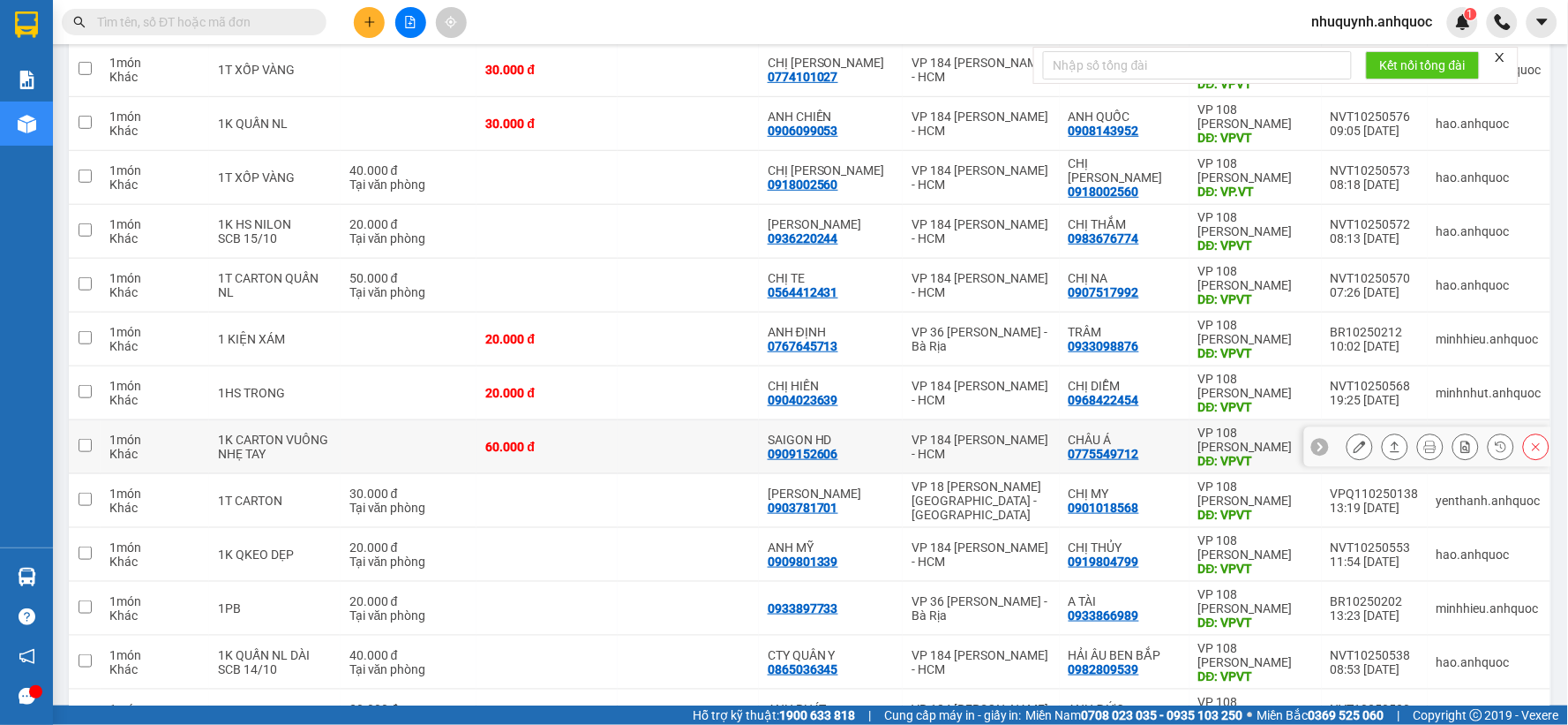
scroll to position [294, 0]
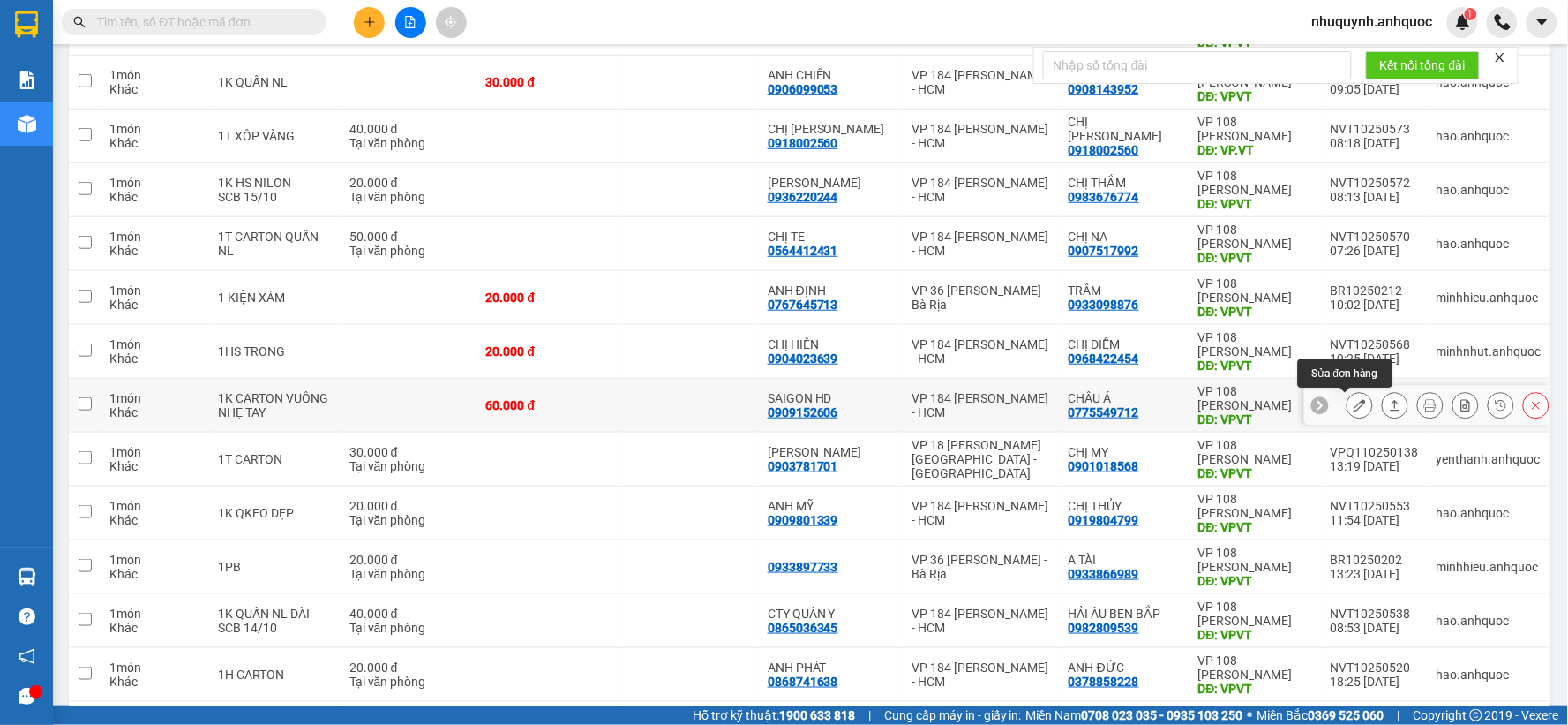
click at [1351, 411] on button at bounding box center [1359, 405] width 25 height 31
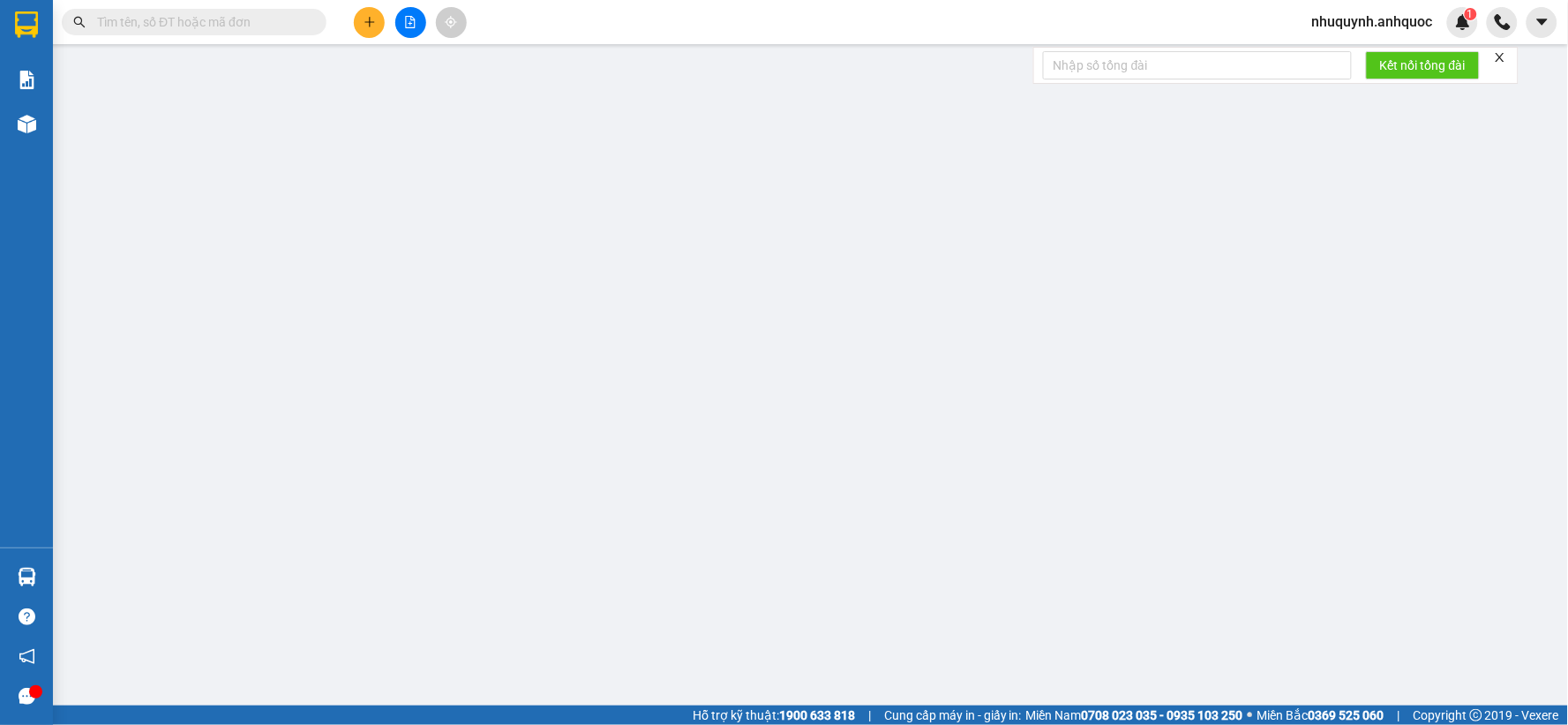
type input "0909152606"
type input "SAIGON HD"
type input "0775549712"
type input "CHÂU Á"
type input "VPVT"
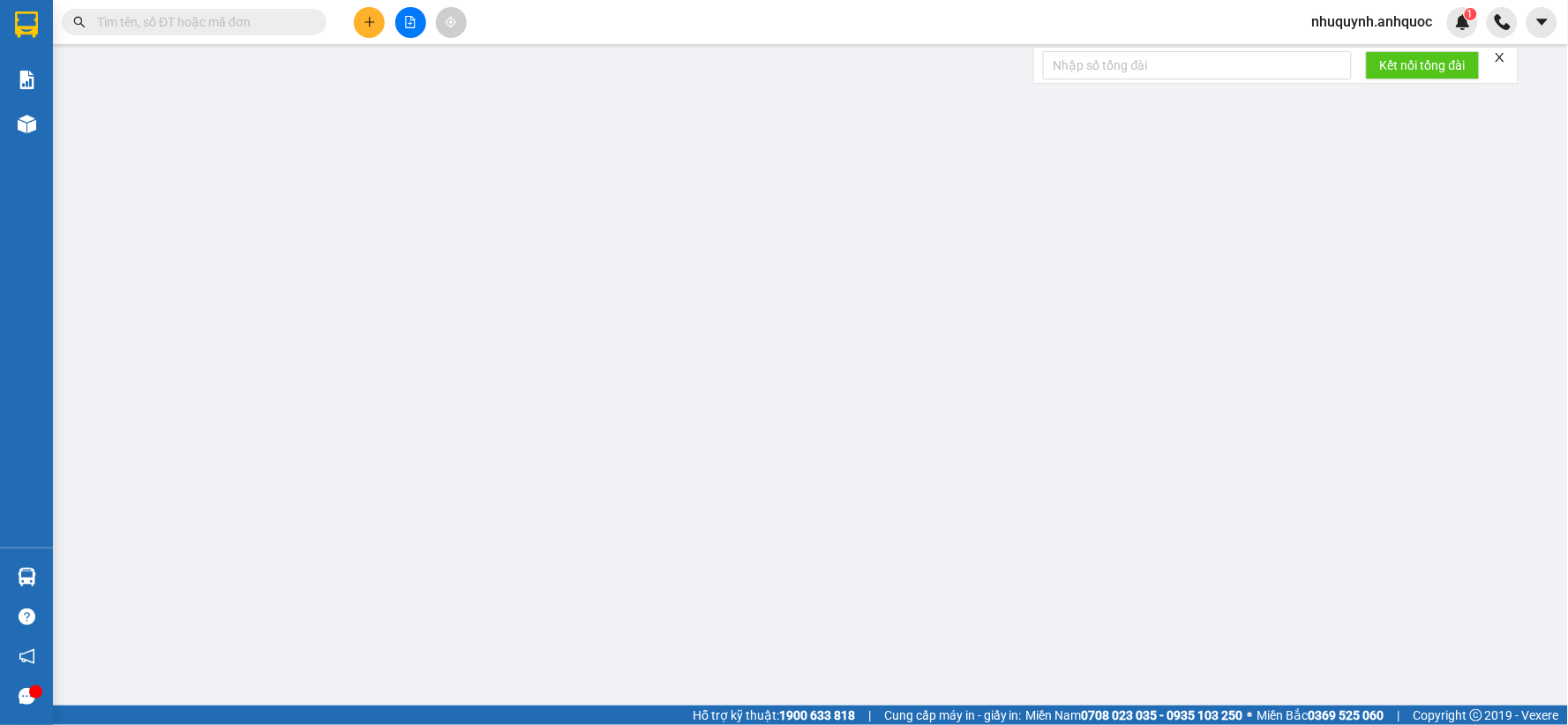
type input "60.000"
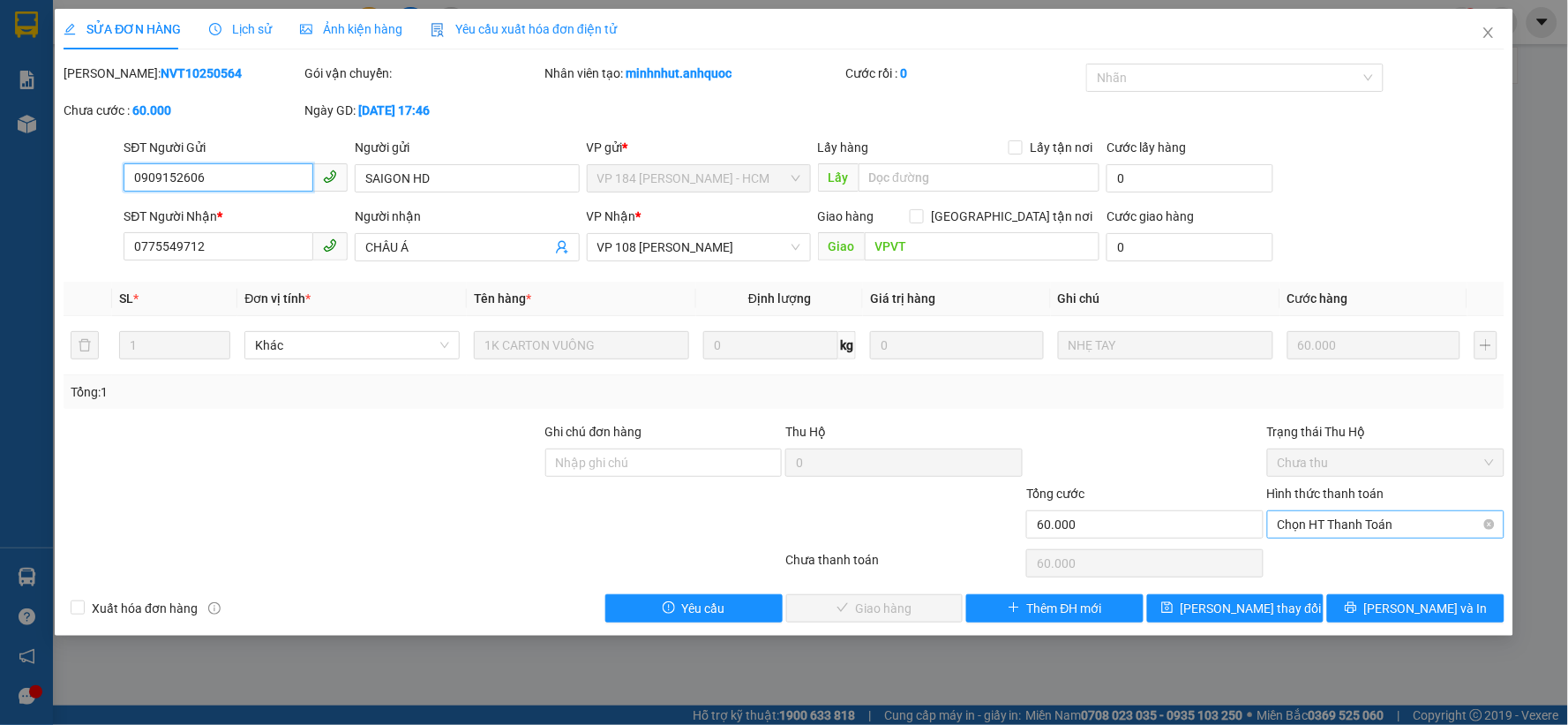
click at [1359, 517] on span "Chọn HT Thanh Toán" at bounding box center [1385, 524] width 216 height 27
click at [1318, 556] on div "Tại văn phòng" at bounding box center [1386, 560] width 216 height 20
type input "0"
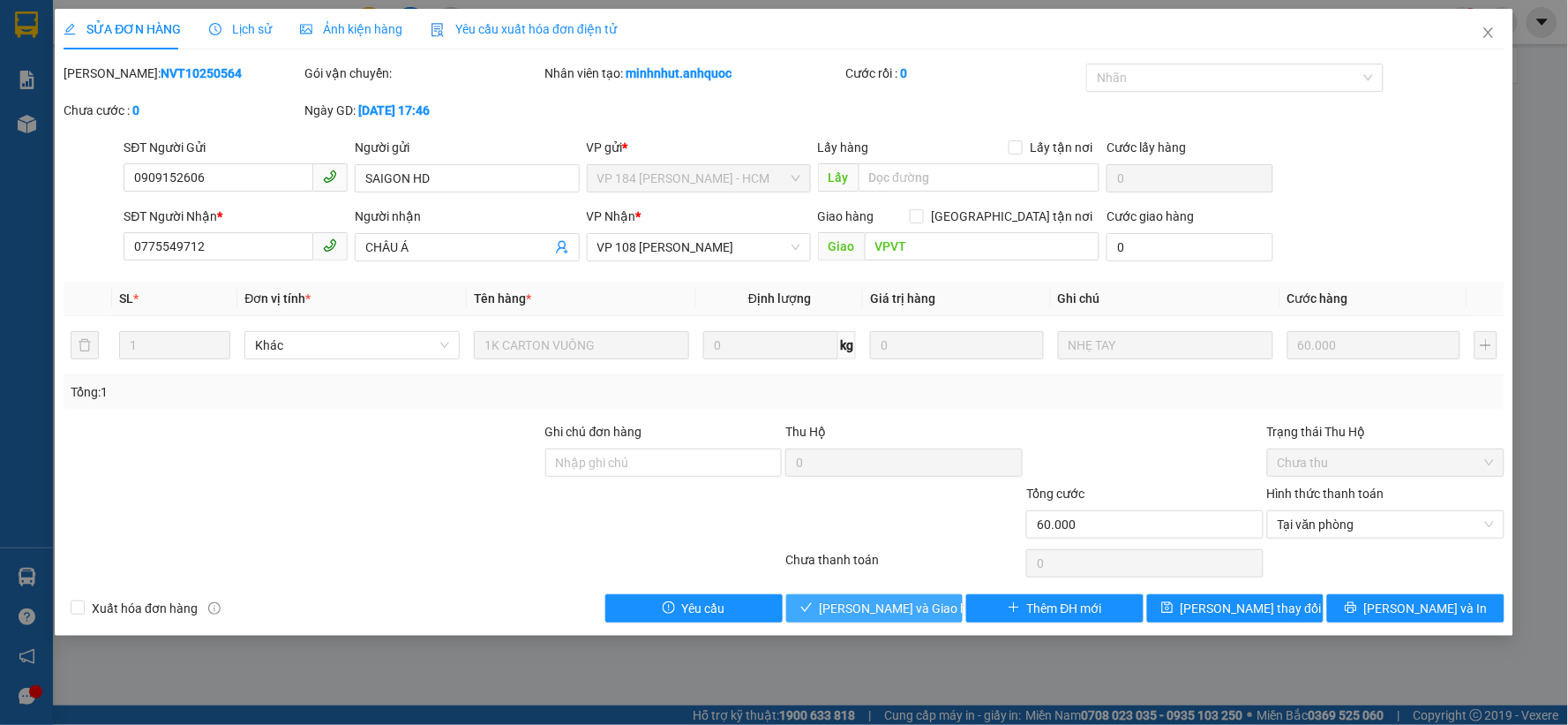
click at [845, 605] on span "[PERSON_NAME] và Giao hàng" at bounding box center [904, 608] width 169 height 20
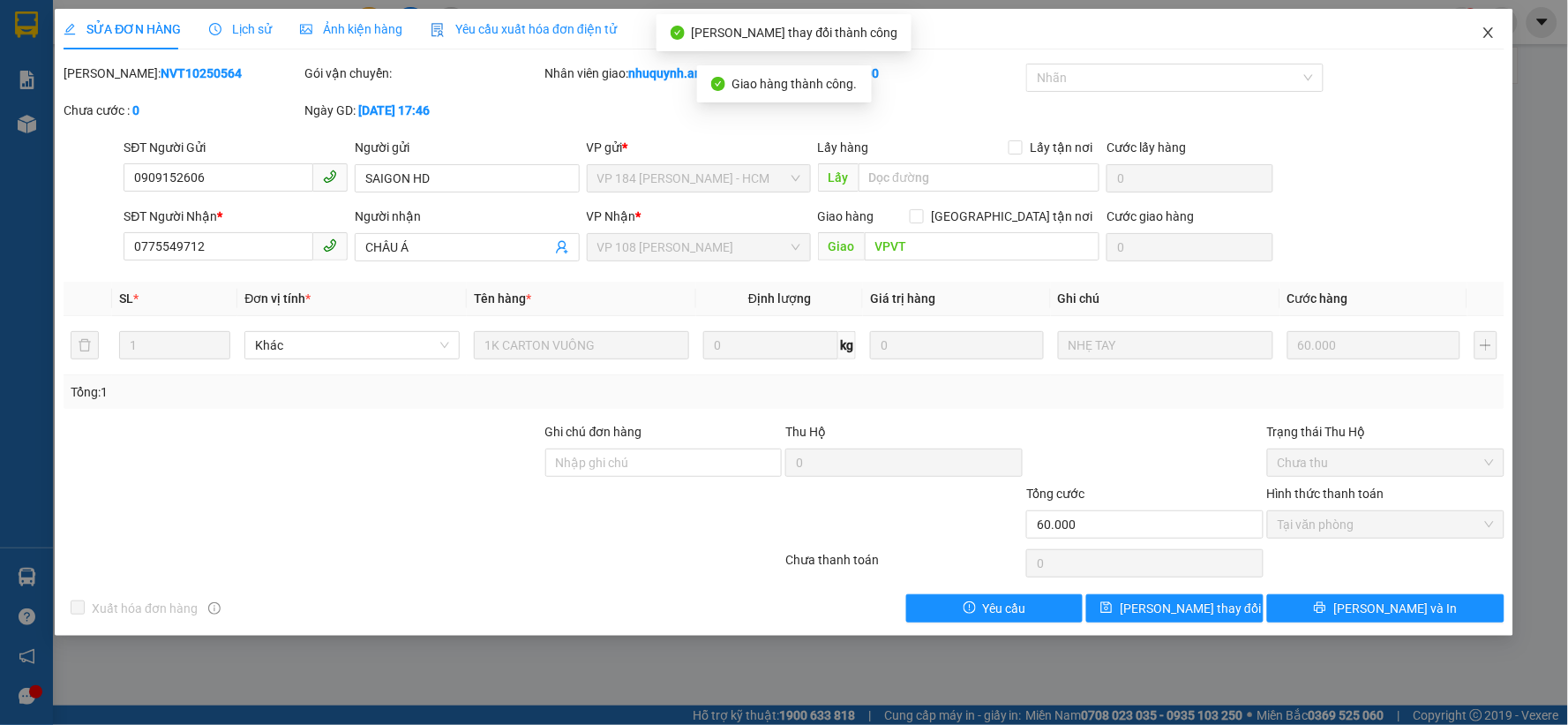
click at [1486, 36] on icon "close" at bounding box center [1488, 33] width 14 height 14
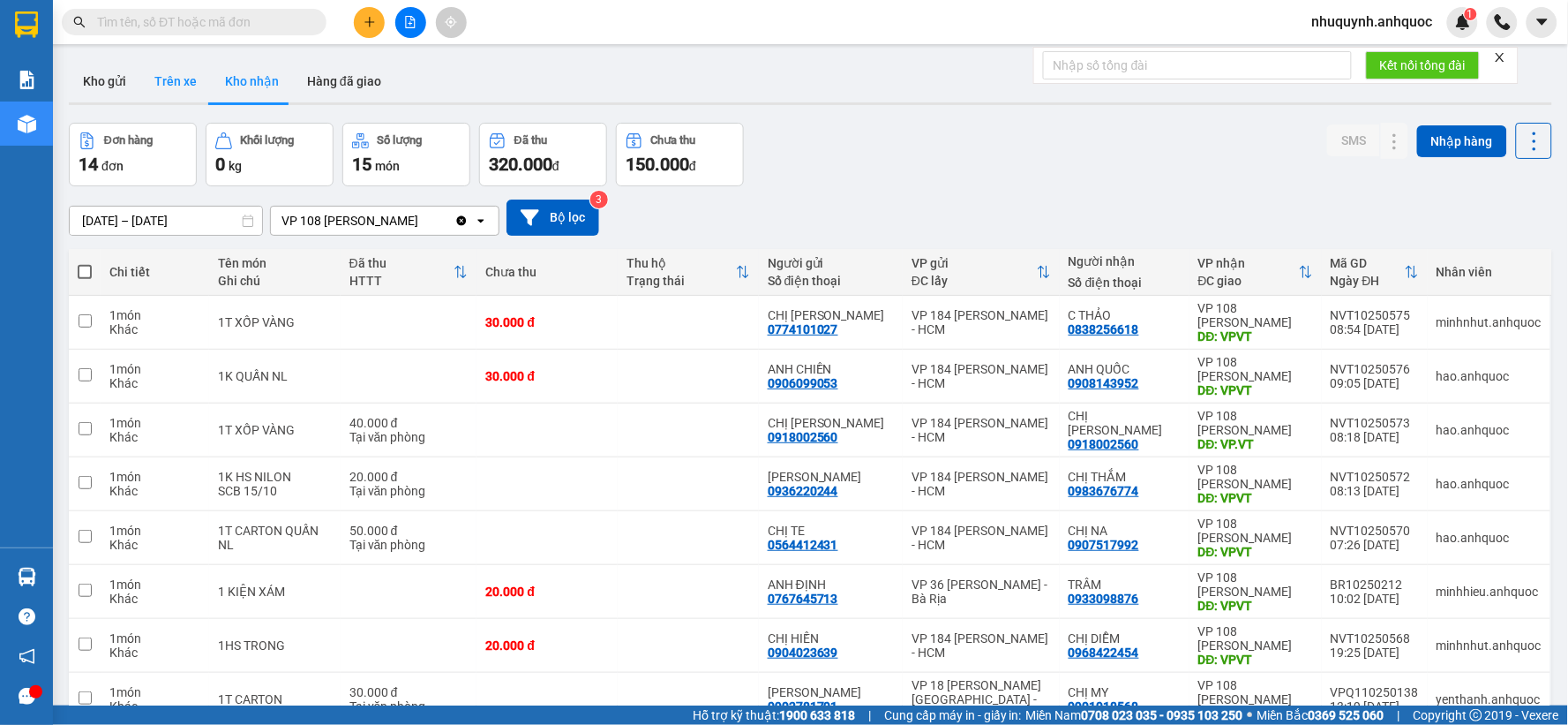
click at [180, 77] on button "Trên xe" at bounding box center [175, 81] width 70 height 43
type input "[DATE] – [DATE]"
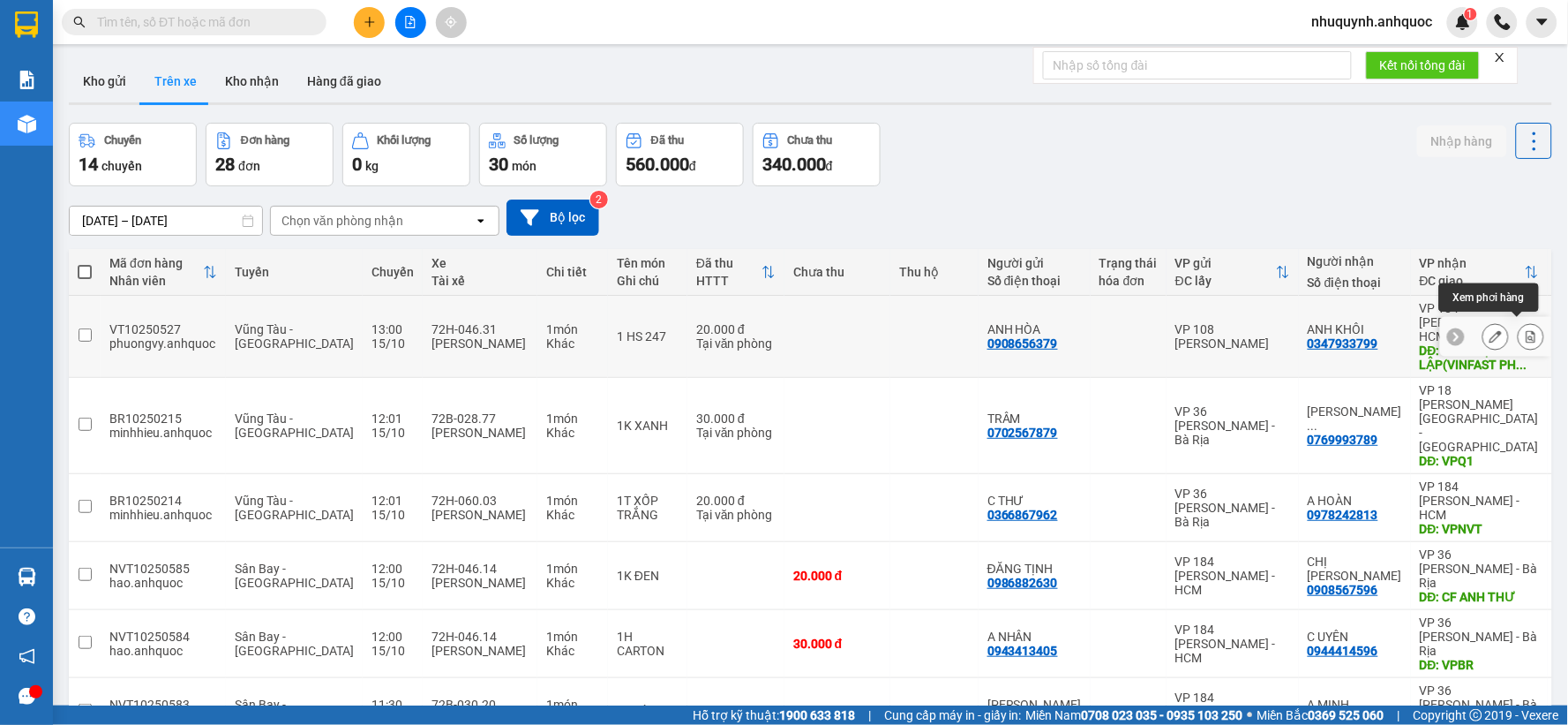
click at [1522, 327] on button at bounding box center [1530, 336] width 25 height 31
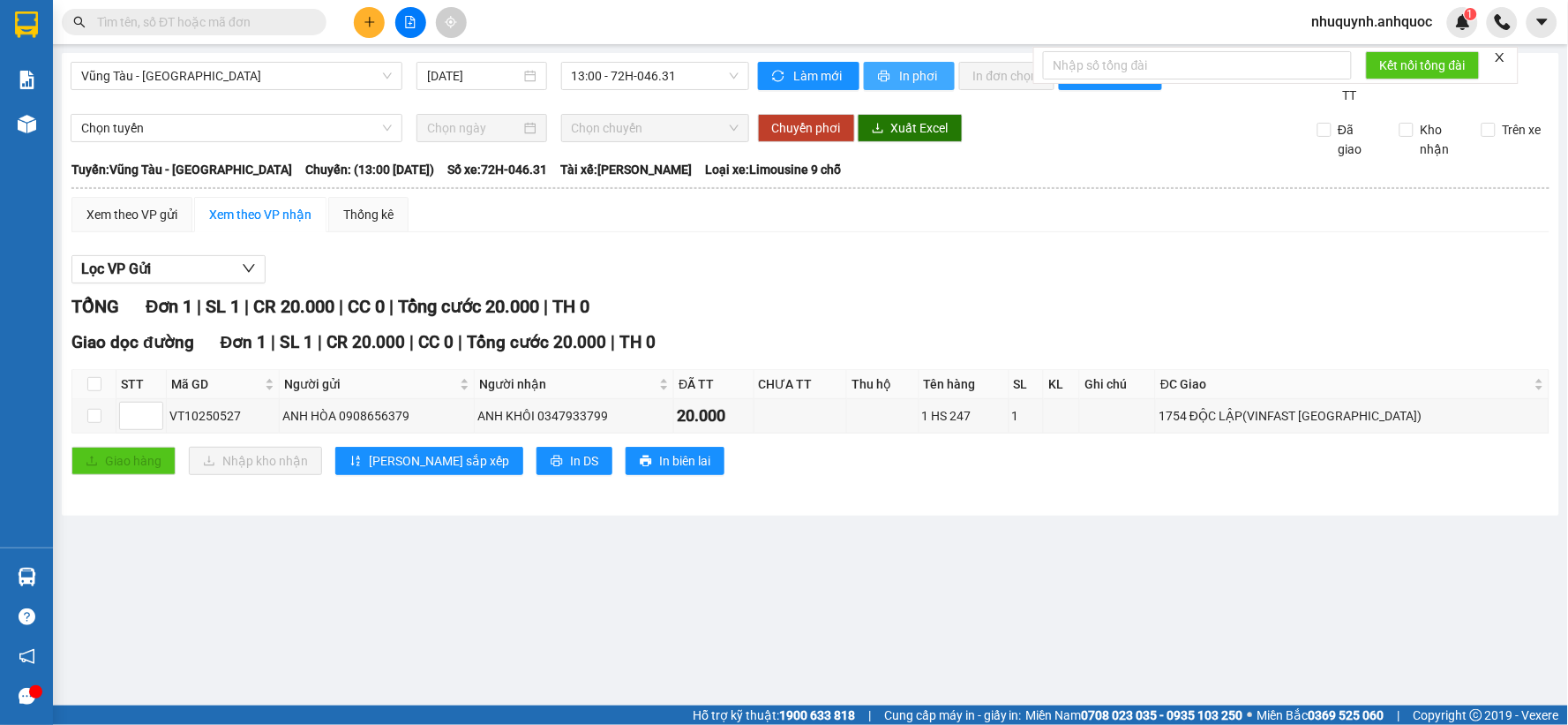
click at [915, 73] on span "In phơi" at bounding box center [920, 76] width 41 height 20
click at [920, 72] on span "In phơi" at bounding box center [920, 76] width 41 height 20
click at [904, 66] on span "In phơi" at bounding box center [920, 76] width 41 height 20
